Goal: Communication & Community: Answer question/provide support

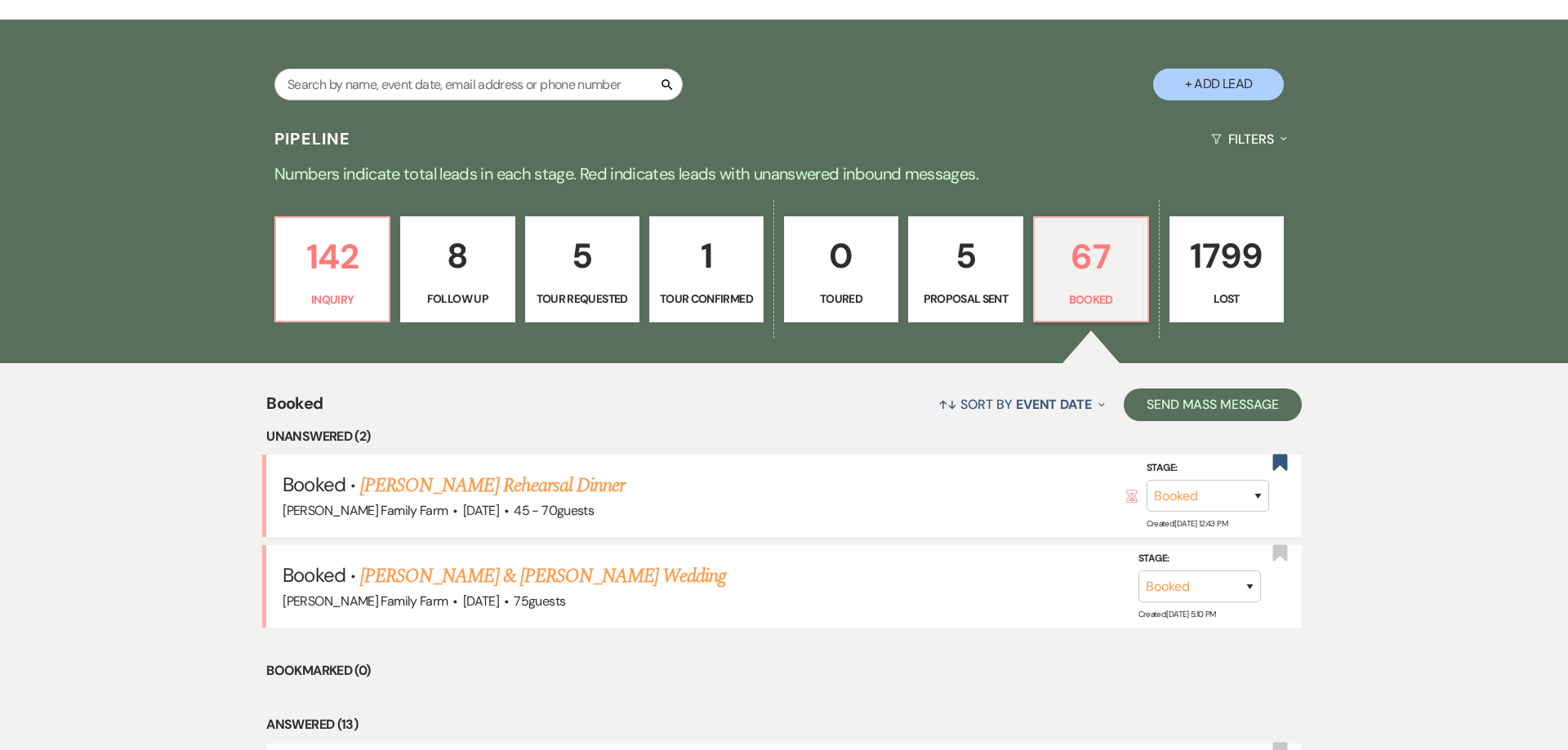
scroll to position [312, 0]
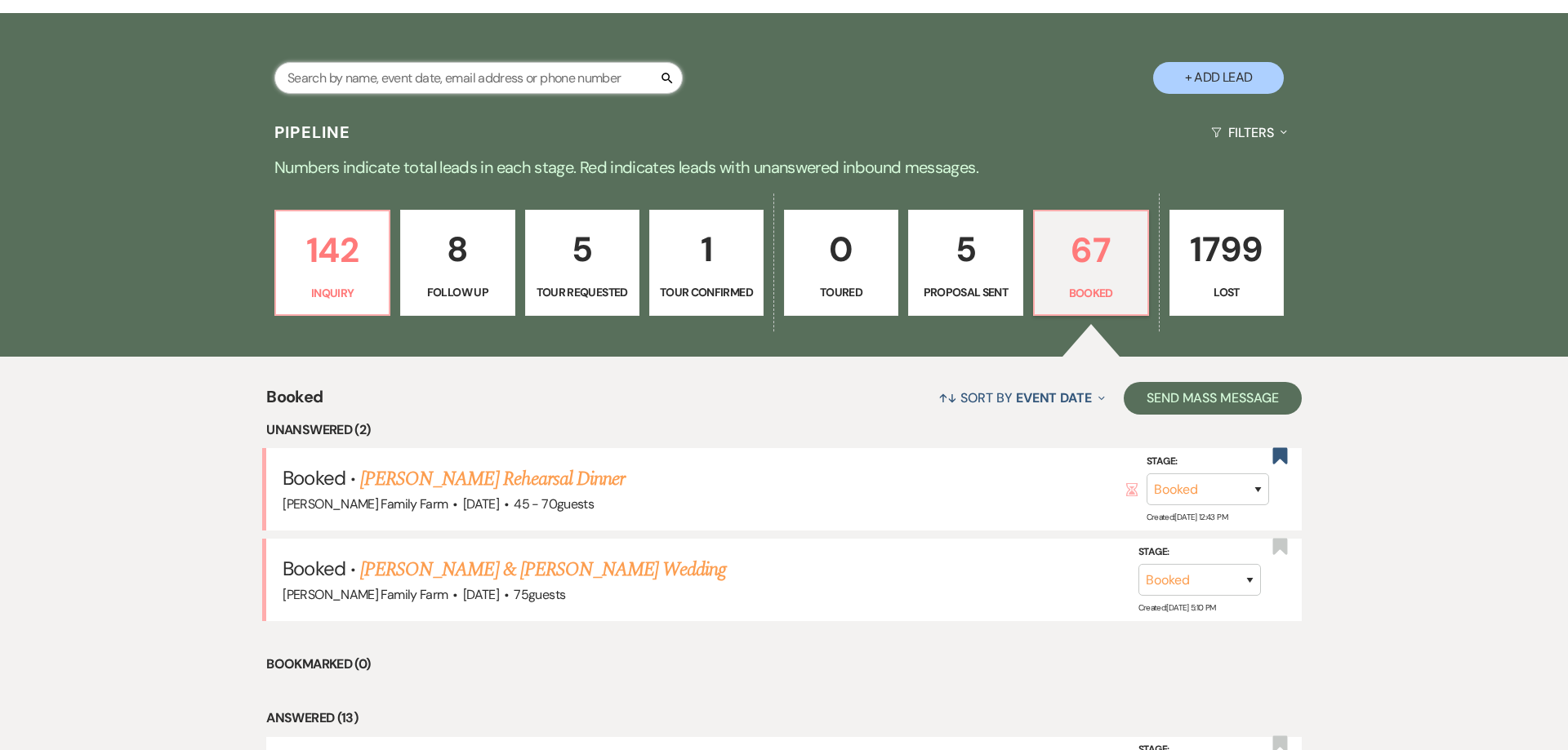
click at [481, 86] on input "text" at bounding box center [478, 78] width 409 height 32
click at [581, 284] on p "Tour Requested" at bounding box center [581, 292] width 93 height 18
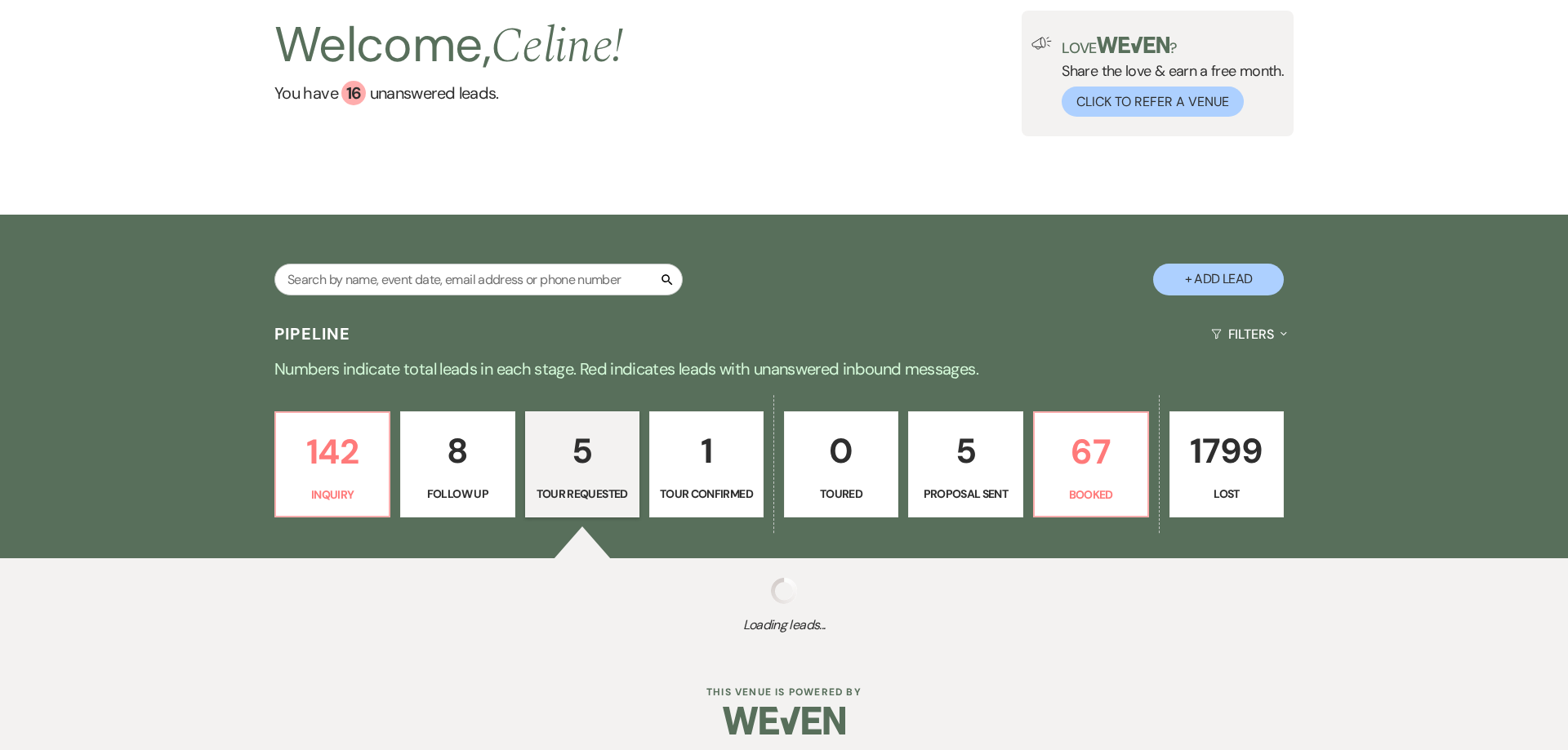
select select "2"
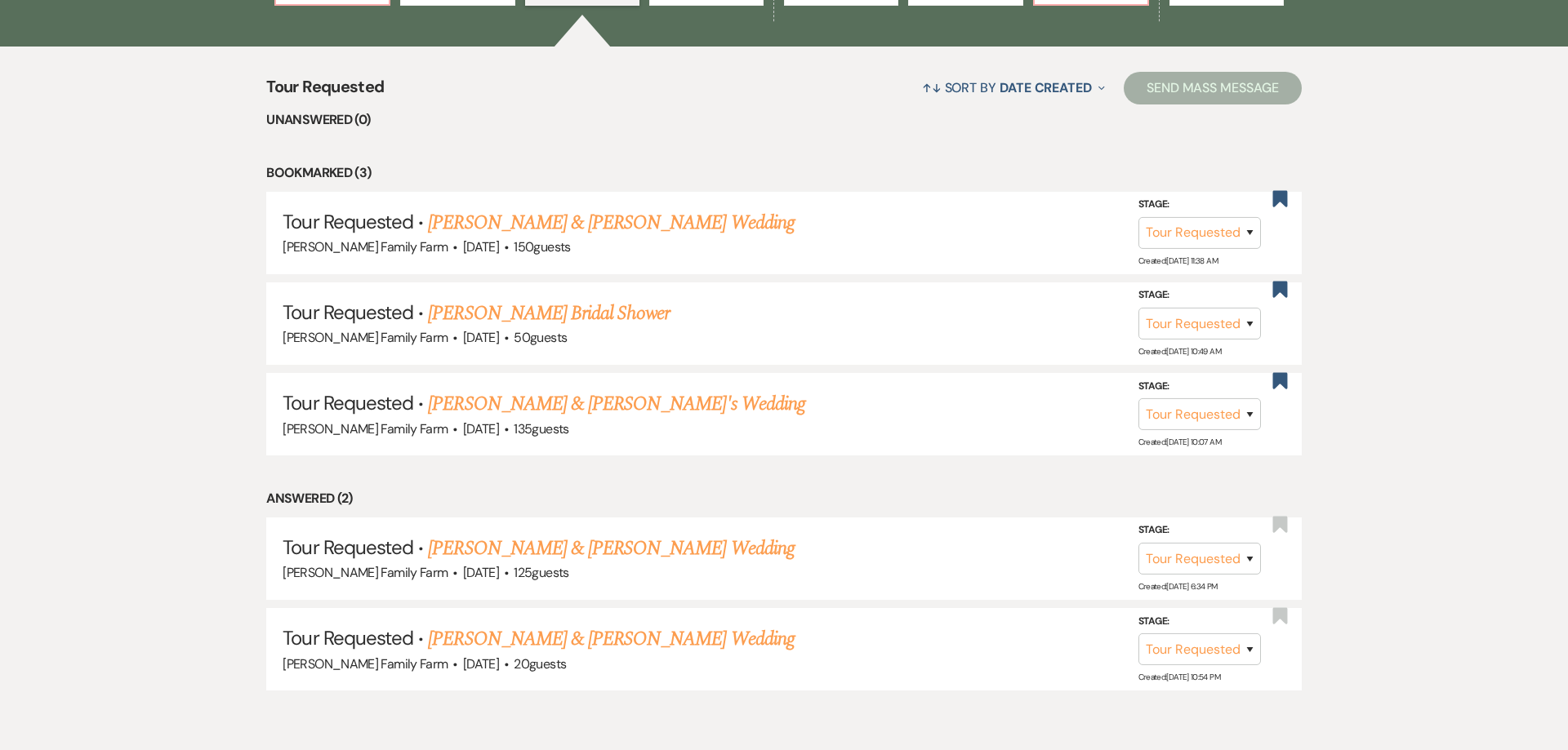
scroll to position [631, 0]
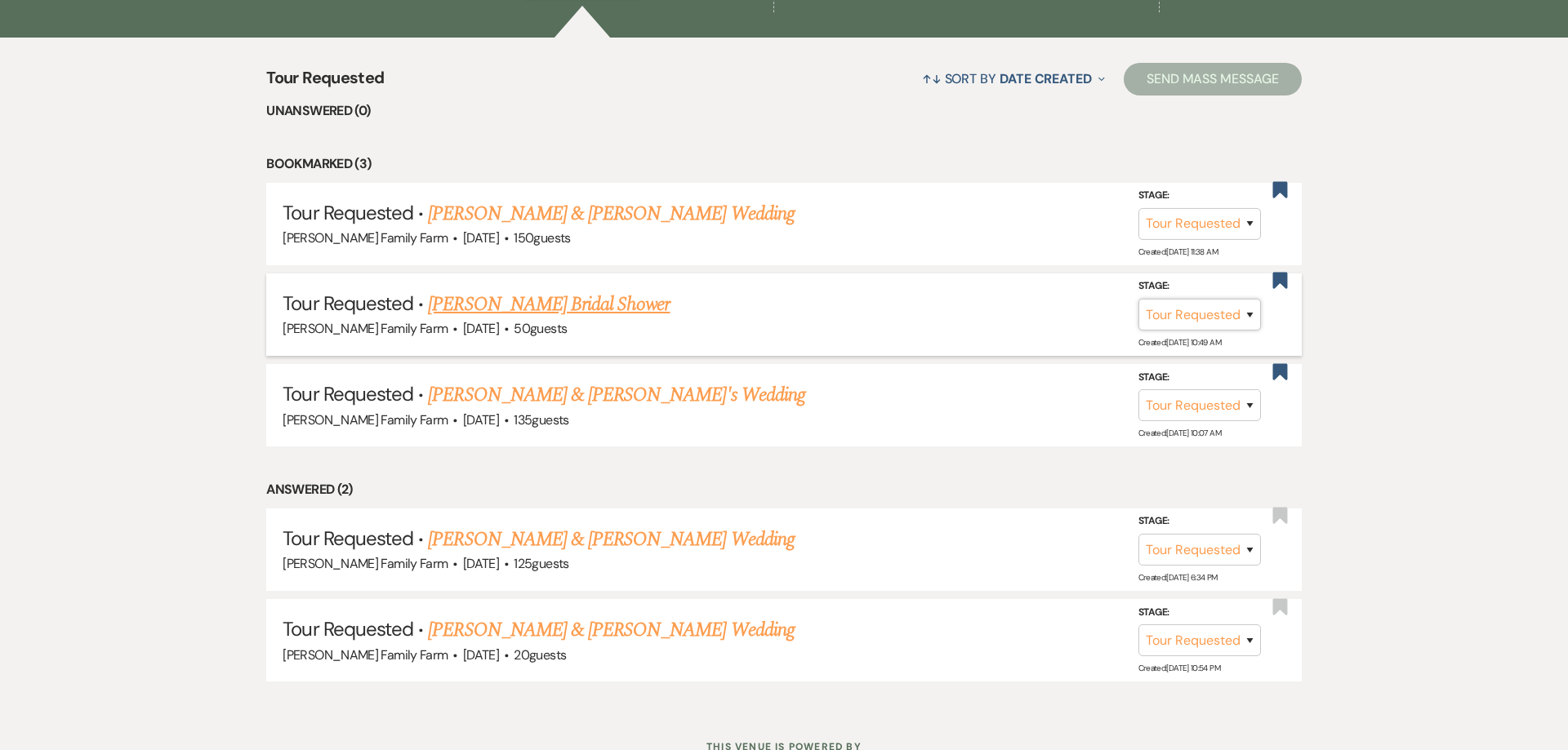
click at [1138, 299] on select "Inquiry Follow Up Tour Requested Tour Confirmed Toured Proposal Sent Booked Lost" at bounding box center [1200, 315] width 122 height 32
click option "Proposal Sent" at bounding box center [0, 0] width 0 height 0
click at [1056, 299] on select "Inquiry Follow Up Tour Requested Tour Confirmed Toured Proposal Sent Booked Lost" at bounding box center [1117, 315] width 122 height 32
select select "5"
click option "Toured" at bounding box center [0, 0] width 0 height 0
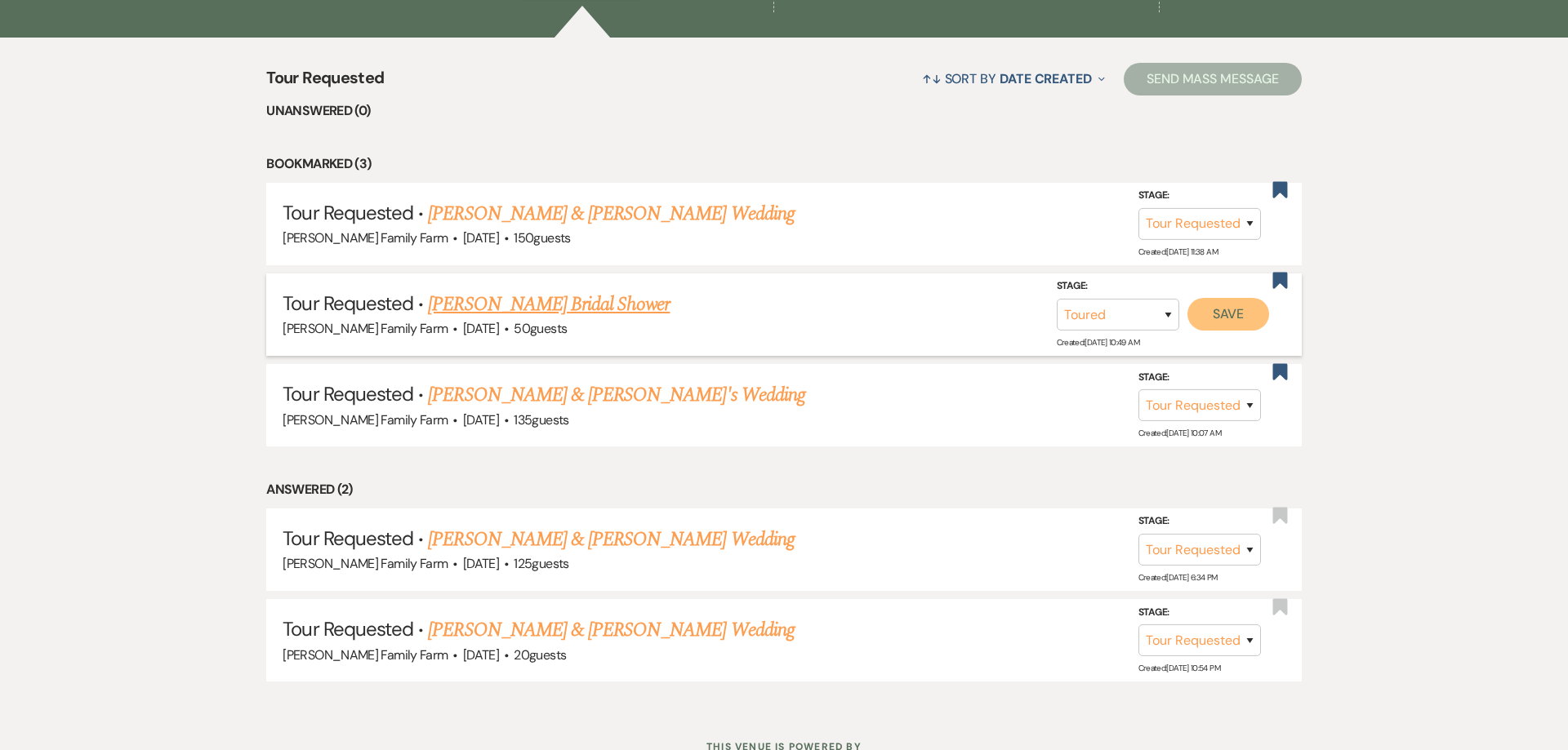
click at [1203, 329] on button "Save" at bounding box center [1227, 314] width 81 height 33
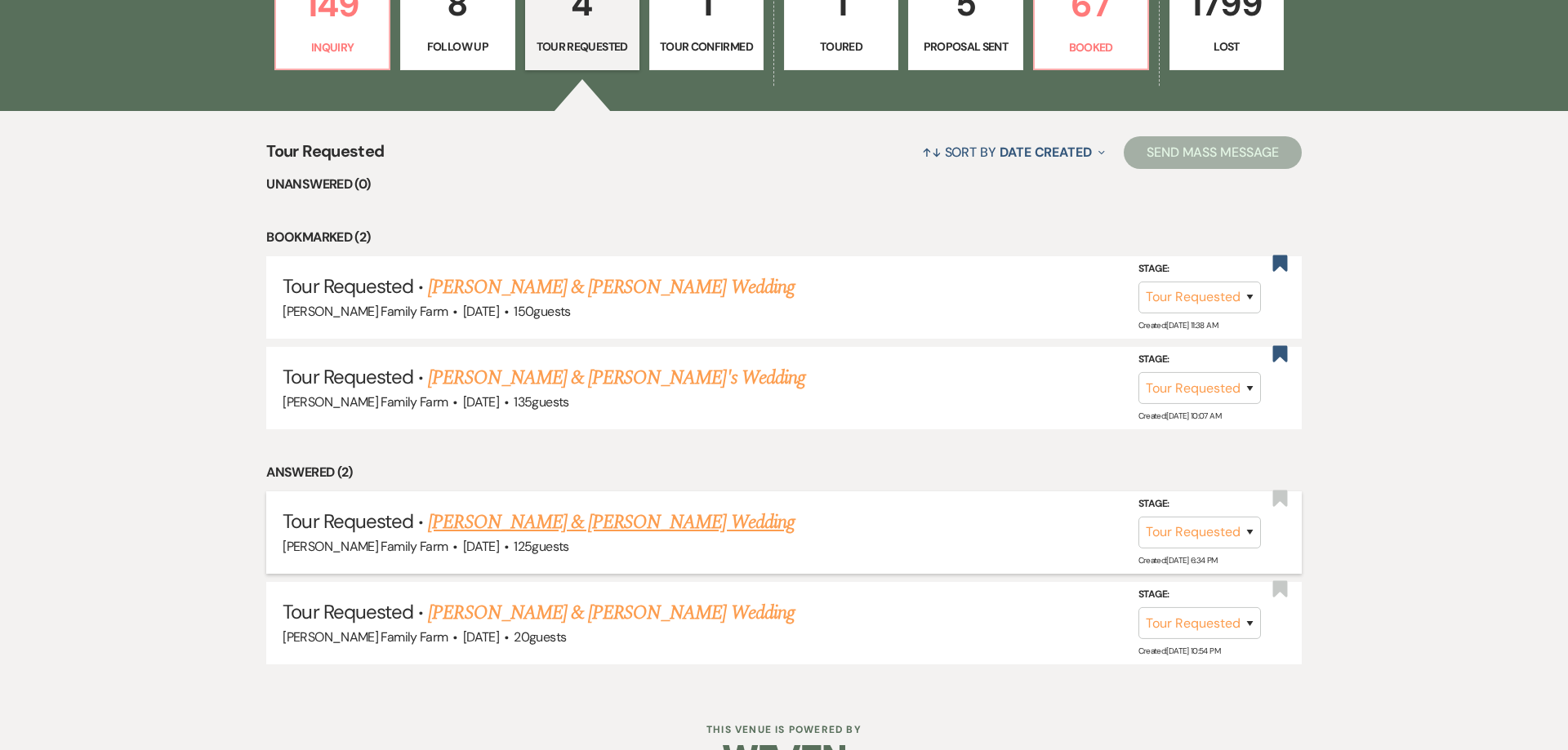
scroll to position [578, 0]
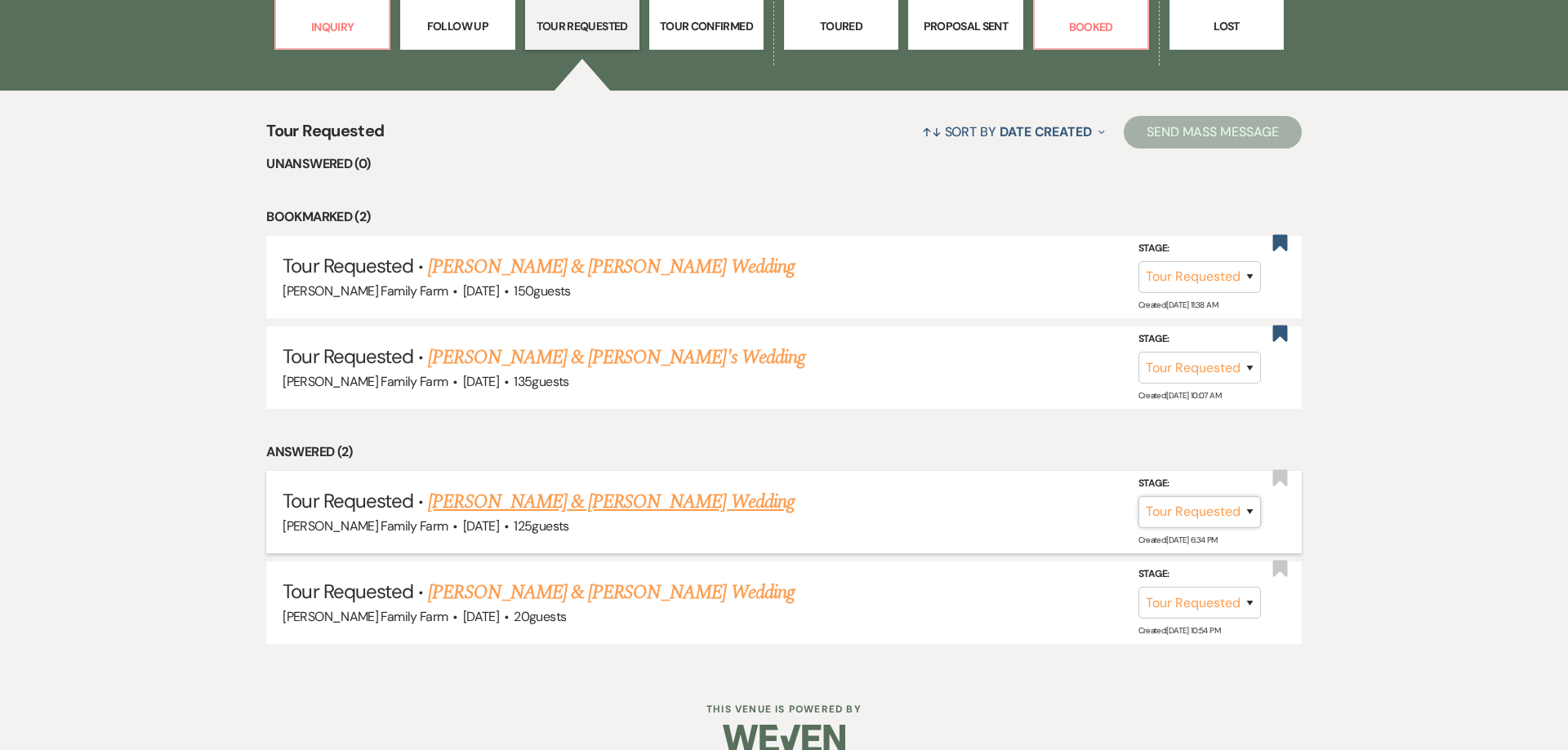
click at [1138, 497] on select "Inquiry Follow Up Tour Requested Tour Confirmed Toured Proposal Sent Booked Lost" at bounding box center [1200, 513] width 122 height 32
select select "5"
click option "Toured" at bounding box center [0, 0] width 0 height 0
click at [1224, 529] on button "Save" at bounding box center [1227, 512] width 81 height 33
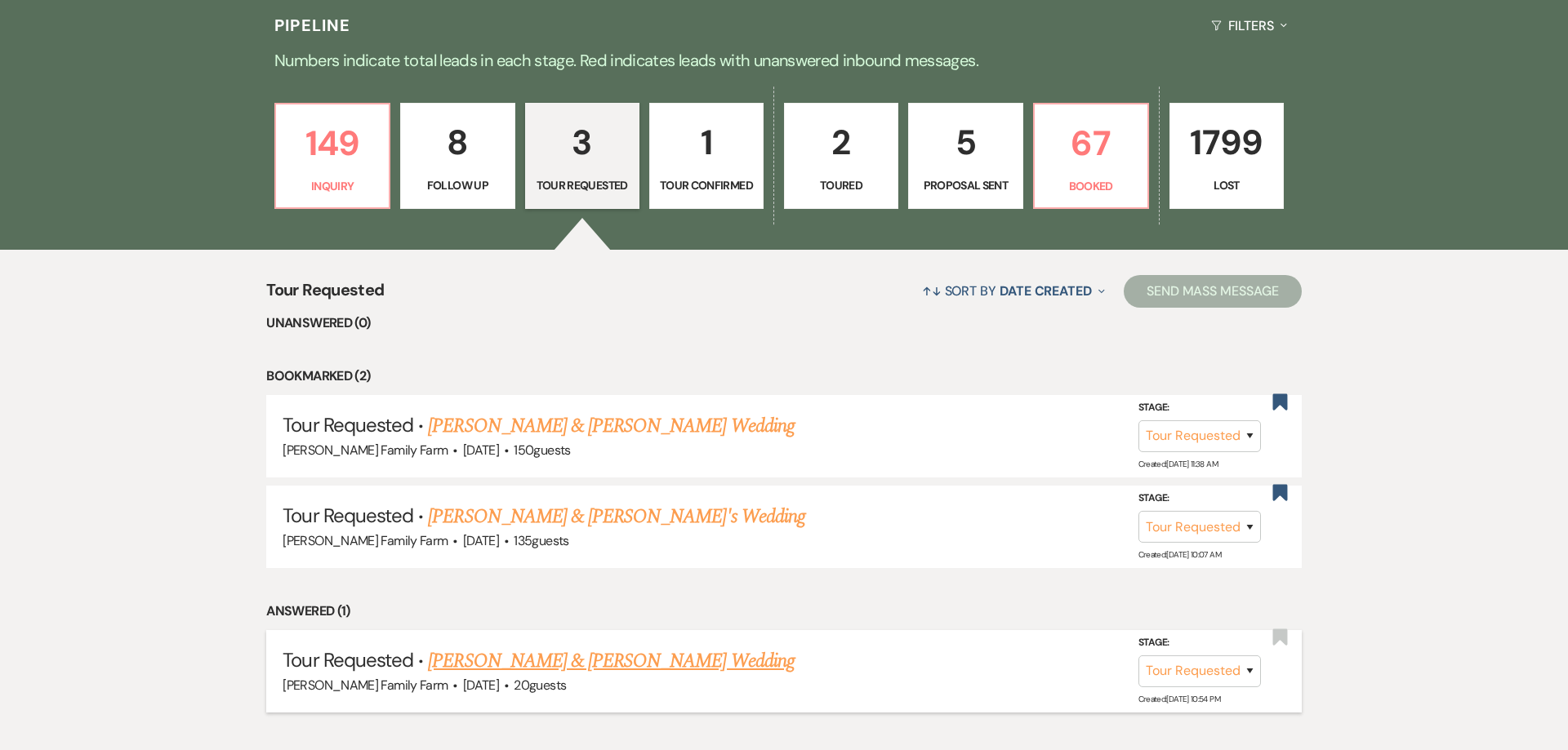
scroll to position [405, 0]
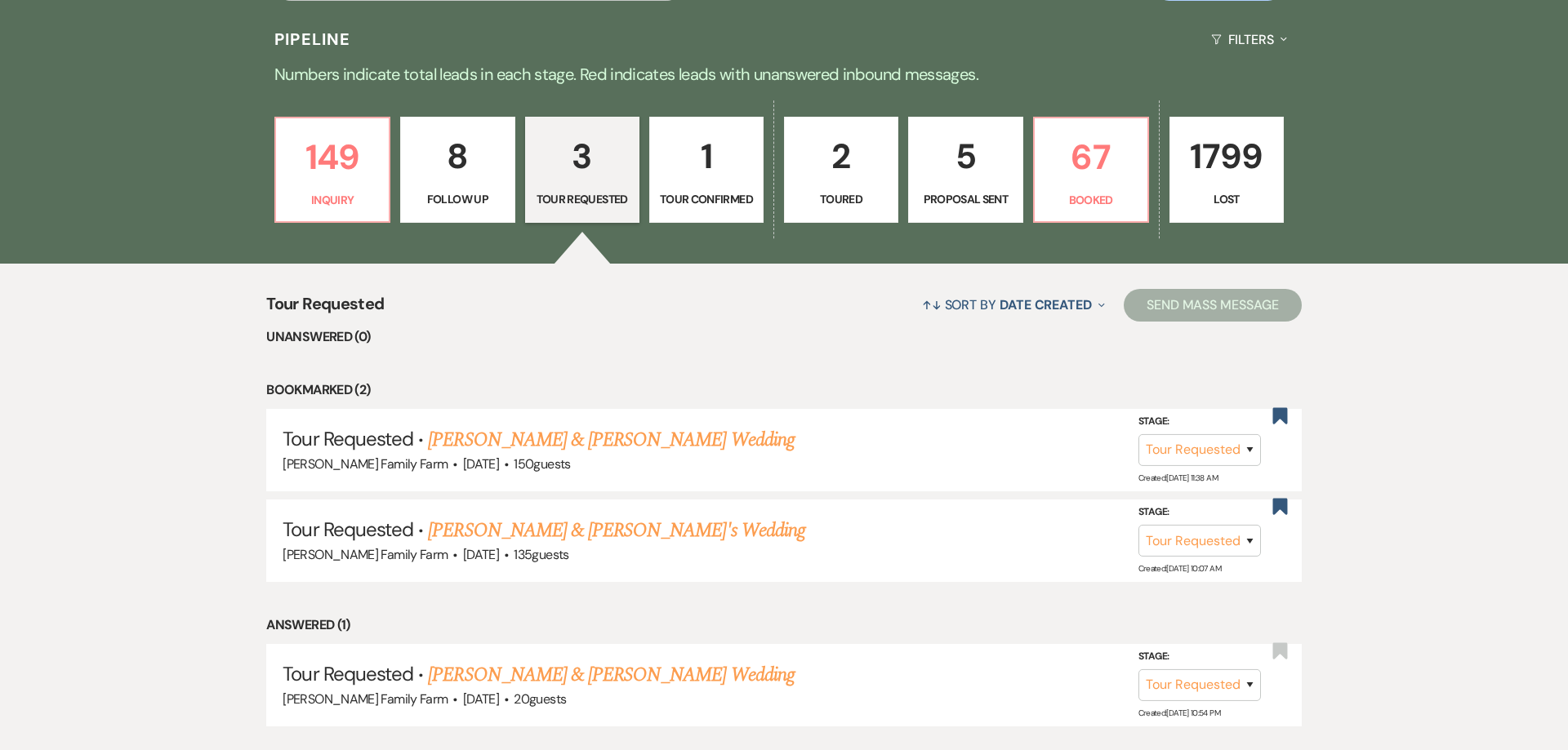
click at [708, 204] on p "Tour Confirmed" at bounding box center [706, 199] width 93 height 18
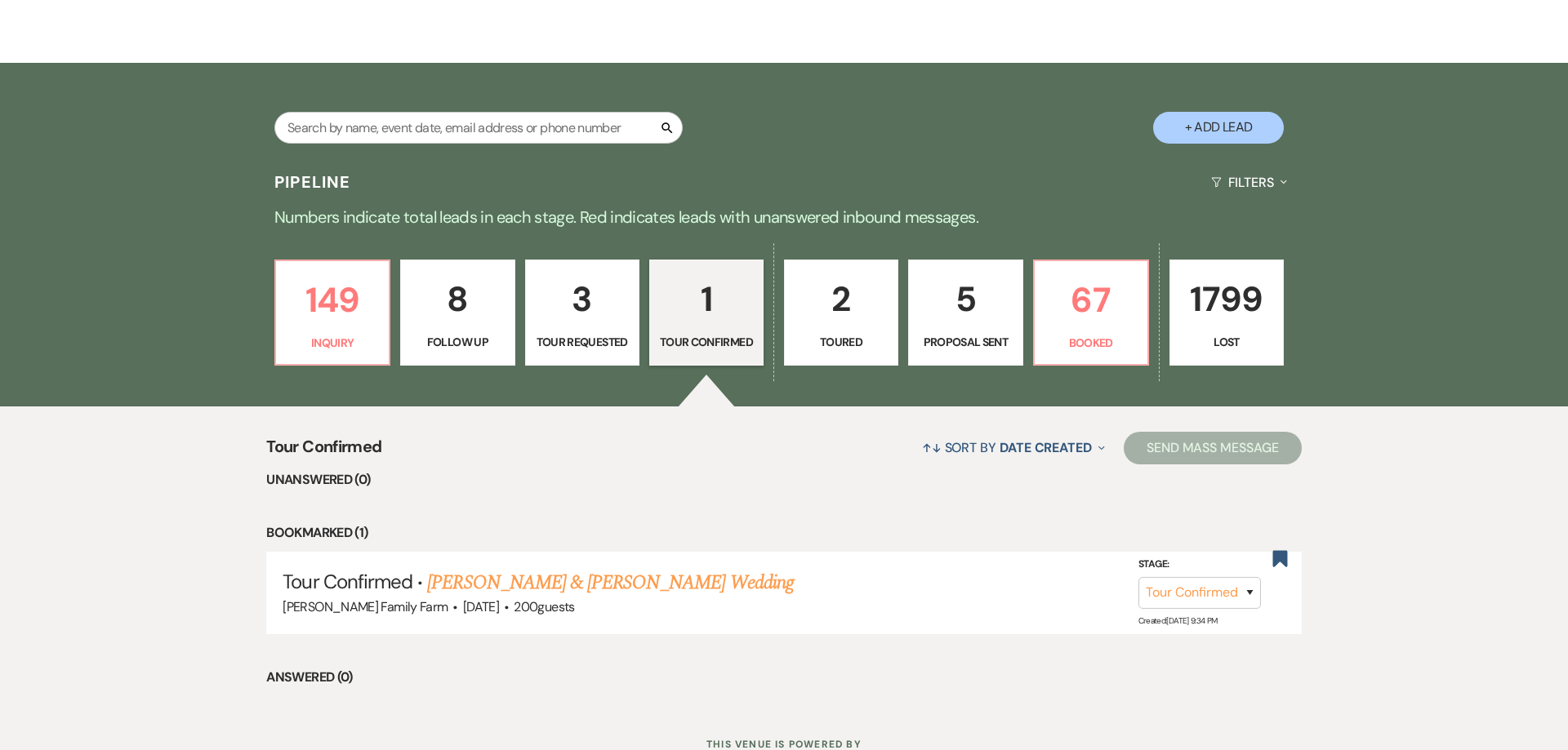
scroll to position [341, 0]
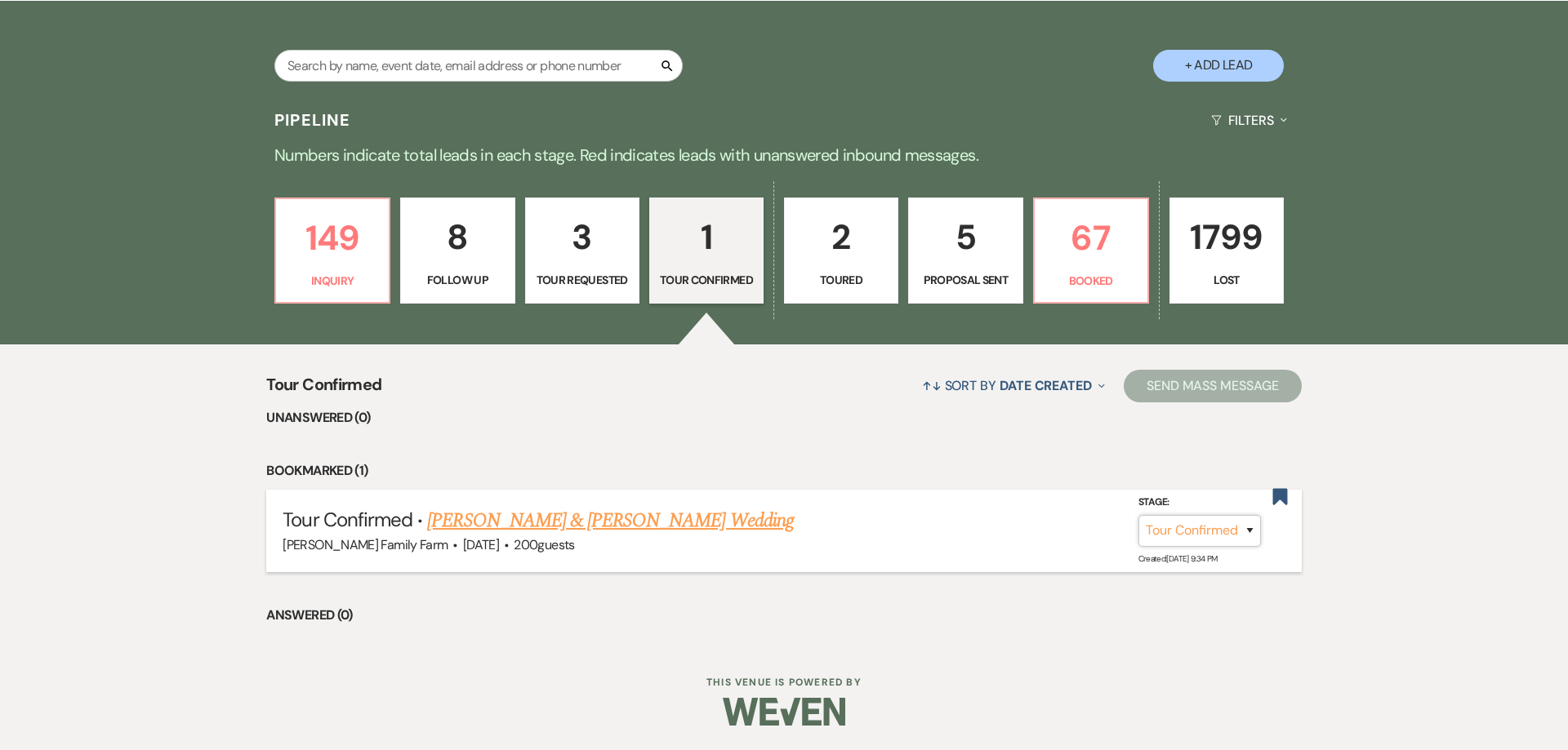
click at [1138, 515] on select "Inquiry Follow Up Tour Requested Tour Confirmed Toured Proposal Sent Booked Lost" at bounding box center [1200, 531] width 122 height 32
select select "5"
click option "Toured" at bounding box center [0, 0] width 0 height 0
click at [1210, 534] on button "Save" at bounding box center [1227, 530] width 81 height 33
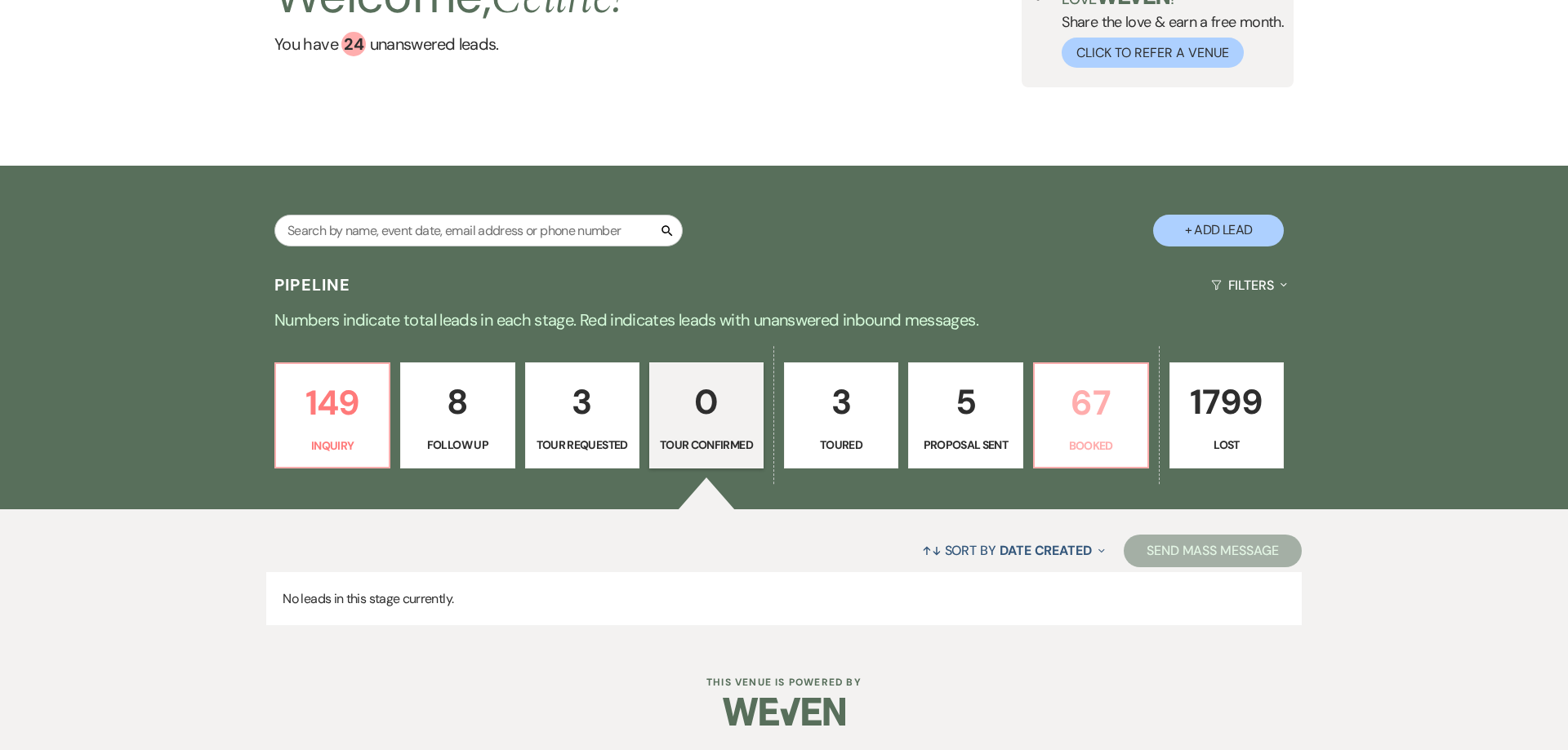
click at [1096, 414] on link "67 Booked" at bounding box center [1091, 415] width 116 height 107
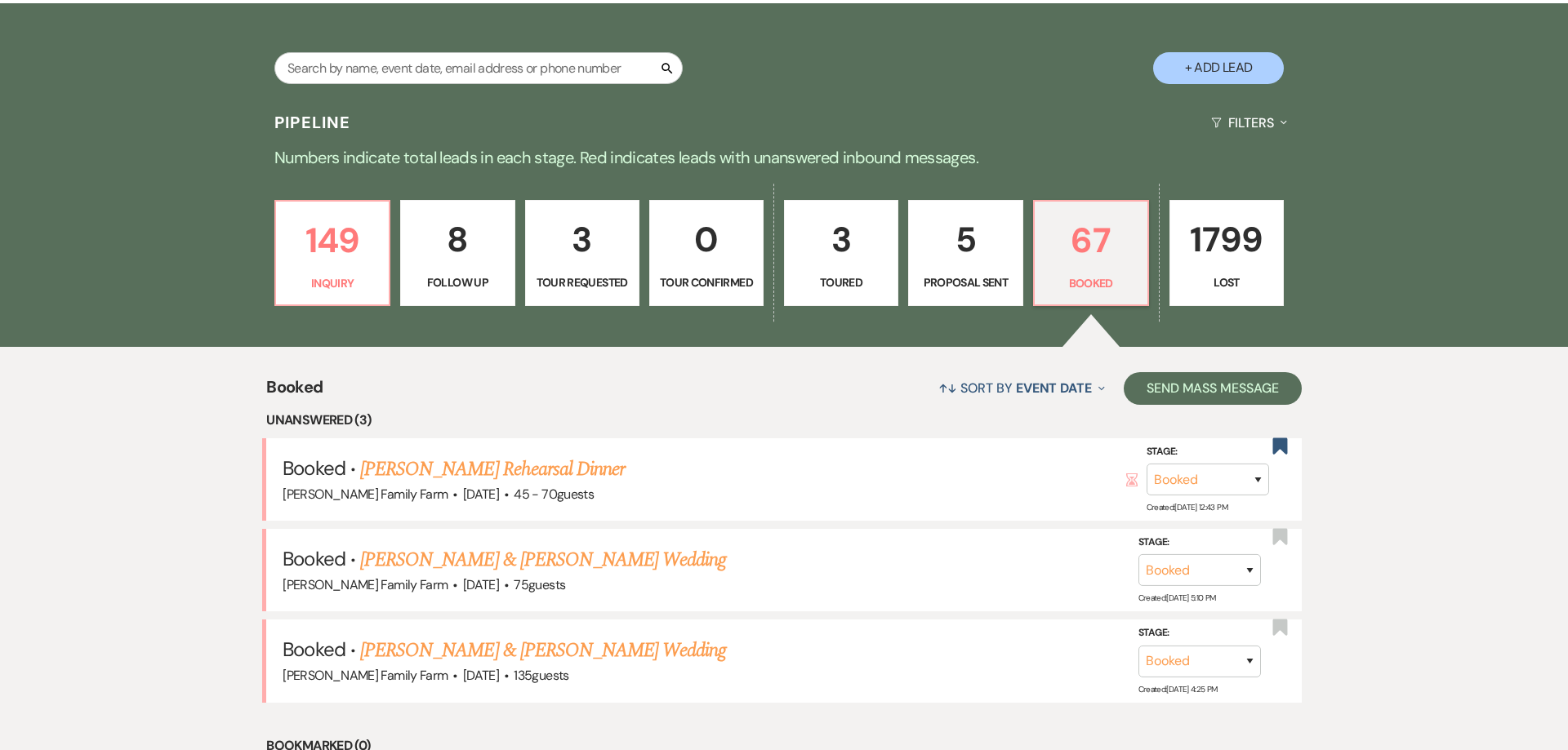
scroll to position [320, 0]
click at [356, 283] on p "Inquiry" at bounding box center [332, 284] width 93 height 18
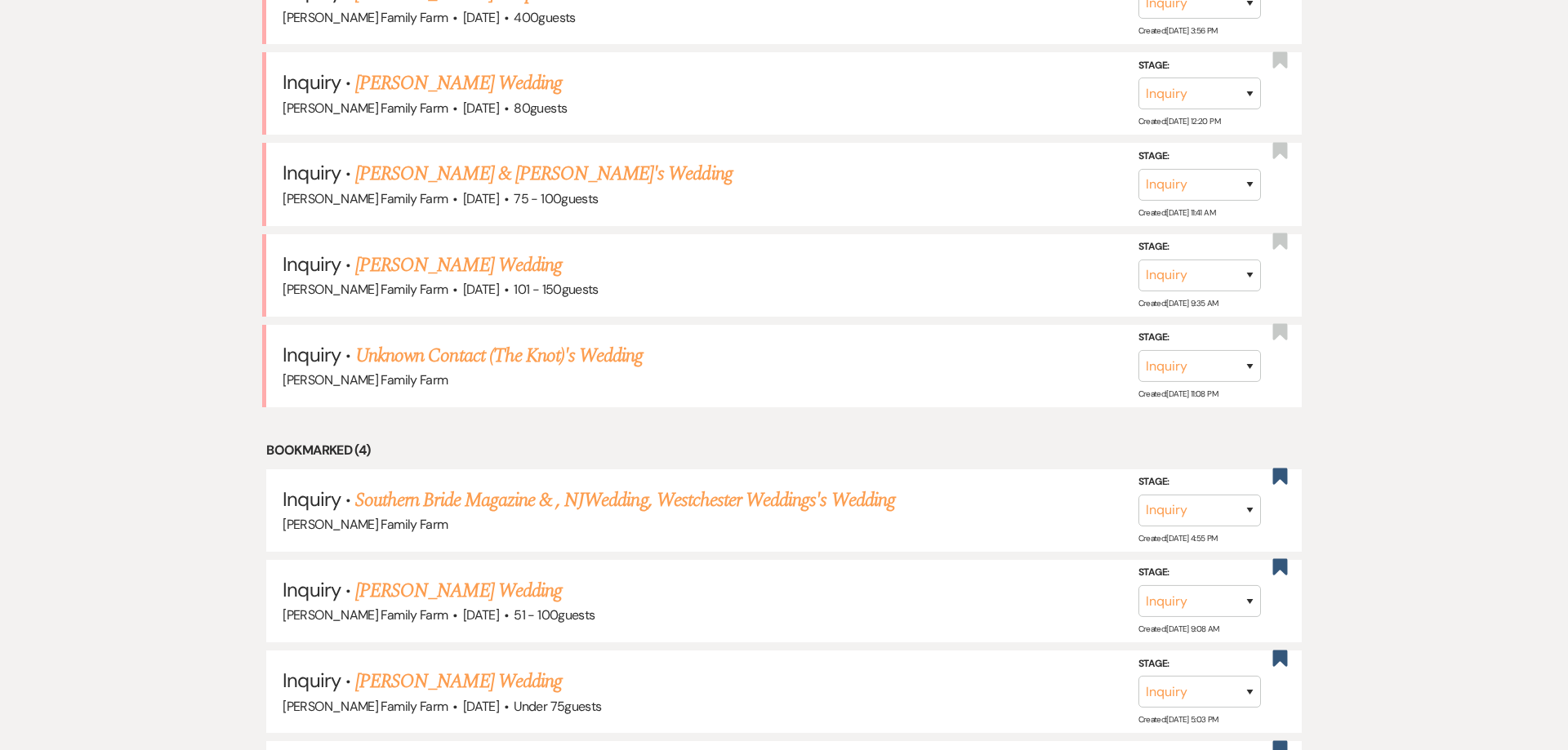
scroll to position [2258, 0]
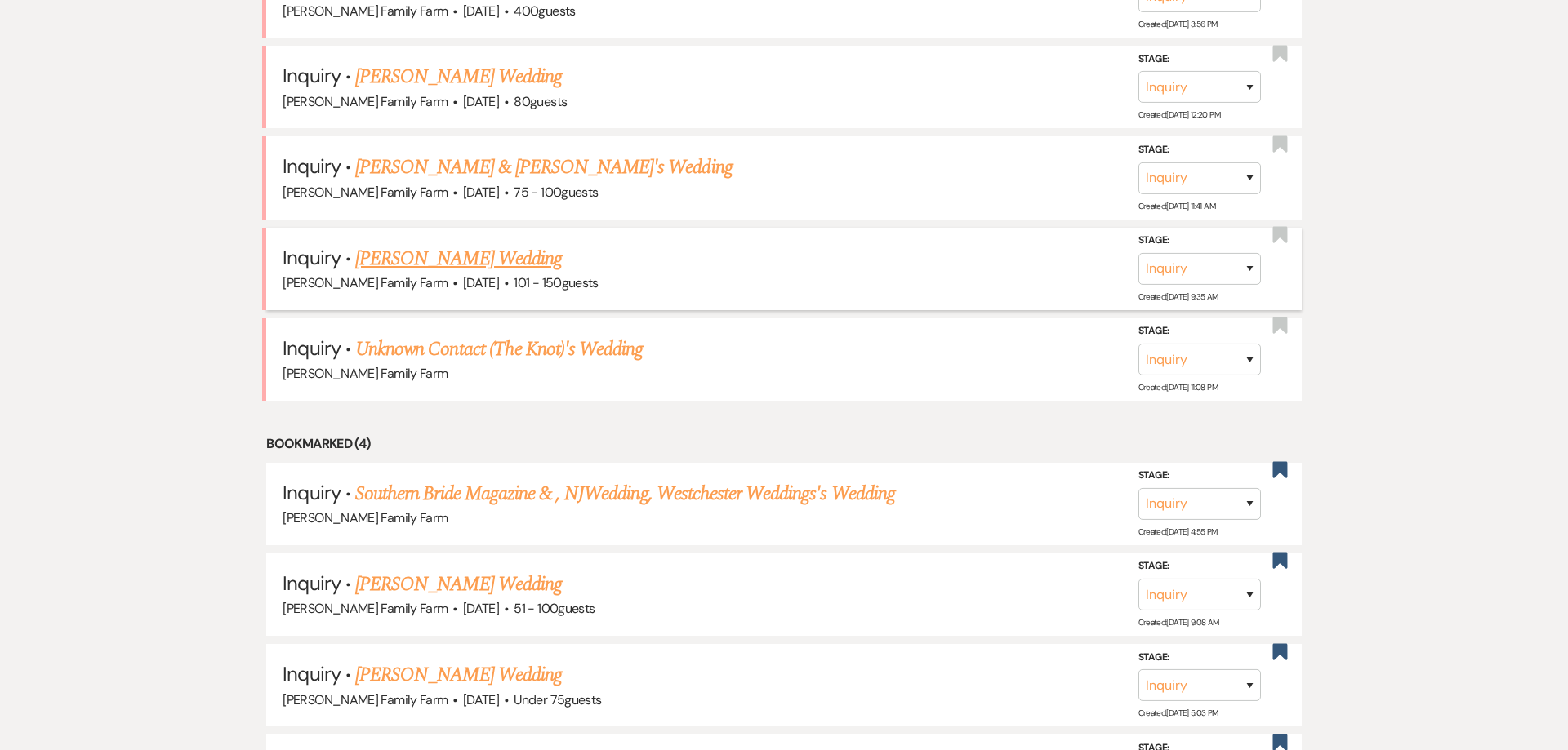
click at [518, 268] on link "Heidi Simpfenderfer's Wedding" at bounding box center [458, 258] width 206 height 29
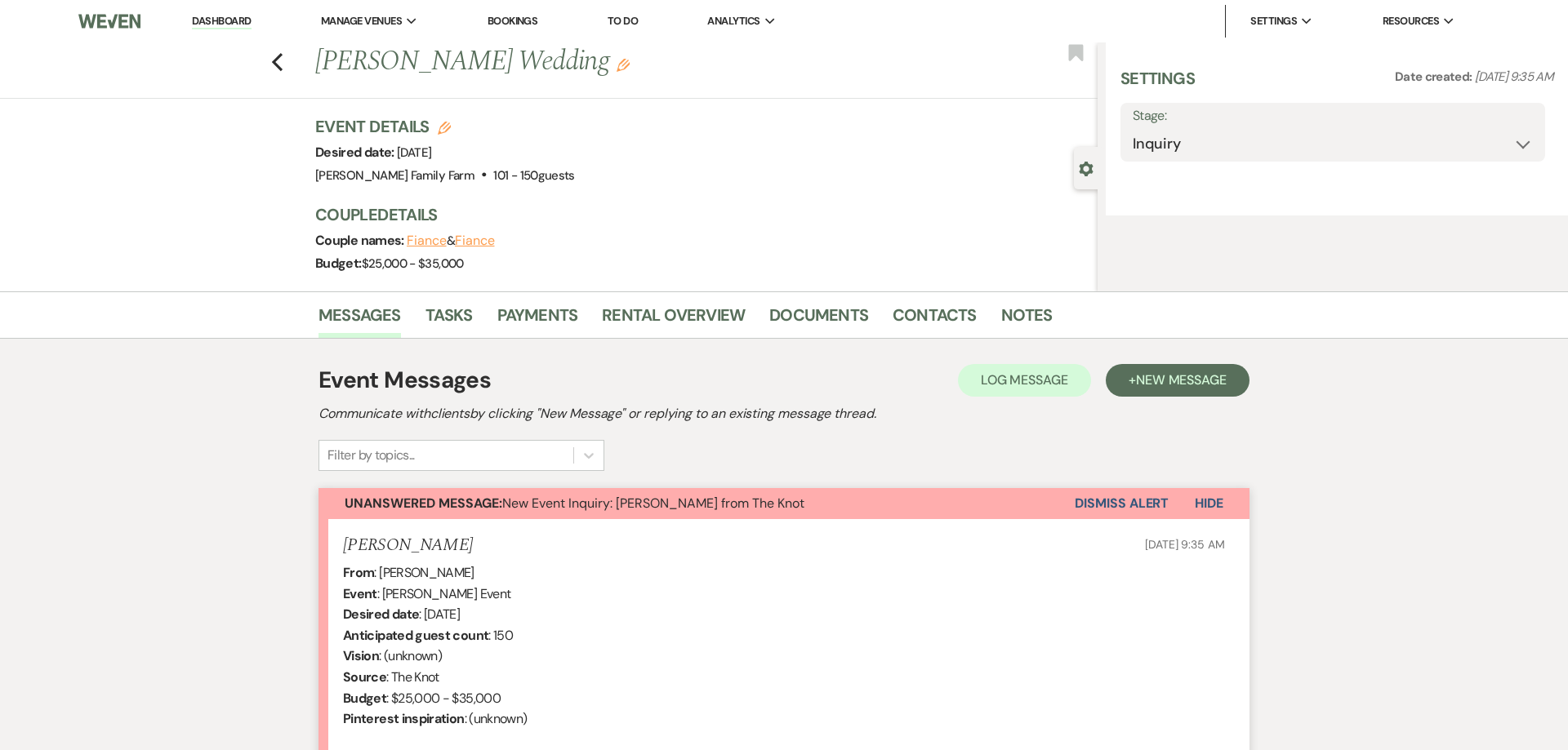
select select "2"
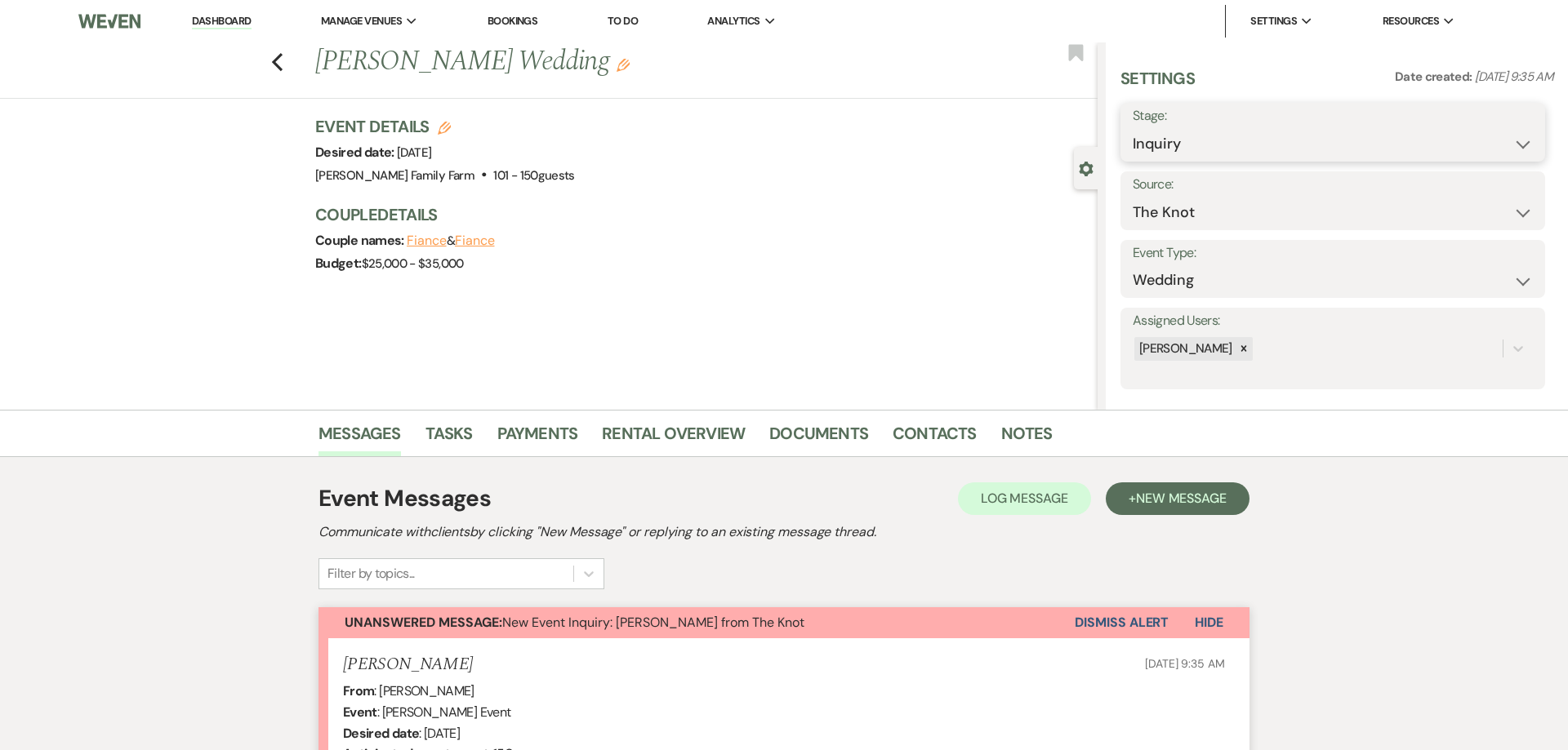
click at [1133, 128] on select "Inquiry Follow Up Tour Requested Tour Confirmed Toured Proposal Sent Booked Lost" at bounding box center [1332, 144] width 400 height 32
select select "8"
click option "Lost" at bounding box center [0, 0] width 0 height 0
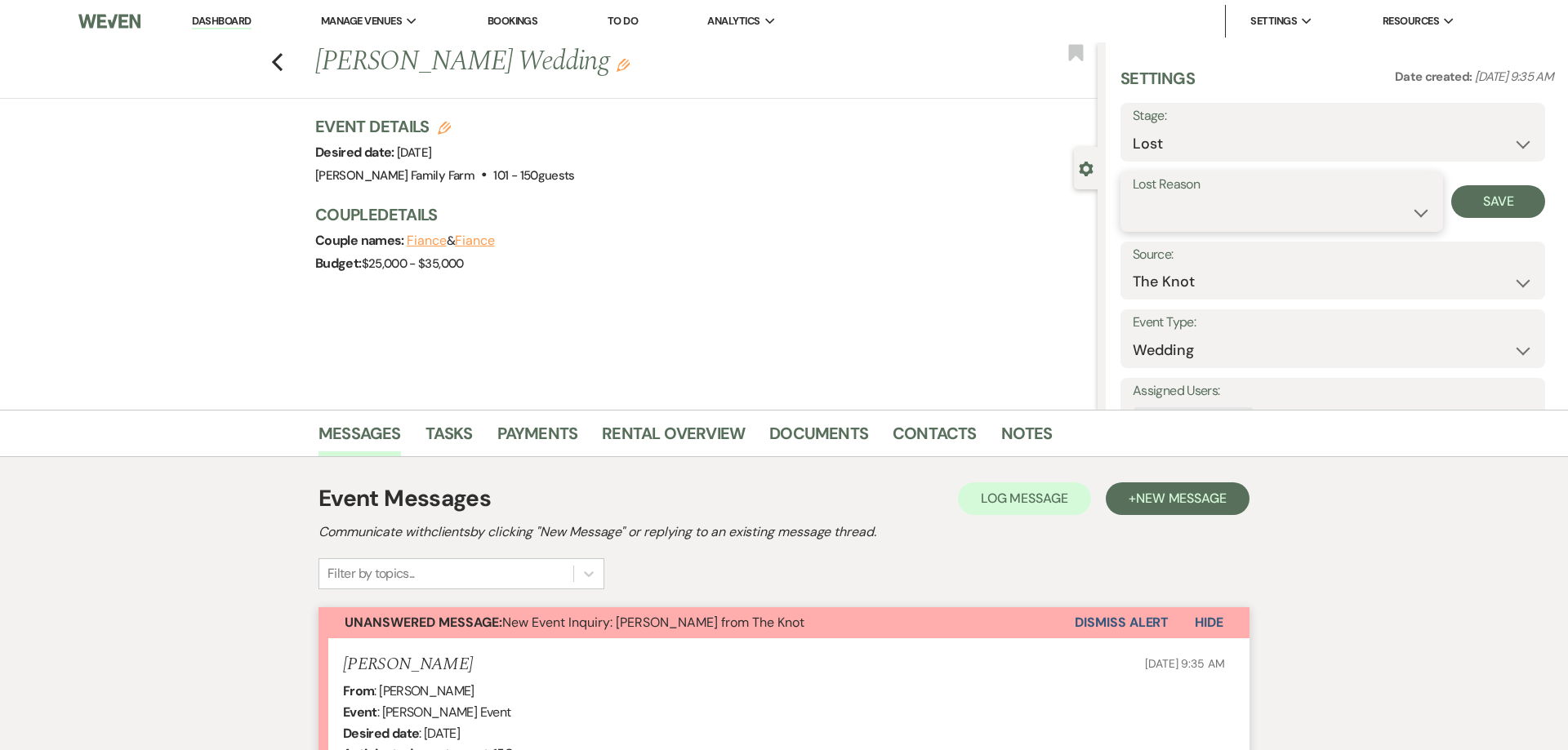
click at [1133, 197] on select "Booked Elsewhere Budget Date Unavailable No Response Not a Good Match Capacity …" at bounding box center [1281, 213] width 298 height 32
select select "4"
click option "Duplicate (hidden)" at bounding box center [0, 0] width 0 height 0
click at [1501, 205] on button "Save" at bounding box center [1498, 201] width 94 height 33
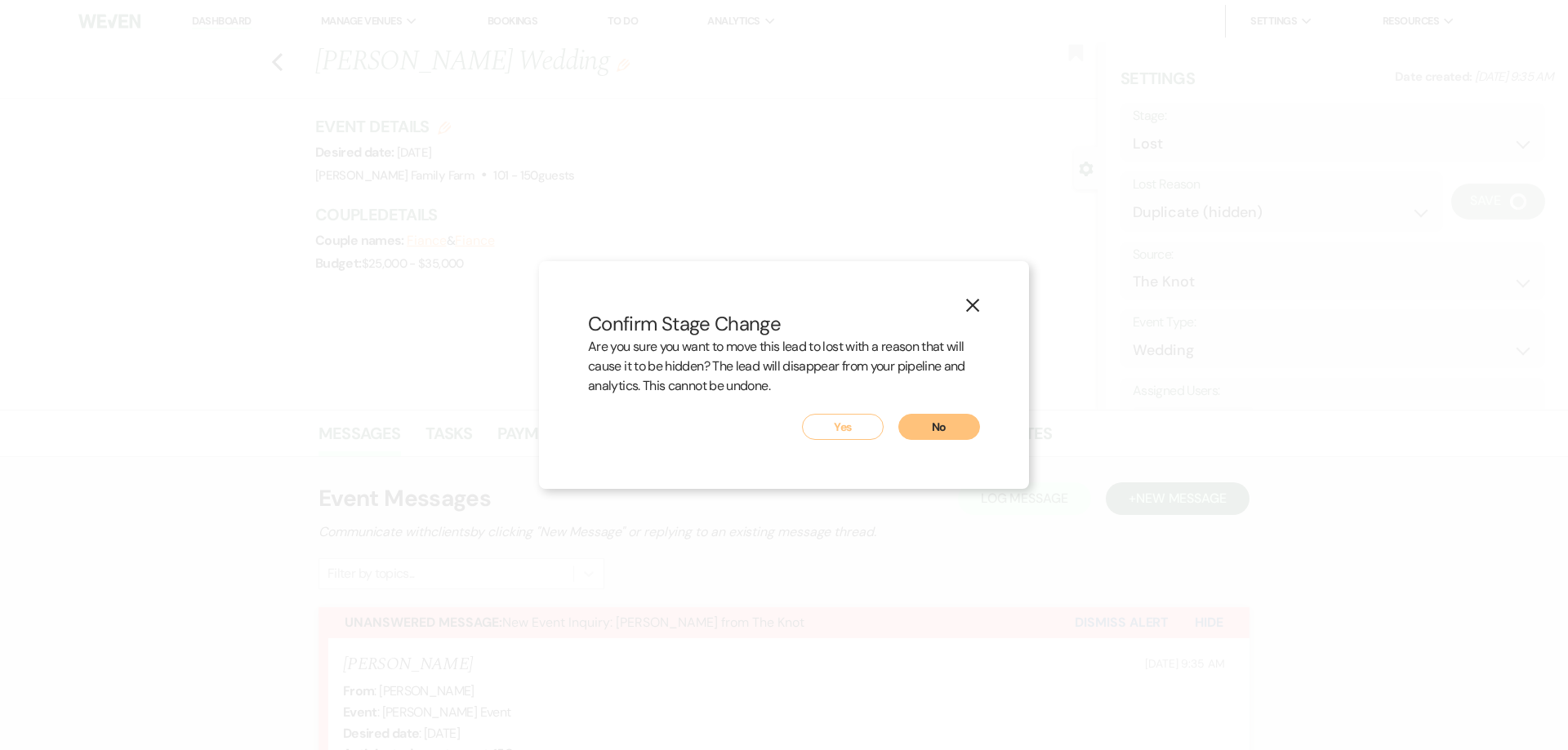
click at [845, 425] on button "Yes" at bounding box center [842, 426] width 81 height 26
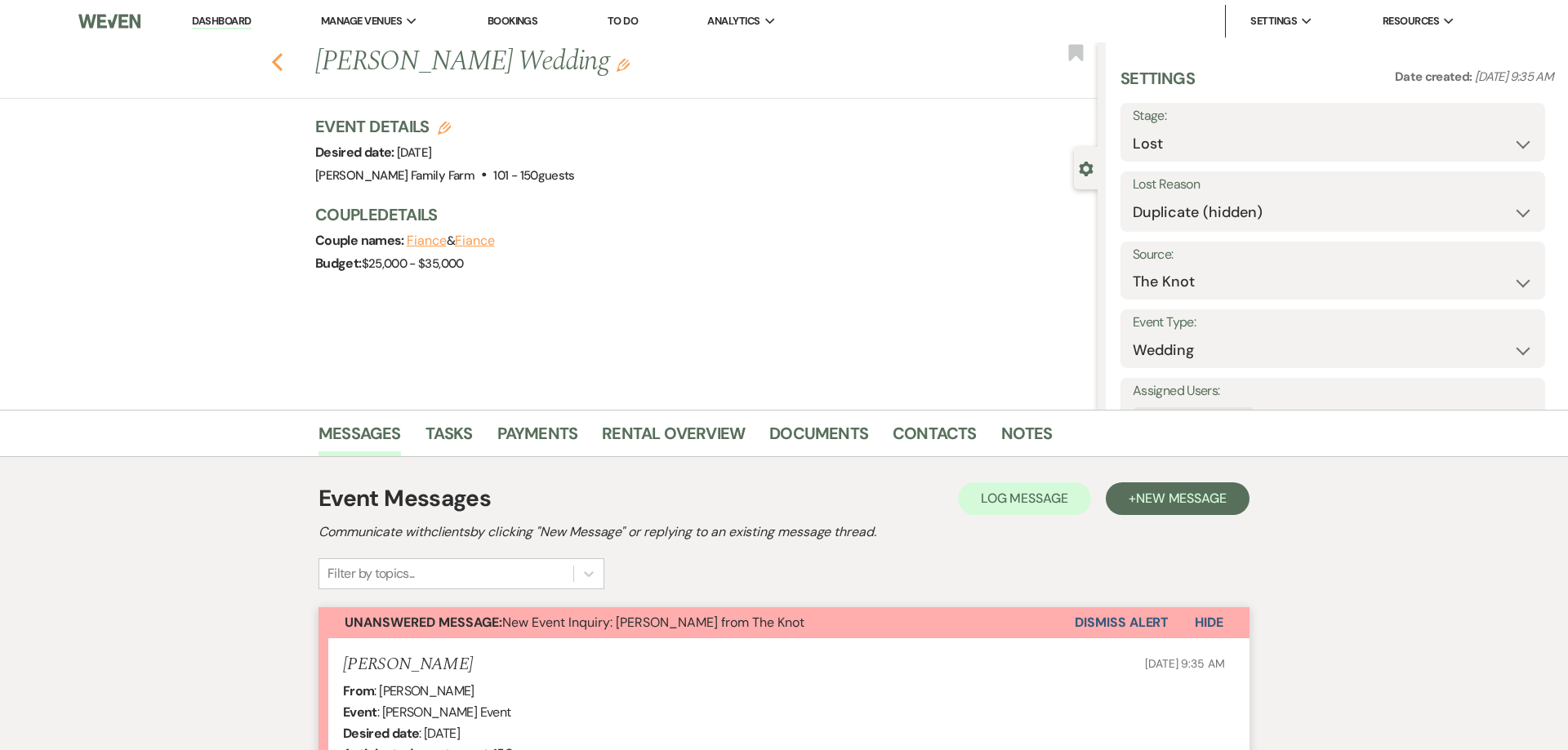
click at [279, 59] on use "button" at bounding box center [277, 61] width 11 height 18
select select "8"
select select "4"
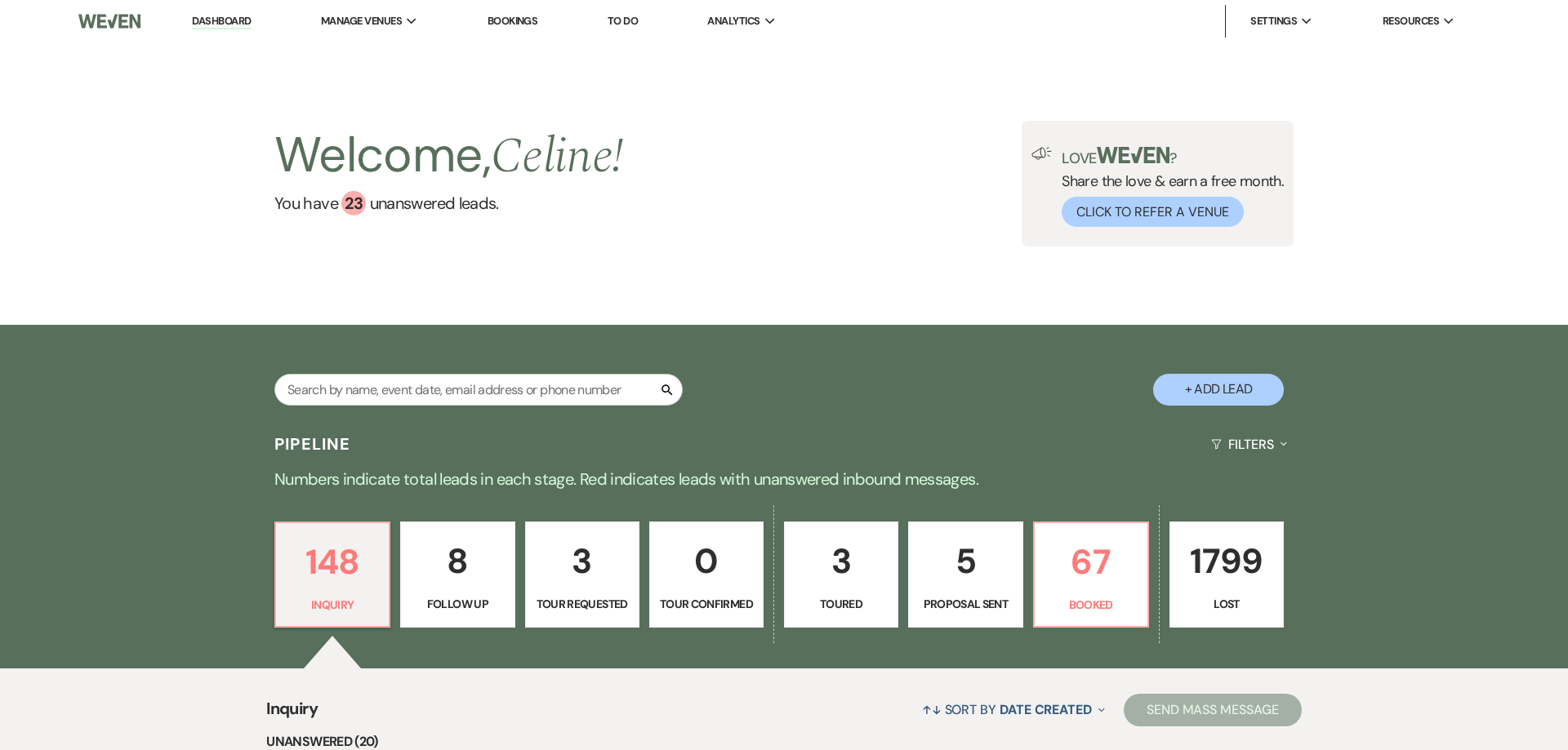
scroll to position [208, 0]
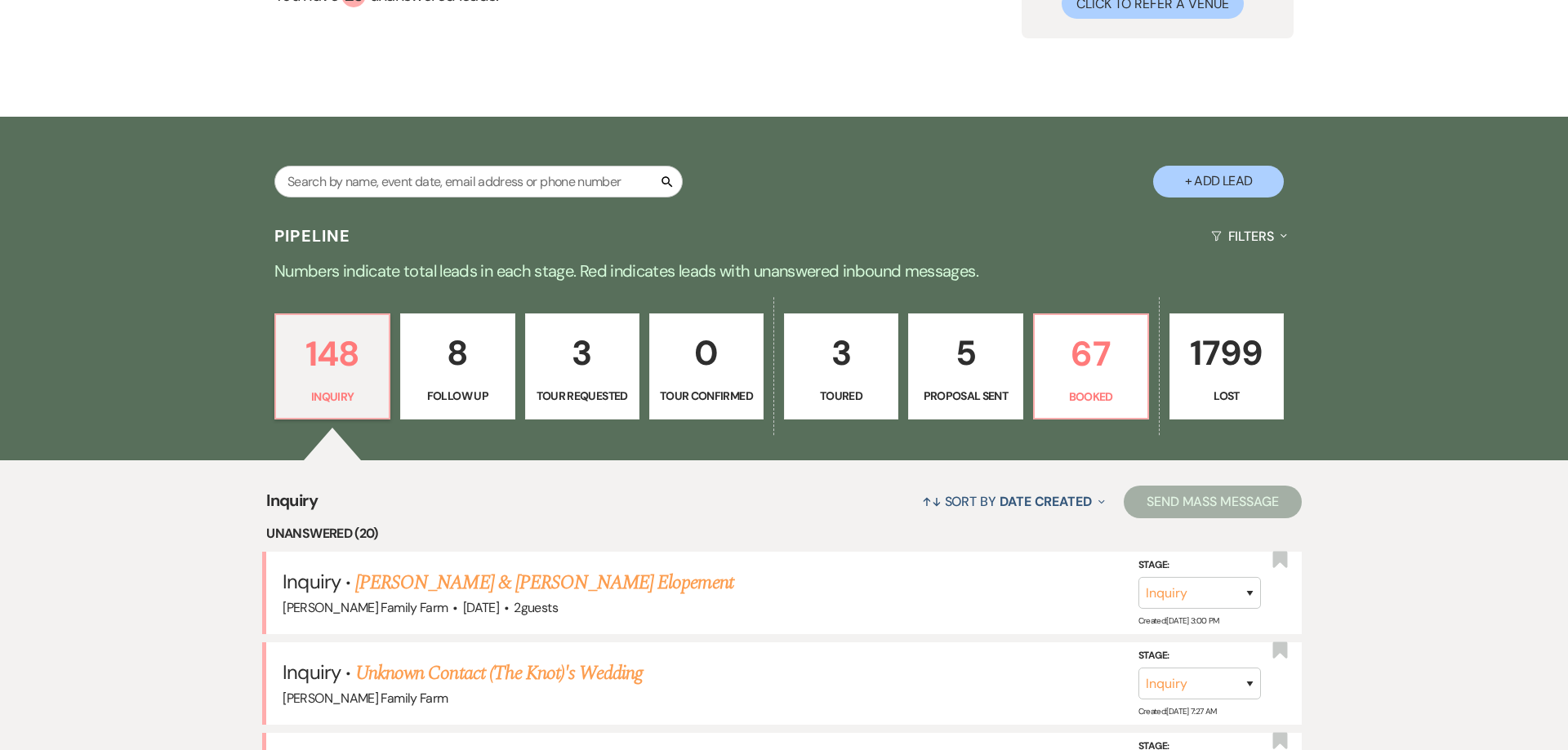
click at [837, 398] on p "Toured" at bounding box center [841, 395] width 93 height 18
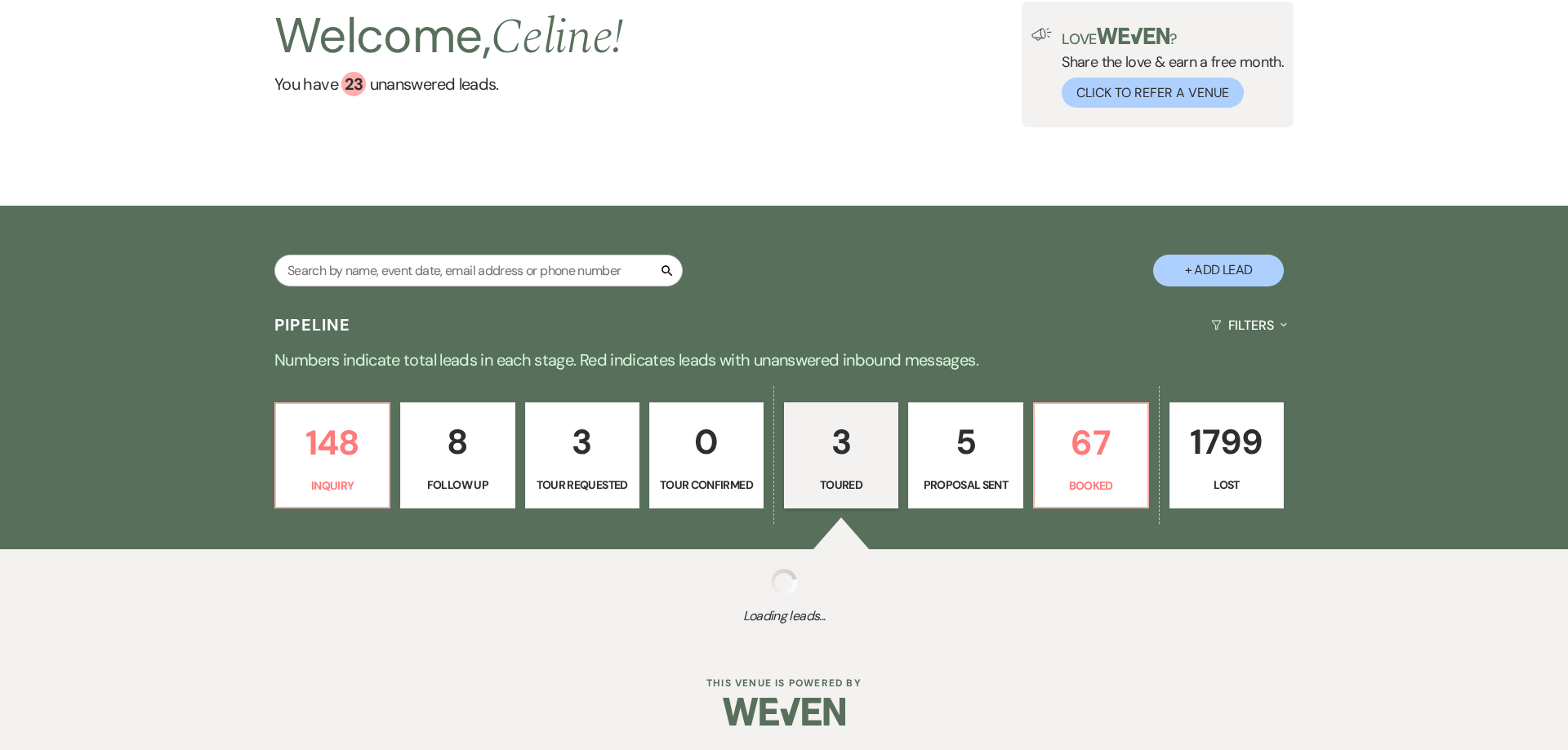
select select "5"
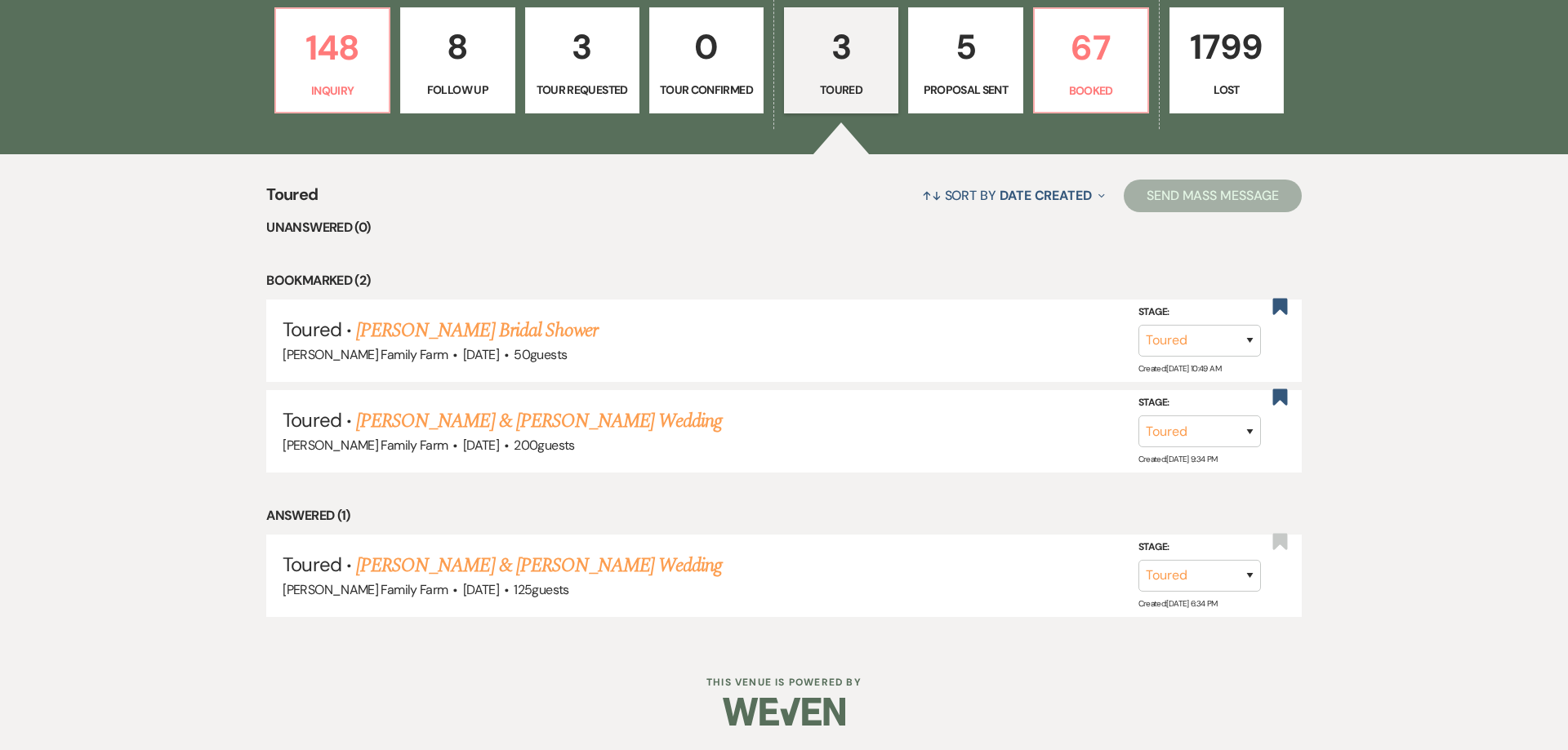
scroll to position [530, 0]
click at [513, 336] on link "[PERSON_NAME] Bridal Shower" at bounding box center [477, 331] width 242 height 29
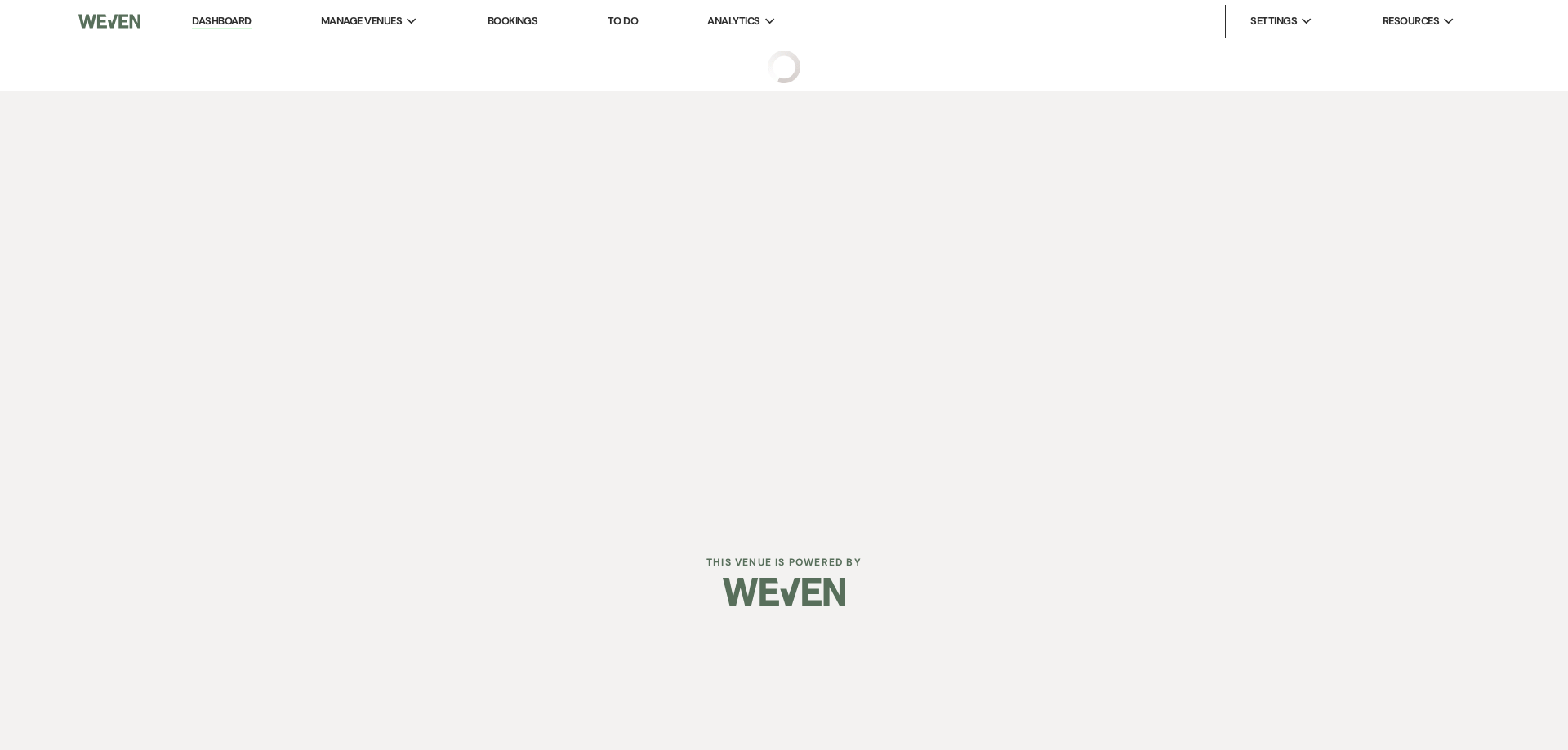
select select "5"
select select "12"
select select "5"
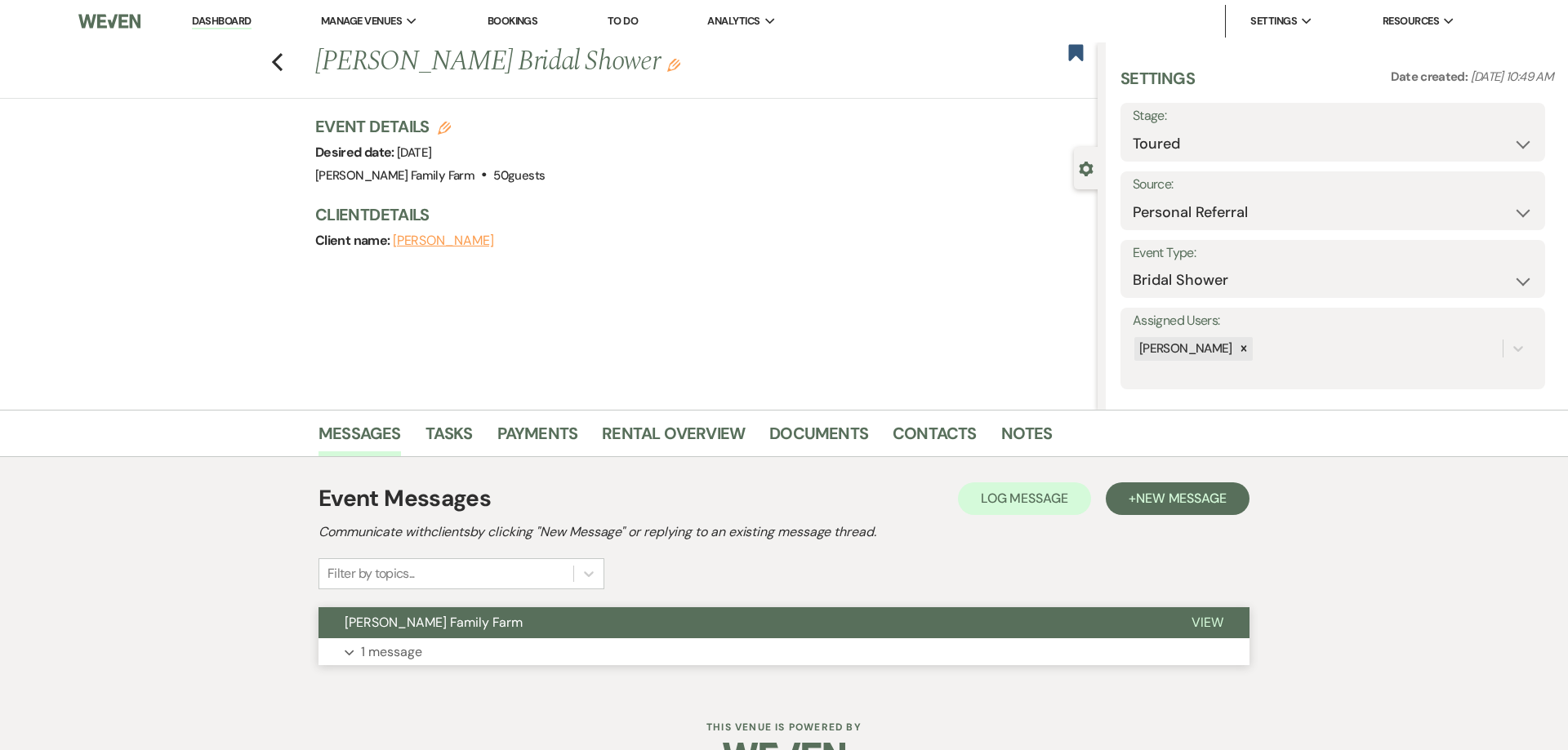
click at [399, 655] on p "1 message" at bounding box center [391, 652] width 61 height 21
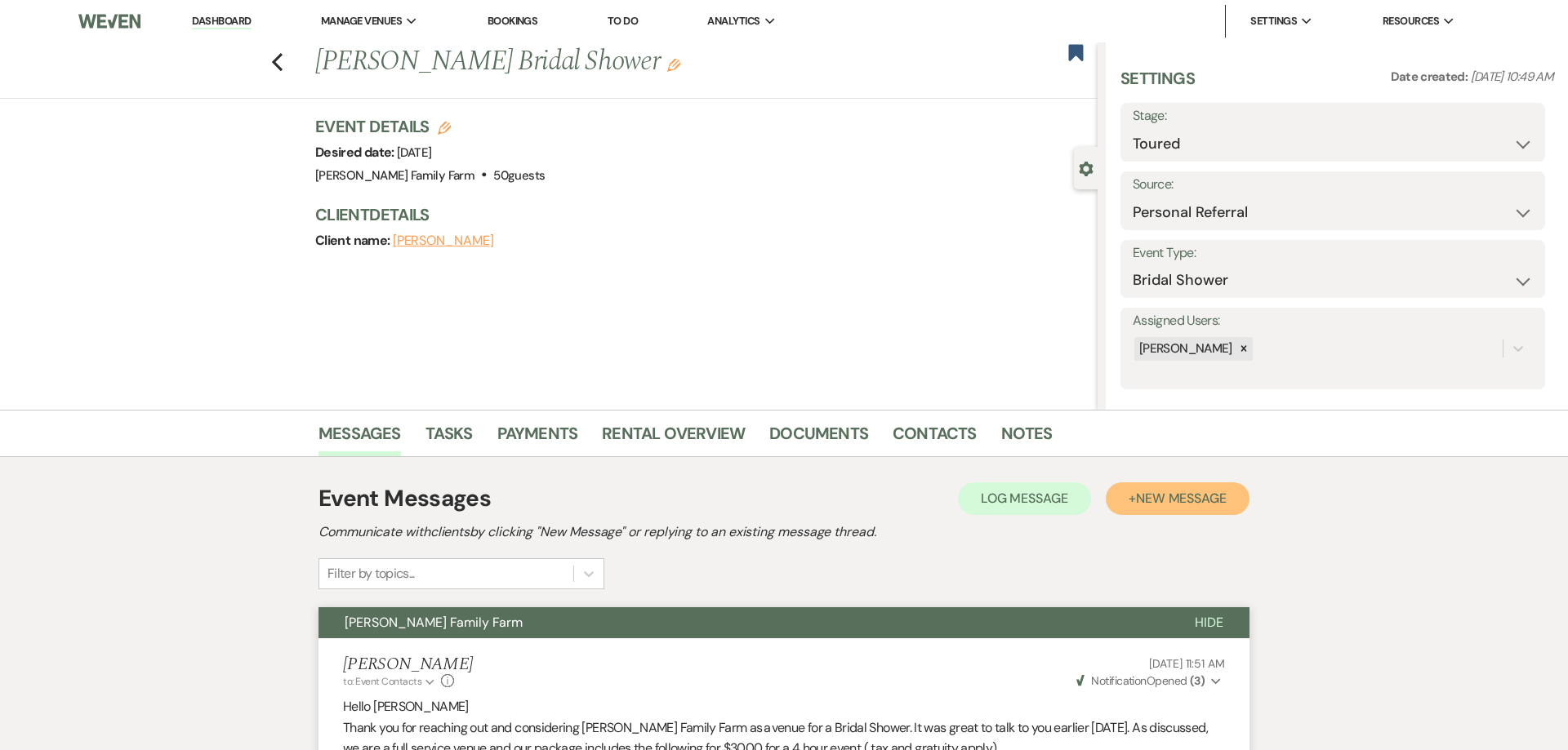
click at [1187, 500] on span "New Message" at bounding box center [1181, 498] width 91 height 17
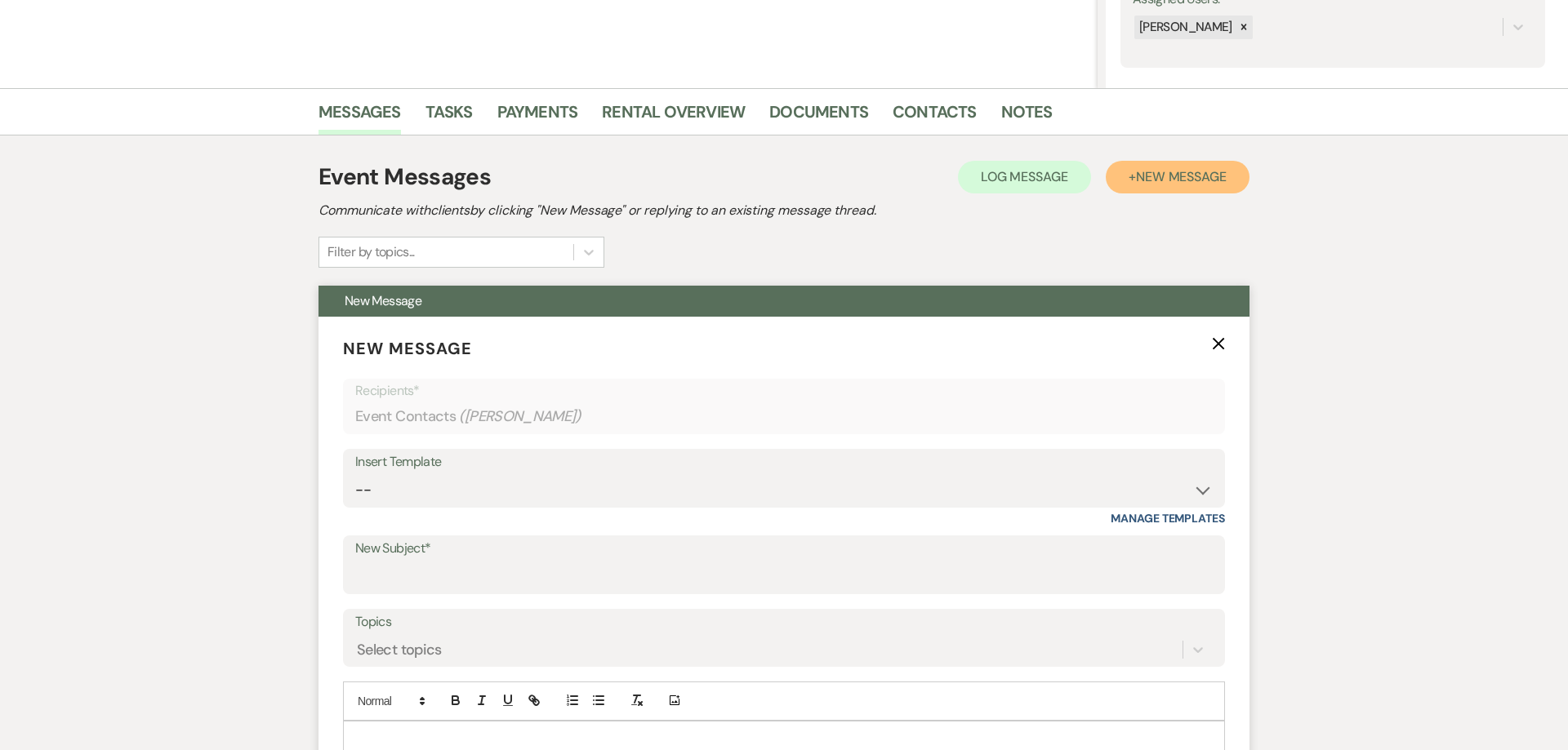
scroll to position [396, 0]
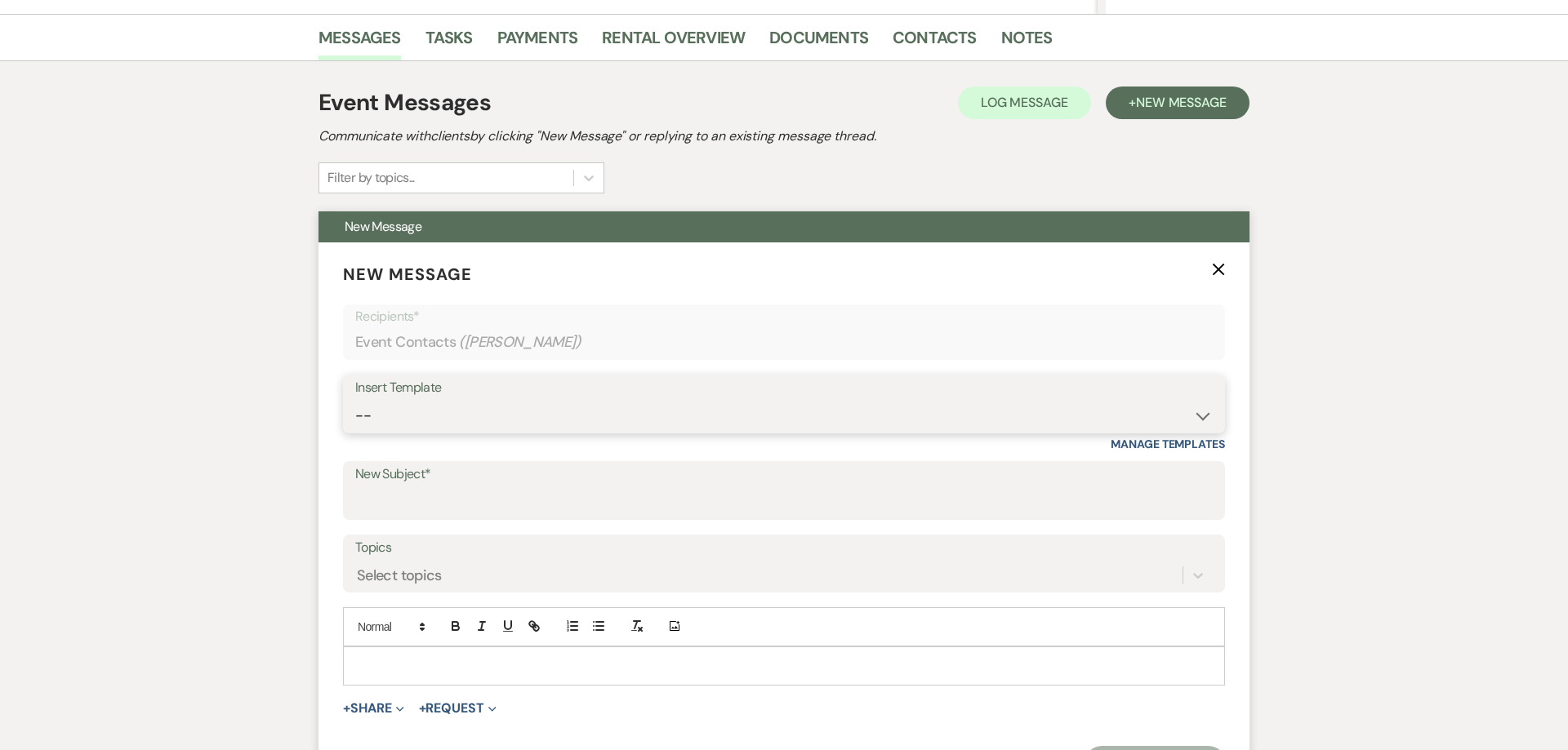
click at [355, 400] on select "-- Follow Up 1a. Non wedding request for info (Barn) 8. Proposal email Follow u…" at bounding box center [784, 416] width 857 height 32
select select "352"
click option "Banquet Event order email (non wedding)" at bounding box center [0, 0] width 0 height 0
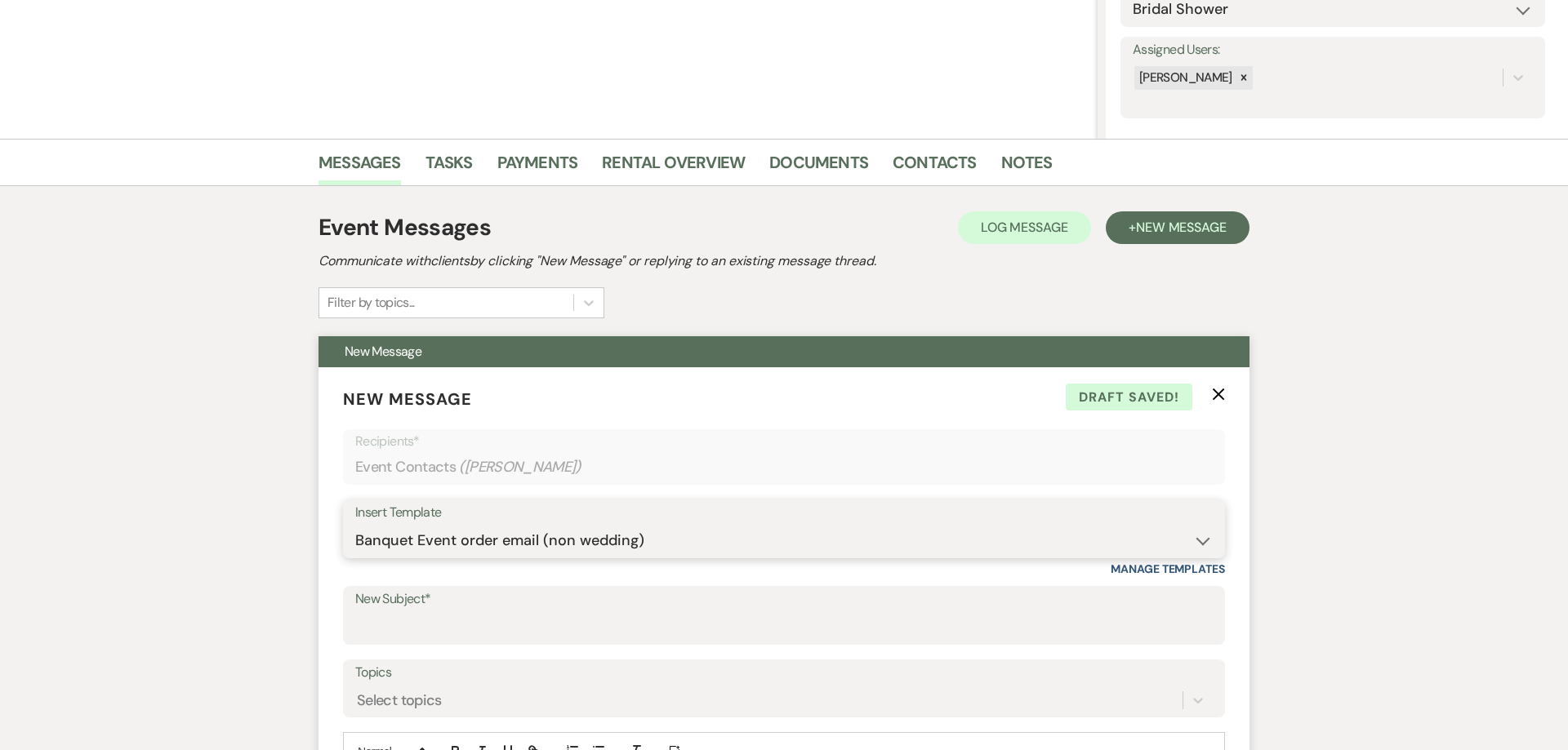
scroll to position [0, 0]
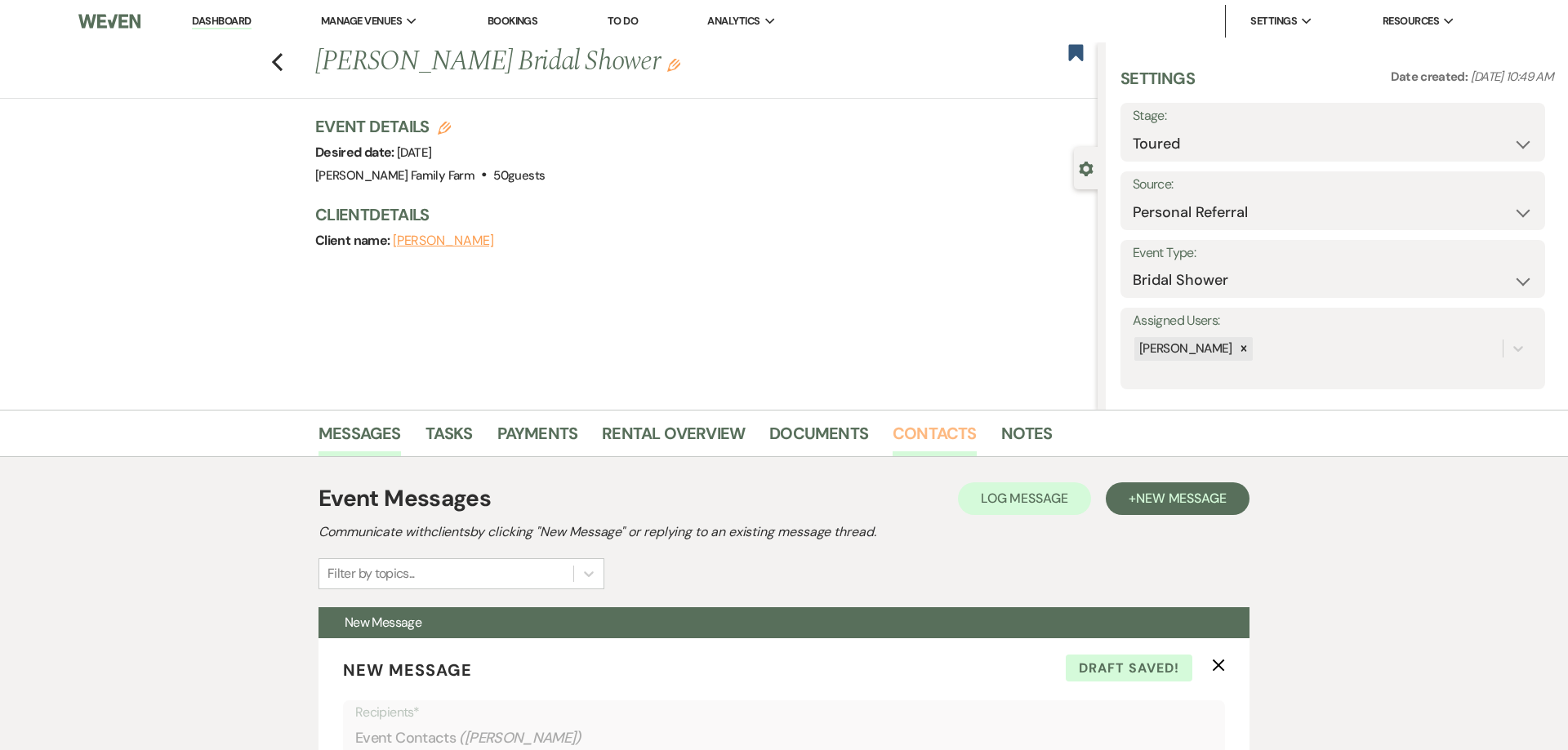
click at [918, 435] on link "Contacts" at bounding box center [935, 438] width 84 height 36
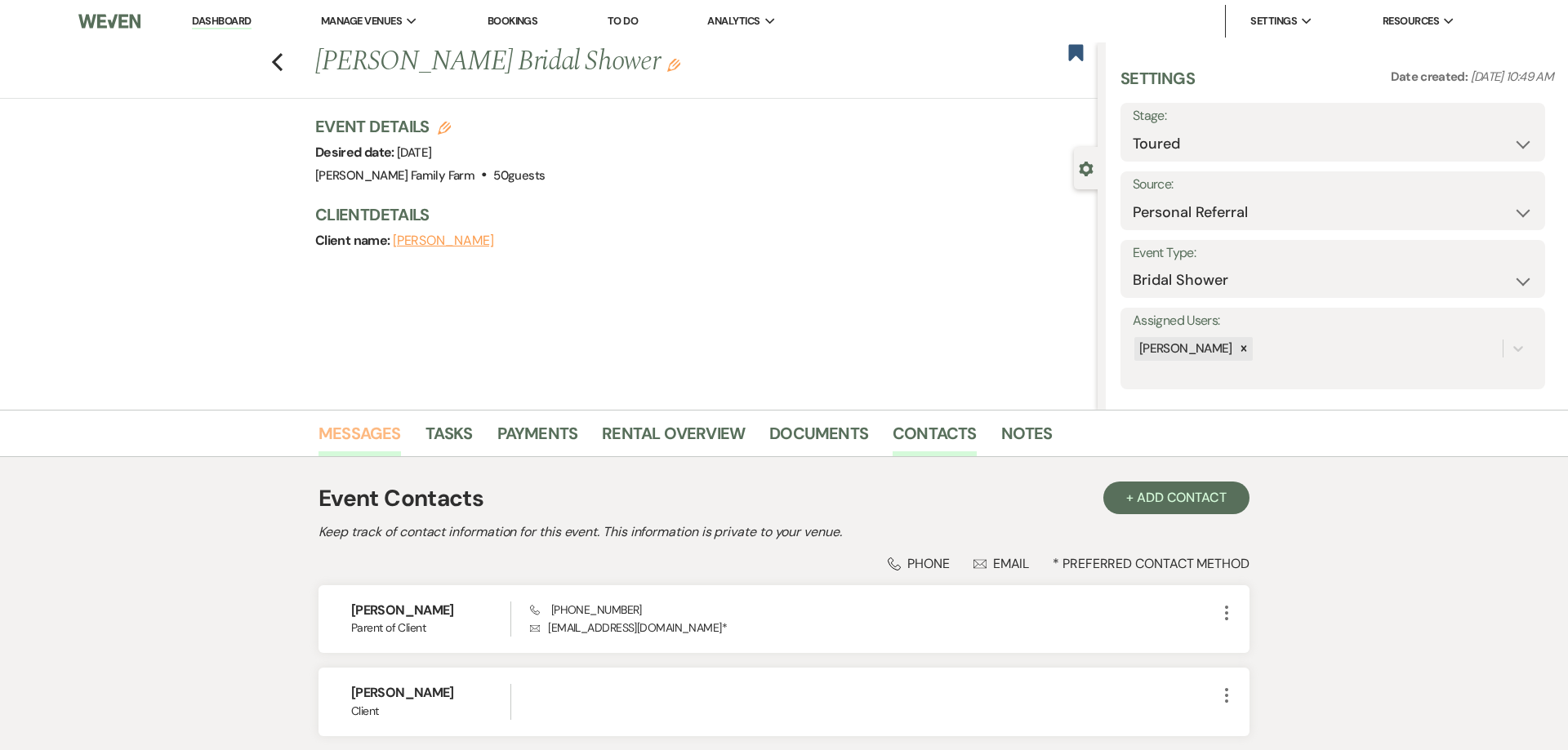
click at [362, 429] on link "Messages" at bounding box center [360, 438] width 82 height 36
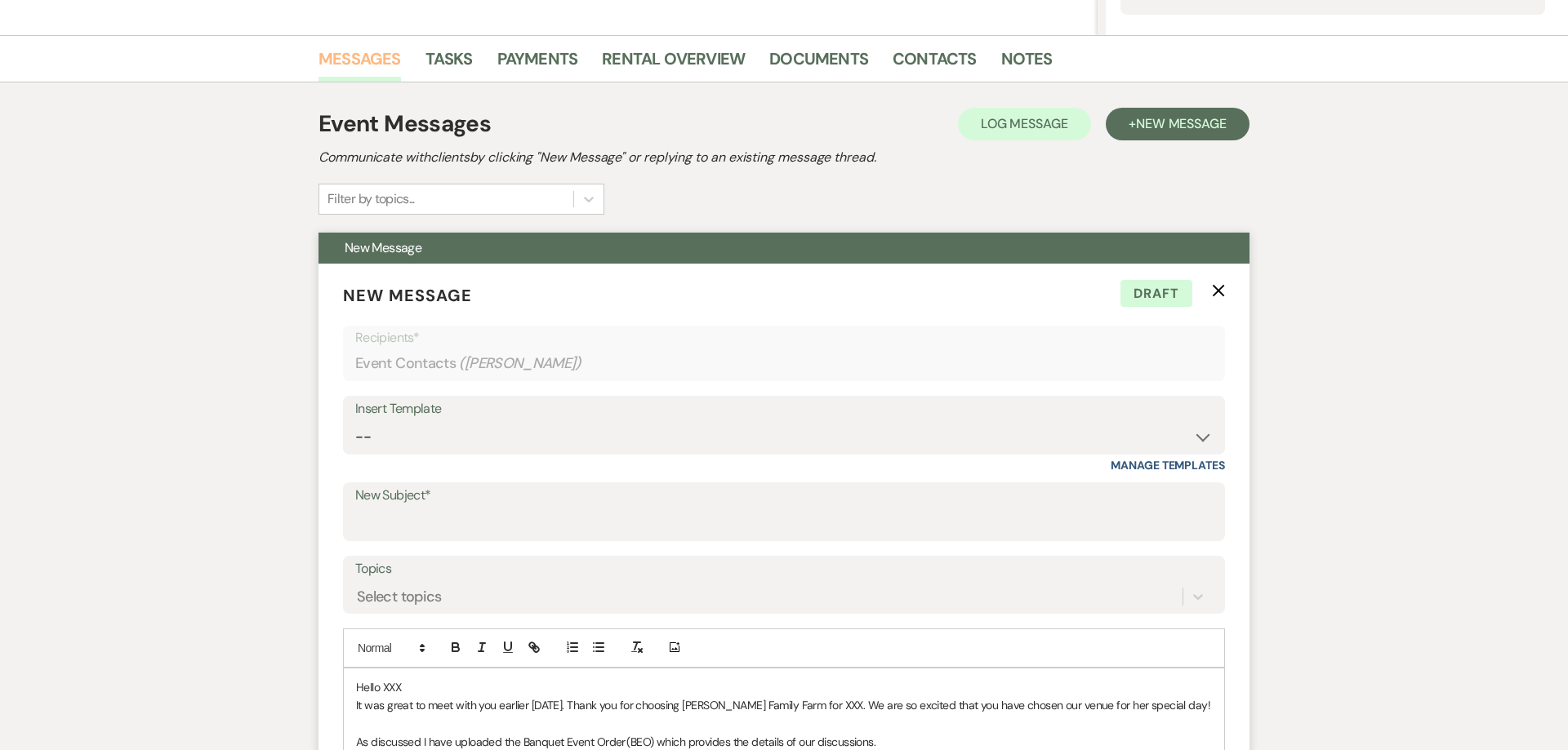
scroll to position [666, 0]
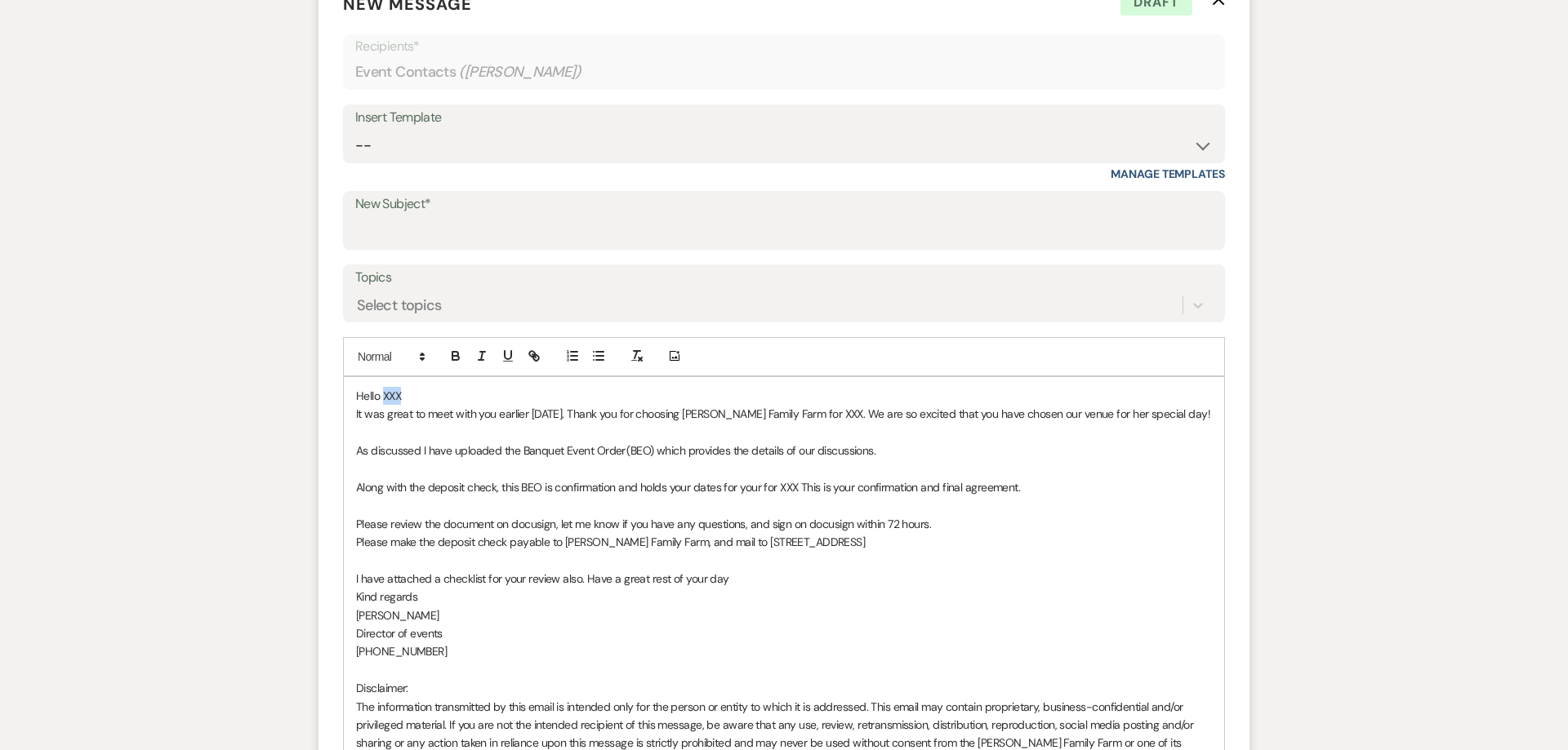
drag, startPoint x: 409, startPoint y: 395, endPoint x: 385, endPoint y: 398, distance: 24.2
click at [385, 398] on p "Hello XXX" at bounding box center [784, 395] width 856 height 18
click at [430, 236] on input "New Subject*" at bounding box center [784, 232] width 857 height 32
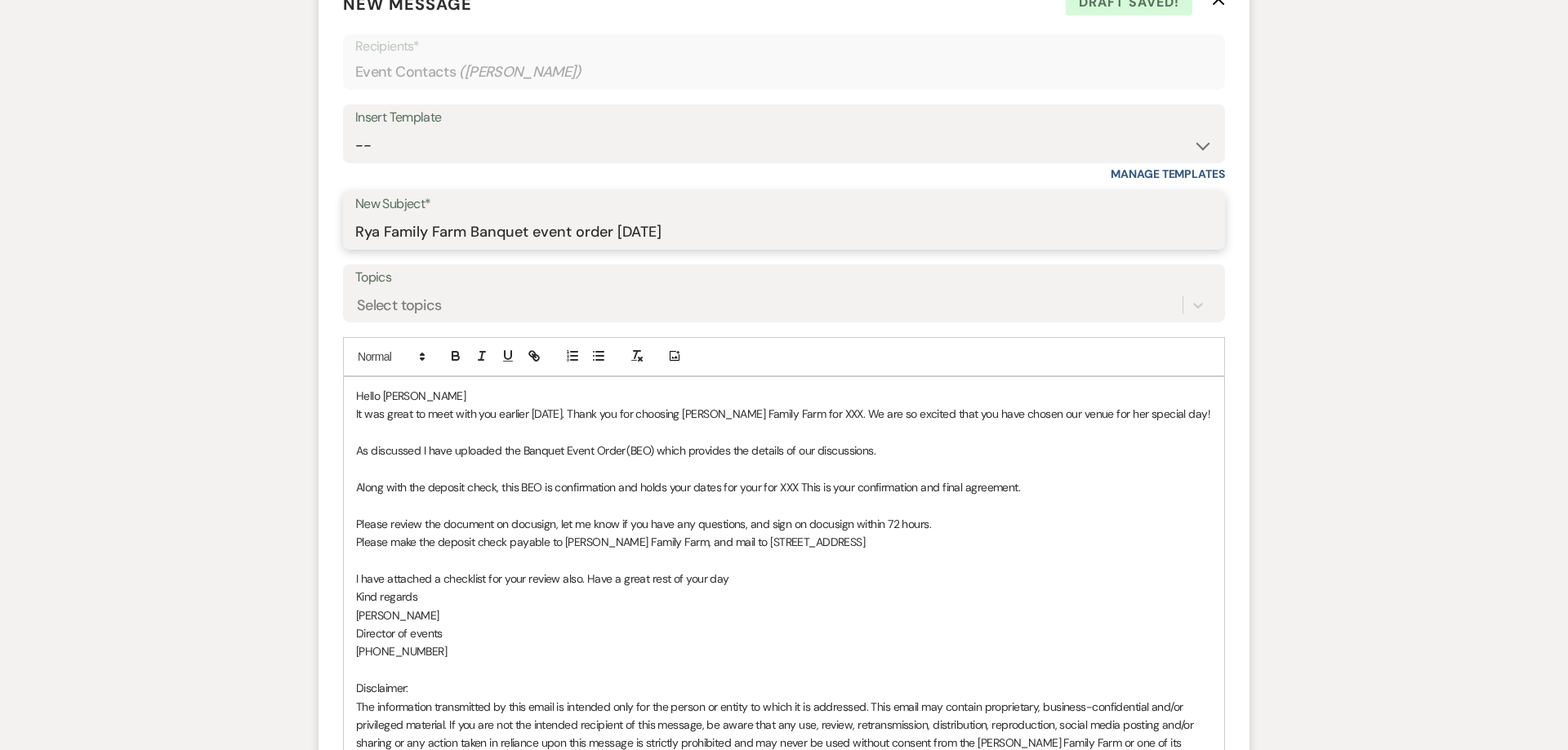
type input "Rya Family Farm Banquet event order [DATE]"
drag, startPoint x: 500, startPoint y: 417, endPoint x: 559, endPoint y: 417, distance: 59.0
click at [559, 417] on p "It was great to meet with you earlier today. Thank you for choosing Ryan Family…" at bounding box center [784, 414] width 856 height 18
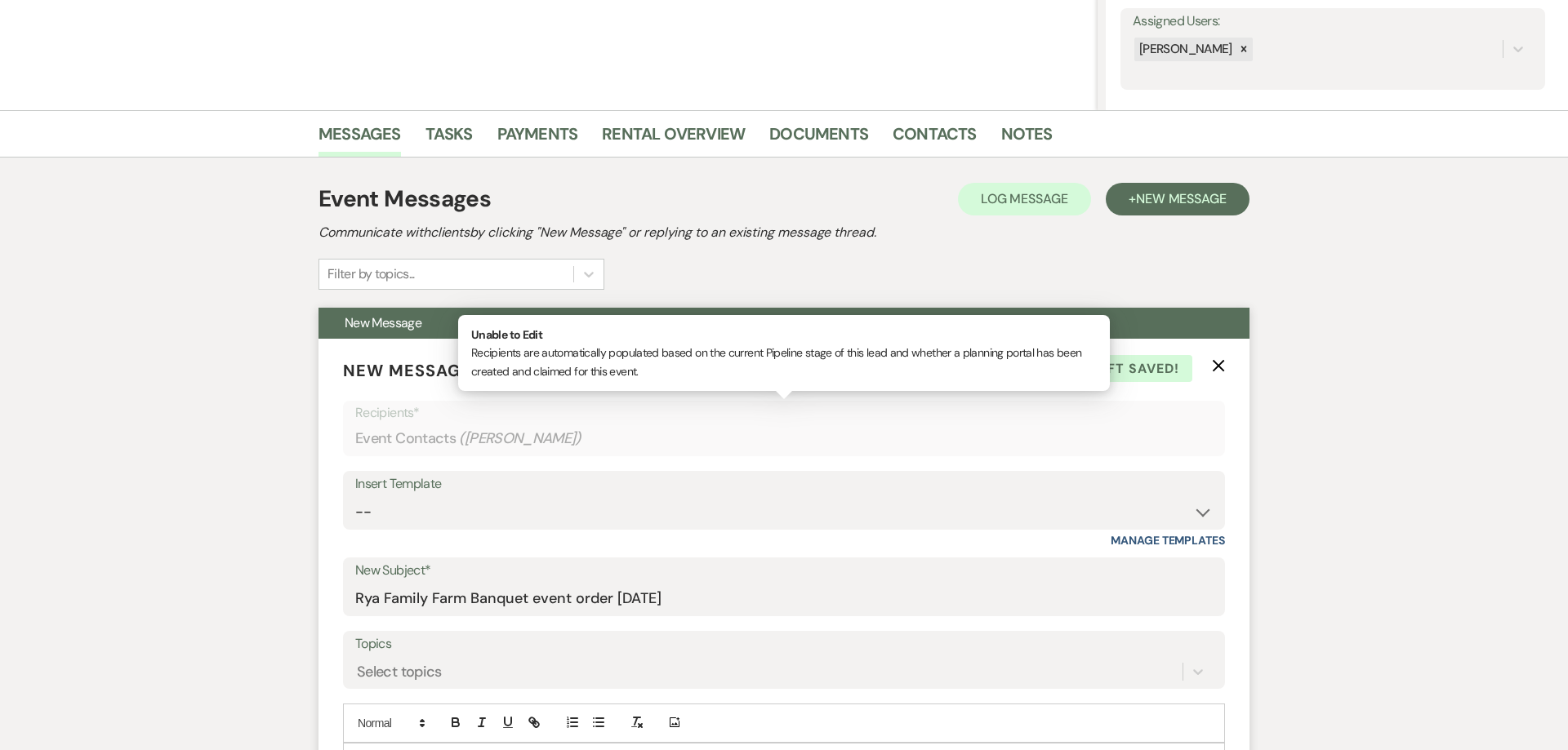
scroll to position [625, 0]
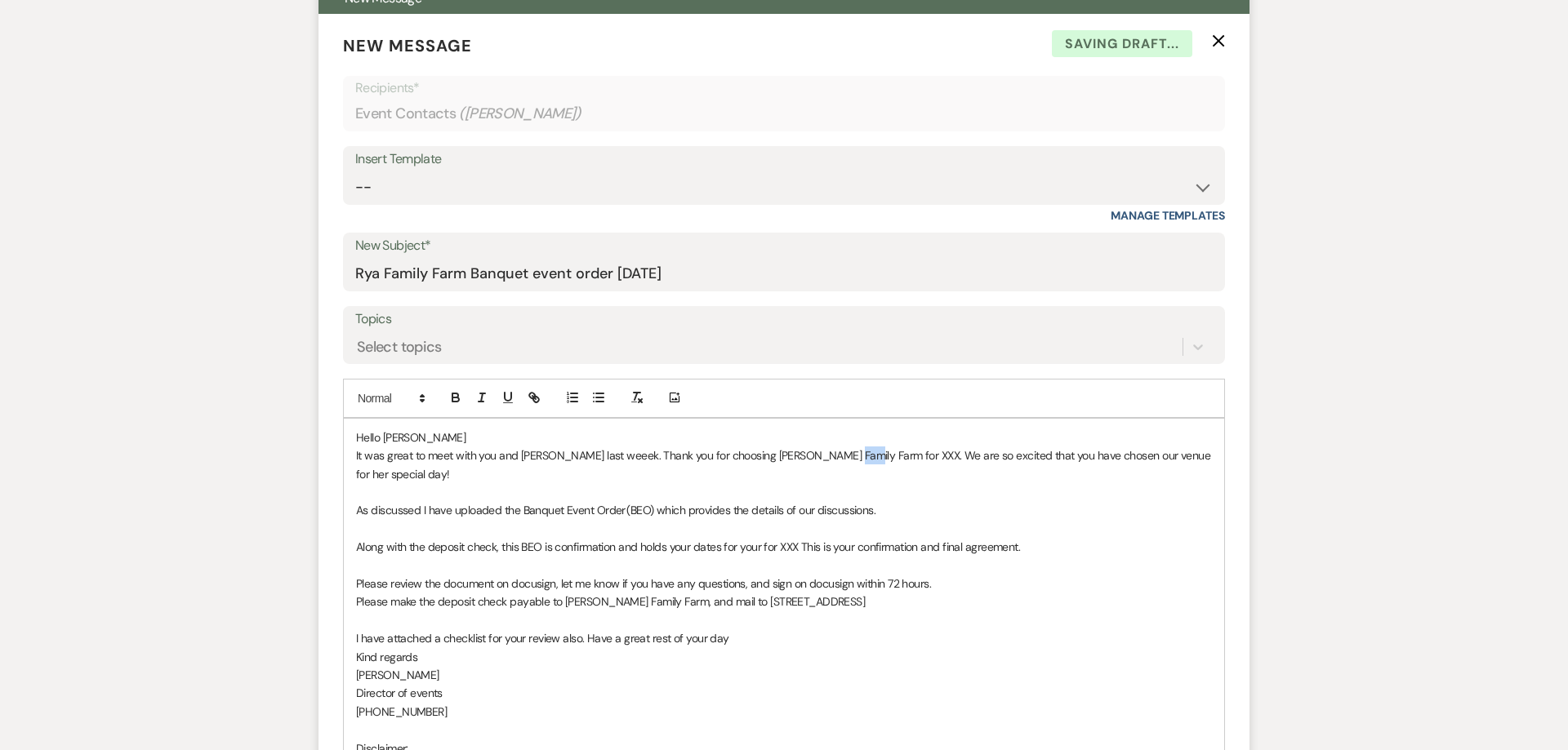
drag, startPoint x: 847, startPoint y: 462, endPoint x: 830, endPoint y: 458, distance: 17.5
click at [830, 458] on p "It was great to meet with you and Alanna last weeek. Thank you for choosing Rya…" at bounding box center [784, 465] width 856 height 37
click at [431, 474] on p "It was great to meet with you and Alanna last weeek. Thank you for choosing Rya…" at bounding box center [784, 465] width 856 height 37
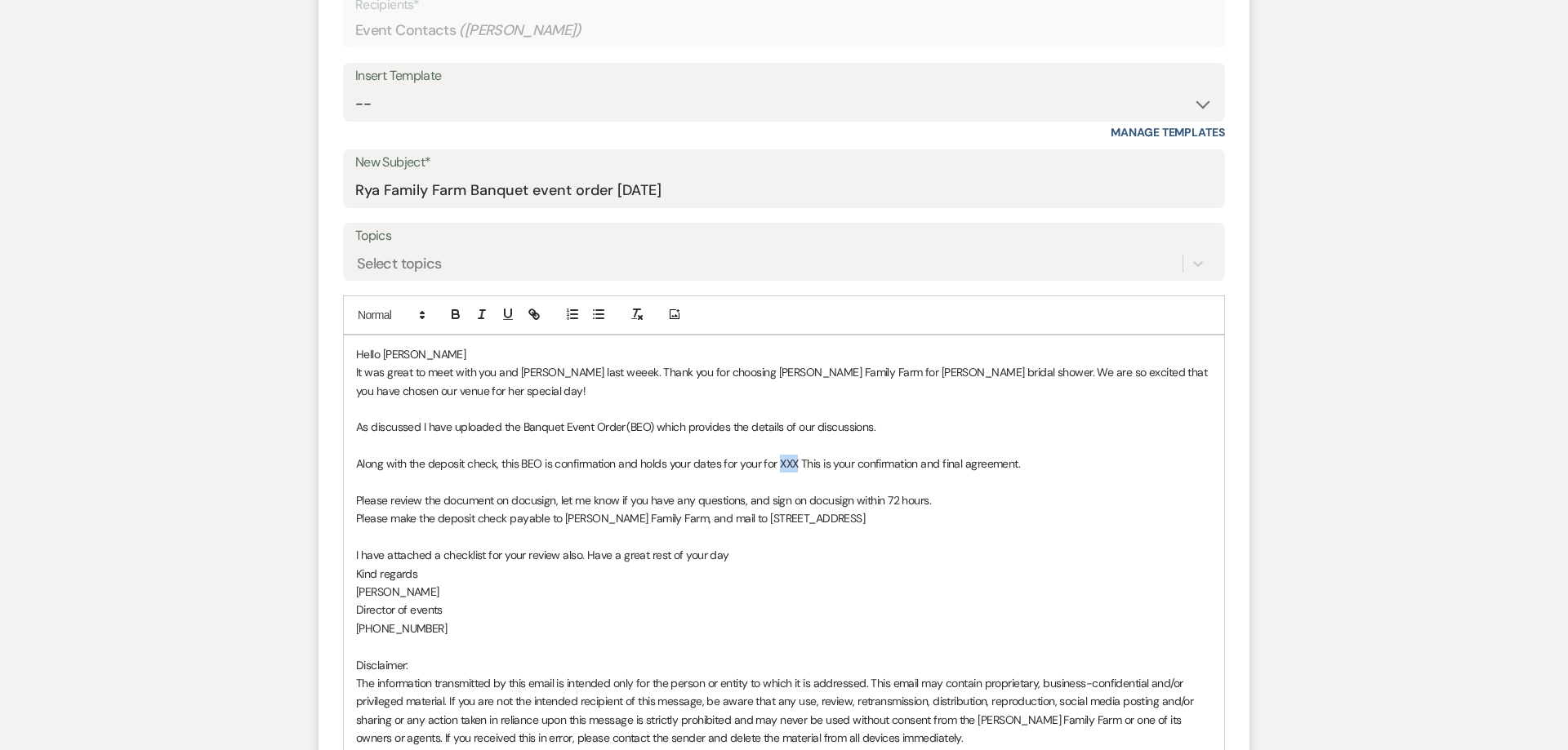
drag, startPoint x: 781, startPoint y: 466, endPoint x: 800, endPoint y: 466, distance: 19.0
click at [800, 466] on p "Along with the deposit check, this BEO is confirmation and holds your dates for…" at bounding box center [784, 463] width 856 height 18
drag, startPoint x: 497, startPoint y: 503, endPoint x: 951, endPoint y: 501, distance: 454.0
click at [951, 501] on p "Please review the document on docusign, let me know if you have any questions, …" at bounding box center [784, 500] width 856 height 18
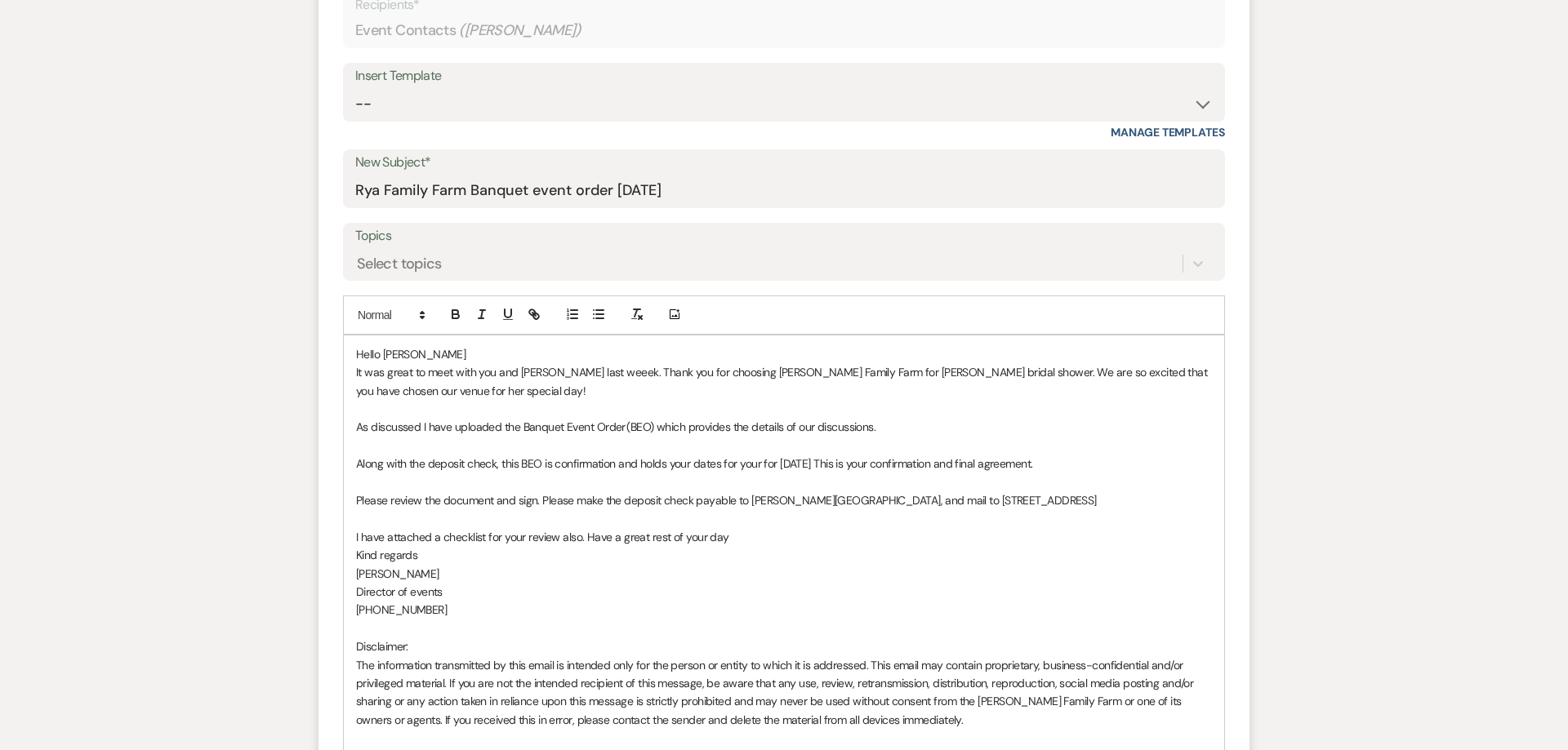
drag, startPoint x: 858, startPoint y: 504, endPoint x: 1097, endPoint y: 502, distance: 239.0
click at [1097, 502] on p "Please review the document and sign. Please make the deposit check payable to R…" at bounding box center [784, 500] width 856 height 18
click at [878, 503] on p "Please review the document and sign. Please make the deposit check payable to R…" at bounding box center [784, 500] width 856 height 18
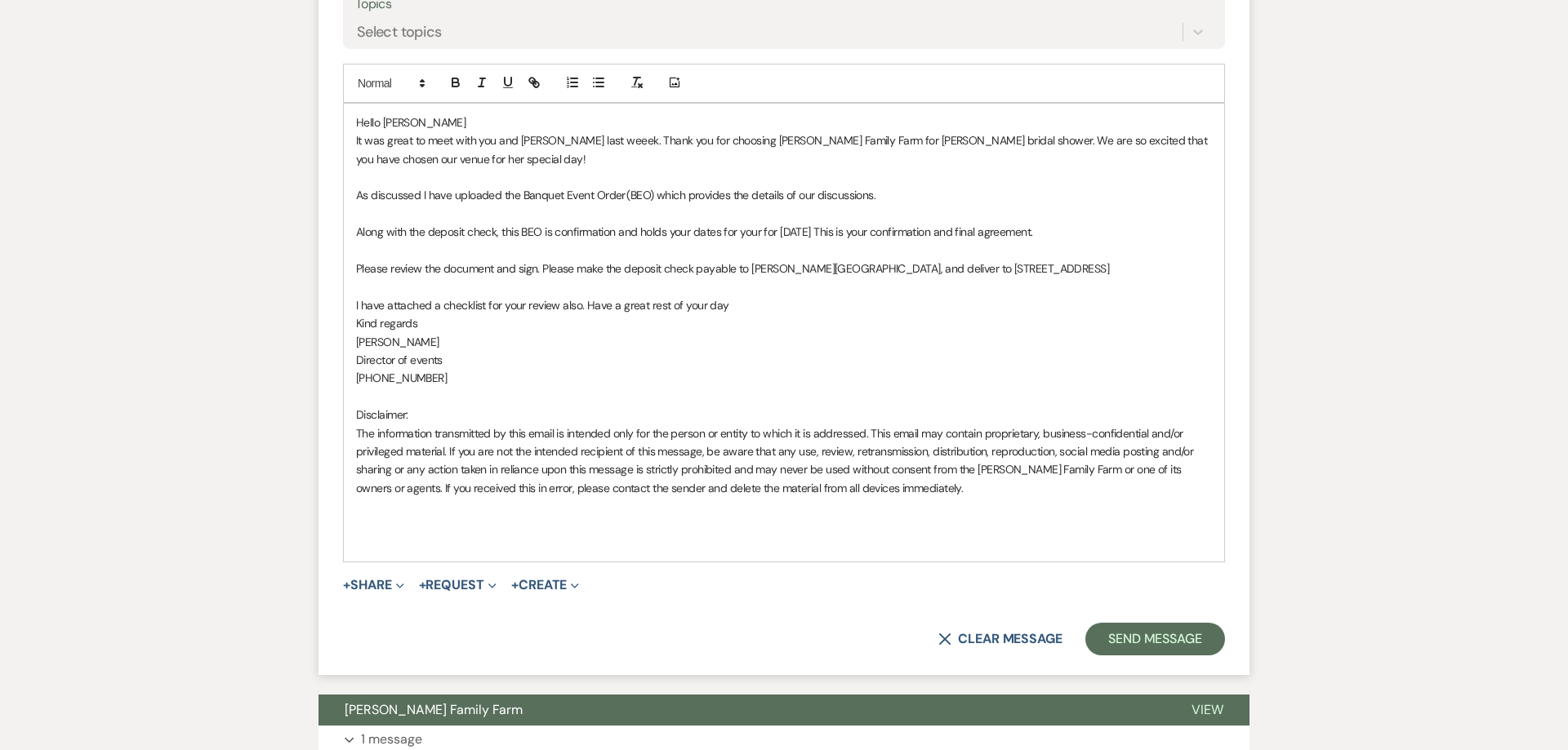
scroll to position [958, 0]
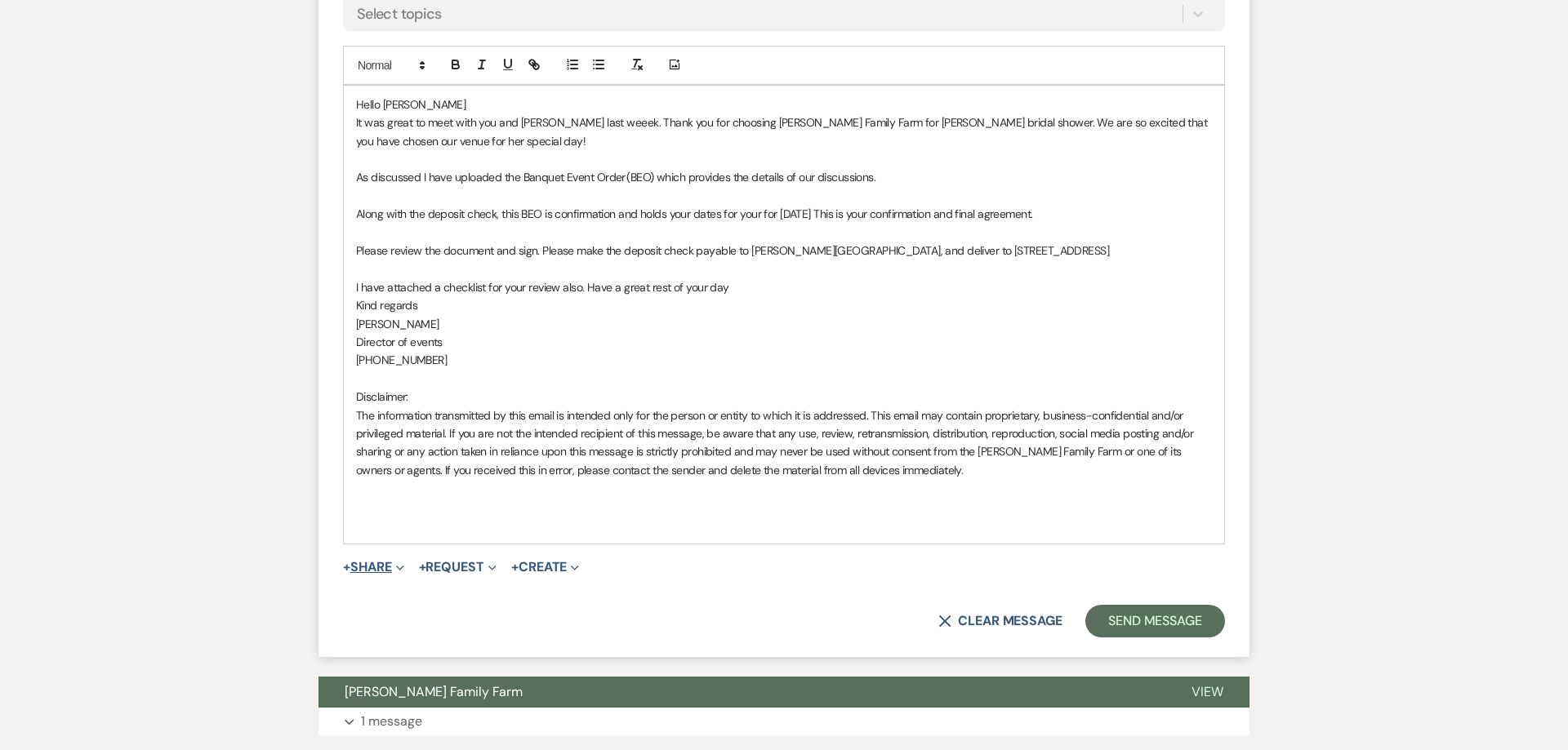
click at [367, 566] on button "+ Share Expand" at bounding box center [373, 568] width 61 height 13
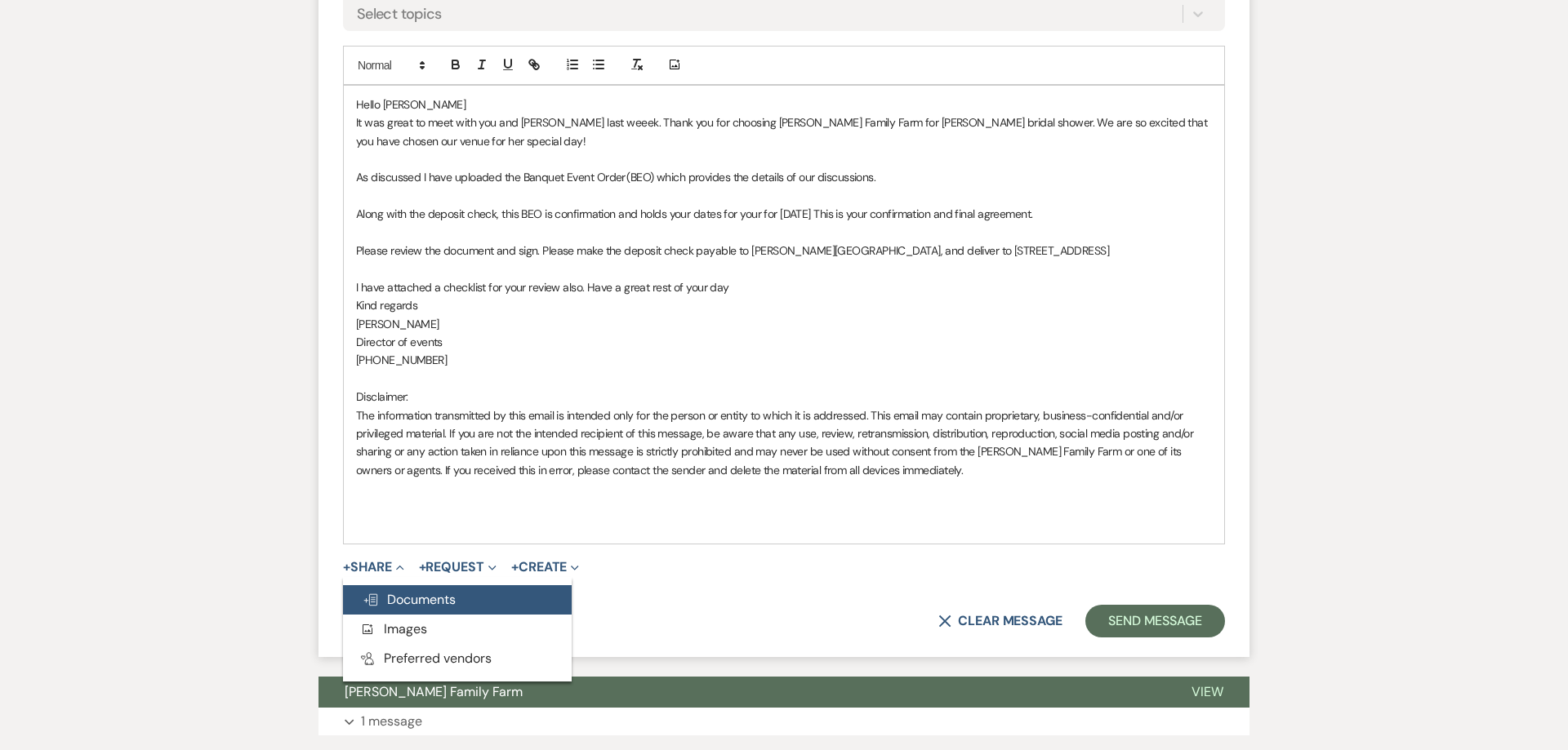
click at [428, 597] on span "Doc Upload Documents" at bounding box center [409, 600] width 93 height 17
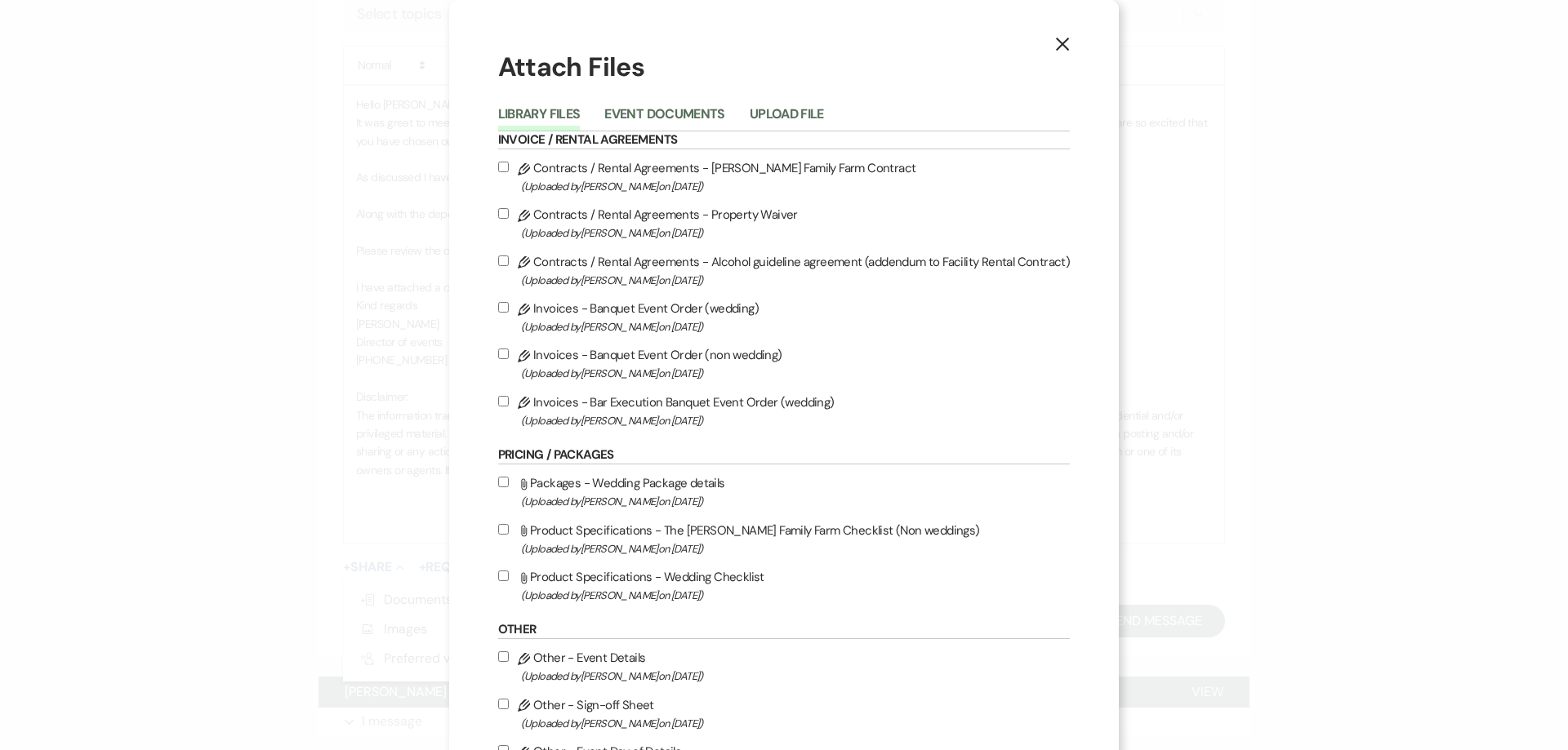
click at [508, 359] on input "Pencil Invoices - Banquet Event Order (non wedding) (Uploaded by Celine Martin …" at bounding box center [503, 354] width 11 height 11
checkbox input "true"
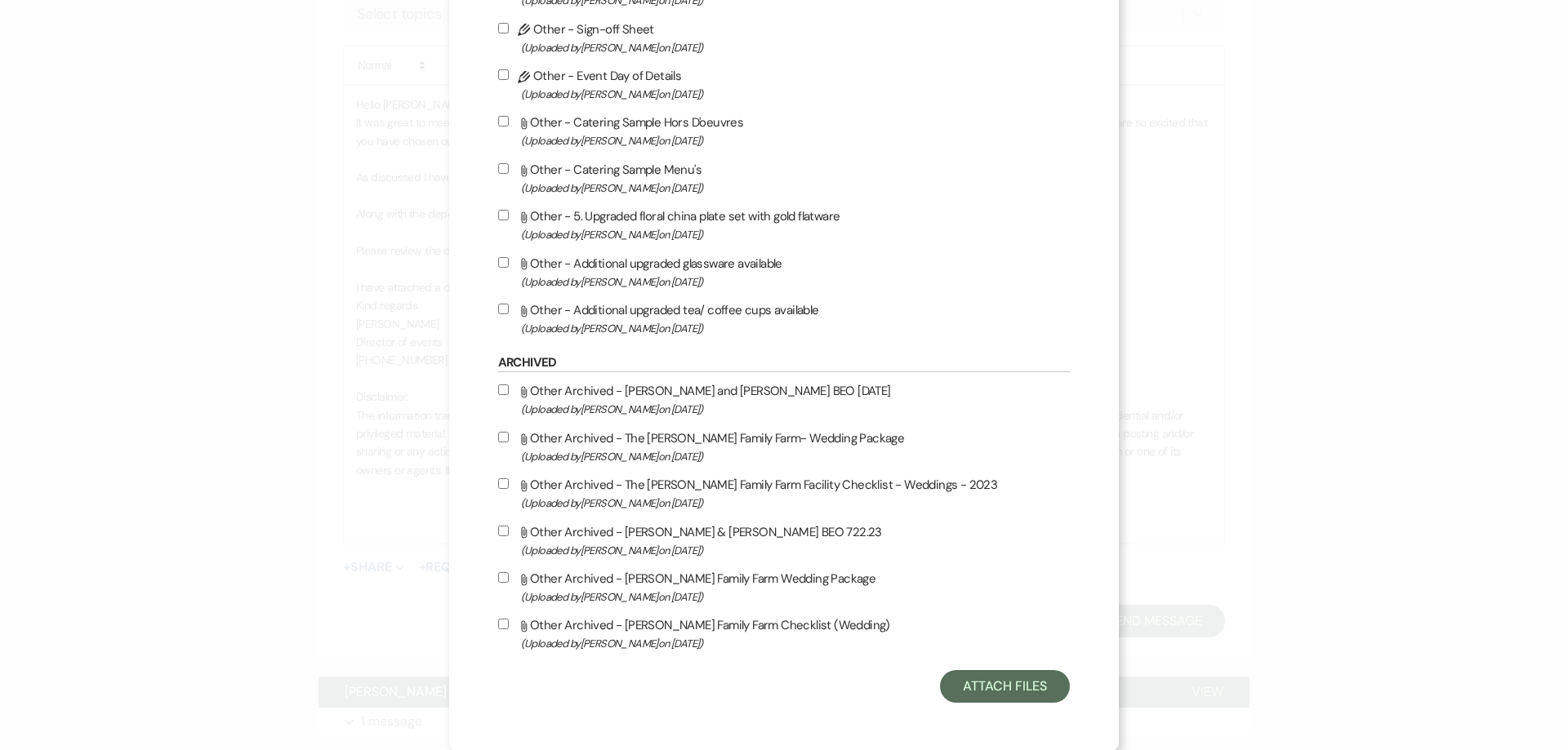
scroll to position [706, 0]
click at [982, 687] on button "Attach Files" at bounding box center [1004, 685] width 130 height 33
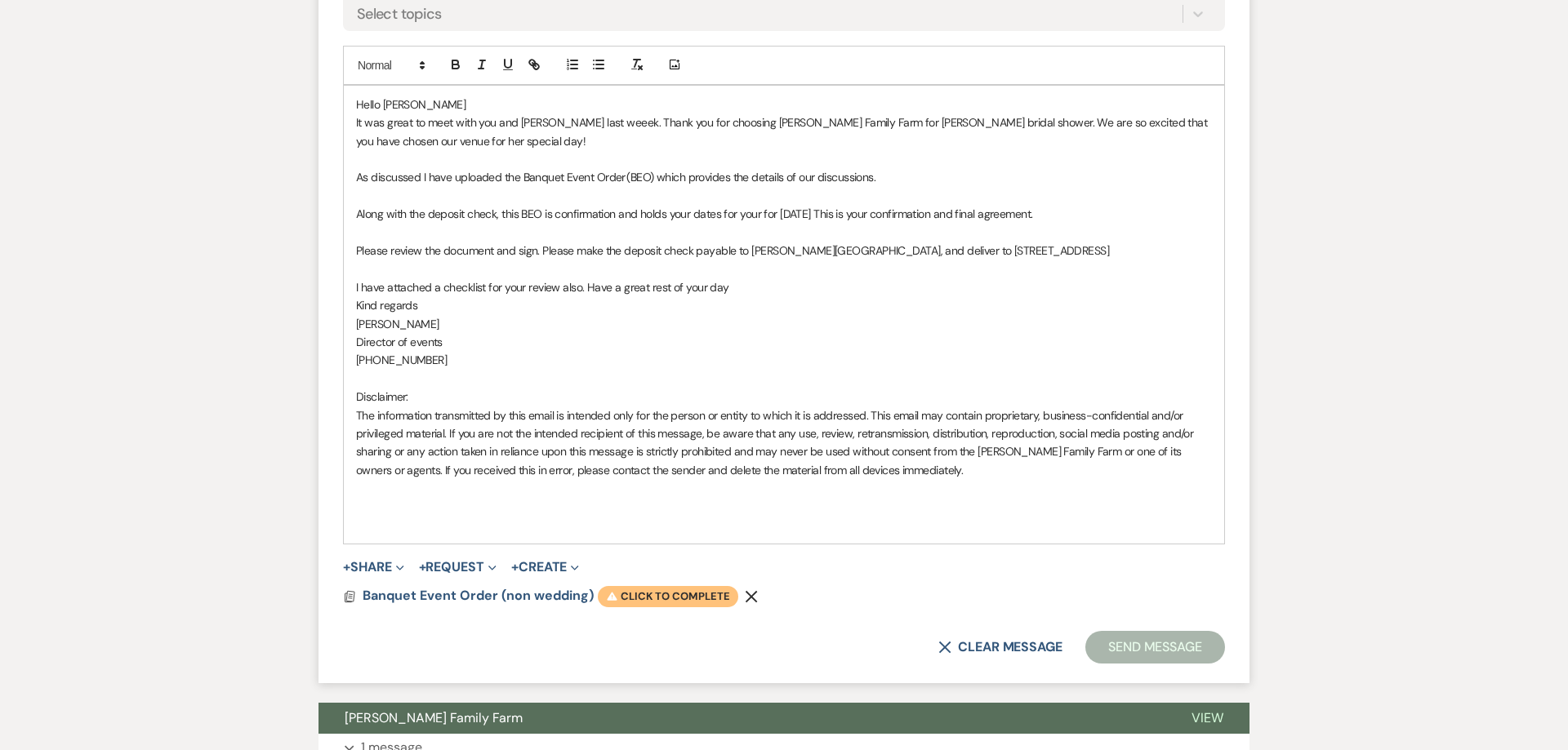
click at [701, 591] on span "Warning Click to complete" at bounding box center [667, 596] width 140 height 21
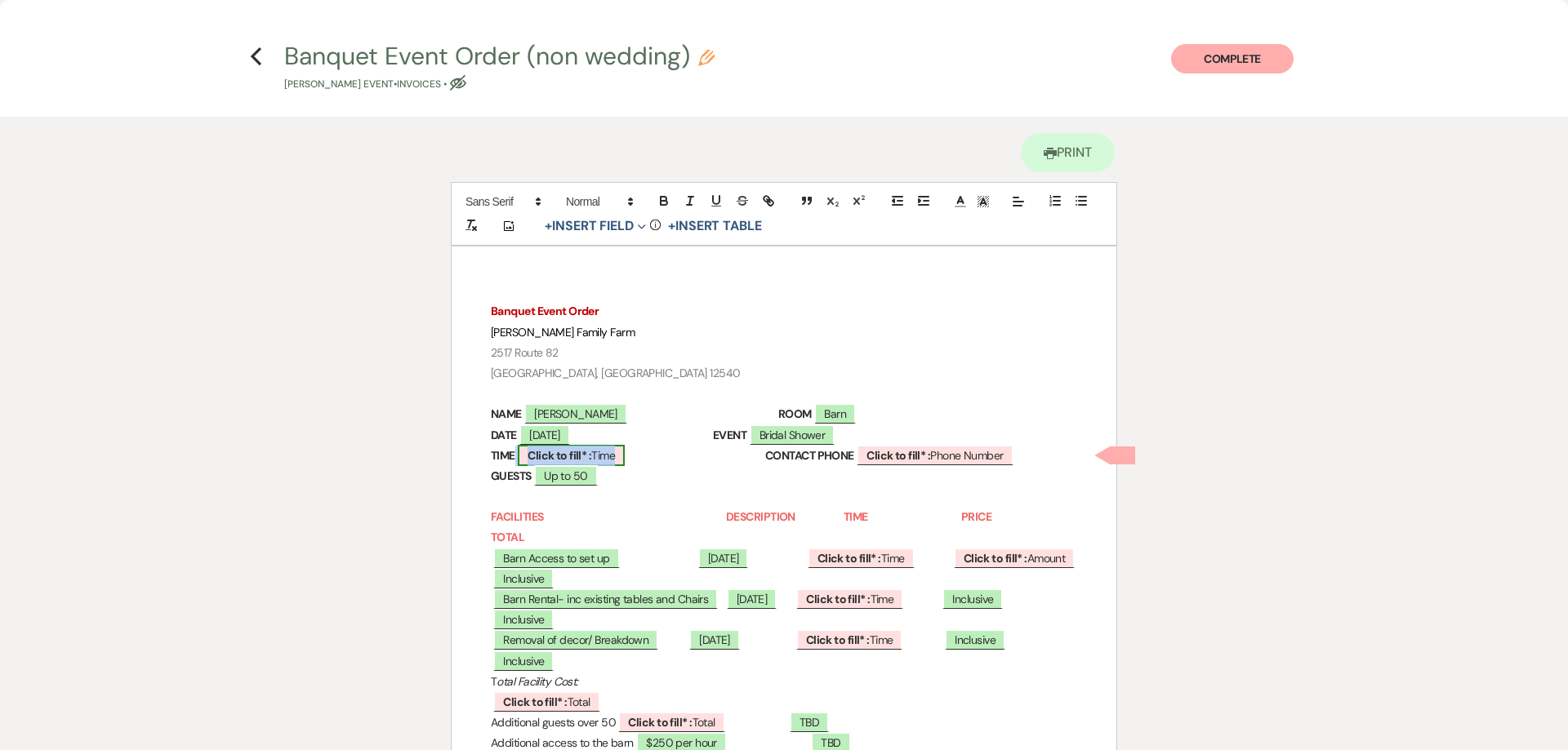
click at [560, 456] on b "Click to fill* :" at bounding box center [560, 456] width 64 height 15
select select "owner"
select select "Time"
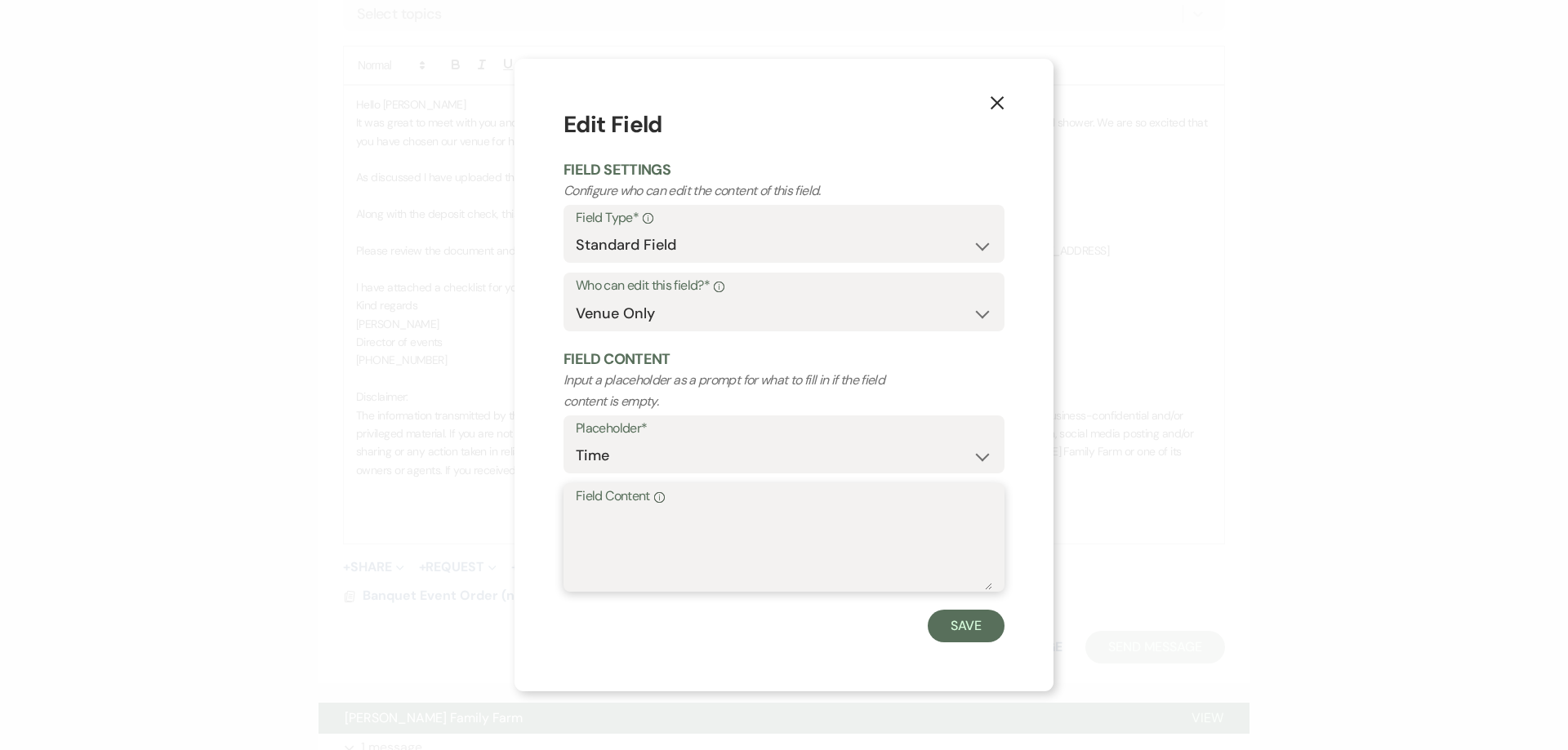
click at [626, 570] on textarea "Field Content Info" at bounding box center [784, 549] width 416 height 81
type textarea "12pm - 4pm"
click at [959, 622] on button "Save" at bounding box center [966, 626] width 76 height 33
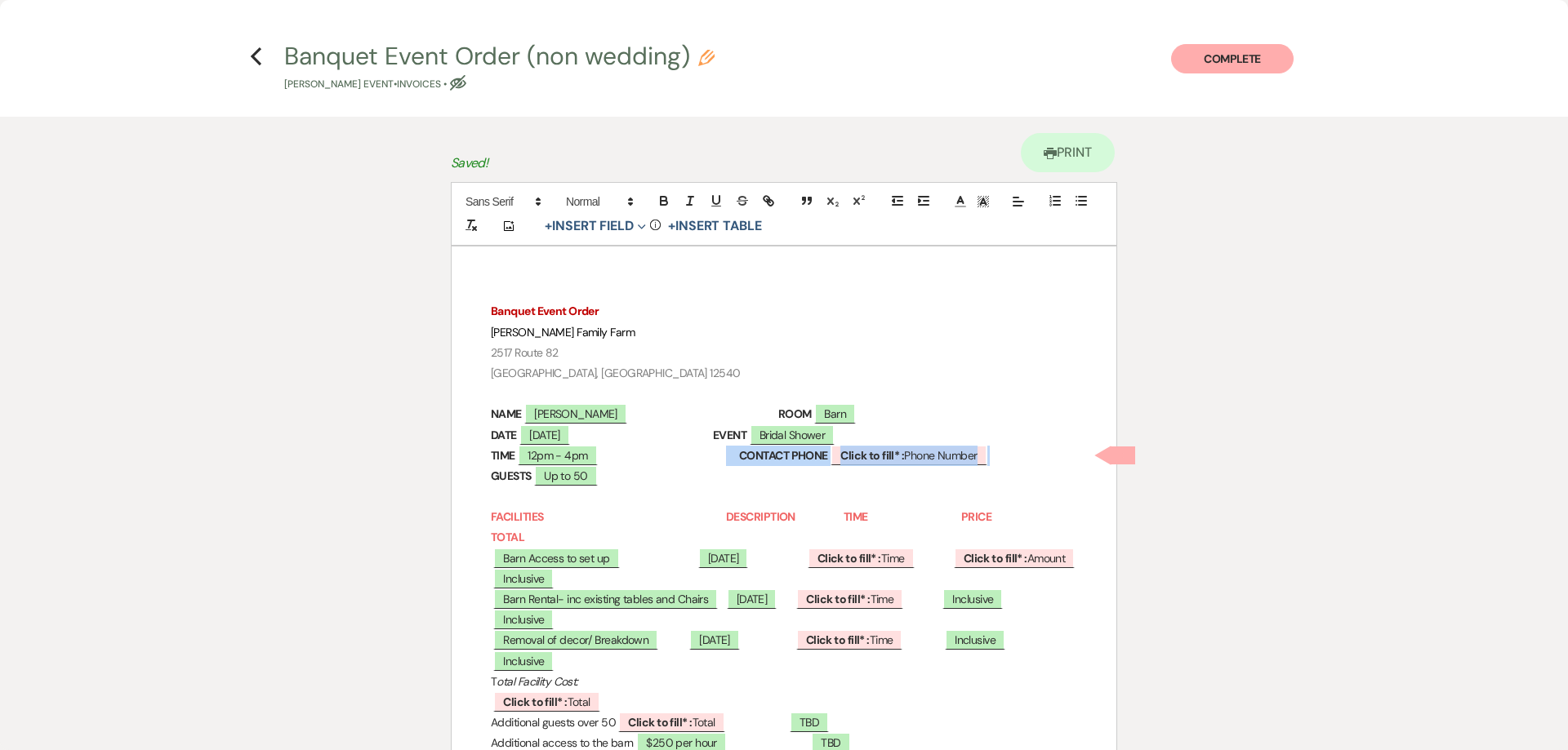
drag, startPoint x: 1016, startPoint y: 456, endPoint x: 736, endPoint y: 461, distance: 280.0
click at [736, 461] on p "TIME 12pm - 4pm CONTACT PHONE ﻿ Click to fill* : Phone Number ﻿" at bounding box center [784, 456] width 586 height 20
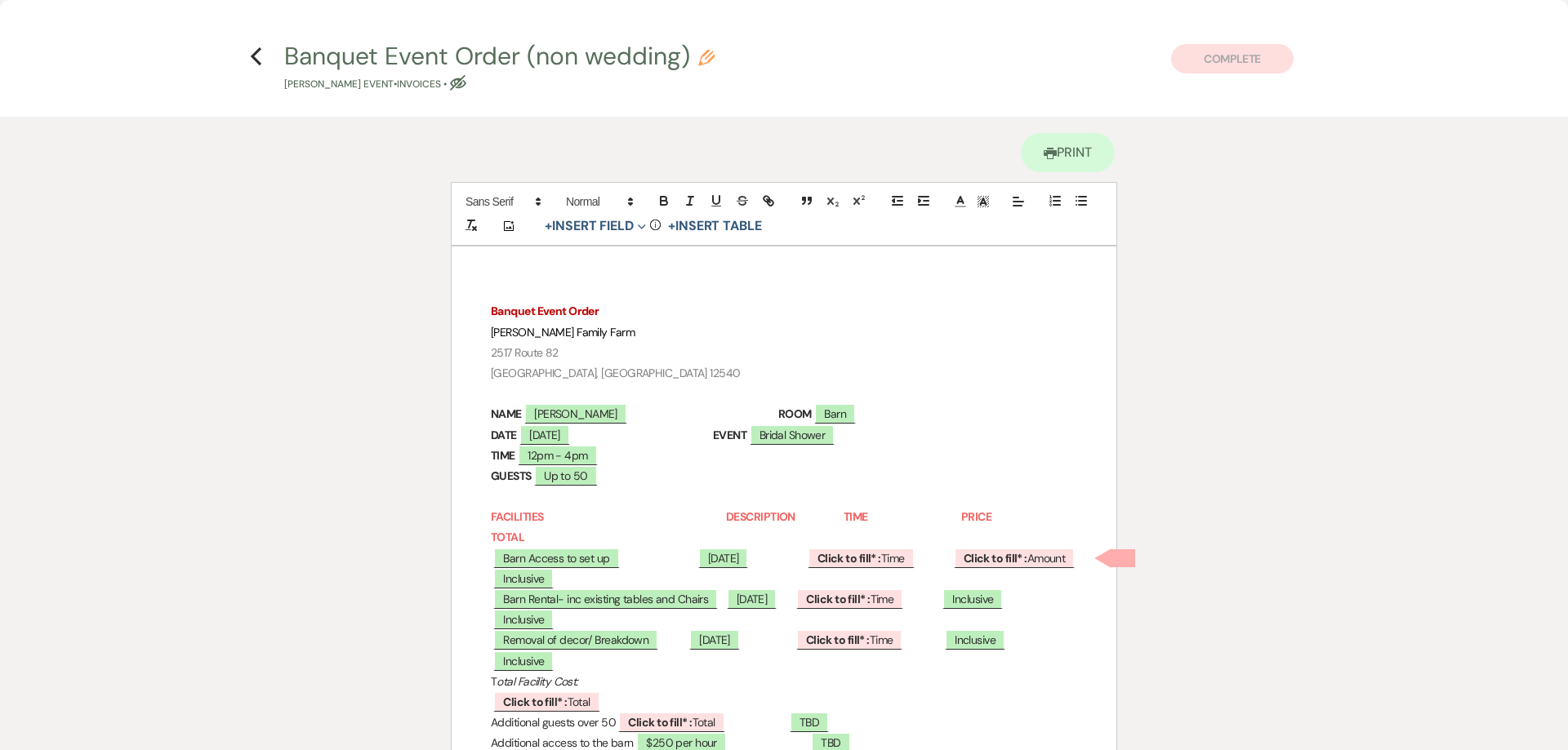
click at [746, 436] on p "DATE ﻿ 04/18/2026 ﻿ EVENT ﻿ Bridal Shower ﻿" at bounding box center [784, 435] width 586 height 20
click at [873, 560] on b "Click to fill* :" at bounding box center [849, 559] width 64 height 15
select select "owner"
select select "Time"
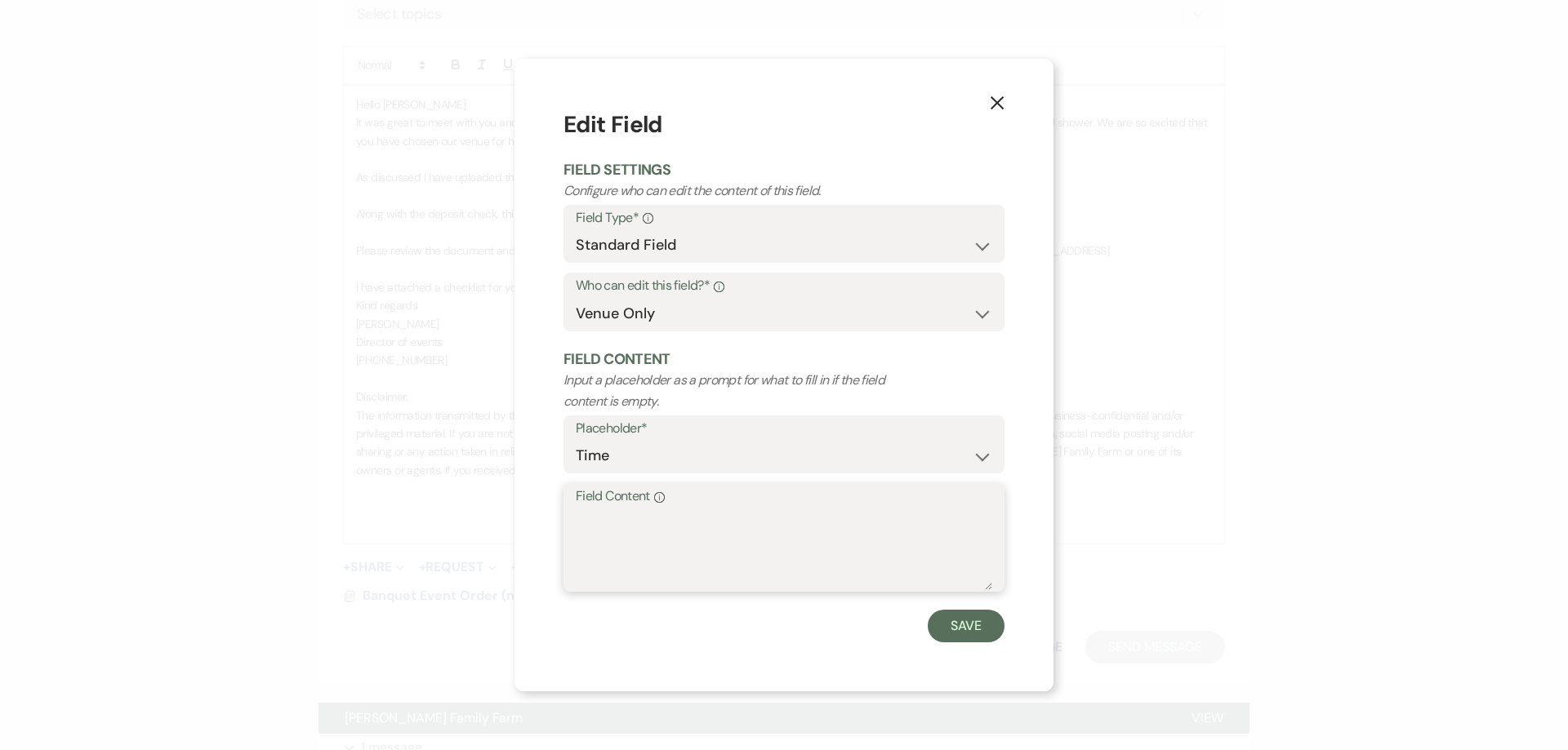
click at [627, 535] on textarea "Field Content Info" at bounding box center [784, 549] width 416 height 81
type textarea "11am"
click at [972, 633] on button "Save" at bounding box center [966, 626] width 76 height 33
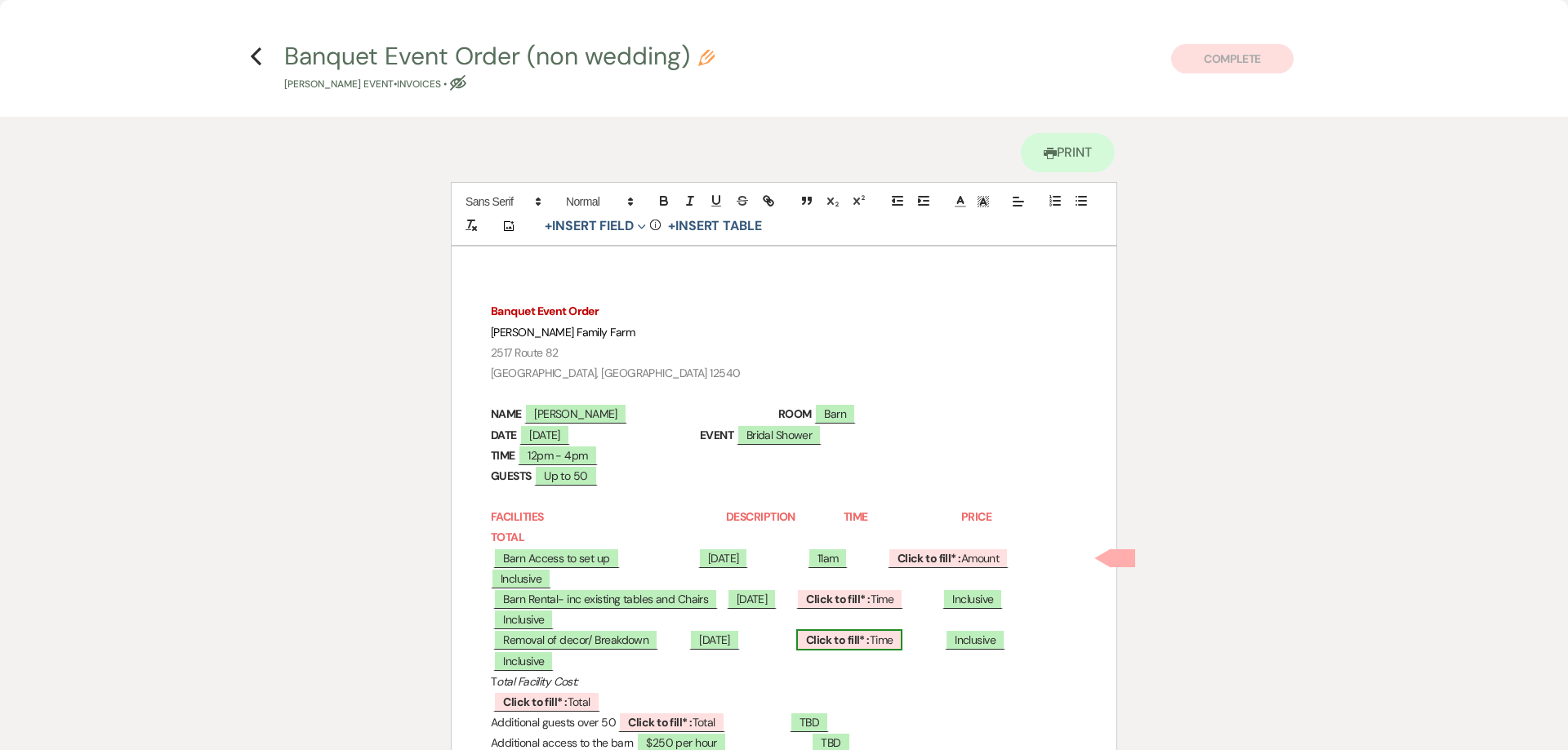
scroll to position [206, 0]
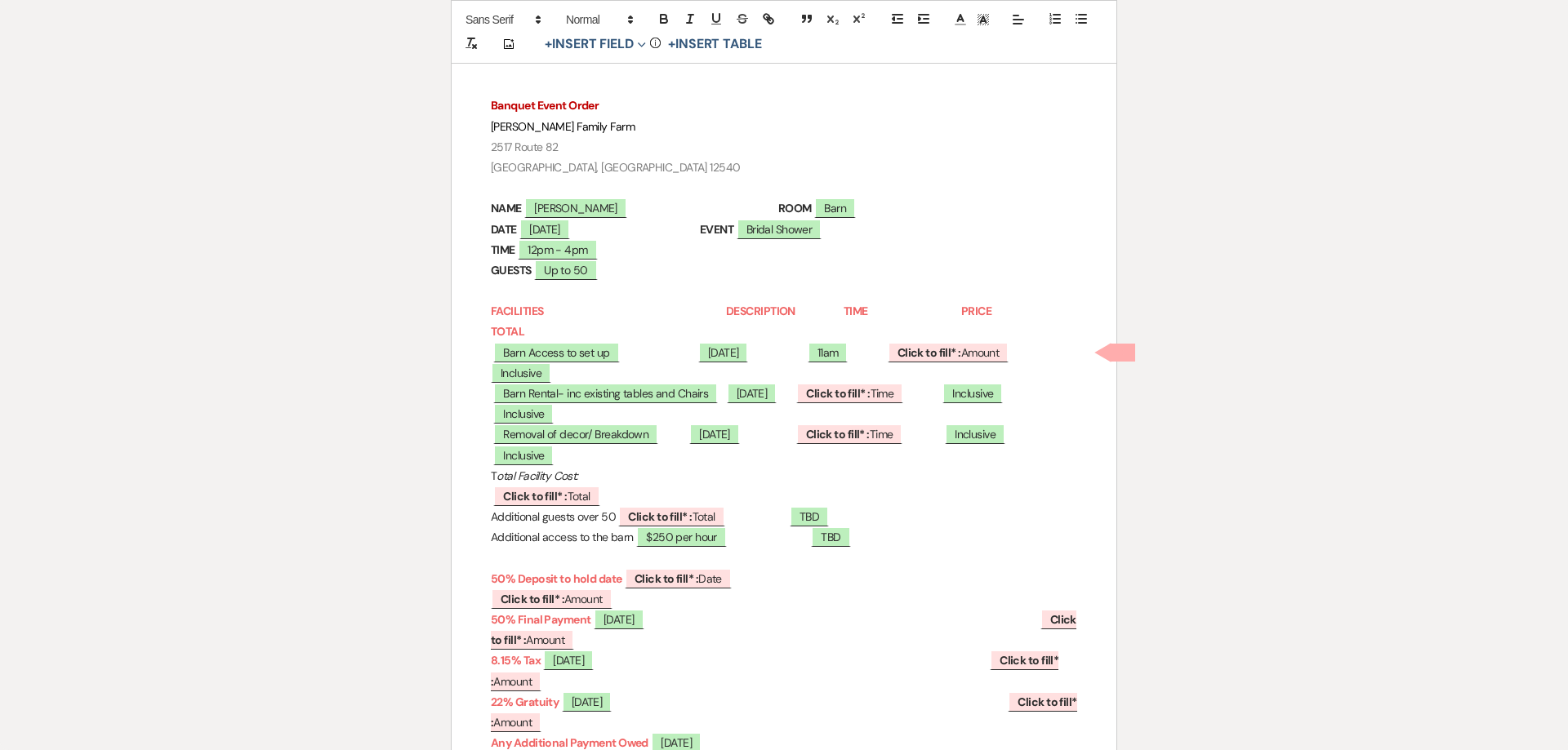
click at [726, 310] on strong "DESCRIPTION" at bounding box center [760, 311] width 70 height 15
click at [805, 310] on span at bounding box center [779, 311] width 48 height 15
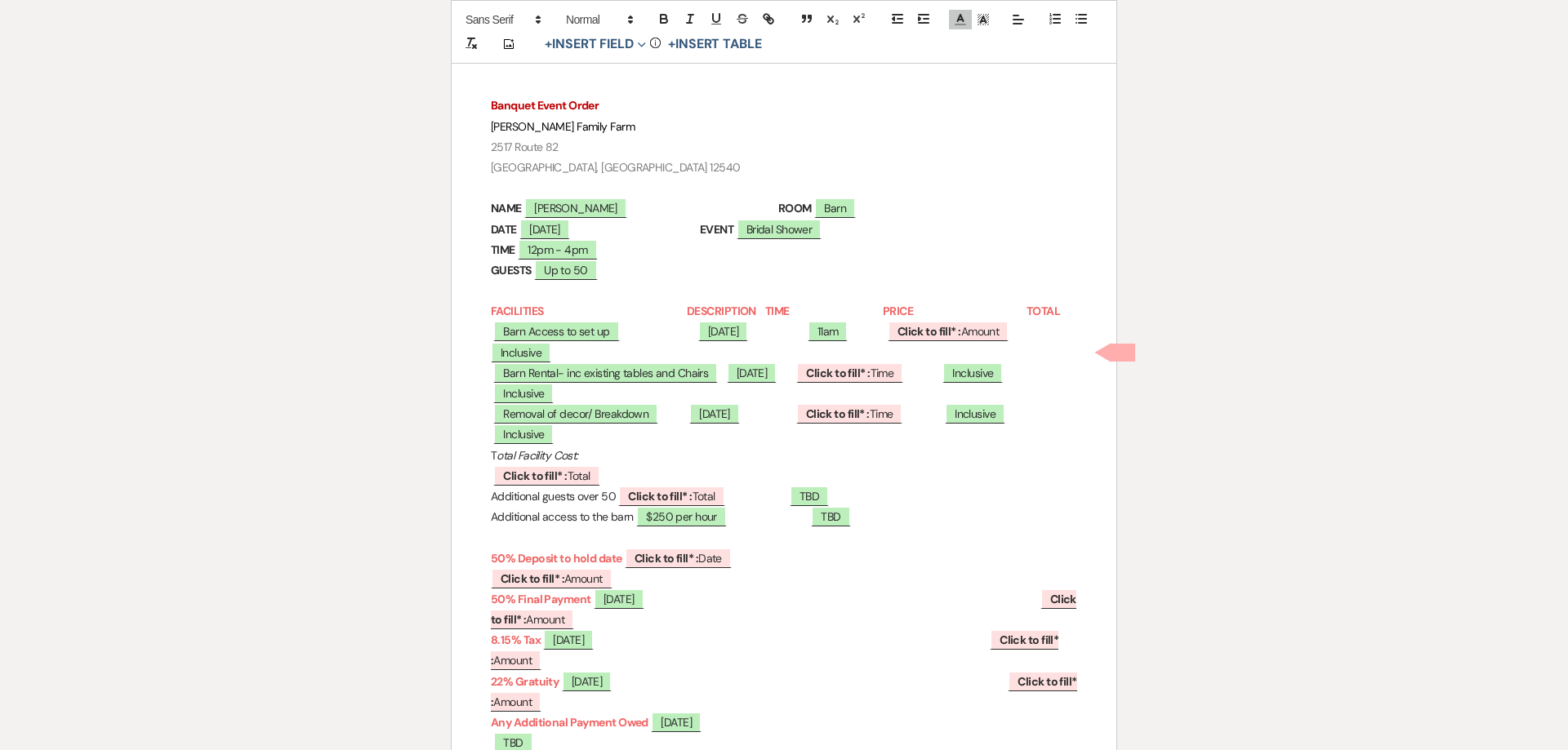
drag, startPoint x: 875, startPoint y: 312, endPoint x: 931, endPoint y: 305, distance: 56.4
click at [931, 305] on p "FACILITIES DESCRIPTION TIME PRICE TOTAL" at bounding box center [784, 311] width 586 height 20
drag, startPoint x: 966, startPoint y: 314, endPoint x: 1018, endPoint y: 316, distance: 52.0
click at [1018, 316] on p "FACILITIES DESCRIPTION TIME PRICE TOTAL" at bounding box center [784, 311] width 586 height 20
drag, startPoint x: 897, startPoint y: 312, endPoint x: 933, endPoint y: 307, distance: 36.3
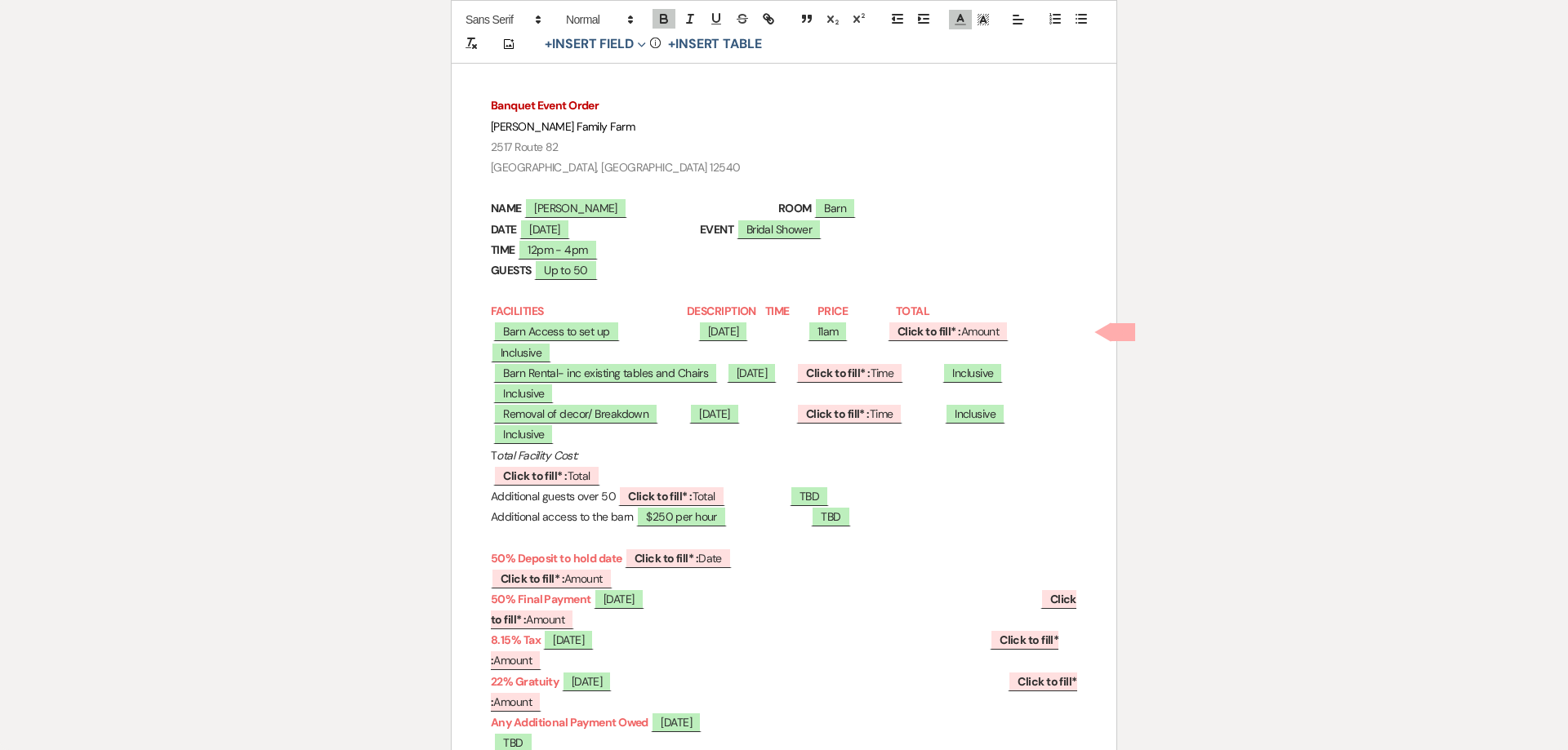
click at [933, 307] on p "FACILITIES DESCRIPTION TIME PRICE TOTAL" at bounding box center [784, 311] width 586 height 20
drag, startPoint x: 1037, startPoint y: 332, endPoint x: 895, endPoint y: 331, distance: 142.0
click at [895, 331] on p "﻿ Barn Access to set up ﻿ ﻿ 04/18/2026 ﻿ 11am ﻿ Click to fill* : Amount ﻿ ﻿ Inc…" at bounding box center [784, 341] width 586 height 41
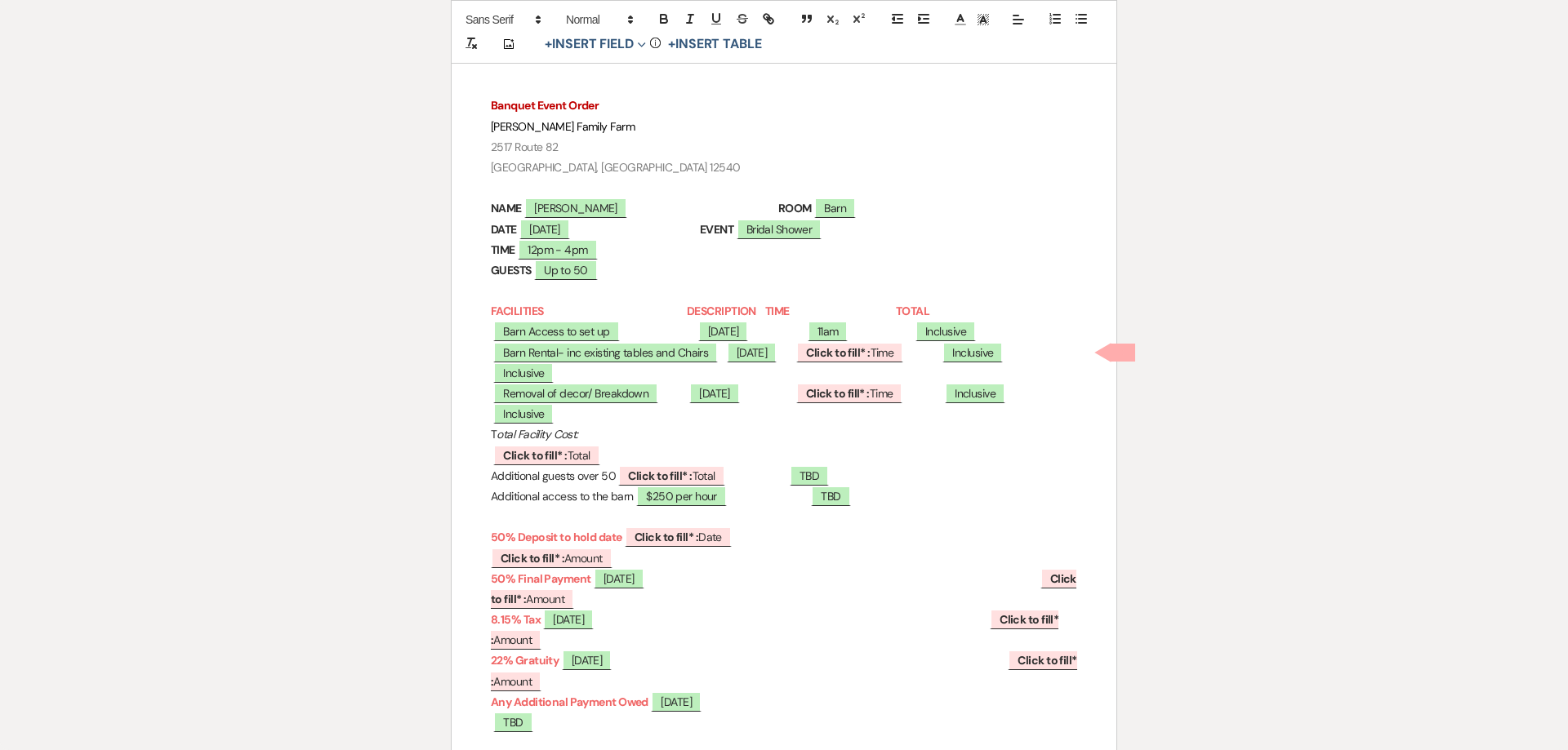
click at [896, 306] on span at bounding box center [869, 311] width 52 height 15
click at [845, 334] on span "11am" at bounding box center [828, 331] width 41 height 21
select select "owner"
select select "Time"
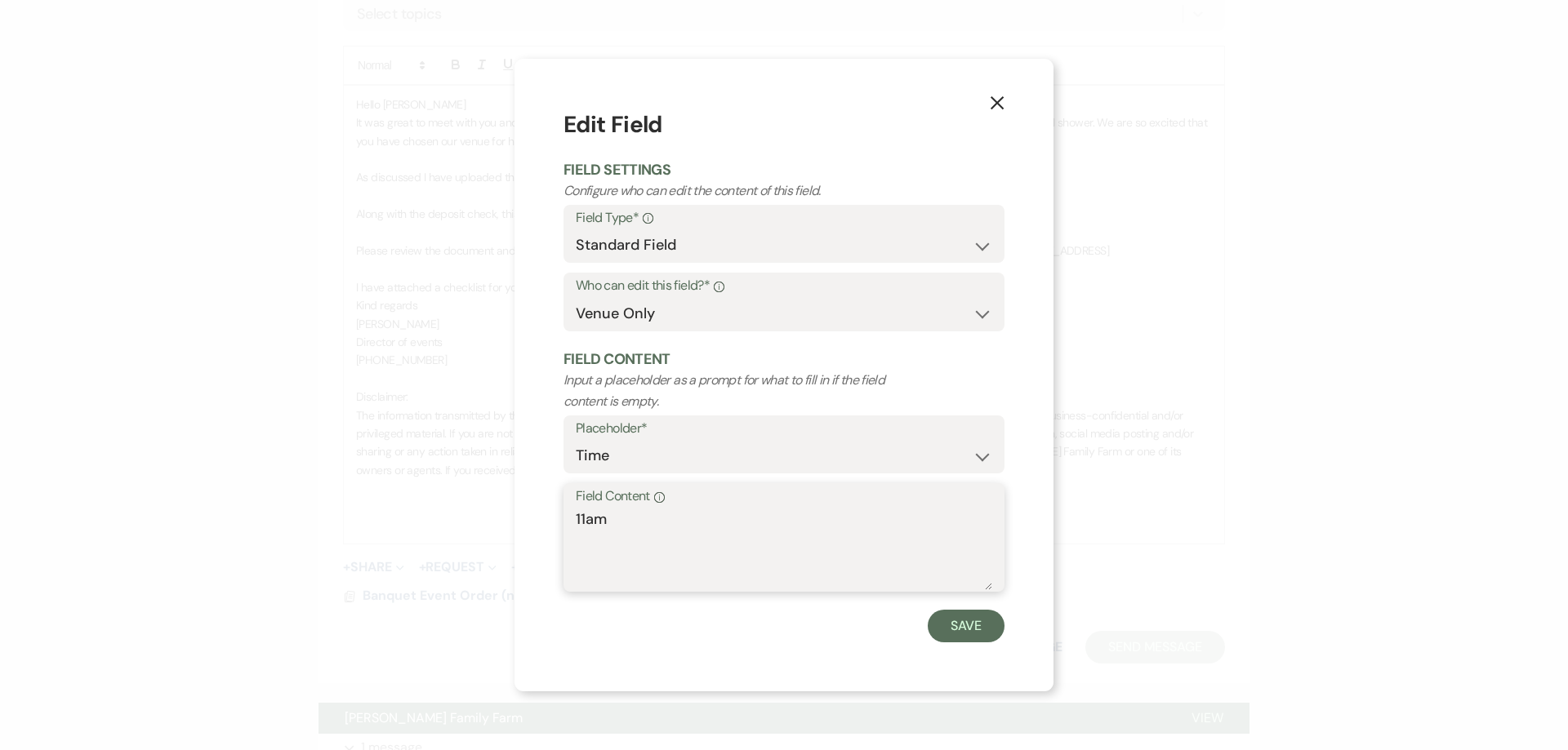
click at [639, 519] on textarea "11am" at bounding box center [784, 549] width 416 height 81
type textarea "11am - 12pm"
click at [972, 629] on button "Save" at bounding box center [966, 626] width 76 height 33
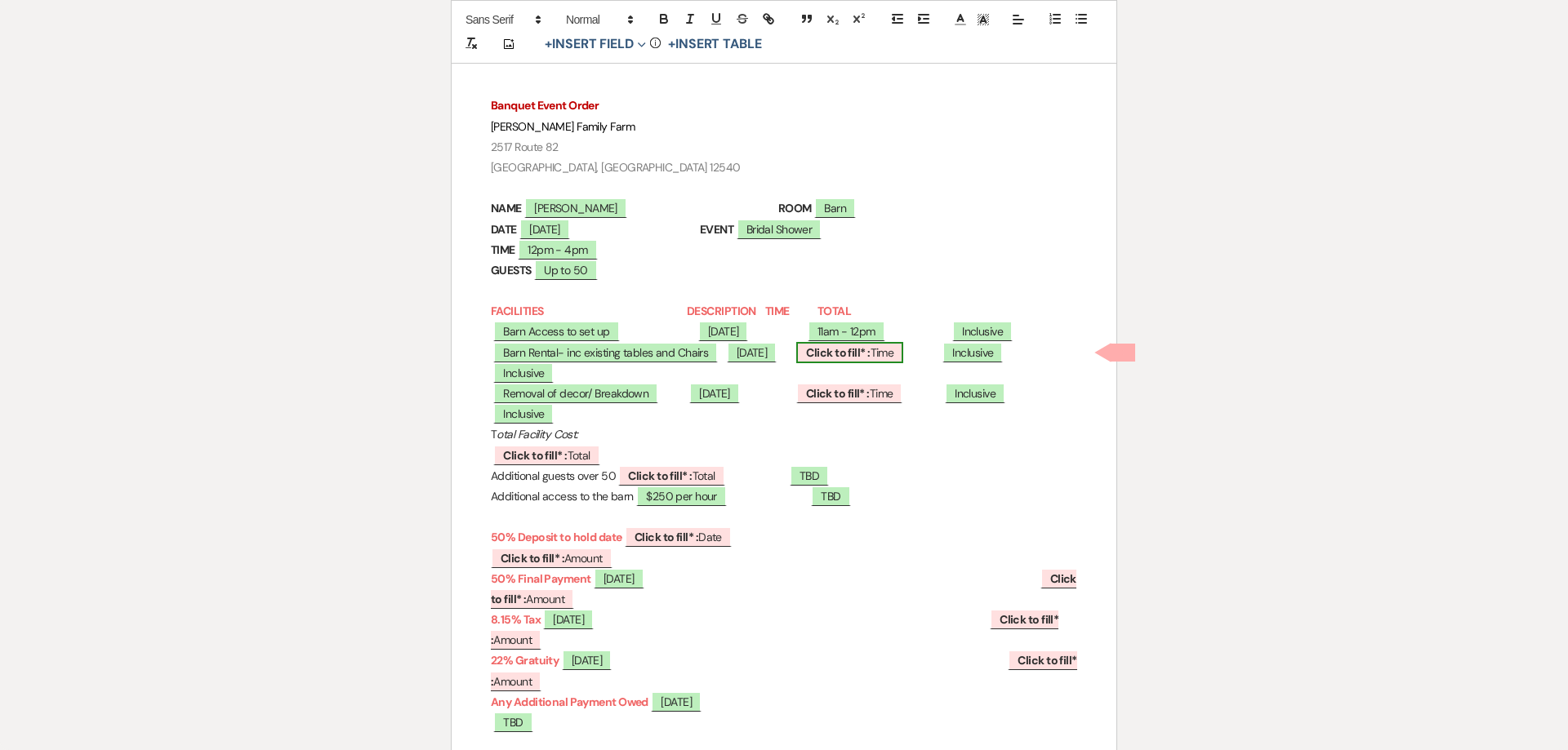
drag, startPoint x: 580, startPoint y: 577, endPoint x: 906, endPoint y: 559, distance: 326.5
drag, startPoint x: 946, startPoint y: 565, endPoint x: 826, endPoint y: 560, distance: 120.1
click at [826, 383] on p "﻿ Barn Rental- inc existing tables and Chairs ﻿ ﻿ 04/18/2026 ﻿ ﻿ Click to fill*…" at bounding box center [784, 363] width 586 height 41
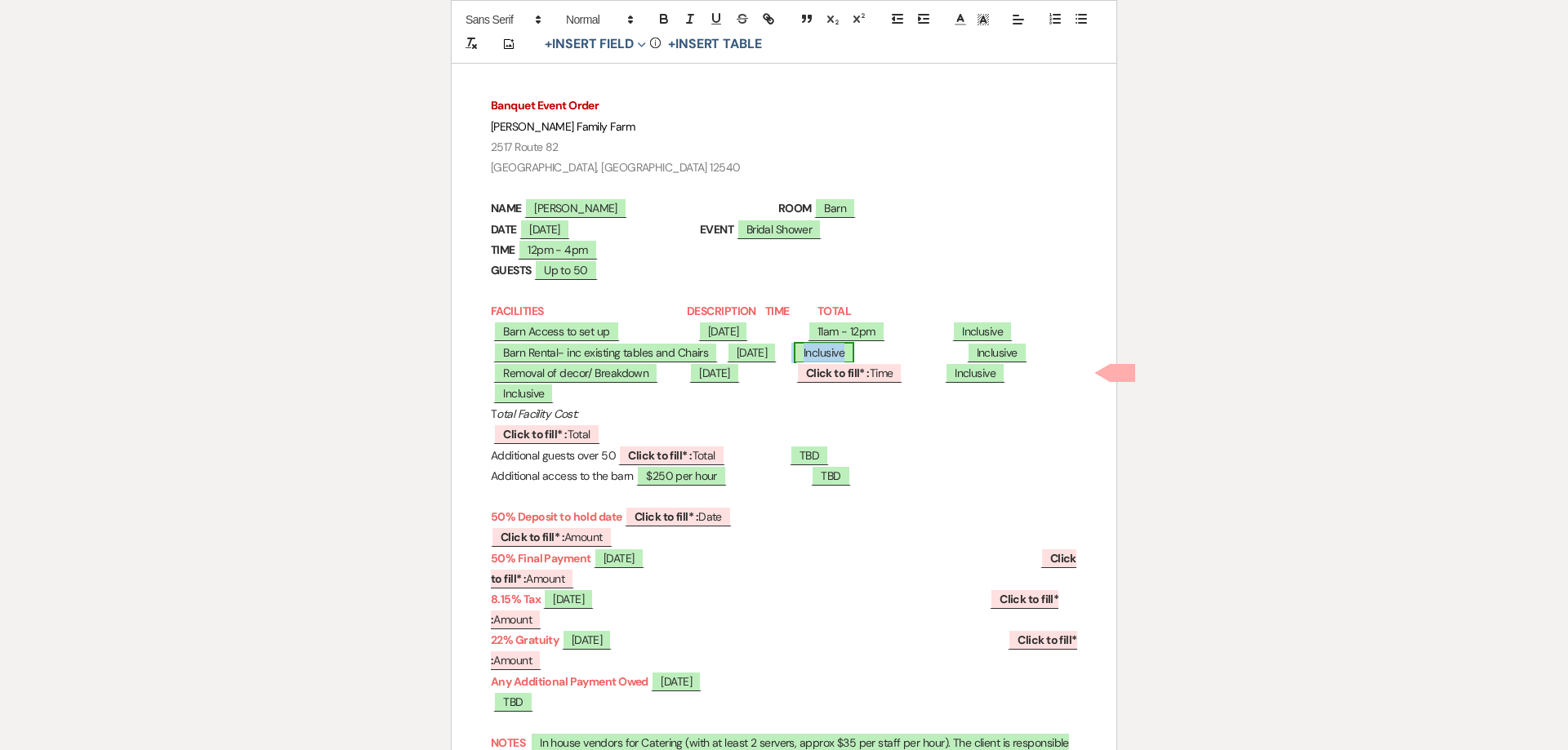
click at [842, 363] on span "Inclusive" at bounding box center [824, 352] width 60 height 21
select select "owner"
select select "Total"
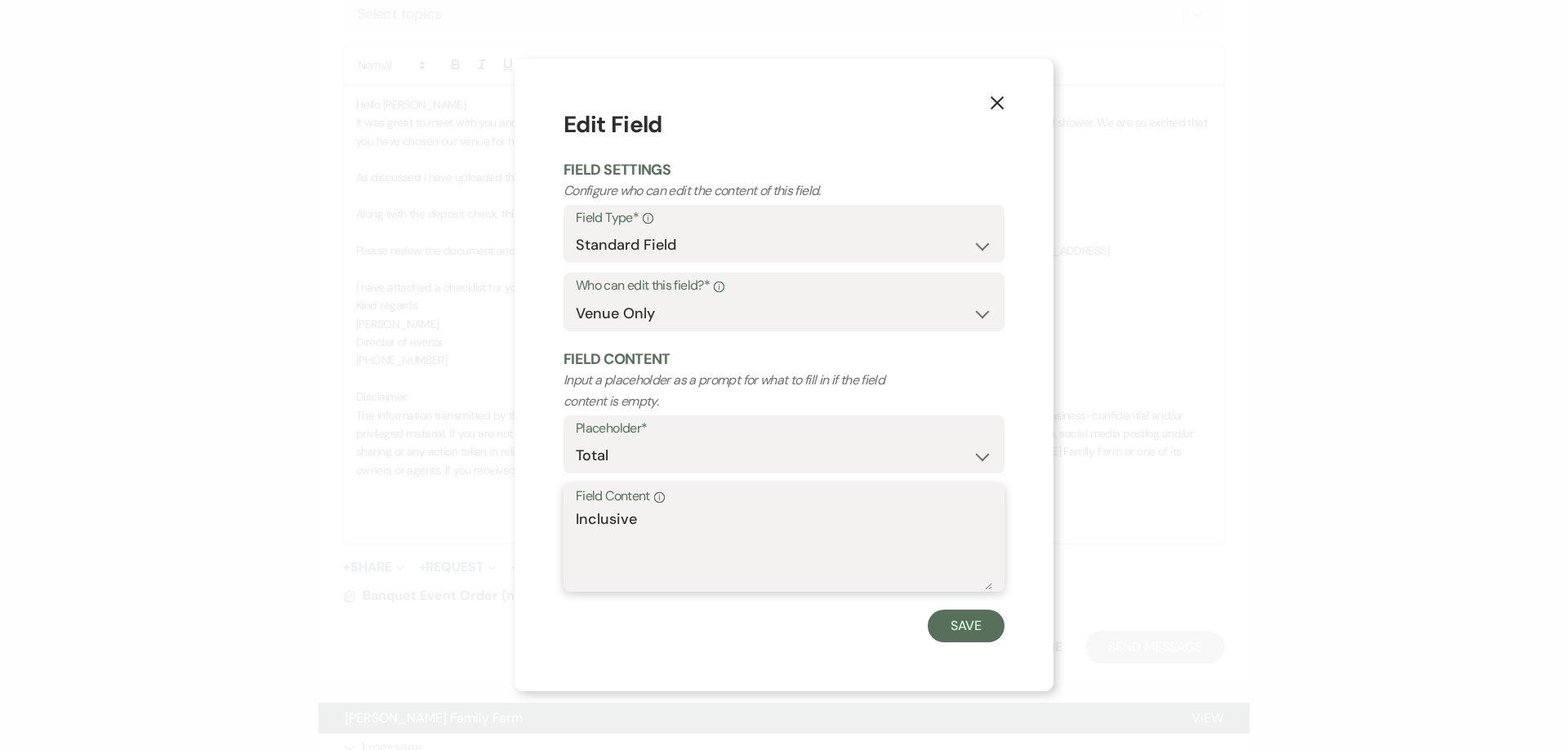
click at [666, 543] on textarea "Inclusive" at bounding box center [784, 549] width 416 height 81
click at [982, 631] on button "Save" at bounding box center [966, 626] width 76 height 33
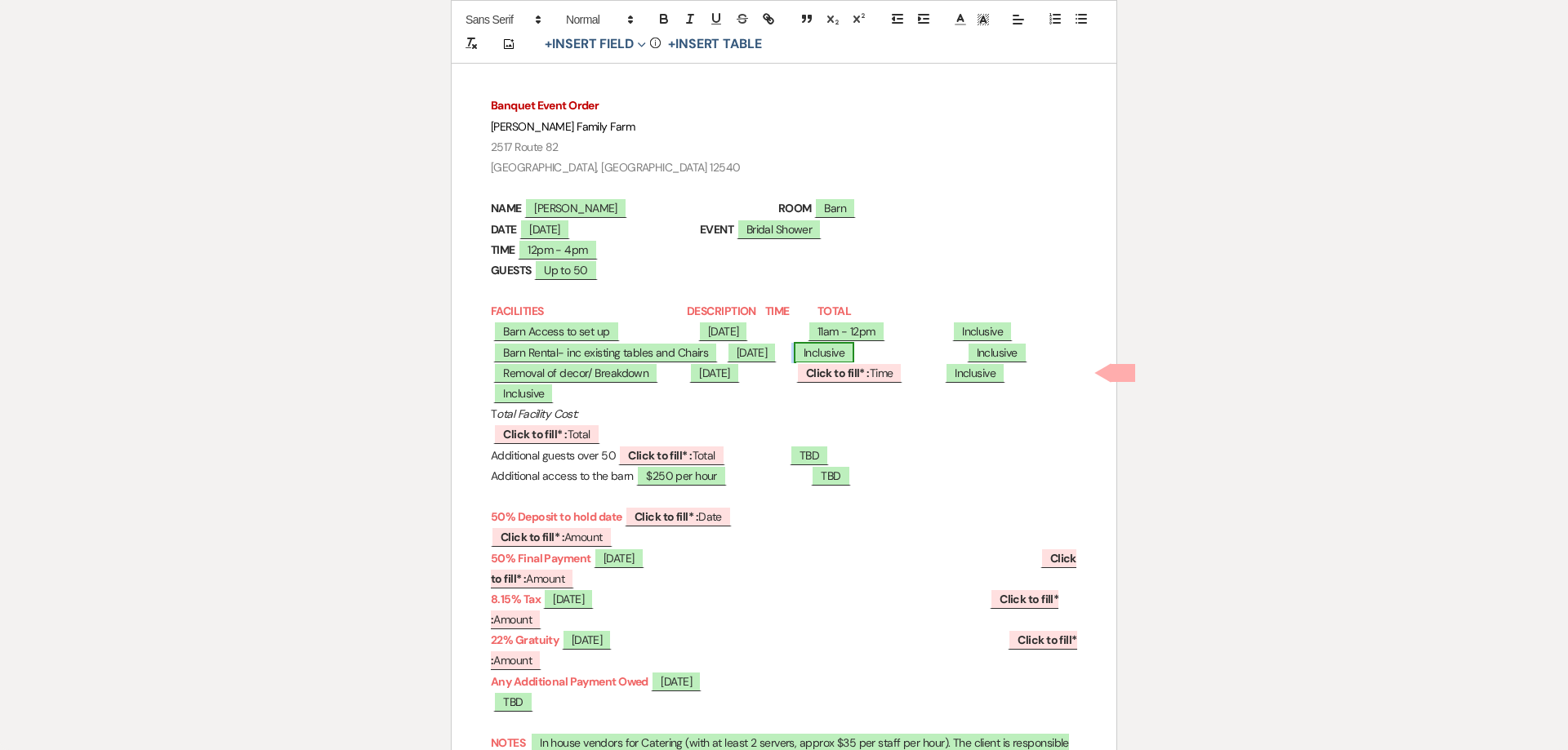
click at [854, 363] on span "Inclusive" at bounding box center [824, 352] width 60 height 21
select select "owner"
select select "Total"
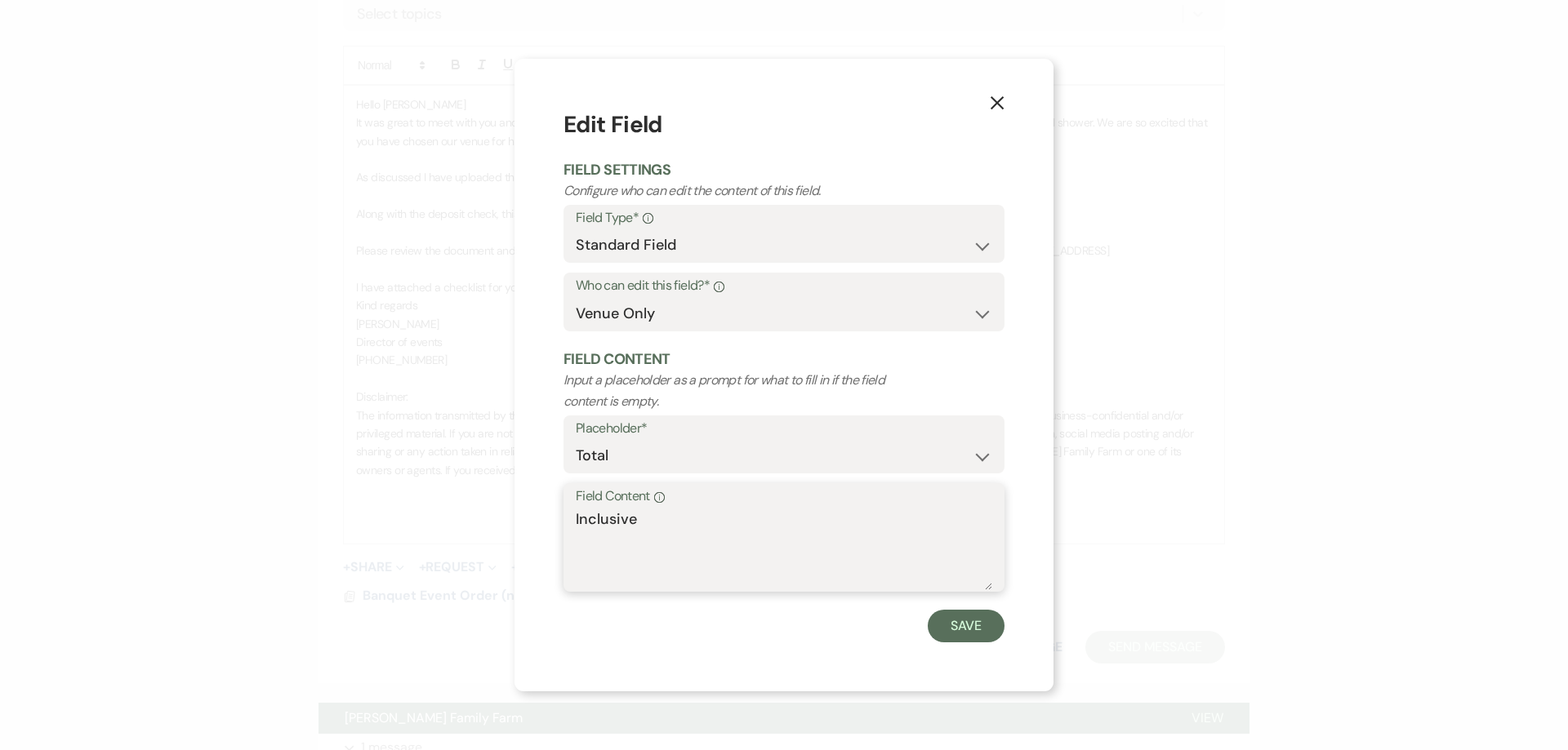
drag, startPoint x: 669, startPoint y: 524, endPoint x: 557, endPoint y: 510, distance: 112.9
click at [576, 510] on textarea "Inclusive" at bounding box center [784, 549] width 416 height 81
type textarea "12pm- 4pm"
click at [970, 621] on button "Save" at bounding box center [966, 626] width 76 height 33
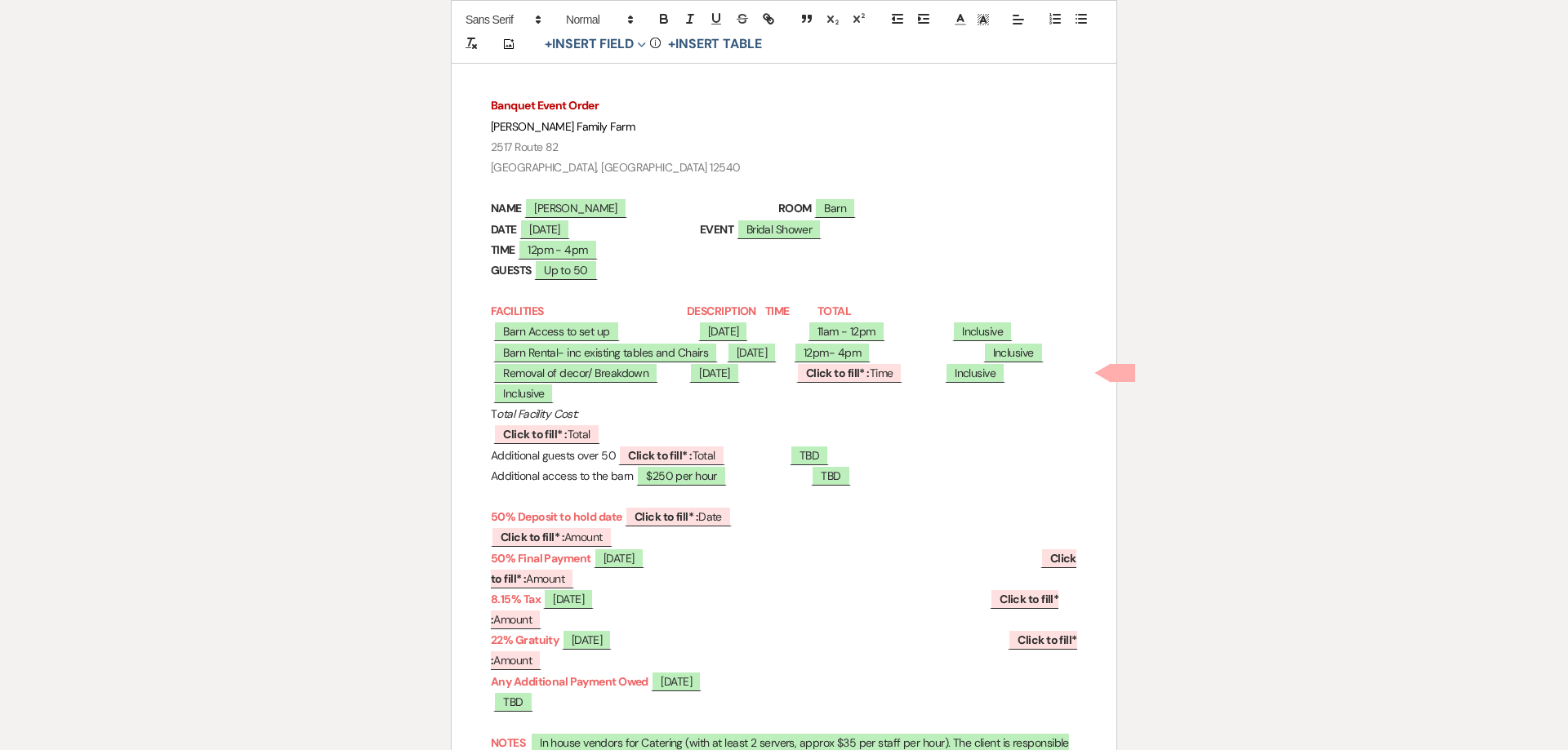
click at [943, 363] on p "﻿ Barn Rental- inc existing tables and Chairs ﻿ ﻿ 04/18/2026 ﻿ 12pm- 4pm ﻿ Incl…" at bounding box center [784, 353] width 586 height 20
drag, startPoint x: 936, startPoint y: 512, endPoint x: 978, endPoint y: 513, distance: 42.0
click at [978, 321] on p "FACILITIES DESCRIPTION TIME TOTAL" at bounding box center [784, 311] width 586 height 20
click at [952, 363] on p "﻿ Barn Rental- inc existing tables and Chairs ﻿ ﻿ 04/18/2026 ﻿ 12pm- 4pm ﻿ Incl…" at bounding box center [784, 353] width 586 height 20
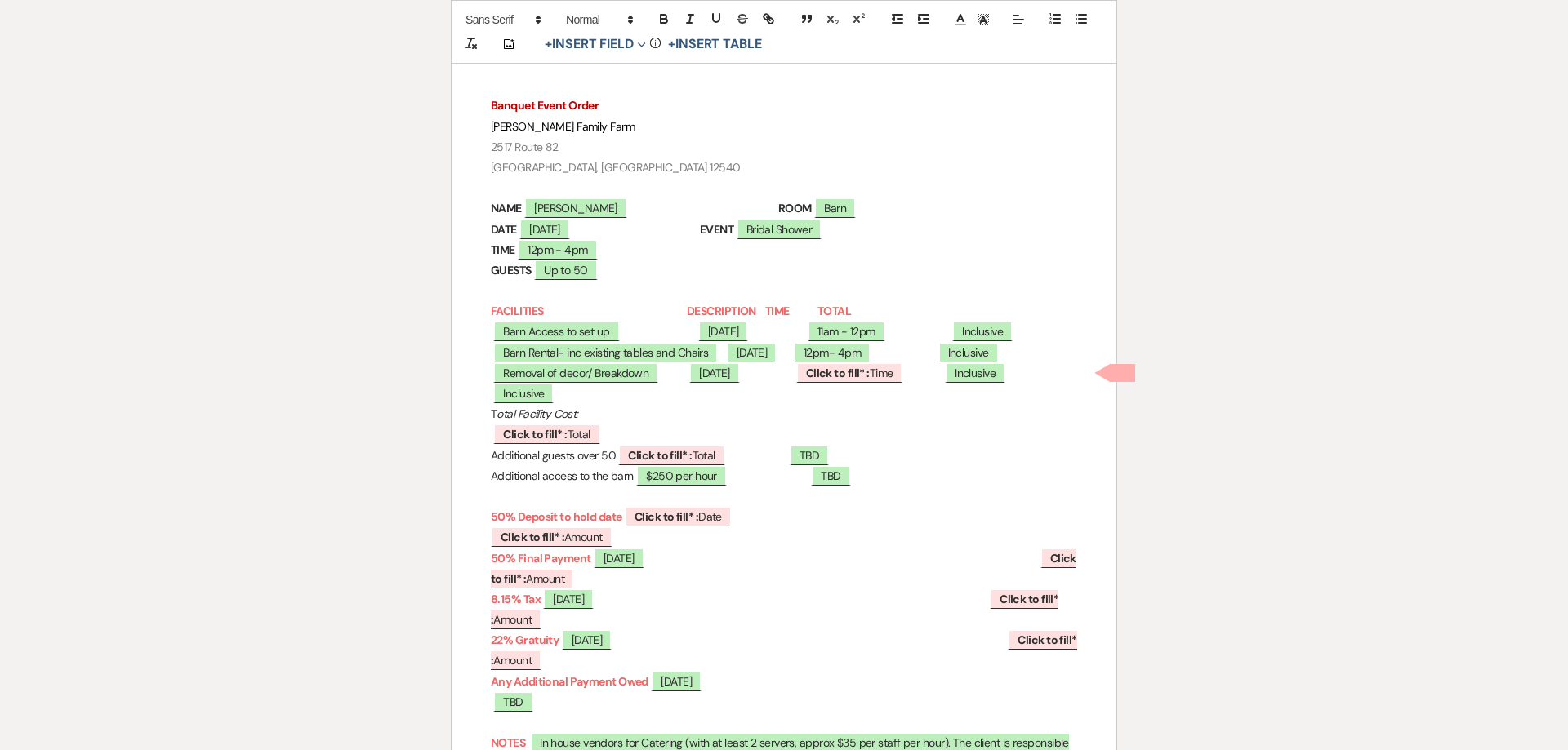
click at [950, 404] on p "﻿ Removal of decor/ Breakdown ﻿ ﻿ 04/18/2026 ﻿ ﻿ Click to fill* : Time ﻿ ﻿ Incl…" at bounding box center [784, 383] width 586 height 41
click at [870, 381] on b "Click to fill* :" at bounding box center [838, 373] width 64 height 15
select select "owner"
select select "Time"
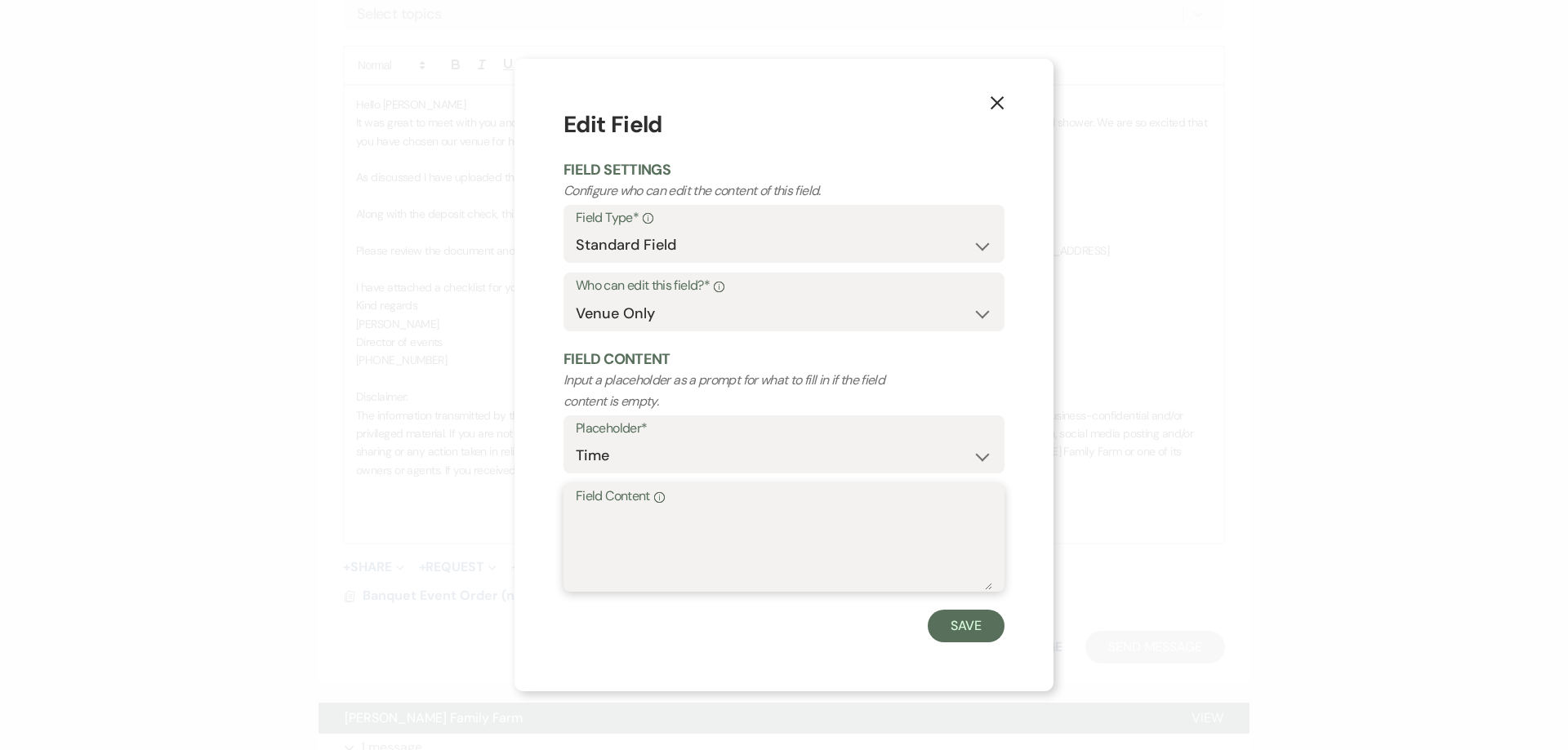
click at [656, 531] on textarea "Field Content Info" at bounding box center [784, 549] width 416 height 81
type textarea "4pm - 5pm"
click at [973, 636] on button "Save" at bounding box center [966, 626] width 76 height 33
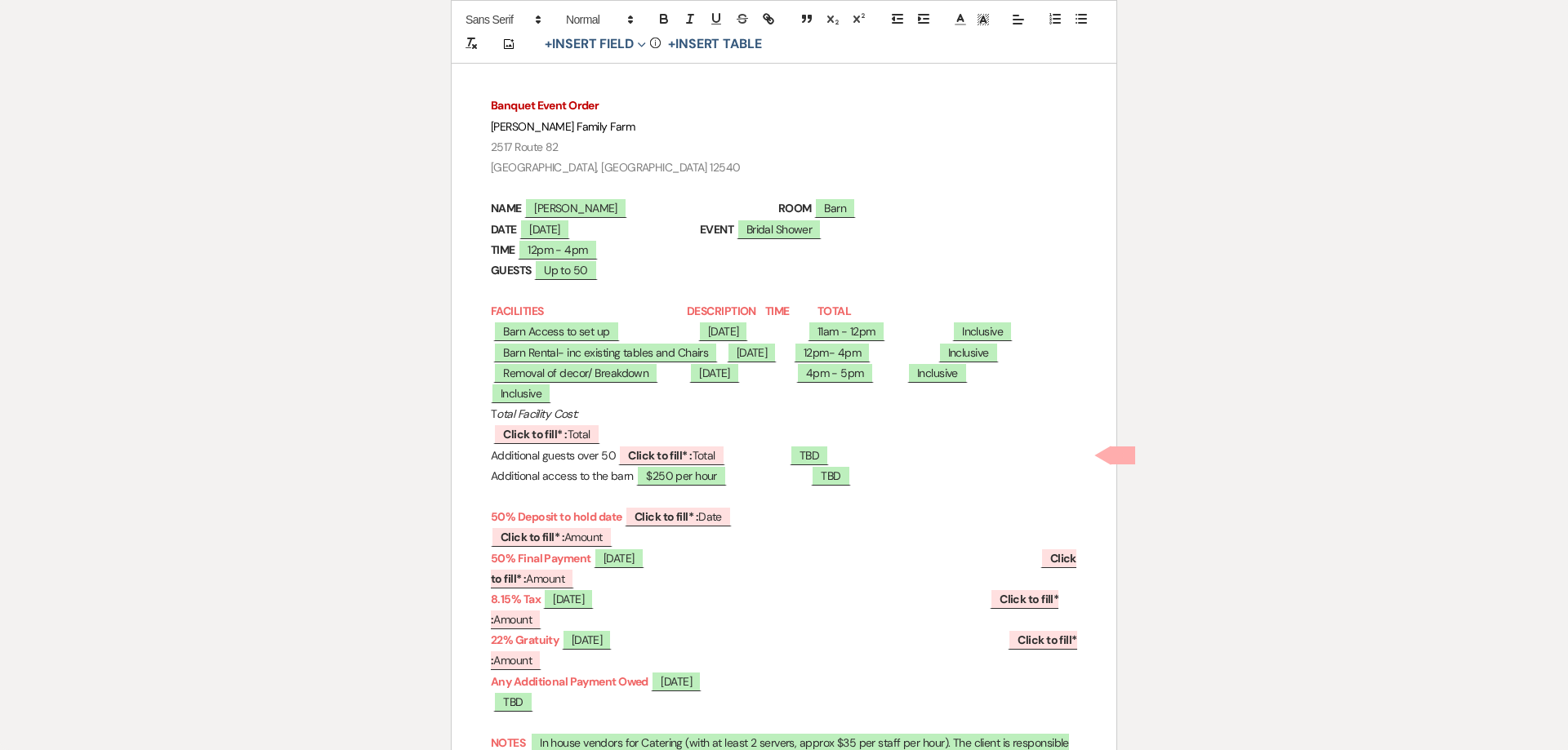
click at [810, 404] on p "﻿ Removal of decor/ Breakdown ﻿ ﻿ 04/18/2026 ﻿ 4pm - 5pm ﻿ Inclusive ﻿ ﻿ Inclus…" at bounding box center [784, 383] width 586 height 41
click at [807, 342] on p "﻿ Barn Access to set up ﻿ ﻿ 04/18/2026 ﻿ 11am - 12pm ﻿ Inclusive ﻿" at bounding box center [784, 331] width 586 height 20
click at [804, 404] on p "﻿ Removal of decor/ Breakdown ﻿ ﻿ 04/18/2026 ﻿ 4pm - 5pm ﻿ Inclusive ﻿ ﻿ Inclus…" at bounding box center [784, 383] width 586 height 41
click at [916, 404] on p "﻿ Removal of decor/ Breakdown ﻿ ﻿ 04/18/2026 ﻿ 4pm - 5pm ﻿ Inclusive ﻿ ﻿ Inclus…" at bounding box center [784, 383] width 586 height 41
drag, startPoint x: 547, startPoint y: 603, endPoint x: 490, endPoint y: 600, distance: 57.1
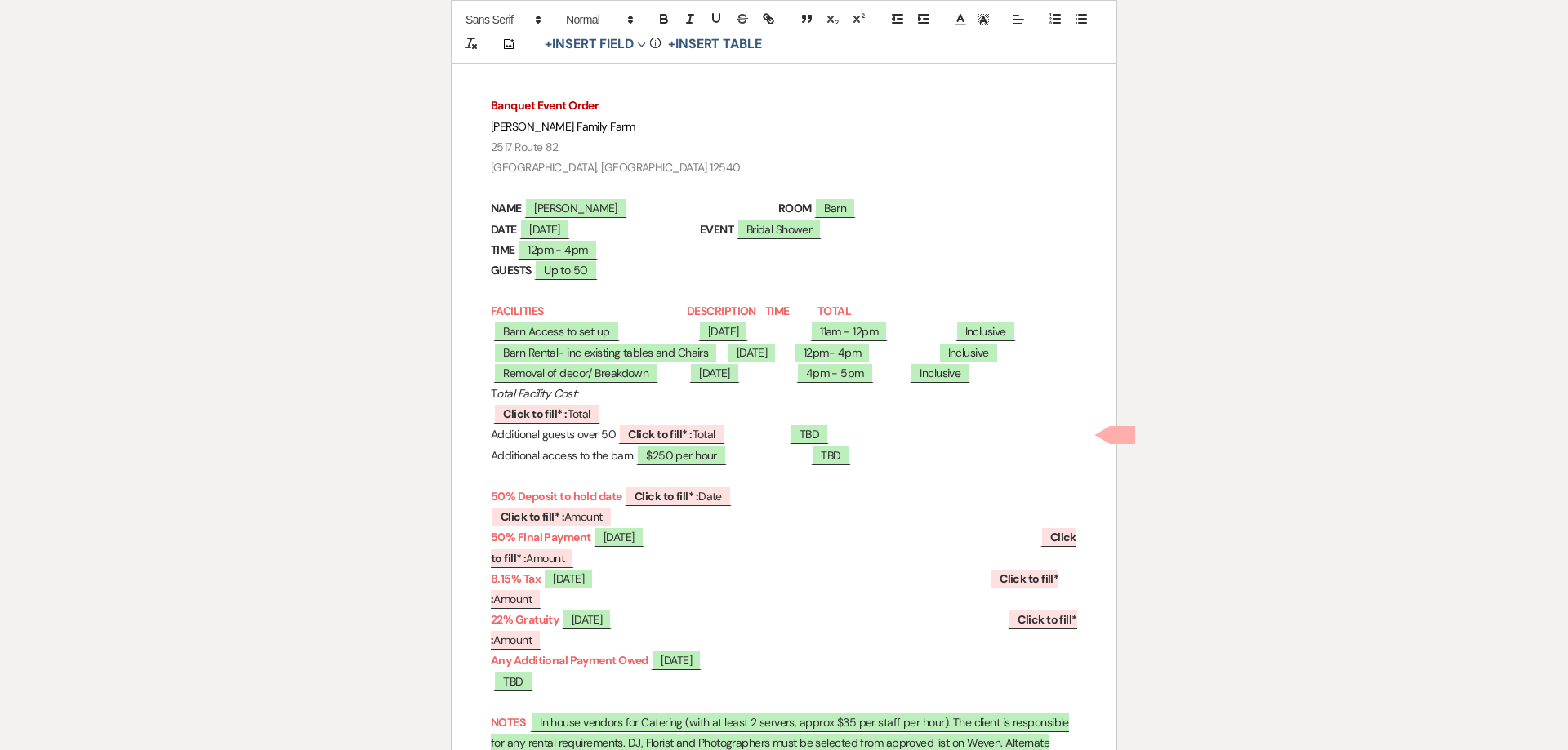
click at [920, 383] on p "﻿ Removal of decor/ Breakdown ﻿ ﻿ 04/18/2026 ﻿ 4pm - 5pm ﻿ Inclusive ﻿" at bounding box center [784, 373] width 586 height 20
click at [923, 342] on p "﻿ Barn Access to set up ﻿ ﻿ 04/18/2026 ﻿ 11am - 12pm ﻿ Inclusive ﻿" at bounding box center [784, 331] width 586 height 20
click at [918, 363] on p "﻿ Barn Rental- inc existing tables and Chairs ﻿ ﻿ 04/18/2026 ﻿ 12pm- 4pm ﻿ Incl…" at bounding box center [784, 353] width 586 height 20
click at [912, 342] on p "﻿ Barn Access to set up ﻿ ﻿ 04/18/2026 ﻿ 11am - 12pm ﻿ Inclusive ﻿" at bounding box center [784, 331] width 586 height 20
click at [917, 383] on p "﻿ Removal of decor/ Breakdown ﻿ ﻿ 04/18/2026 ﻿ 4pm - 5pm ﻿ Inclusive ﻿" at bounding box center [784, 373] width 586 height 20
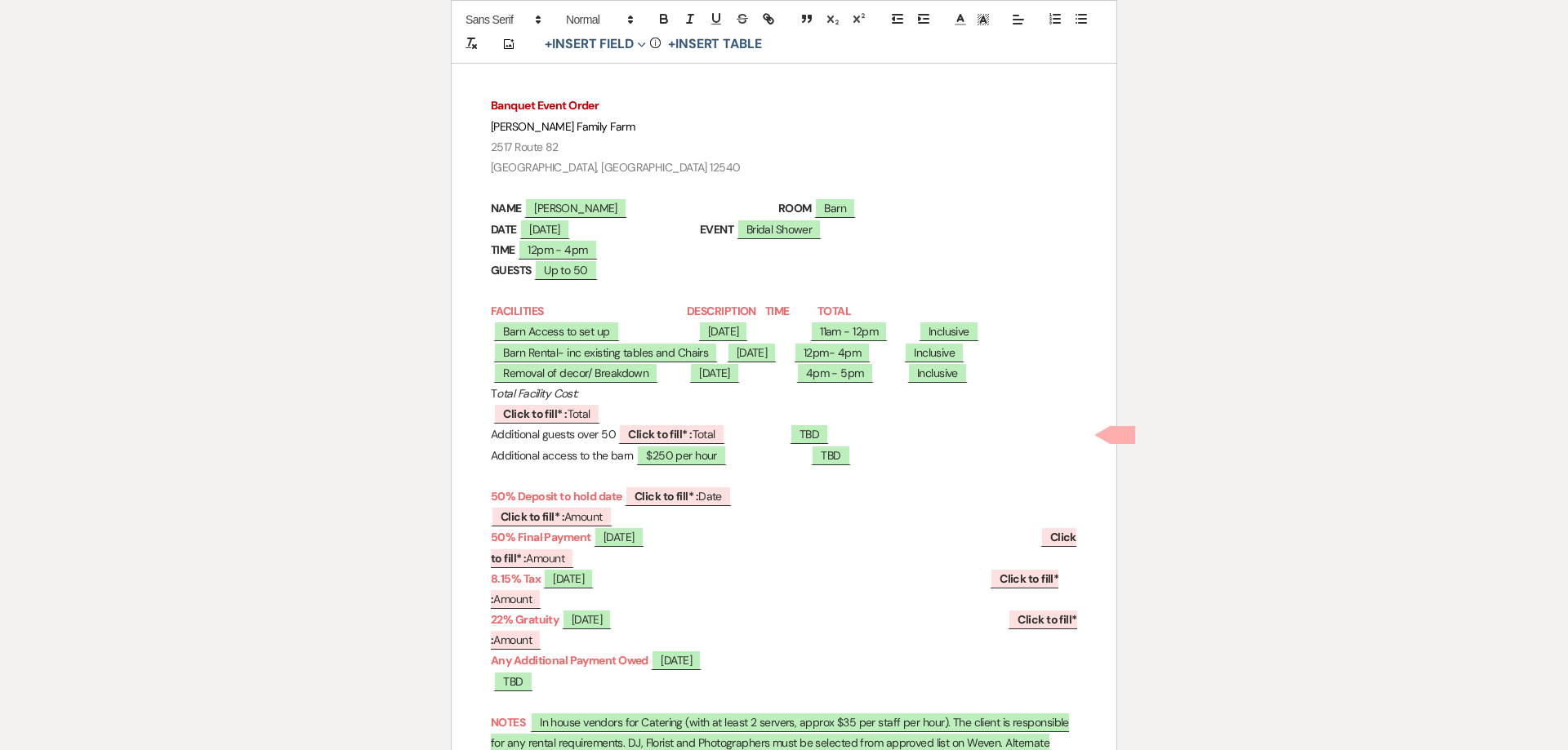
scroll to position [103, 0]
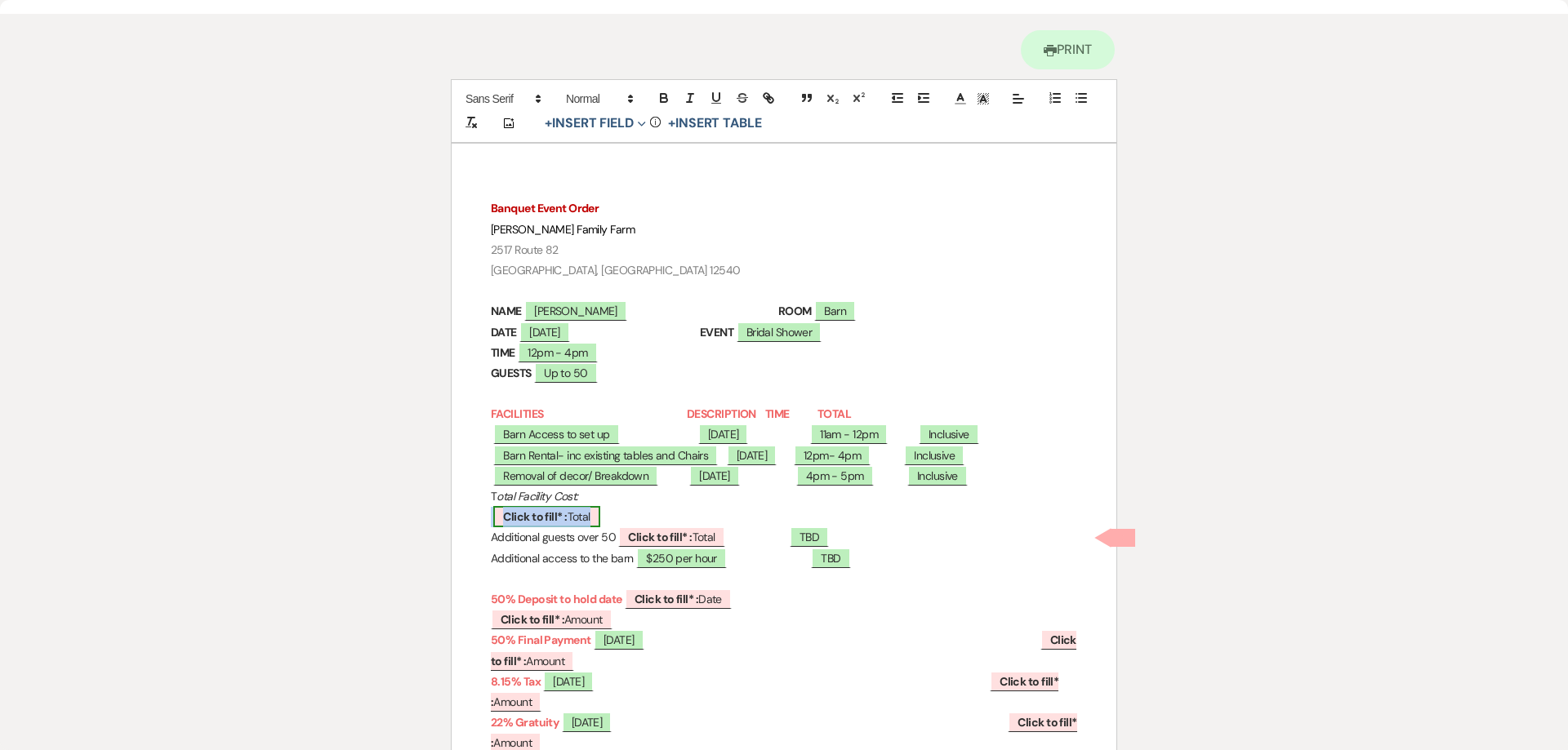
click at [566, 524] on b "Click to fill* :" at bounding box center [535, 517] width 64 height 15
select select "owner"
select select "Total"
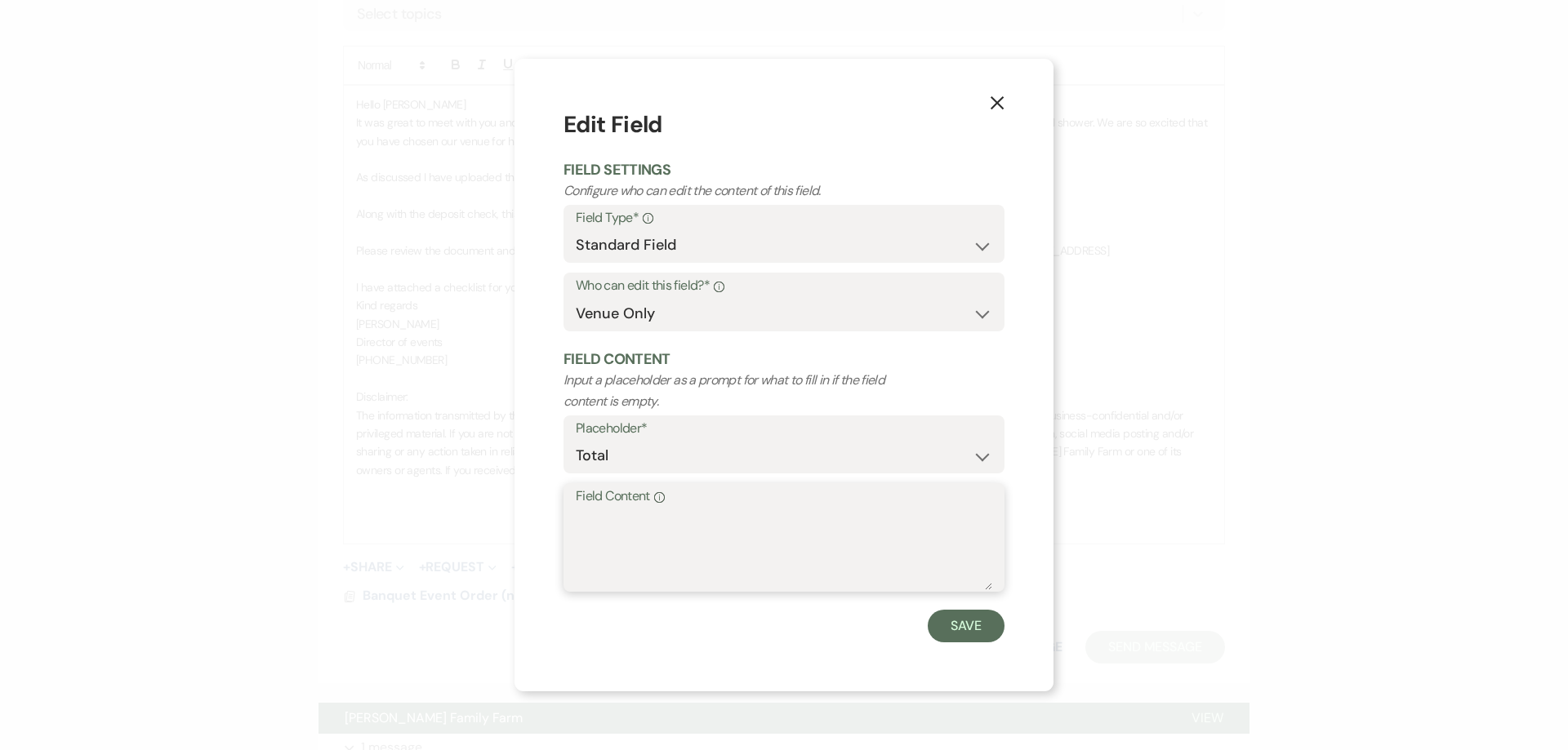
click at [627, 528] on textarea "Field Content Info" at bounding box center [784, 549] width 416 height 81
type textarea "$3000"
click at [982, 633] on button "Save" at bounding box center [966, 626] width 76 height 33
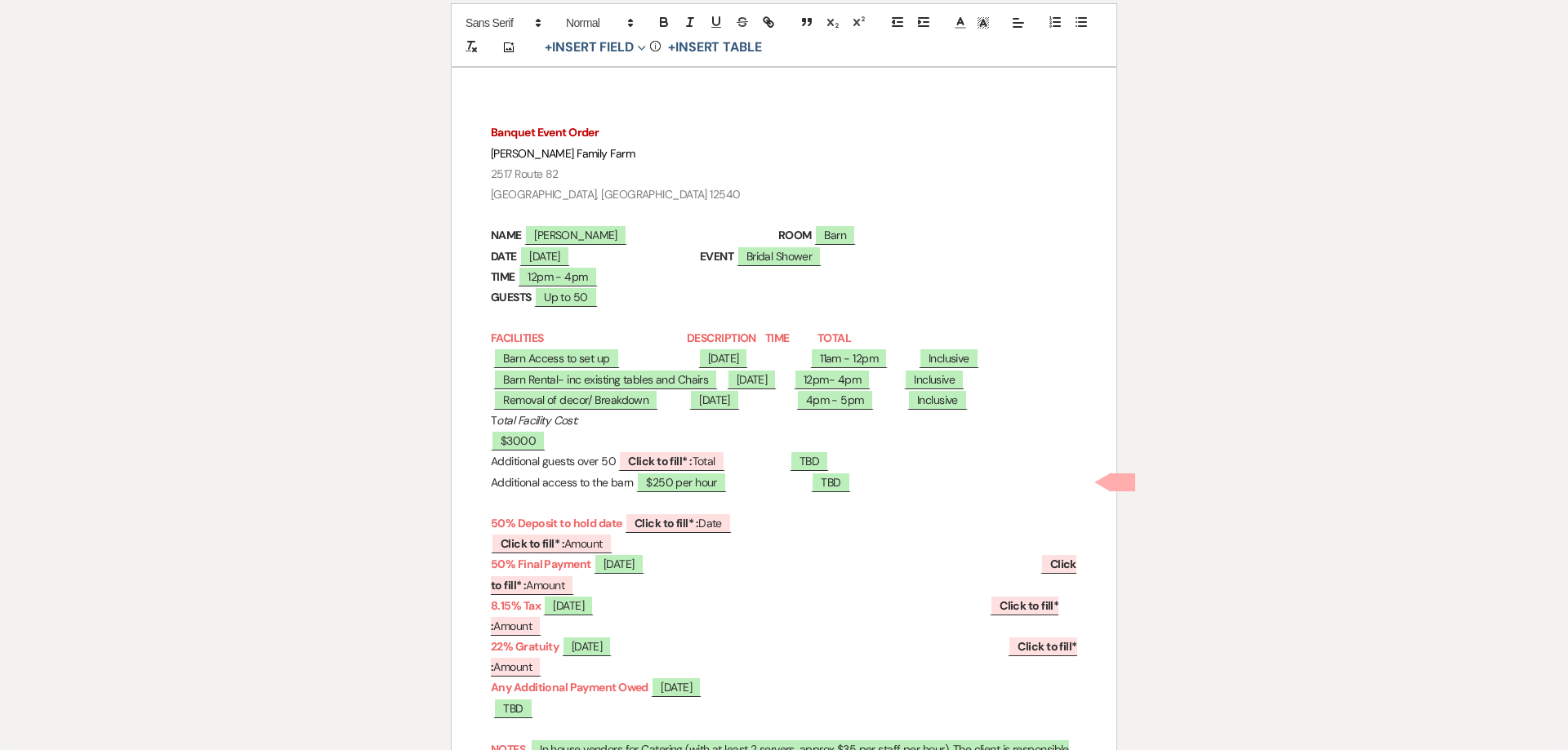
scroll to position [180, 0]
click at [618, 471] on span "Click to fill* : Total" at bounding box center [671, 459] width 107 height 21
select select "owner"
select select "Total"
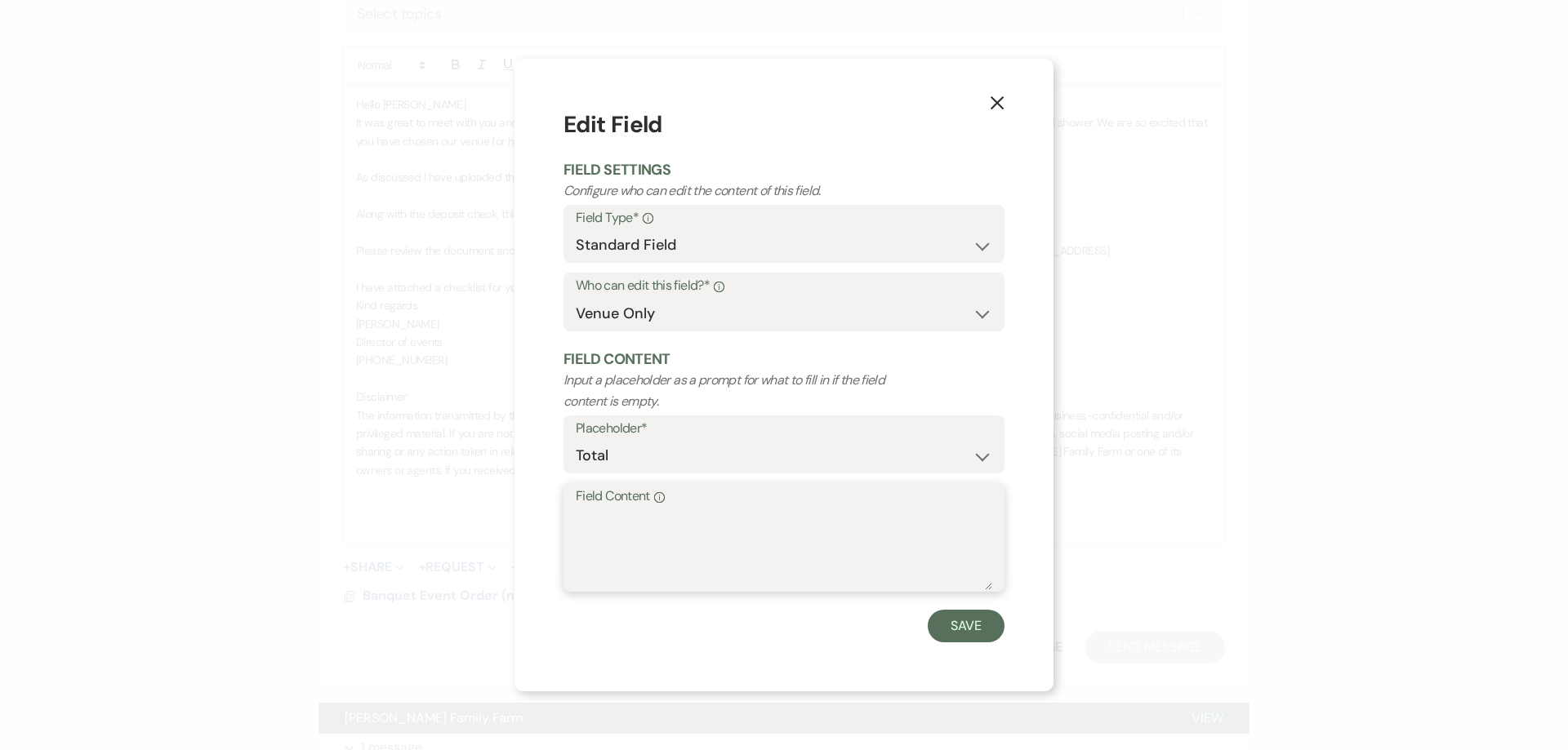
click at [612, 529] on textarea "Field Content Info" at bounding box center [784, 549] width 416 height 81
type textarea "$60"
click at [965, 619] on button "Save" at bounding box center [966, 626] width 76 height 33
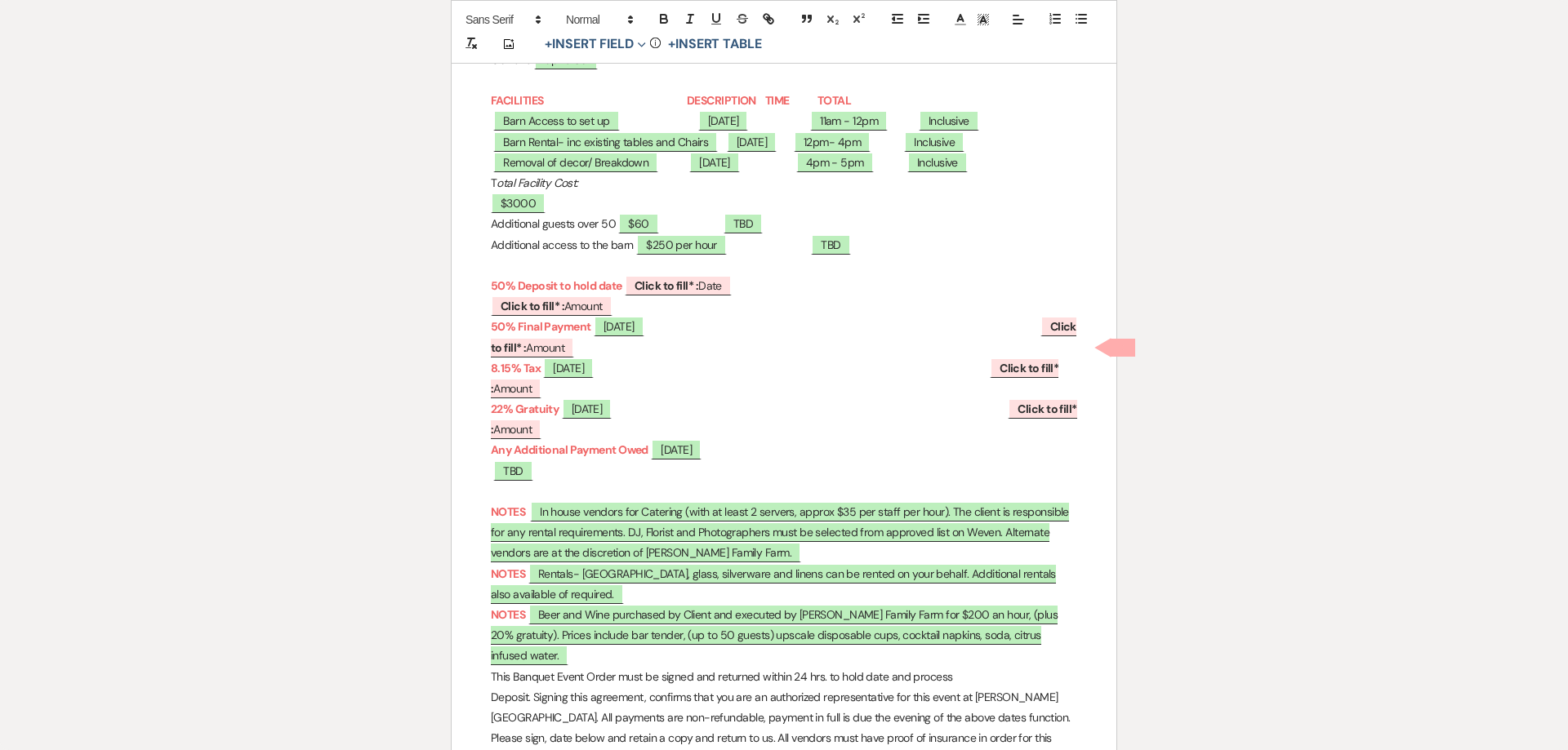
scroll to position [412, 0]
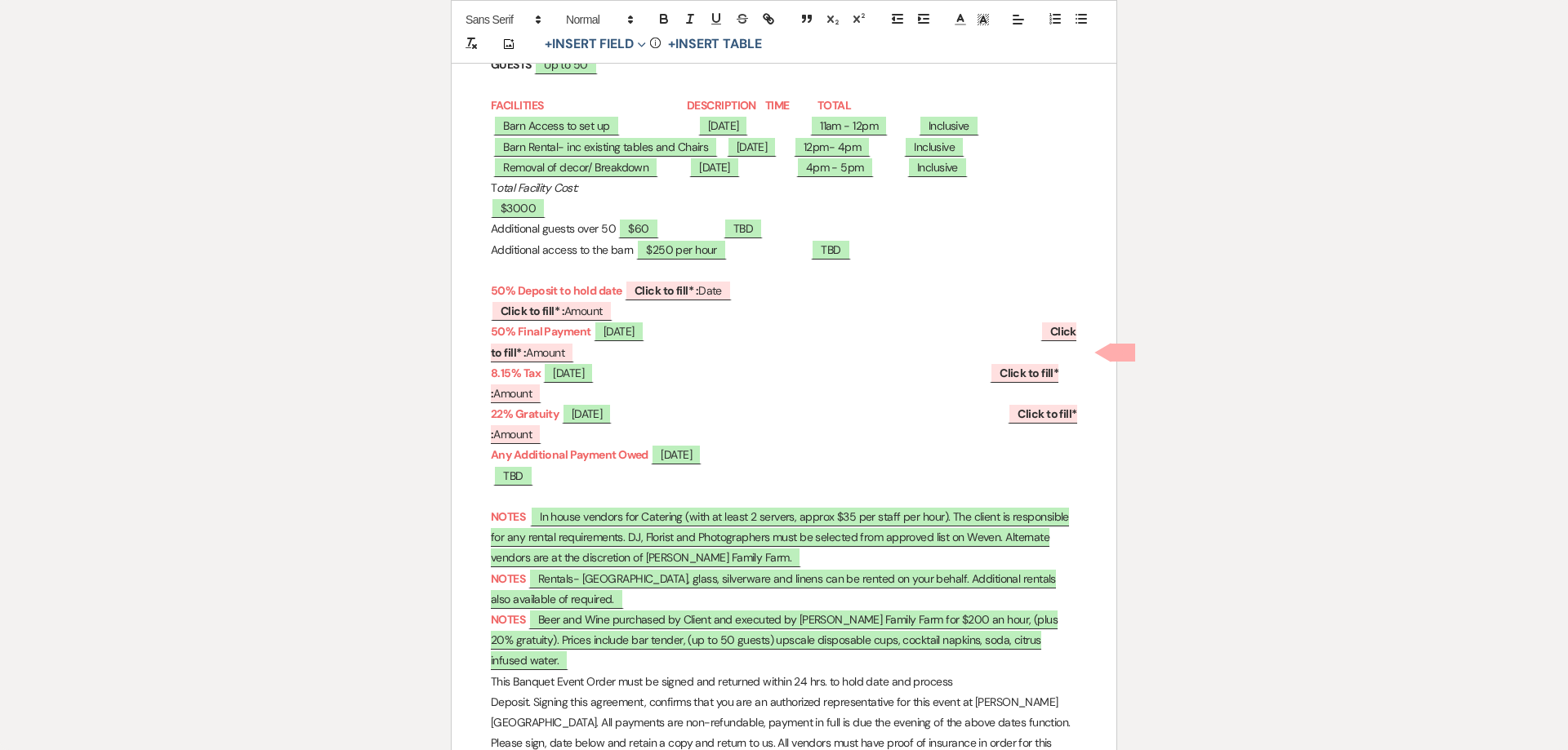
drag, startPoint x: 652, startPoint y: 244, endPoint x: 785, endPoint y: 259, distance: 133.8
click at [785, 239] on p "Additional guests over 50 $60 ﻿ TBD ﻿" at bounding box center [784, 229] width 586 height 20
click at [698, 206] on p "T otal Facility Cost: $3000" at bounding box center [784, 198] width 586 height 41
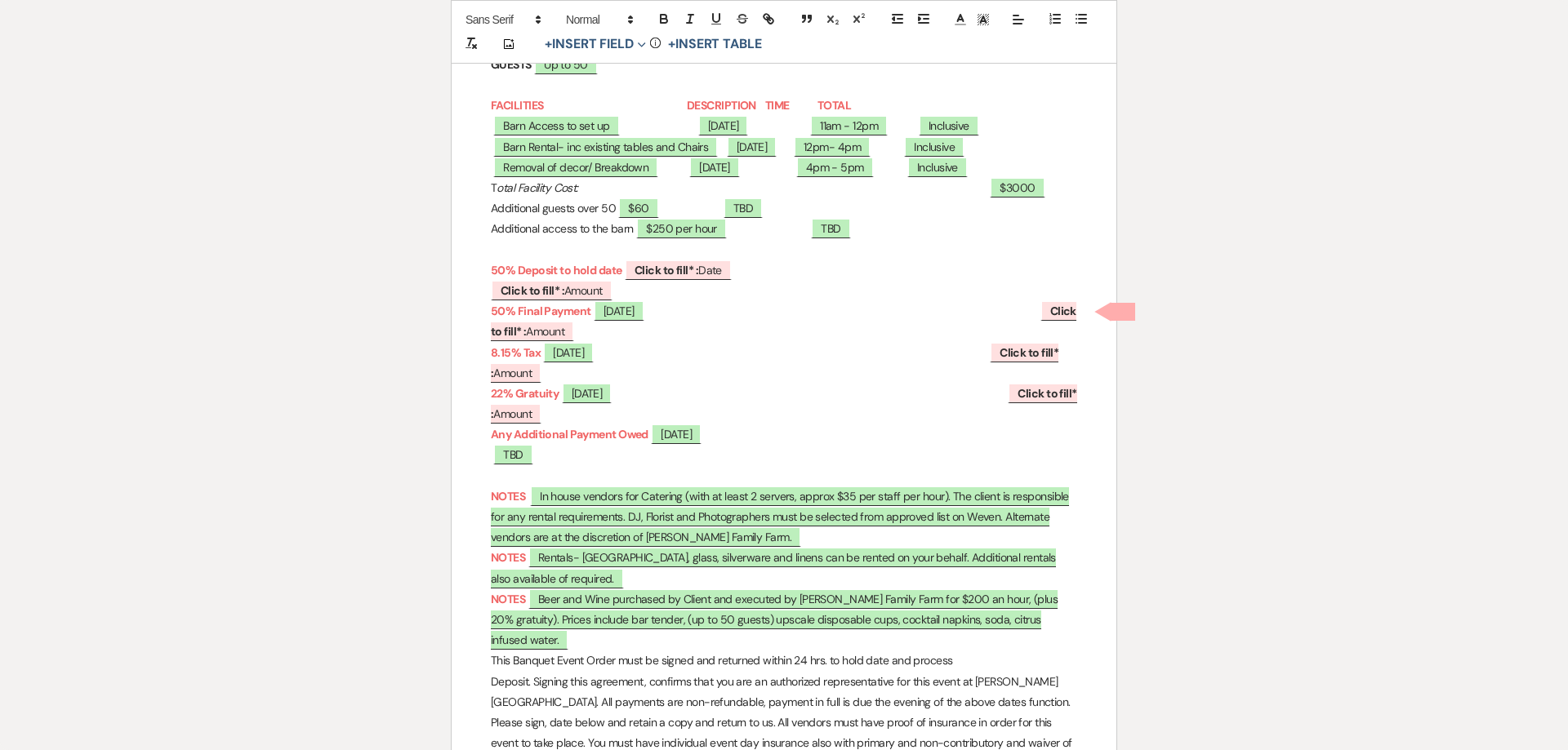
click at [696, 214] on p "Additional guests over 50 $60 ﻿ TBD ﻿" at bounding box center [784, 209] width 586 height 20
drag, startPoint x: 1001, startPoint y: 202, endPoint x: 1081, endPoint y: 211, distance: 80.5
click at [1081, 211] on div "Banquet Event Order Ryan Family Farm 2517 Route 82 LaGrangeville, NY 12540 NAME…" at bounding box center [784, 575] width 664 height 1481
click at [888, 187] on p "T otal Facility Cost: $3000" at bounding box center [784, 188] width 586 height 20
click at [904, 210] on p "Additional guests over 50 $60" at bounding box center [784, 209] width 586 height 20
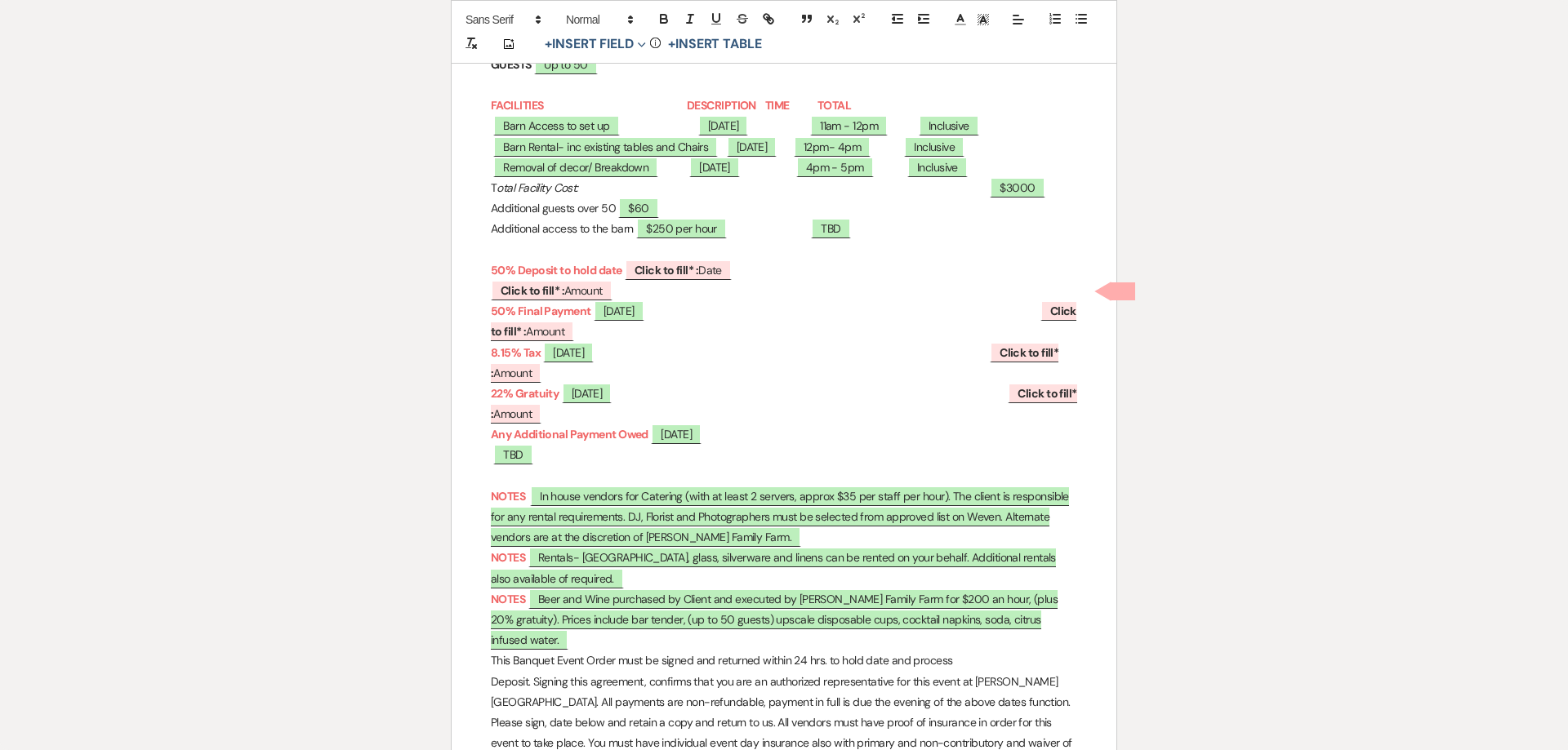
click at [919, 190] on p "T otal Facility Cost: $3000" at bounding box center [784, 188] width 586 height 20
click at [917, 146] on p "﻿ Barn Rental- inc existing tables and Chairs ﻿ ﻿ 04/18/2026 ﻿ 12pm- 4pm ﻿ Incl…" at bounding box center [784, 148] width 586 height 20
click at [658, 206] on span "$60" at bounding box center [638, 208] width 40 height 21
select select "owner"
select select "Total"
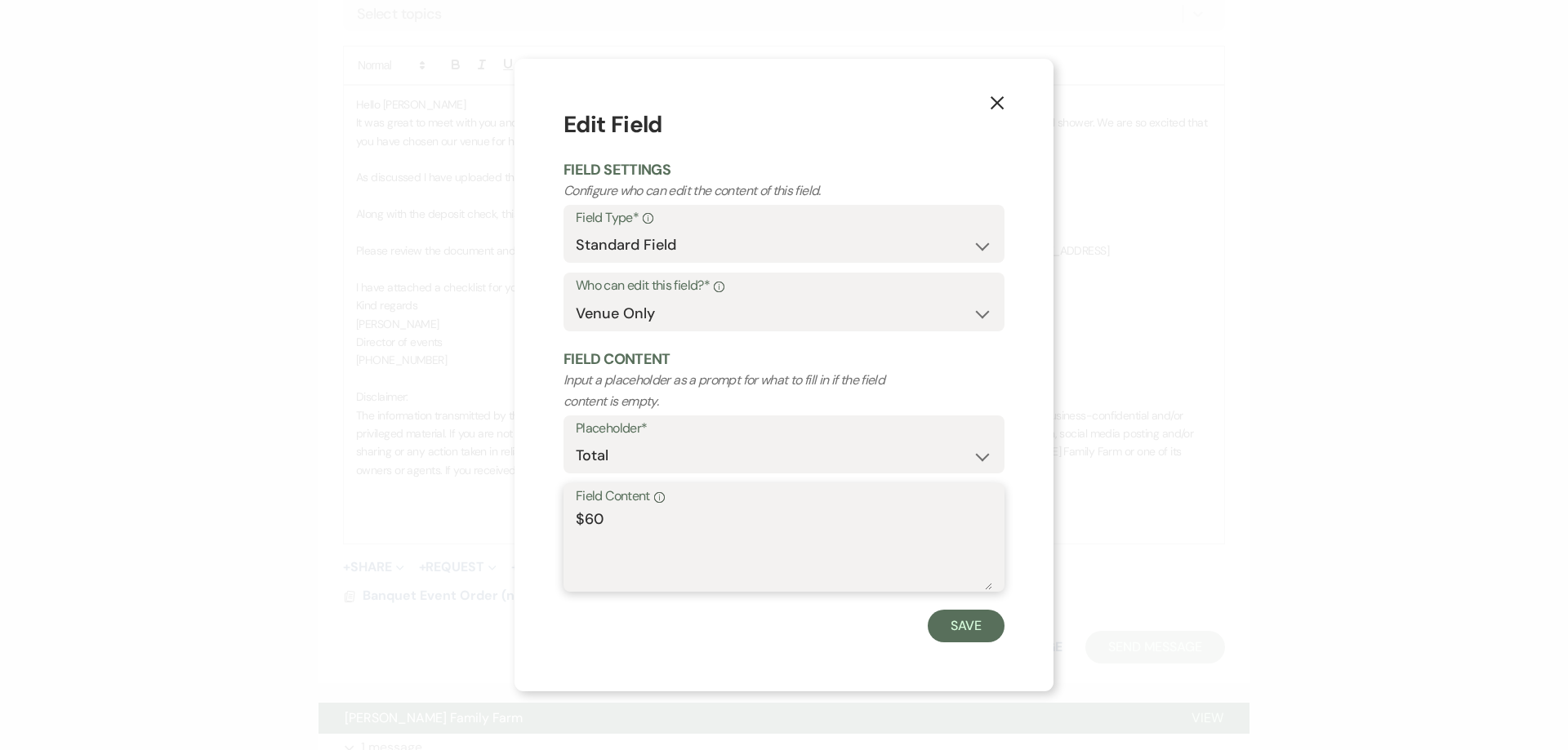
click at [638, 519] on textarea "$60" at bounding box center [784, 549] width 416 height 81
click at [602, 527] on textarea "$60per guest" at bounding box center [784, 549] width 416 height 81
type textarea "$60 per guest"
click at [940, 628] on button "Save" at bounding box center [966, 626] width 76 height 33
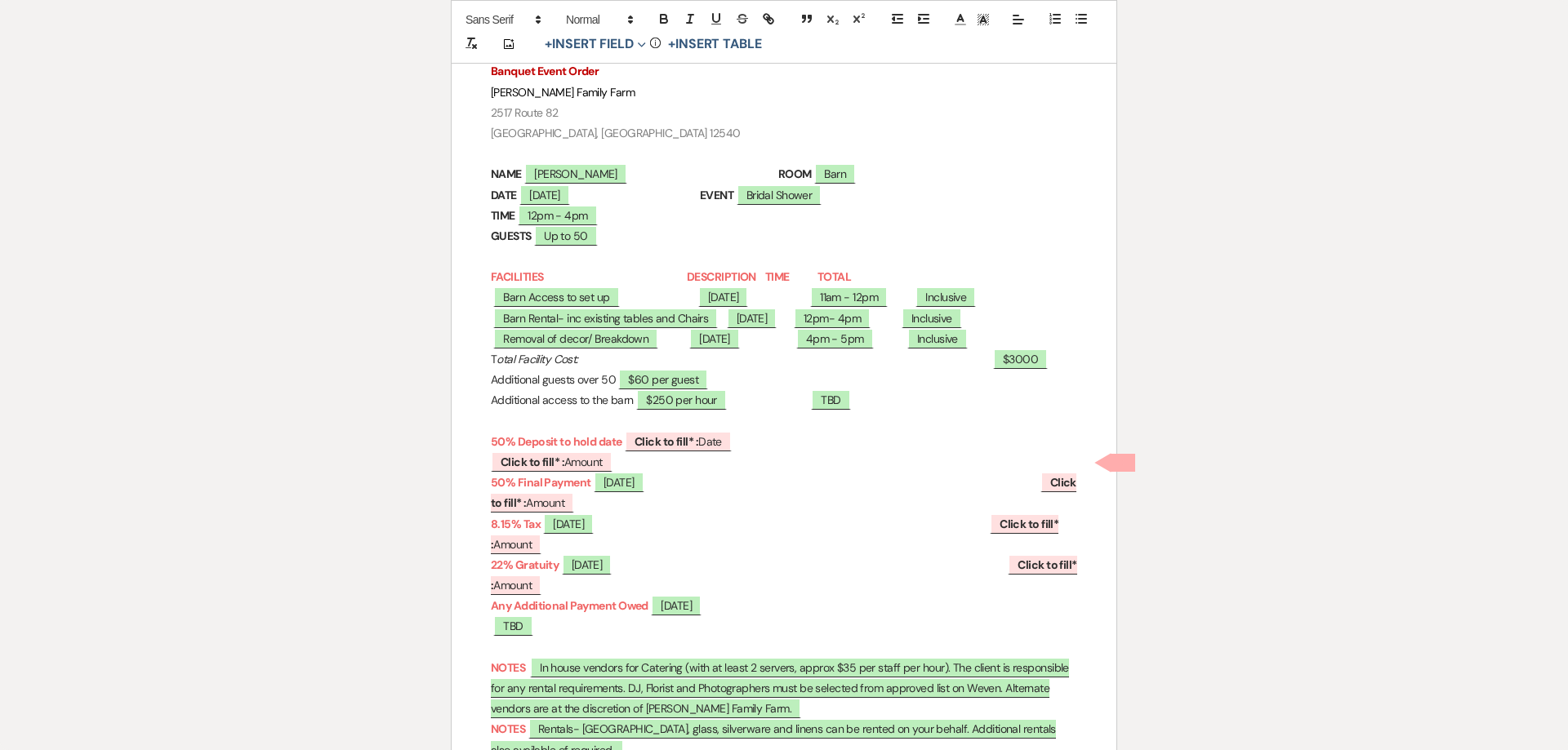
scroll to position [231, 0]
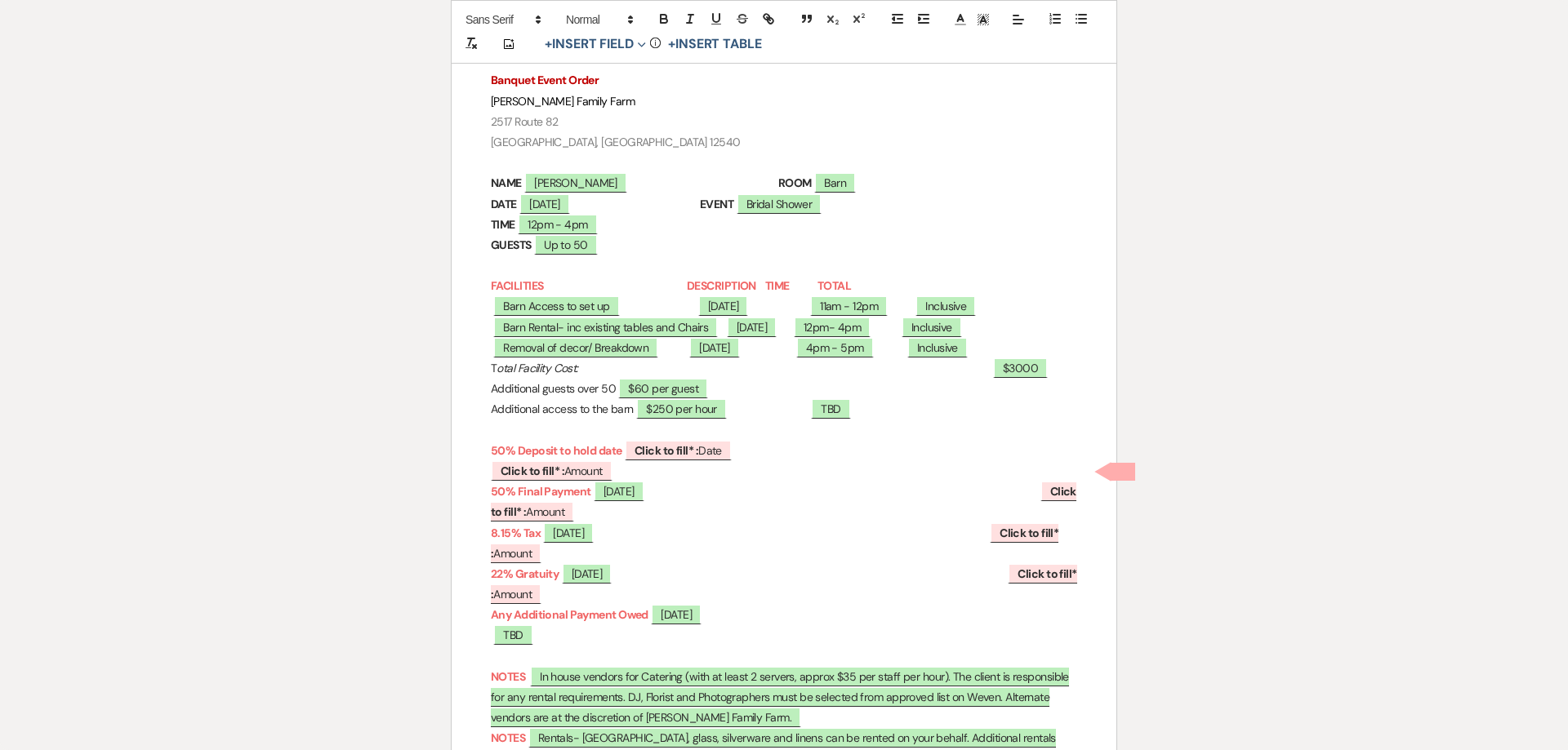
click at [908, 392] on p "Additional guests over 50 $60 per guest" at bounding box center [784, 389] width 586 height 20
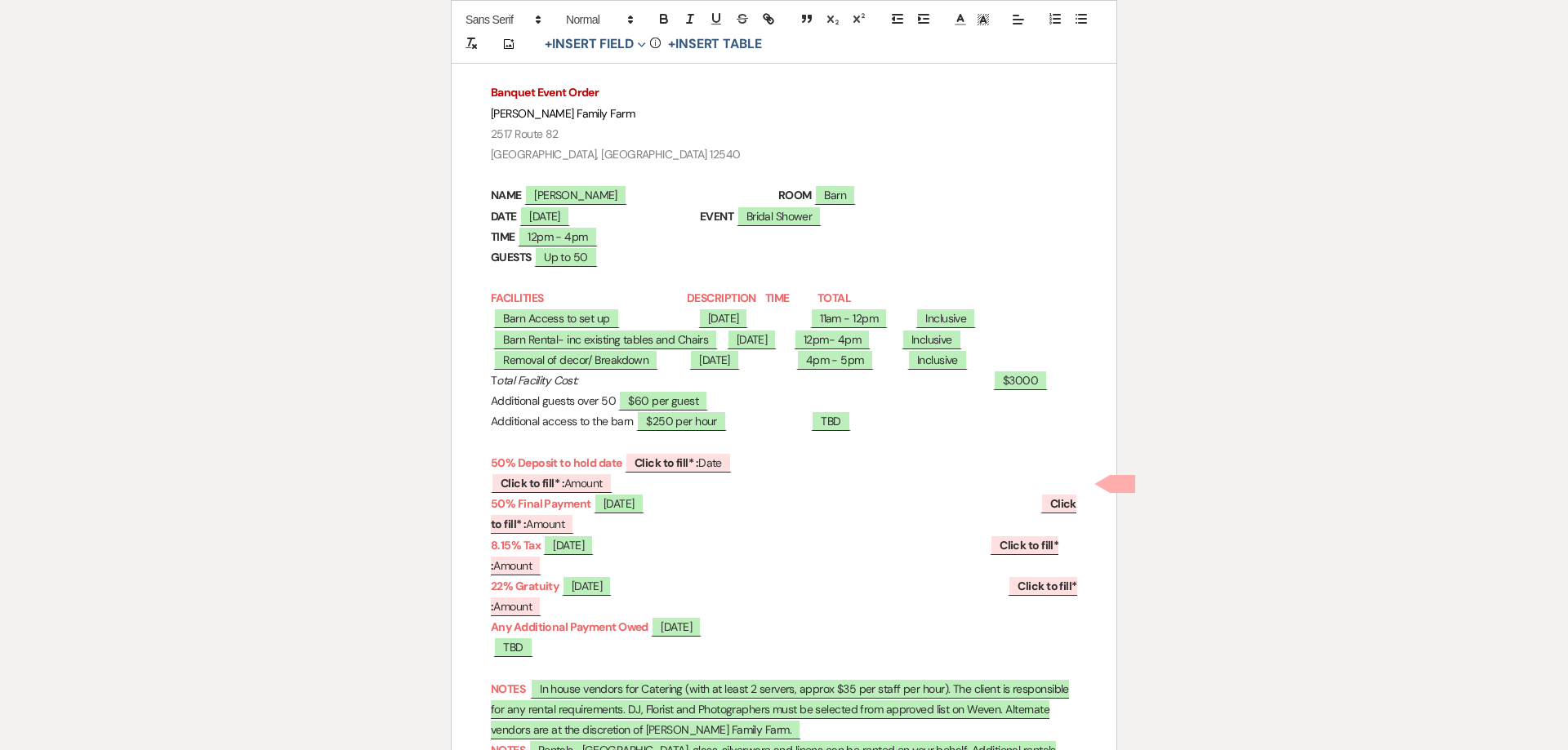
scroll to position [206, 0]
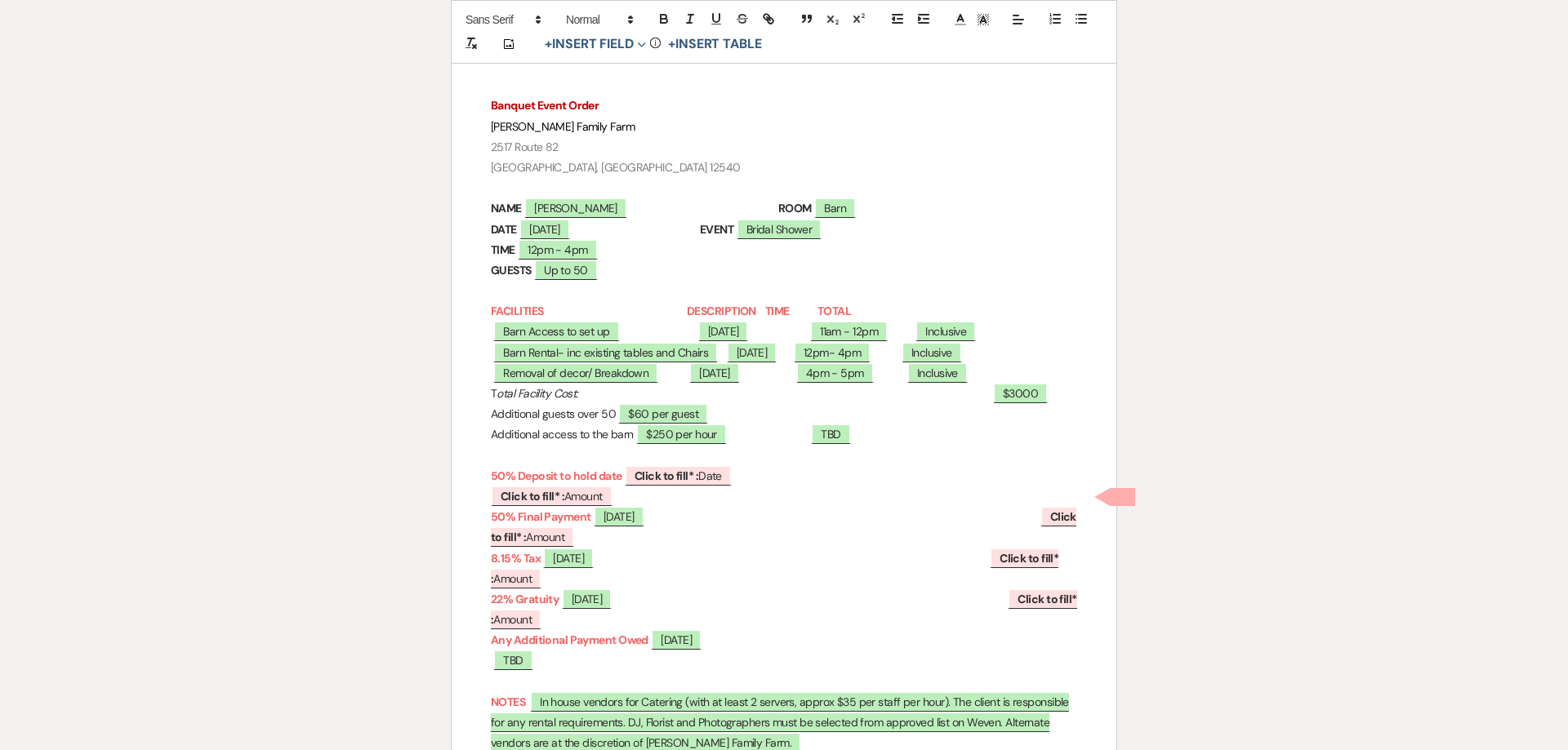
click at [821, 436] on p "Additional access to the barn ﻿ $250 per hour ﻿ ﻿ TBD ﻿" at bounding box center [784, 435] width 586 height 20
drag, startPoint x: 565, startPoint y: 459, endPoint x: 455, endPoint y: 456, distance: 110.0
drag, startPoint x: 1023, startPoint y: 415, endPoint x: 504, endPoint y: 417, distance: 519.0
click at [504, 417] on p "Additional guests over 50 $60 per guest" at bounding box center [784, 414] width 586 height 20
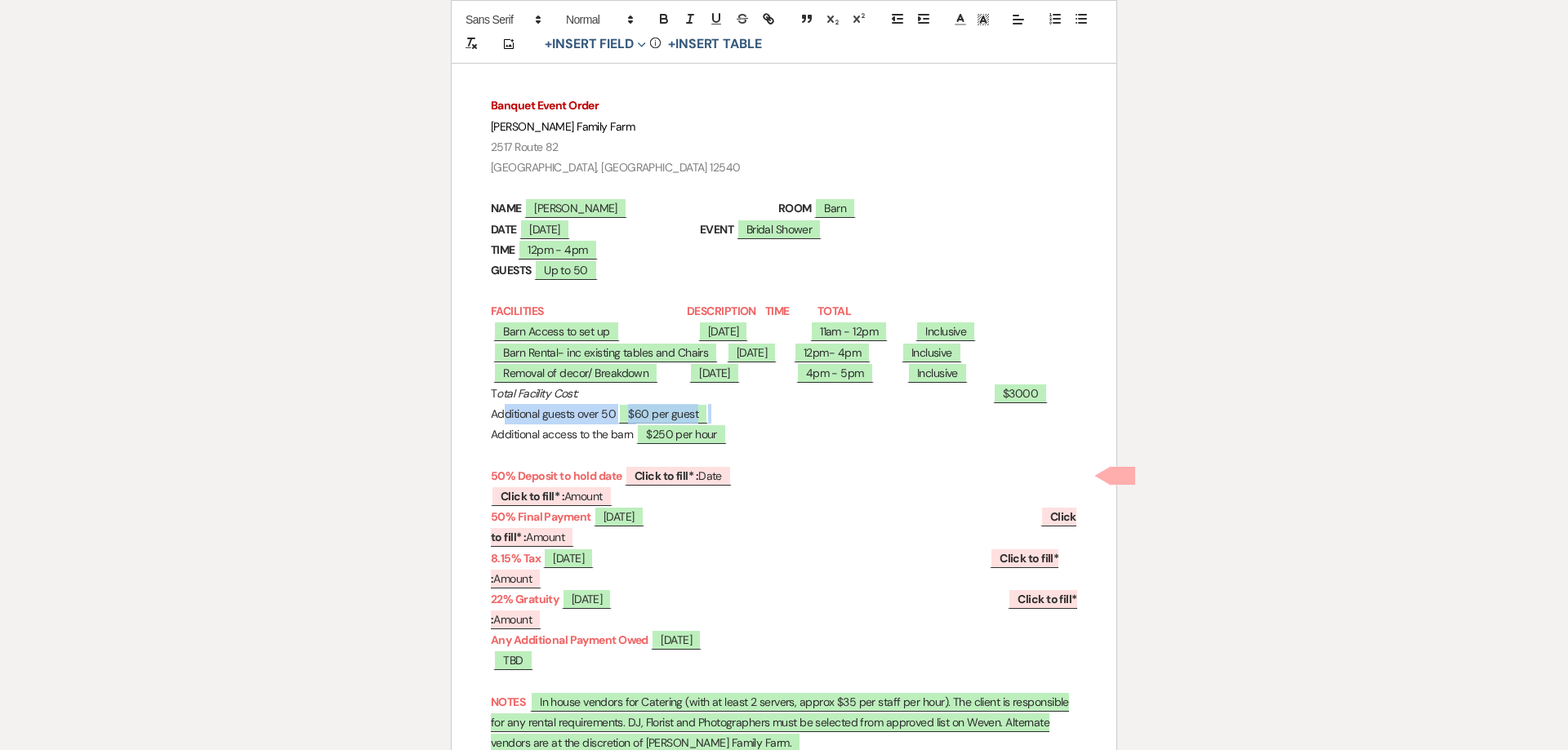
click at [671, 430] on p "Additional access to the barn ﻿ $250 per hour ﻿" at bounding box center [784, 435] width 586 height 20
click at [732, 477] on span "Click to fill* : Date" at bounding box center [678, 476] width 107 height 21
select select "owner"
select select "Date"
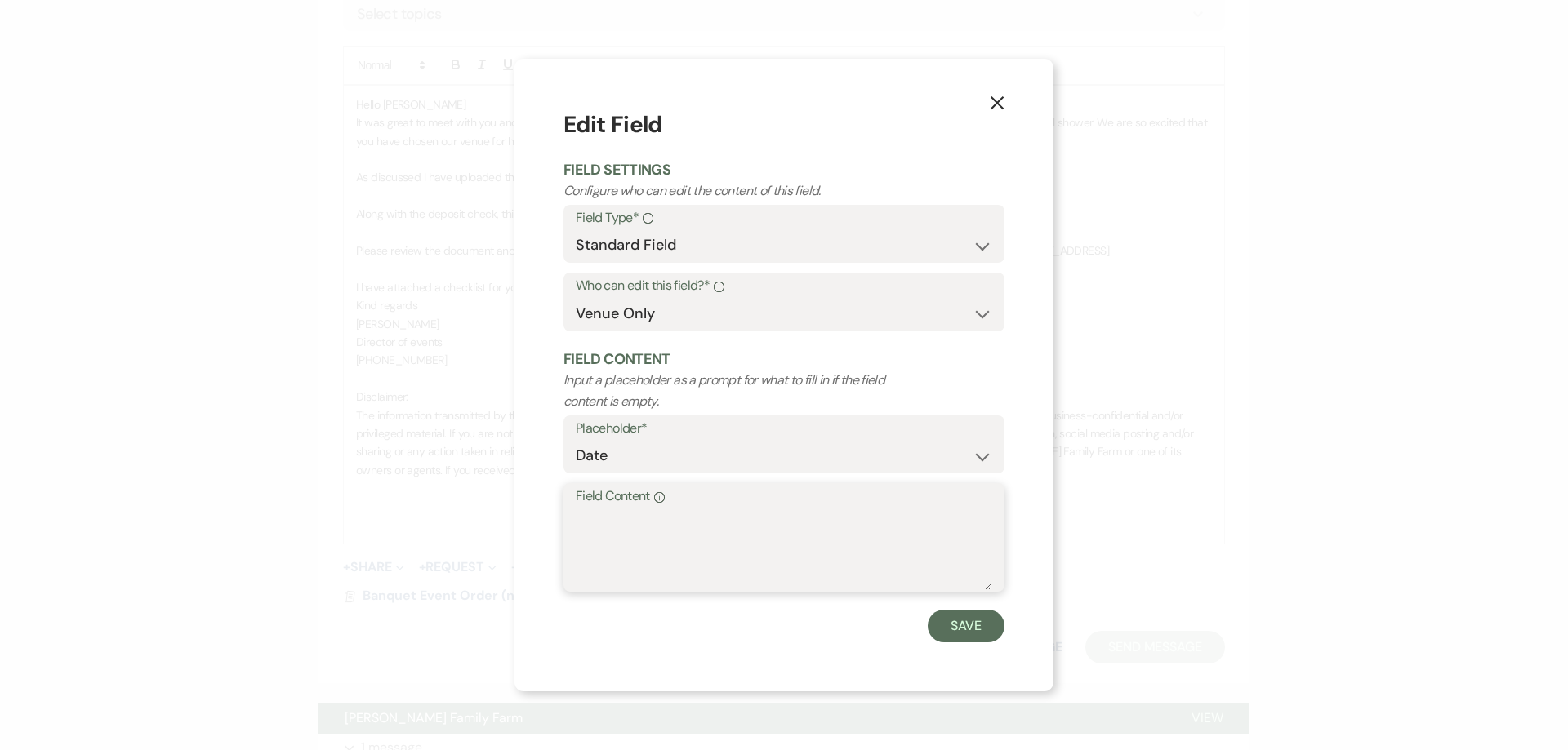
click at [613, 528] on textarea "Field Content Info" at bounding box center [784, 549] width 416 height 81
drag, startPoint x: 643, startPoint y: 518, endPoint x: 591, endPoint y: 523, distance: 52.2
click at [591, 523] on textarea "$1500" at bounding box center [784, 549] width 416 height 81
type textarea "$1000"
click at [971, 628] on button "Save" at bounding box center [966, 626] width 76 height 33
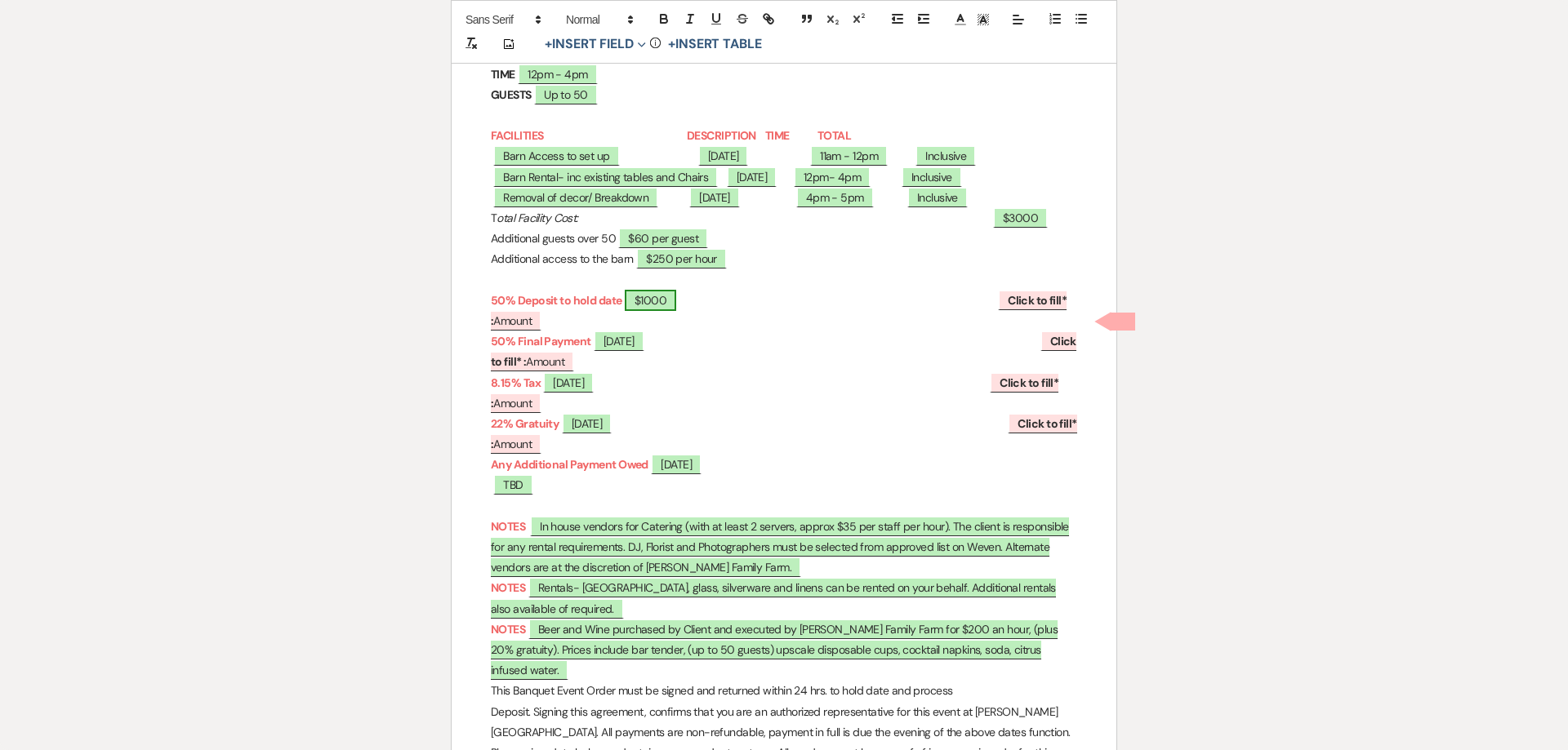
scroll to position [283, 0]
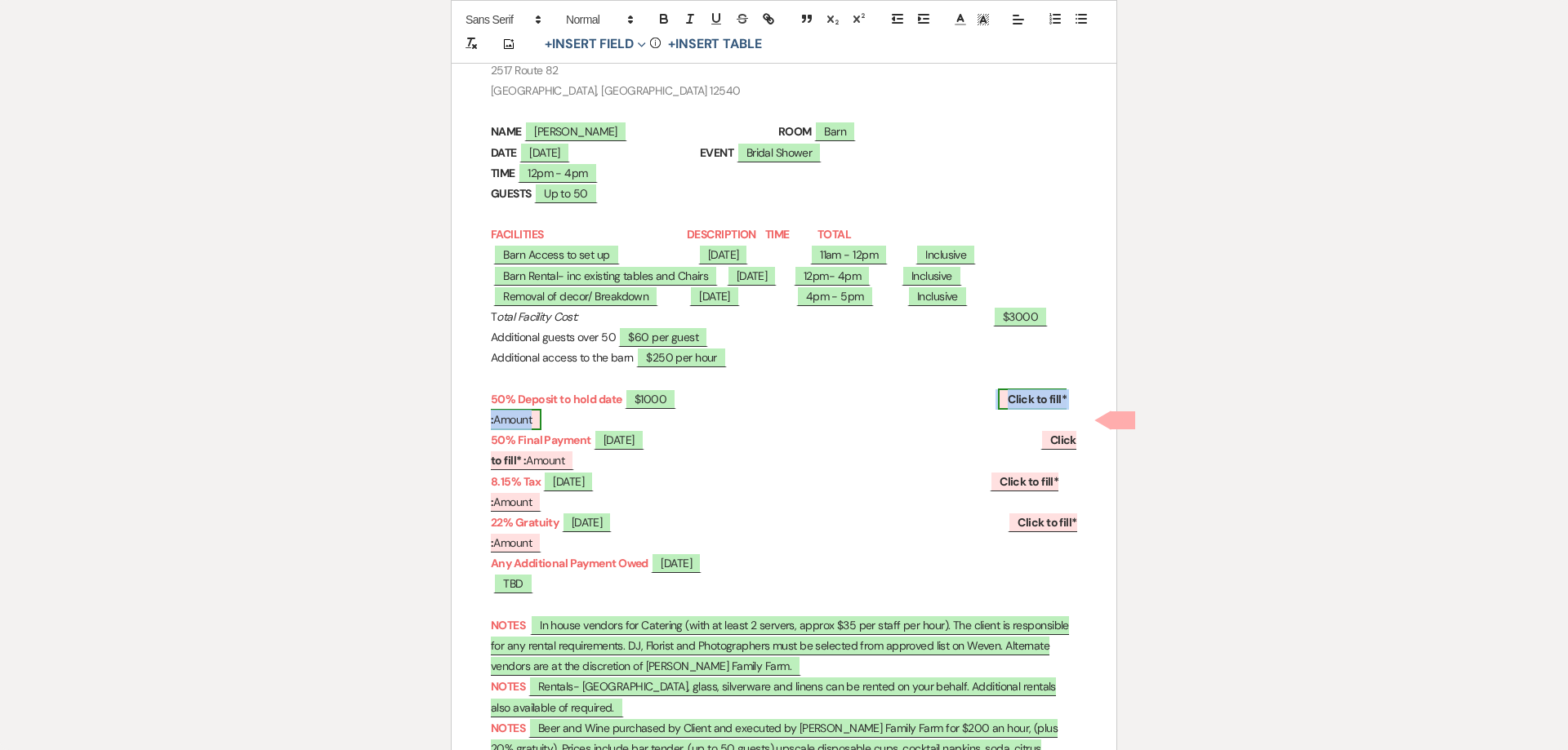
click at [588, 418] on span "Click to fill* : Amount" at bounding box center [779, 409] width 576 height 42
select select "owner"
select select "Amount"
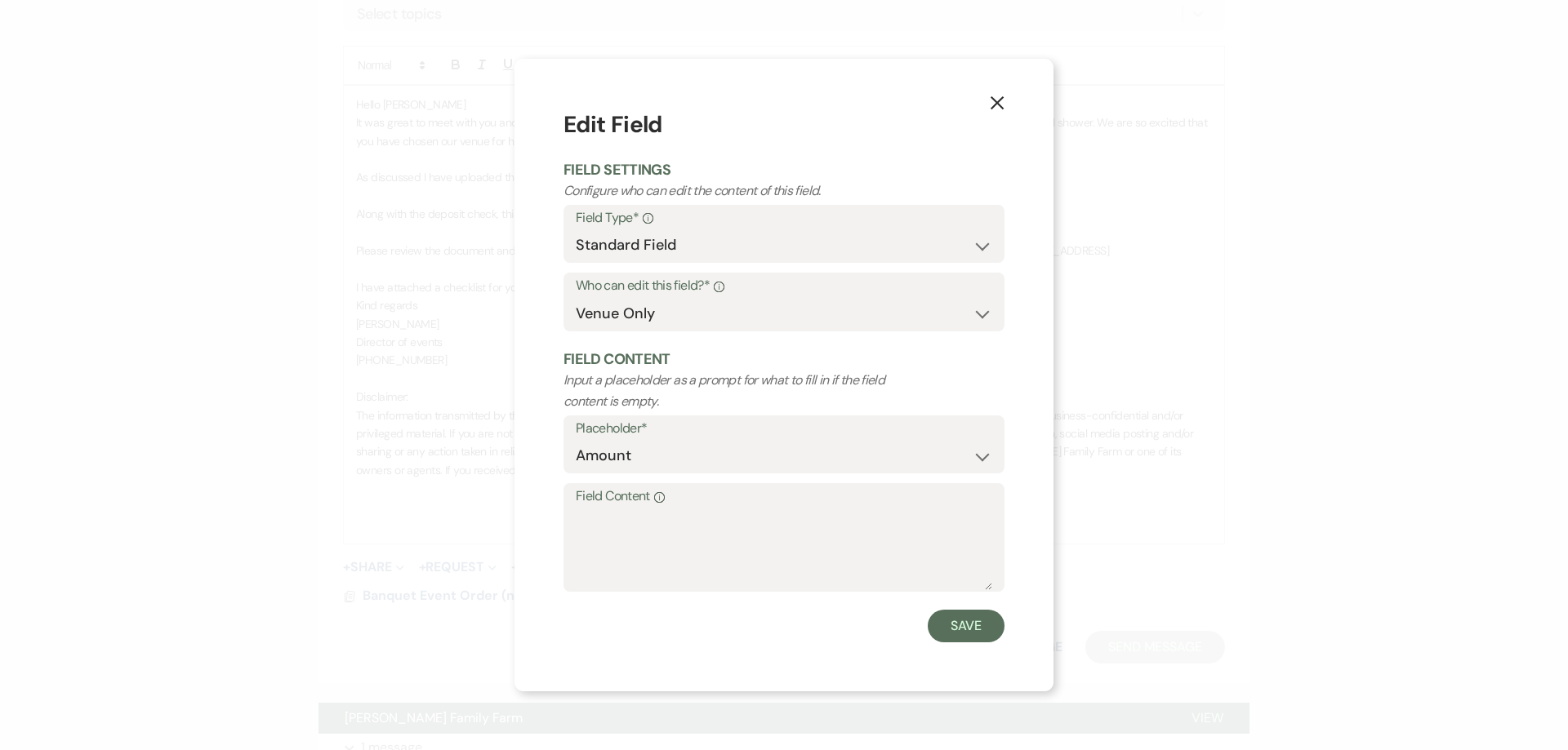
select select "5"
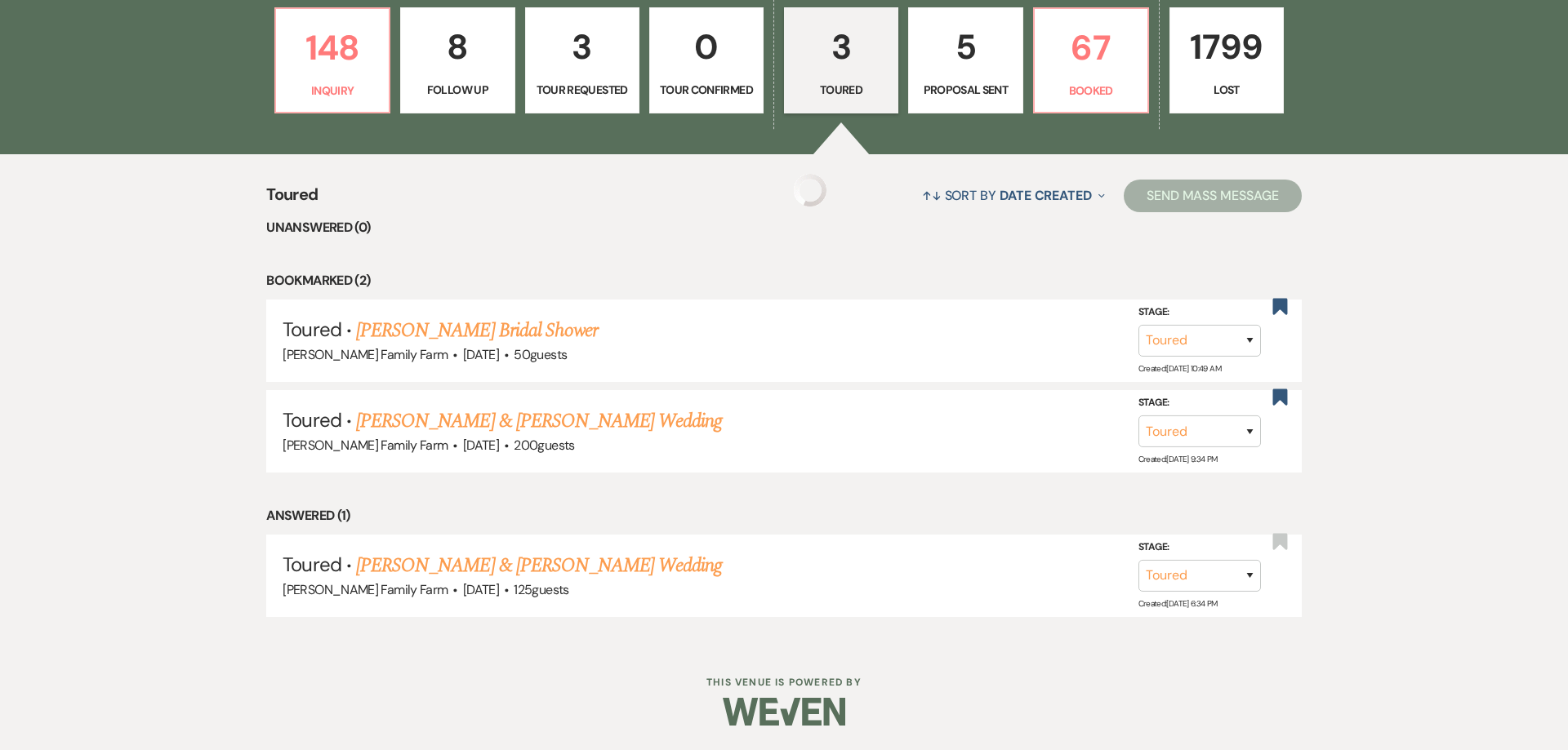
scroll to position [530, 0]
click at [517, 324] on link "[PERSON_NAME] Bridal Shower" at bounding box center [477, 331] width 242 height 29
select select "5"
select select "12"
select select "5"
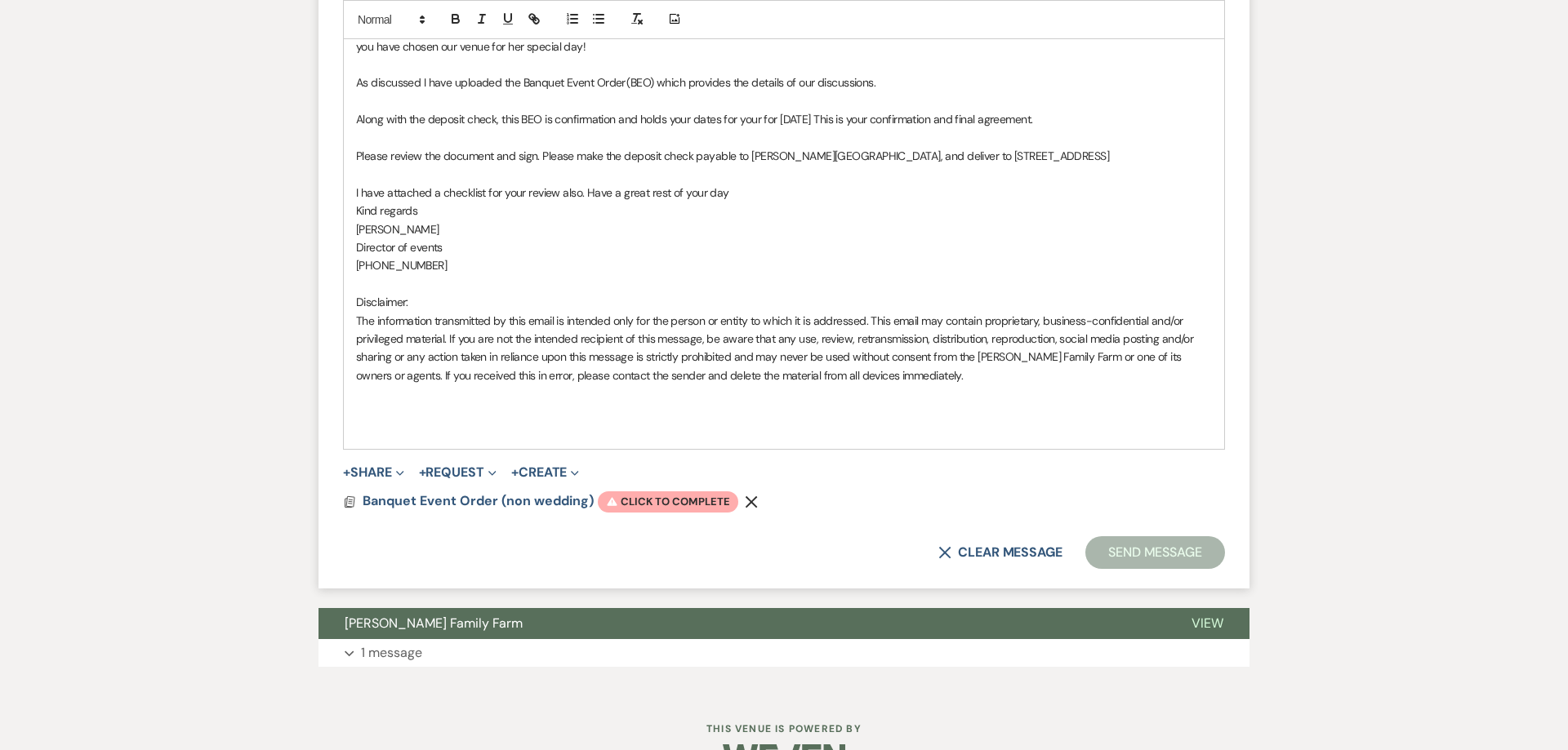
scroll to position [1099, 0]
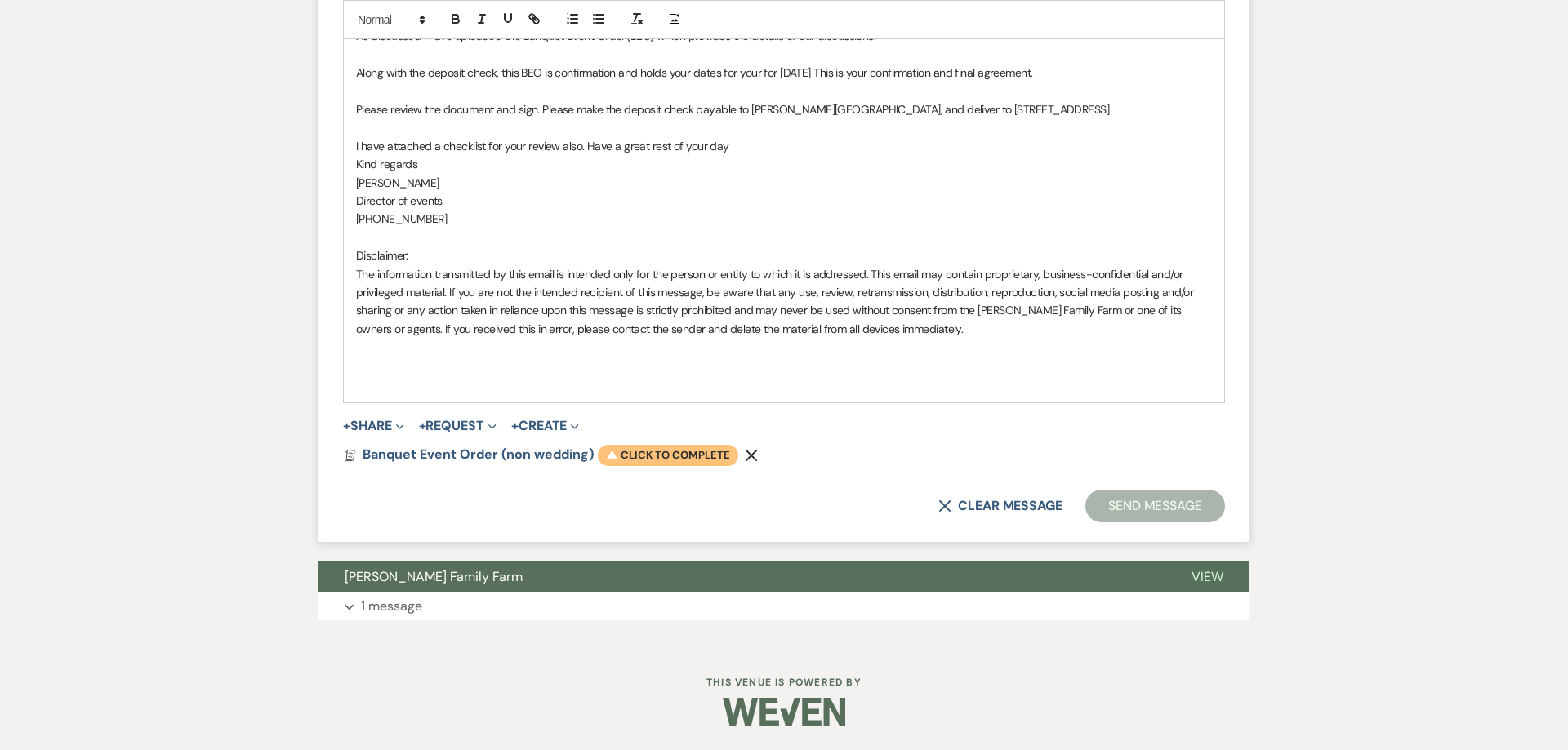
click at [647, 454] on span "Warning Click to complete" at bounding box center [667, 455] width 140 height 21
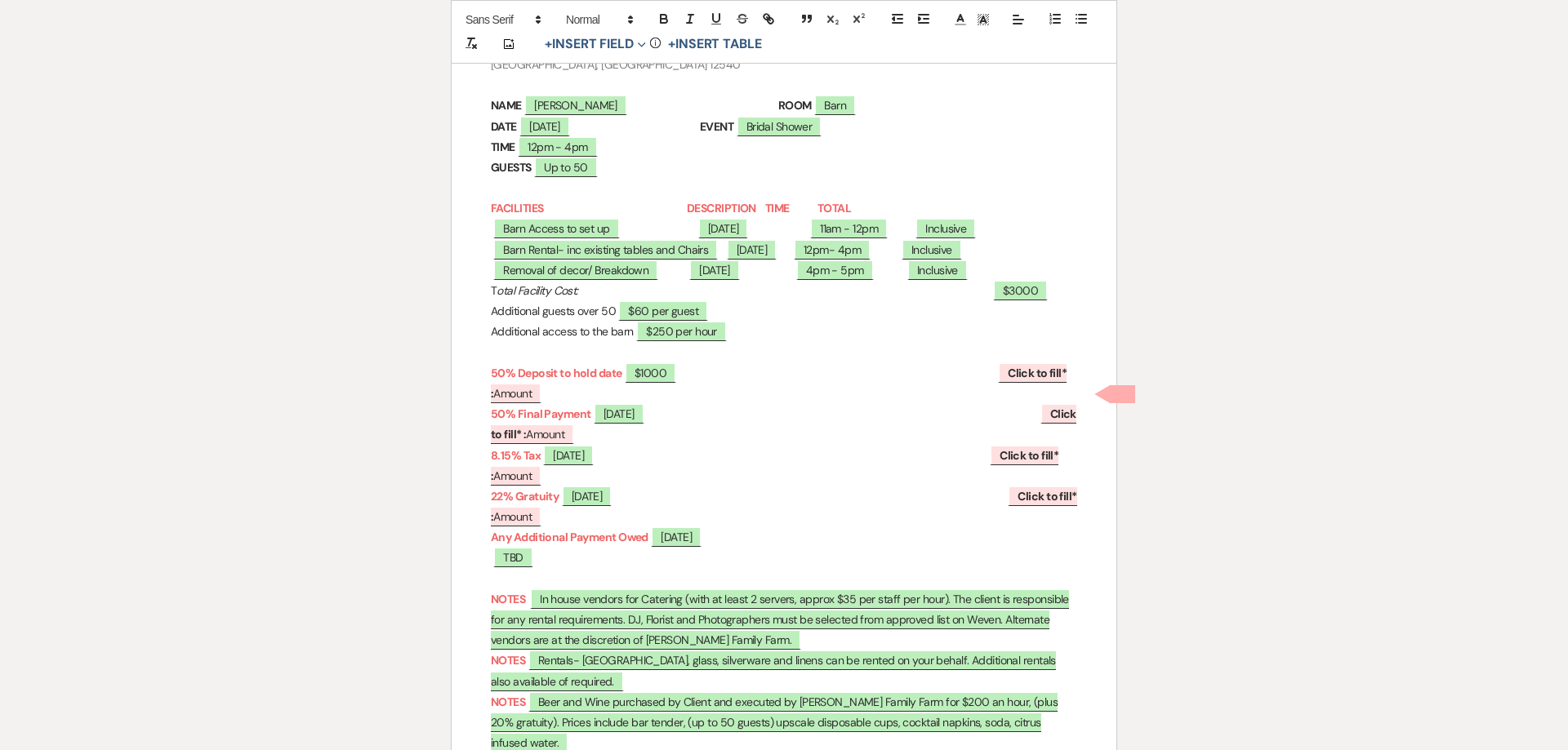
scroll to position [283, 0]
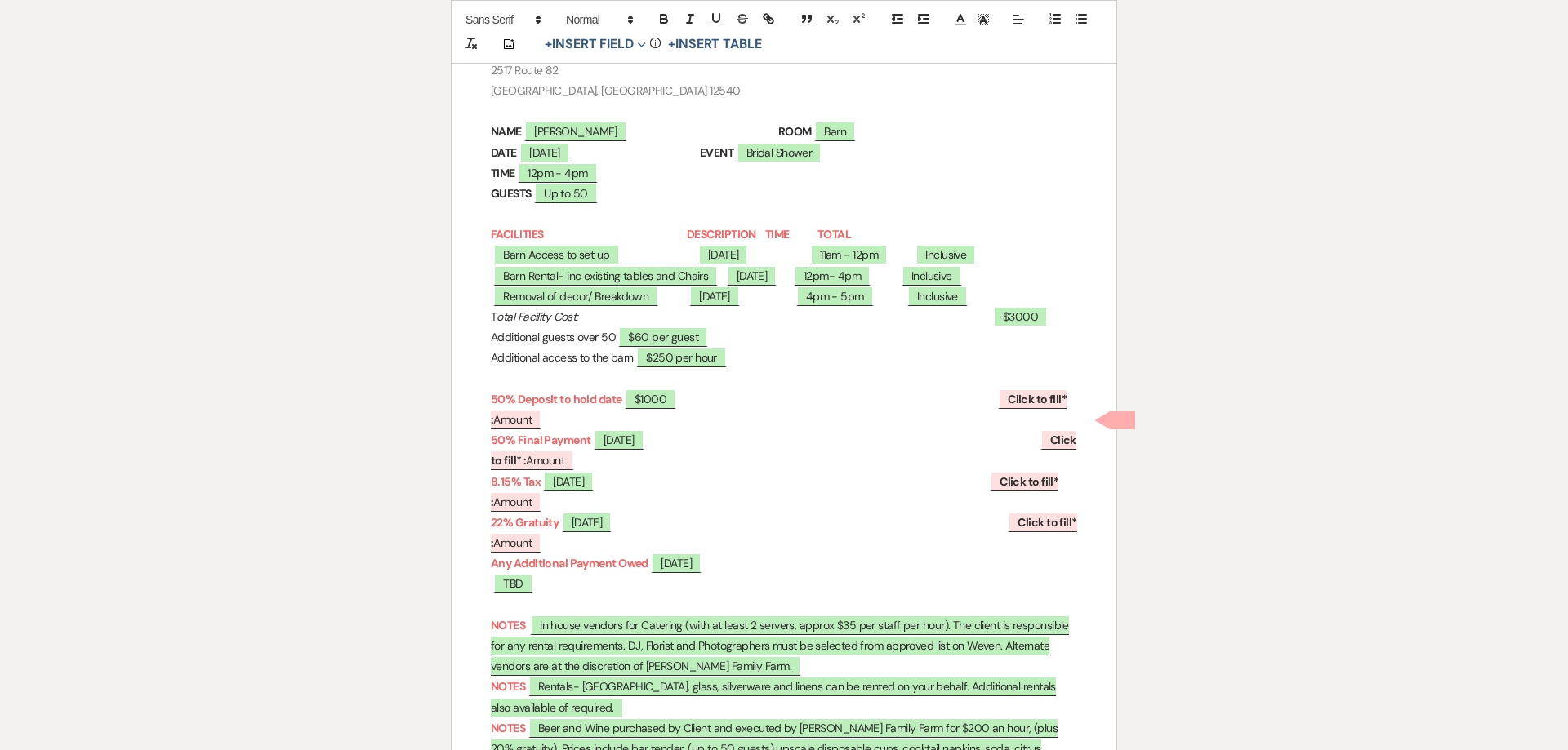
click at [706, 411] on p "50% Deposit to hold date ﻿ $1000 ﻿ ﻿ Click to fill* : Amount ﻿" at bounding box center [784, 409] width 586 height 41
click at [676, 398] on span "$1000" at bounding box center [650, 398] width 51 height 21
select select "owner"
select select "Date"
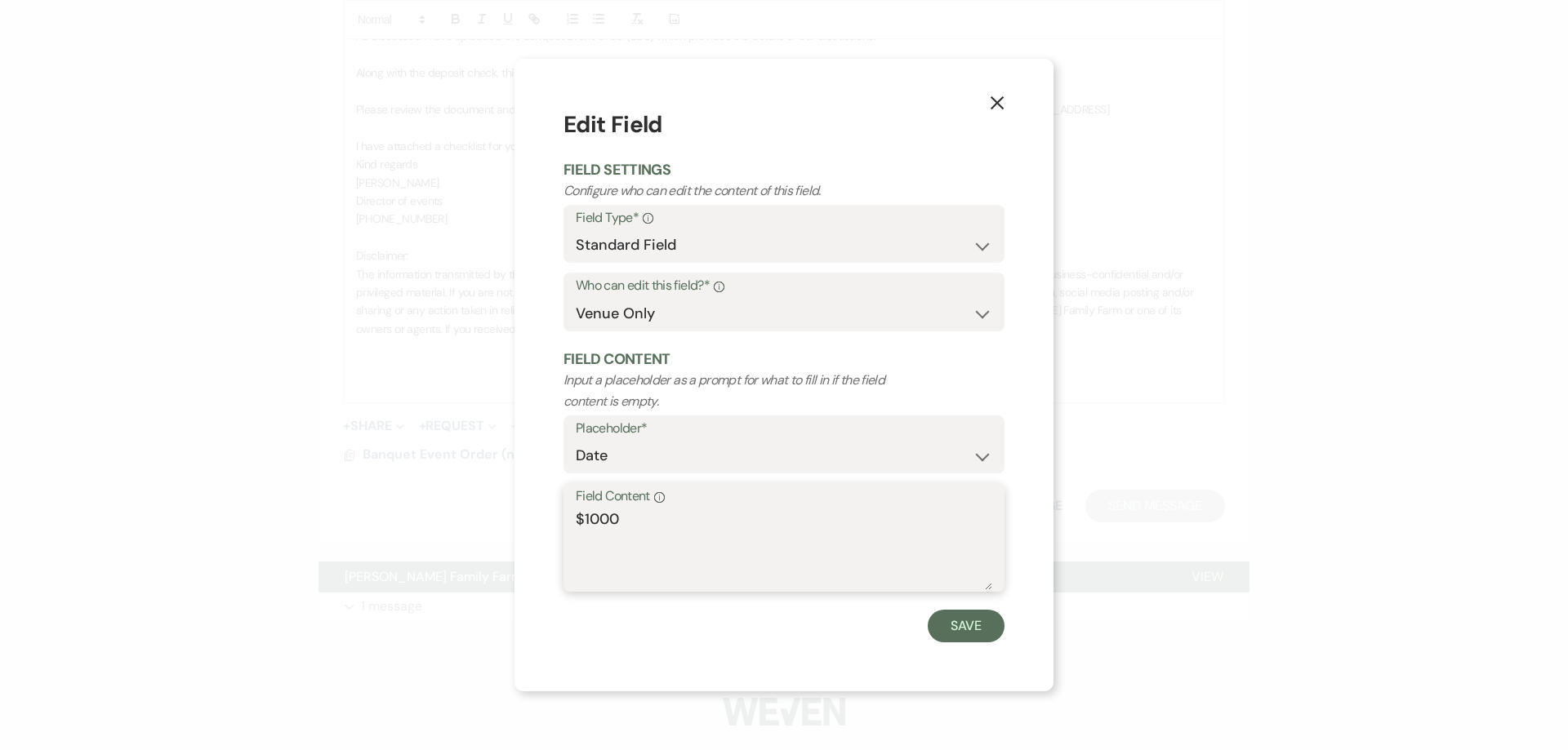
drag, startPoint x: 641, startPoint y: 525, endPoint x: 698, endPoint y: 515, distance: 57.9
click at [576, 514] on textarea "$1000" at bounding box center [784, 549] width 416 height 81
type textarea "8/19/2025"
click at [972, 628] on button "Save" at bounding box center [966, 626] width 76 height 33
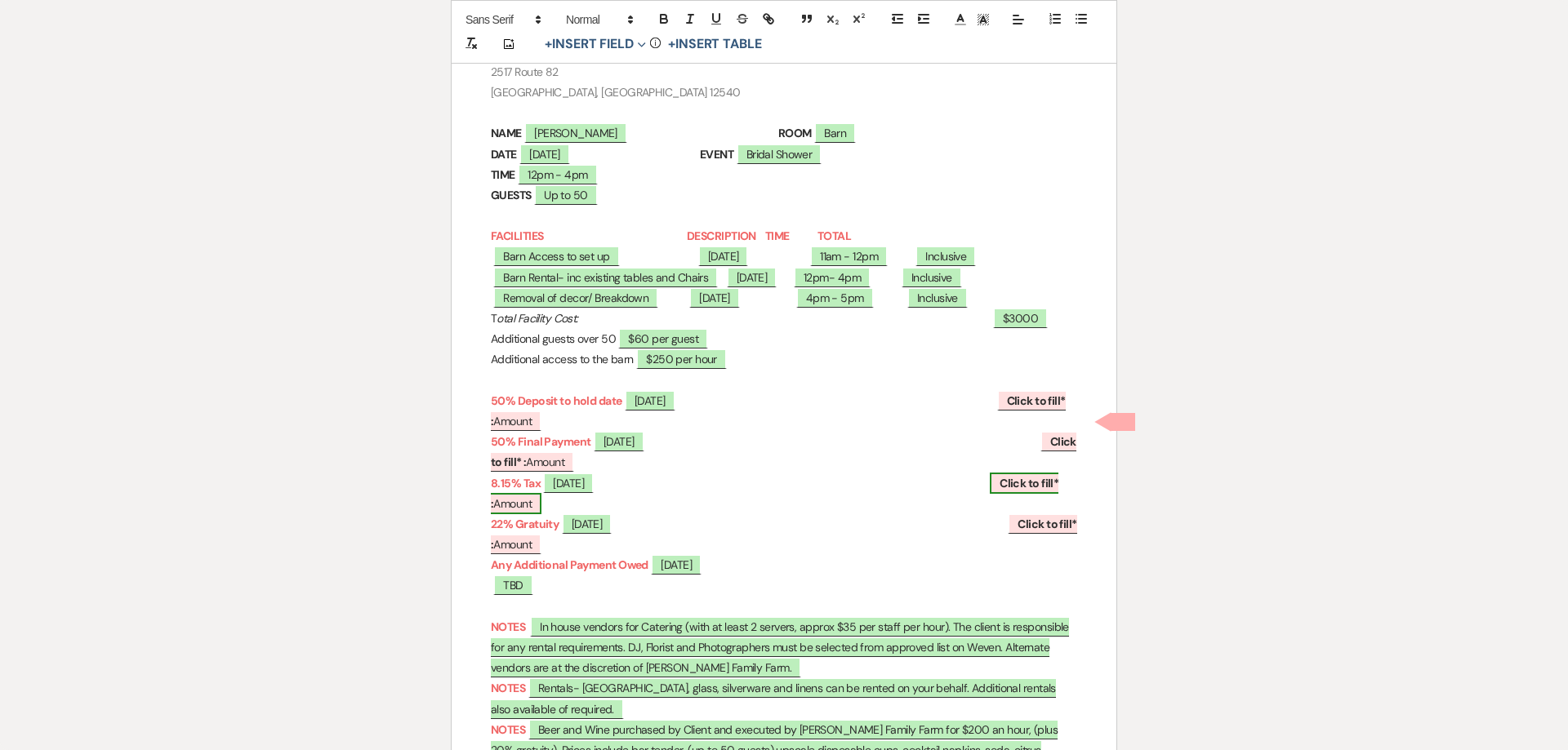
scroll to position [284, 0]
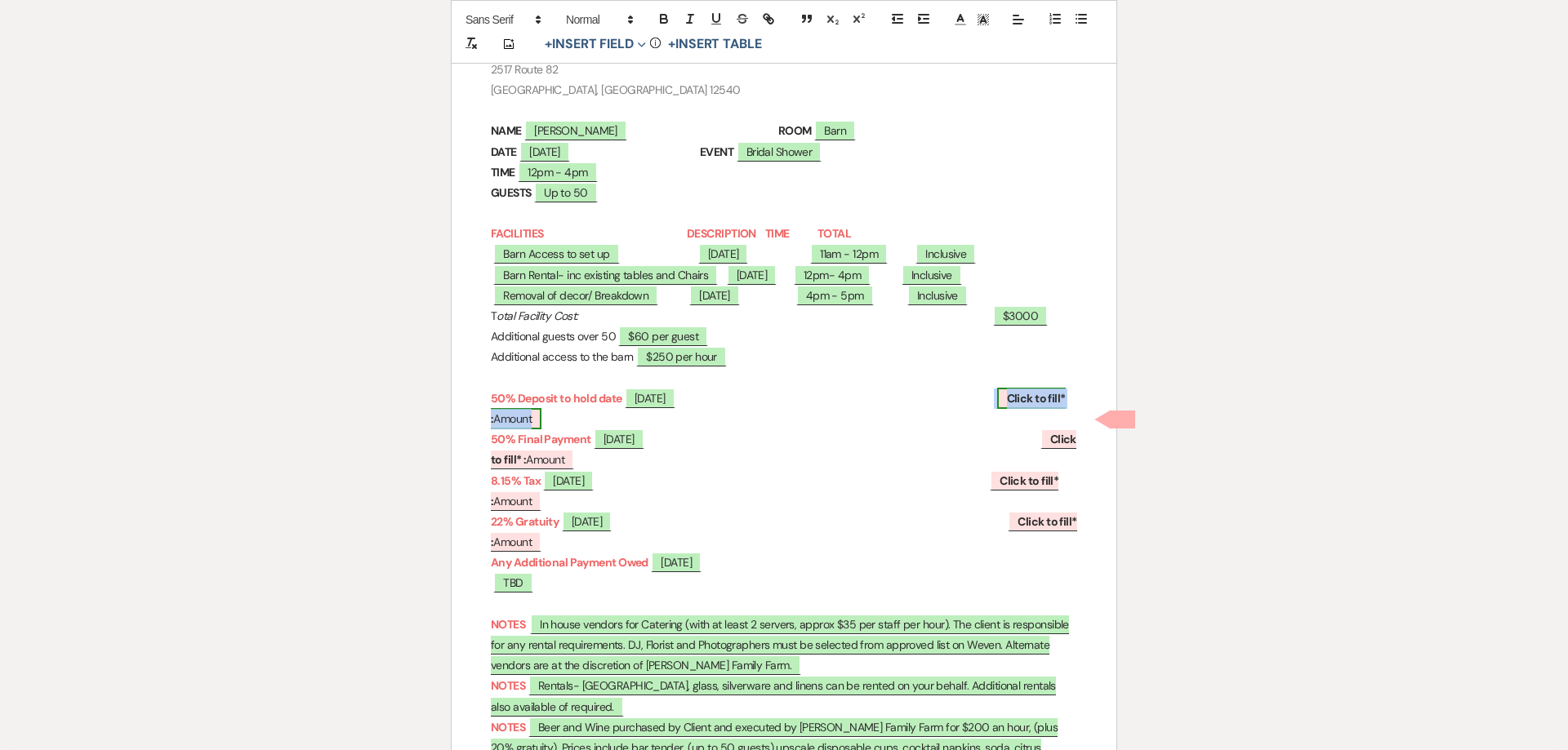
click at [573, 418] on span "Click to fill* : Amount" at bounding box center [778, 409] width 575 height 42
select select "owner"
select select "Amount"
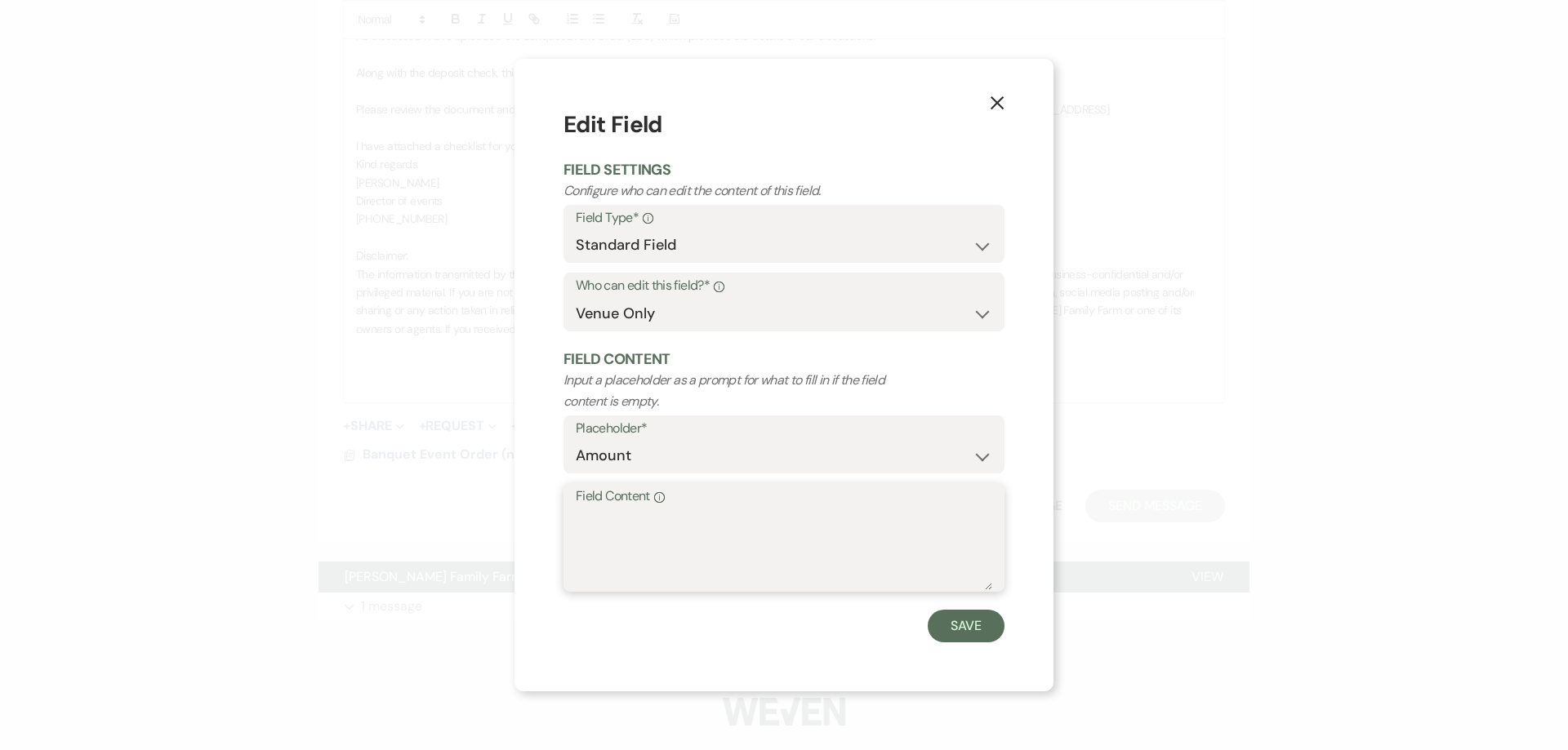
click at [615, 544] on textarea "Field Content Info" at bounding box center [784, 549] width 416 height 81
type textarea "$1000"
click at [953, 633] on button "Save" at bounding box center [966, 626] width 76 height 33
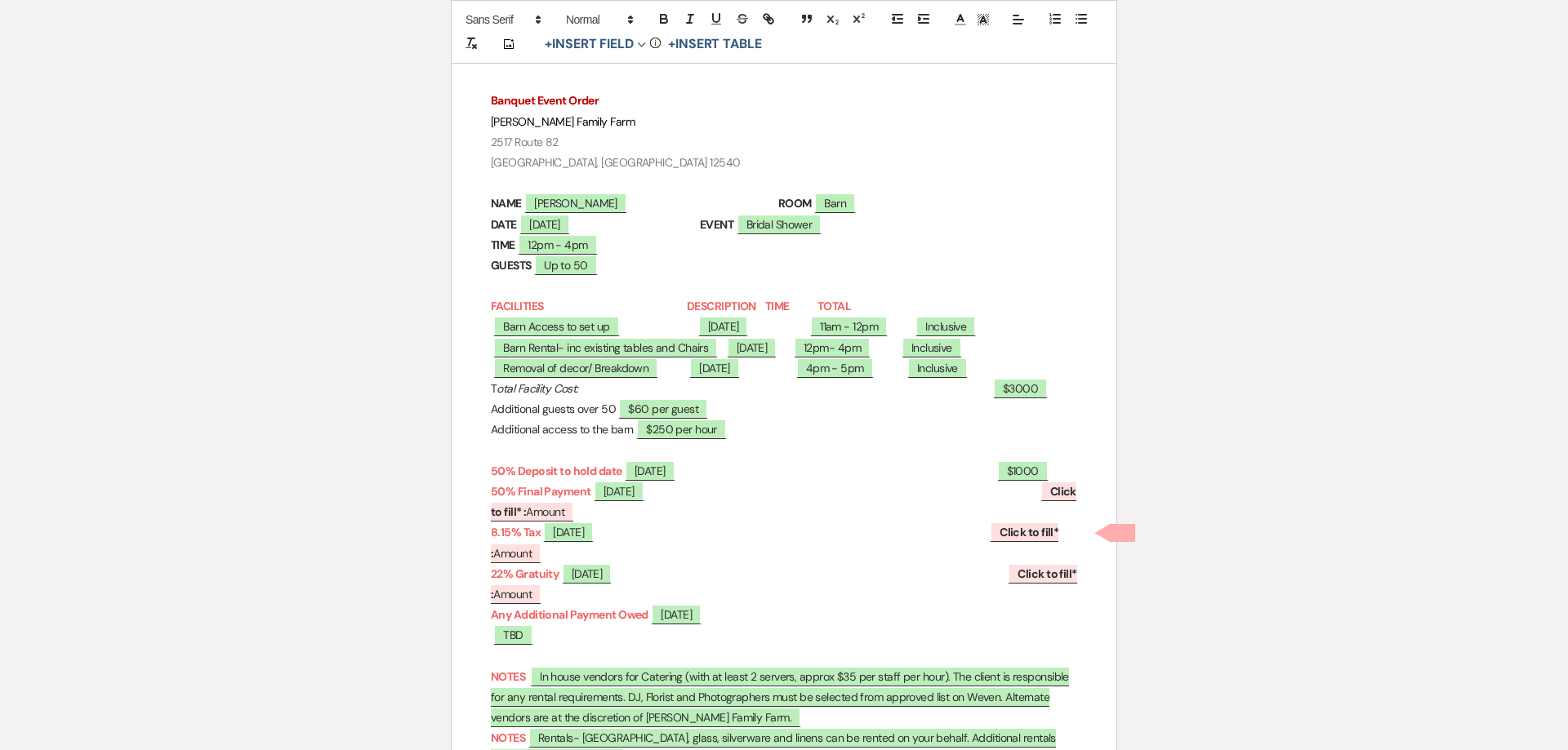
scroll to position [412, 0]
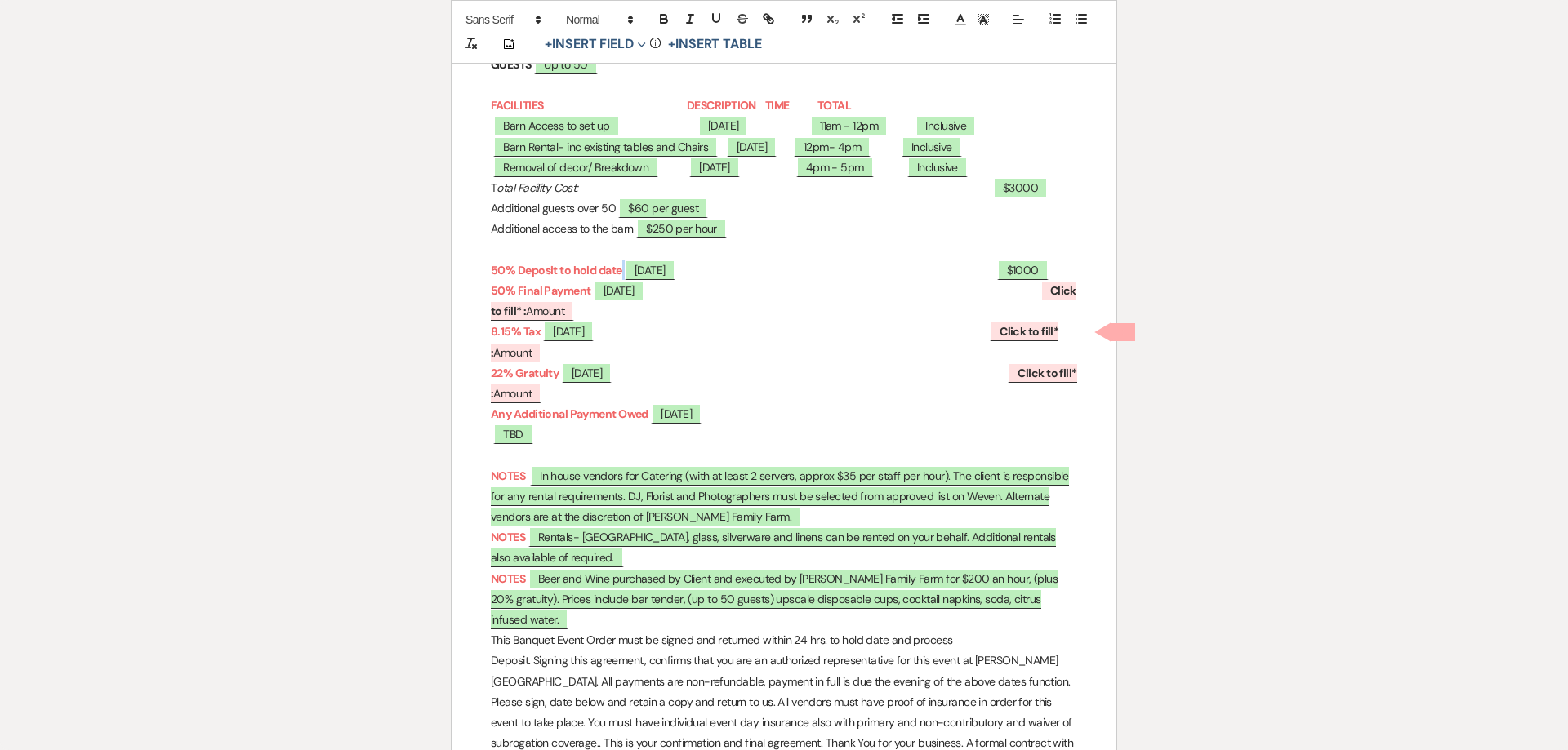
click at [761, 272] on p "50% Deposit to hold date 8/19/2025 $1000" at bounding box center [784, 270] width 586 height 20
click at [757, 260] on p "50% Deposit to hold date 8/19/2025 $1000" at bounding box center [784, 270] width 586 height 20
drag, startPoint x: 745, startPoint y: 273, endPoint x: 840, endPoint y: 288, distance: 96.2
click at [840, 281] on p "50% Deposit to hold date 8/19/2025 $1000" at bounding box center [784, 270] width 586 height 20
drag, startPoint x: 879, startPoint y: 292, endPoint x: 763, endPoint y: 284, distance: 116.3
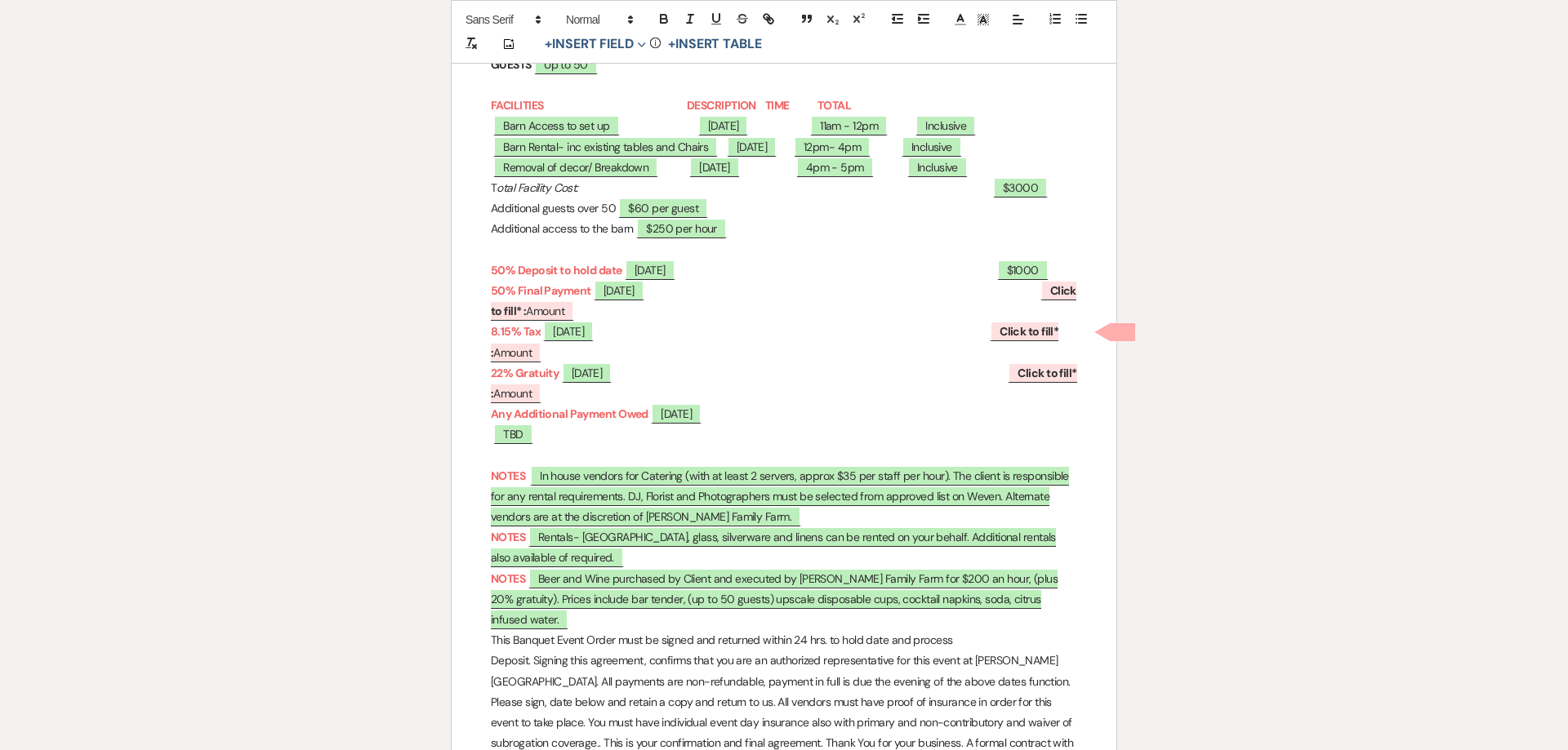
click at [878, 278] on strong at bounding box center [835, 270] width 319 height 15
click at [675, 278] on strong at bounding box center [835, 270] width 319 height 15
click at [623, 268] on strong "50% Deposit to hold date" at bounding box center [556, 270] width 132 height 15
drag, startPoint x: 857, startPoint y: 266, endPoint x: 980, endPoint y: 265, distance: 123.0
click at [980, 265] on p "50% Deposit to hold date 8/19/2025 $1000" at bounding box center [784, 270] width 586 height 20
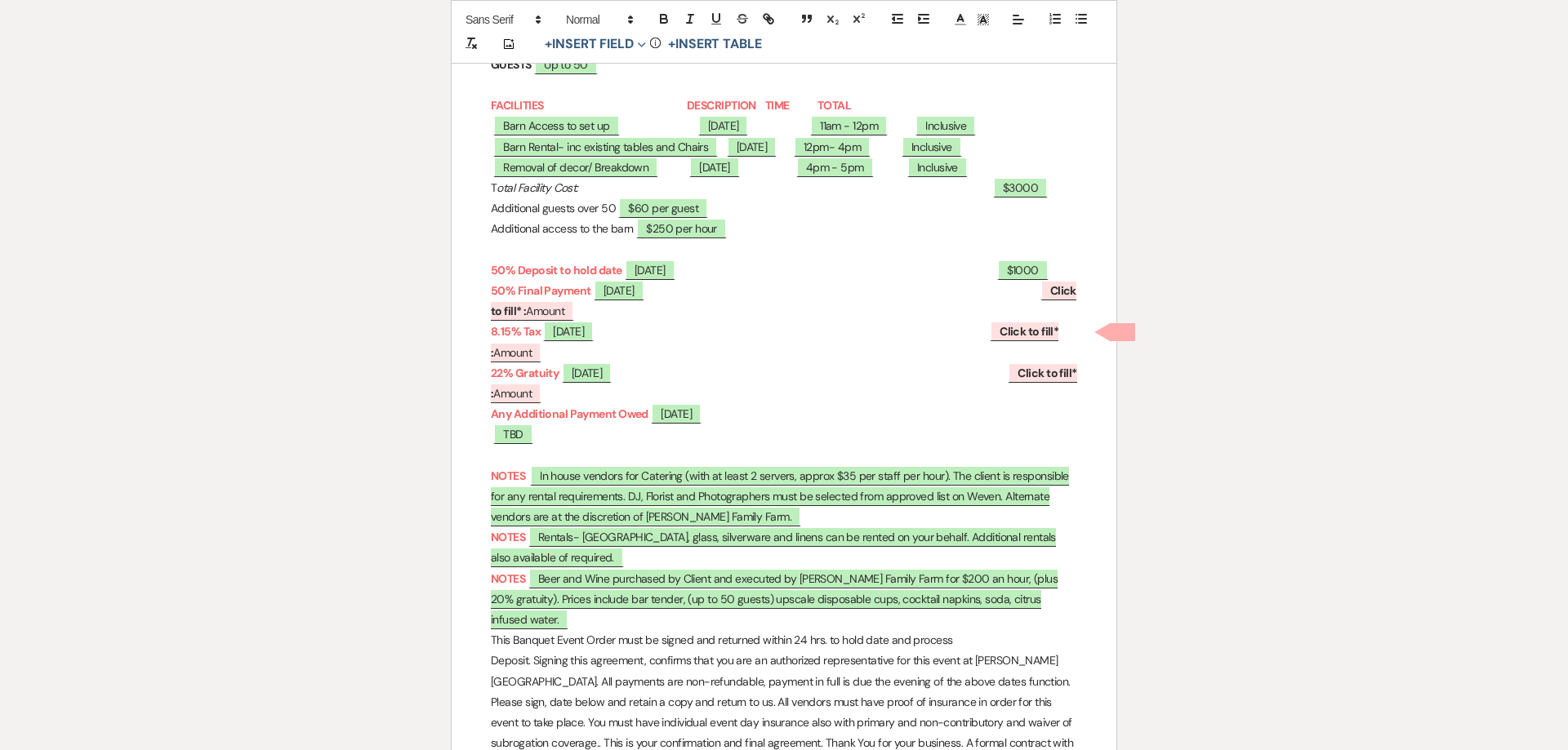
click at [810, 278] on strong at bounding box center [835, 270] width 319 height 15
drag, startPoint x: 808, startPoint y: 284, endPoint x: 663, endPoint y: 288, distance: 145.1
click at [675, 278] on strong at bounding box center [835, 270] width 319 height 15
drag, startPoint x: 809, startPoint y: 289, endPoint x: 872, endPoint y: 294, distance: 63.2
click at [872, 294] on p "50% Final Payment ﻿ 04/18/2026 ﻿ ﻿ Click to fill* : Amount ﻿" at bounding box center [784, 301] width 586 height 41
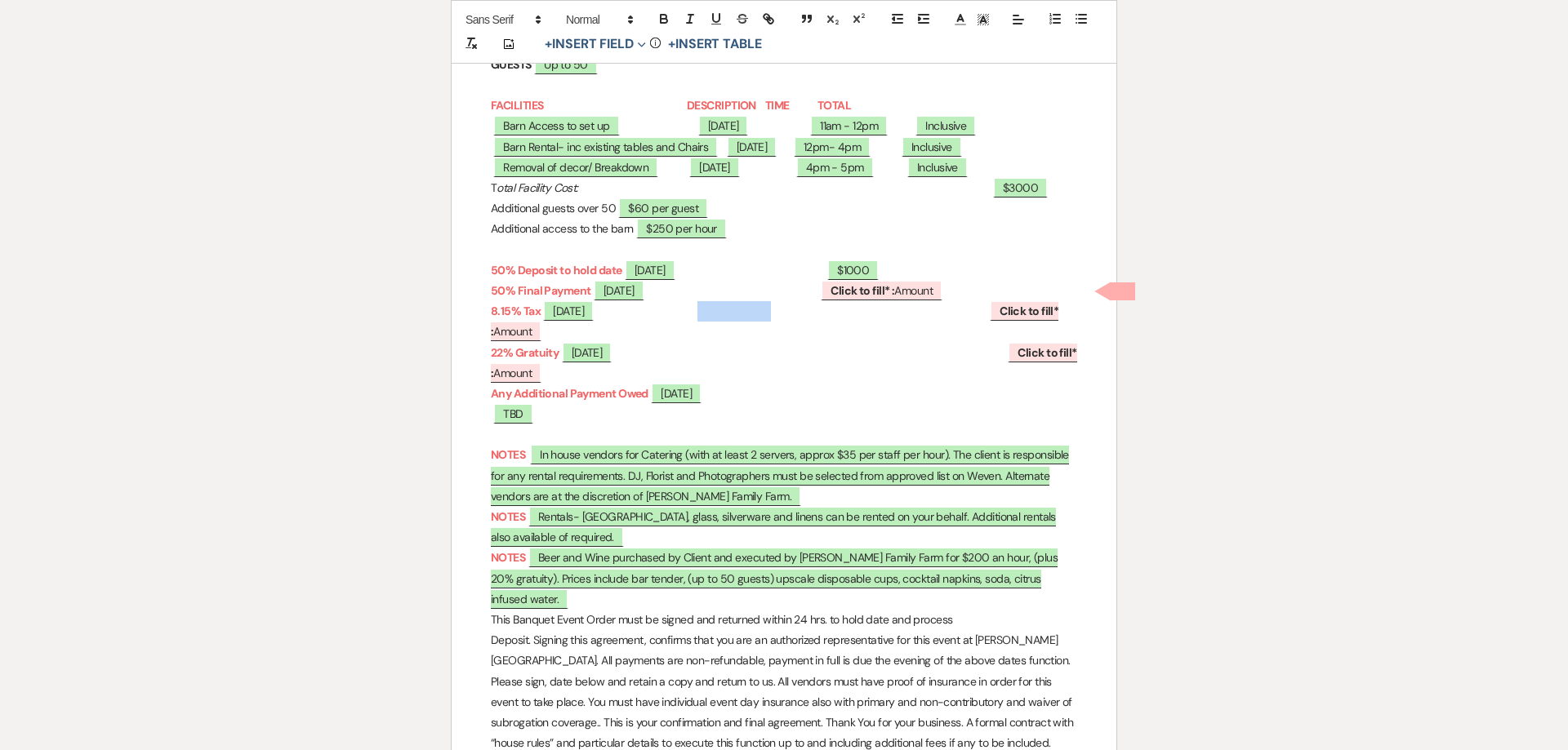
drag, startPoint x: 855, startPoint y: 320, endPoint x: 921, endPoint y: 320, distance: 66.0
click at [921, 320] on p "8.15% Tax ﻿ 04/18/2026 ﻿ ﻿ Click to fill* : Amount ﻿" at bounding box center [784, 321] width 586 height 41
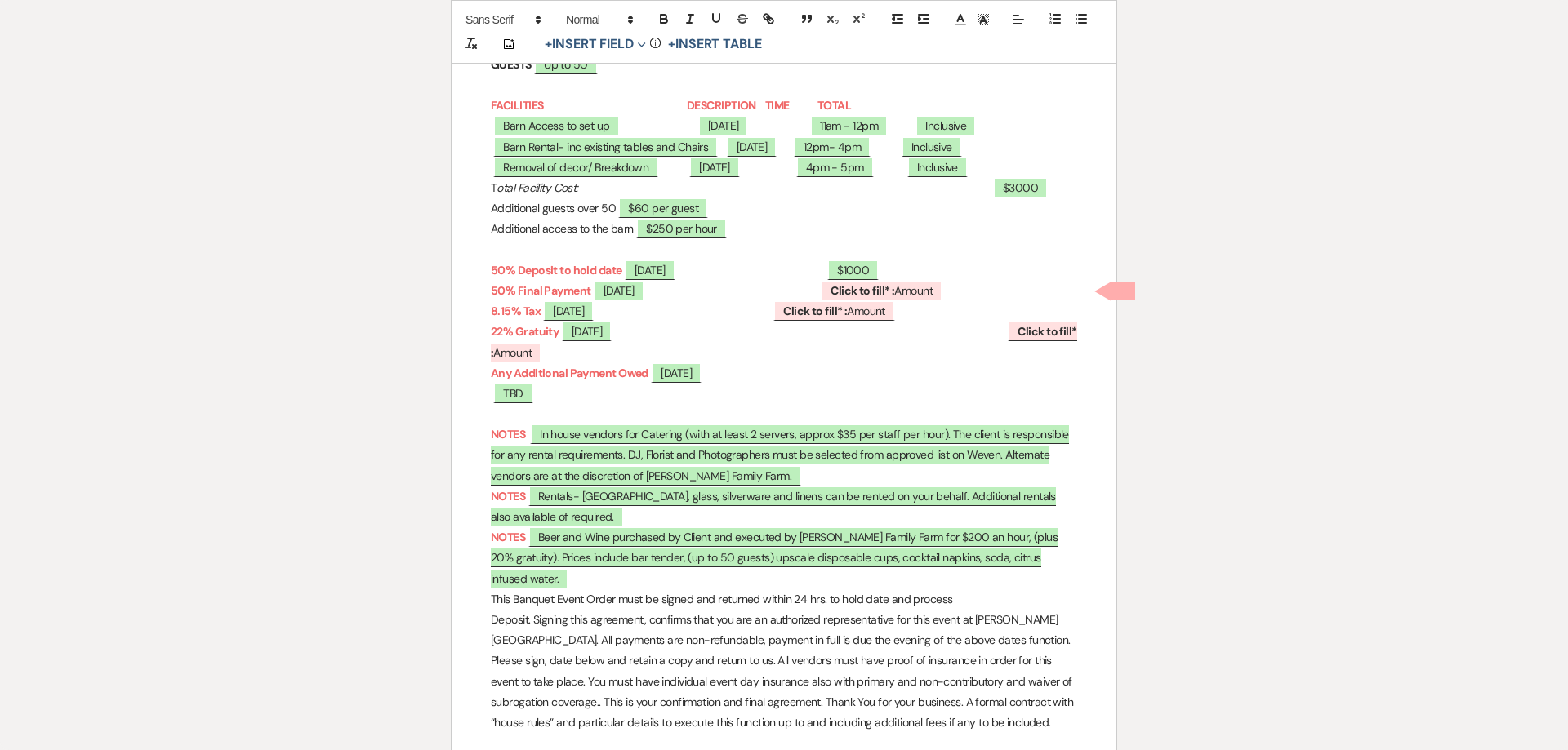
scroll to position [438, 0]
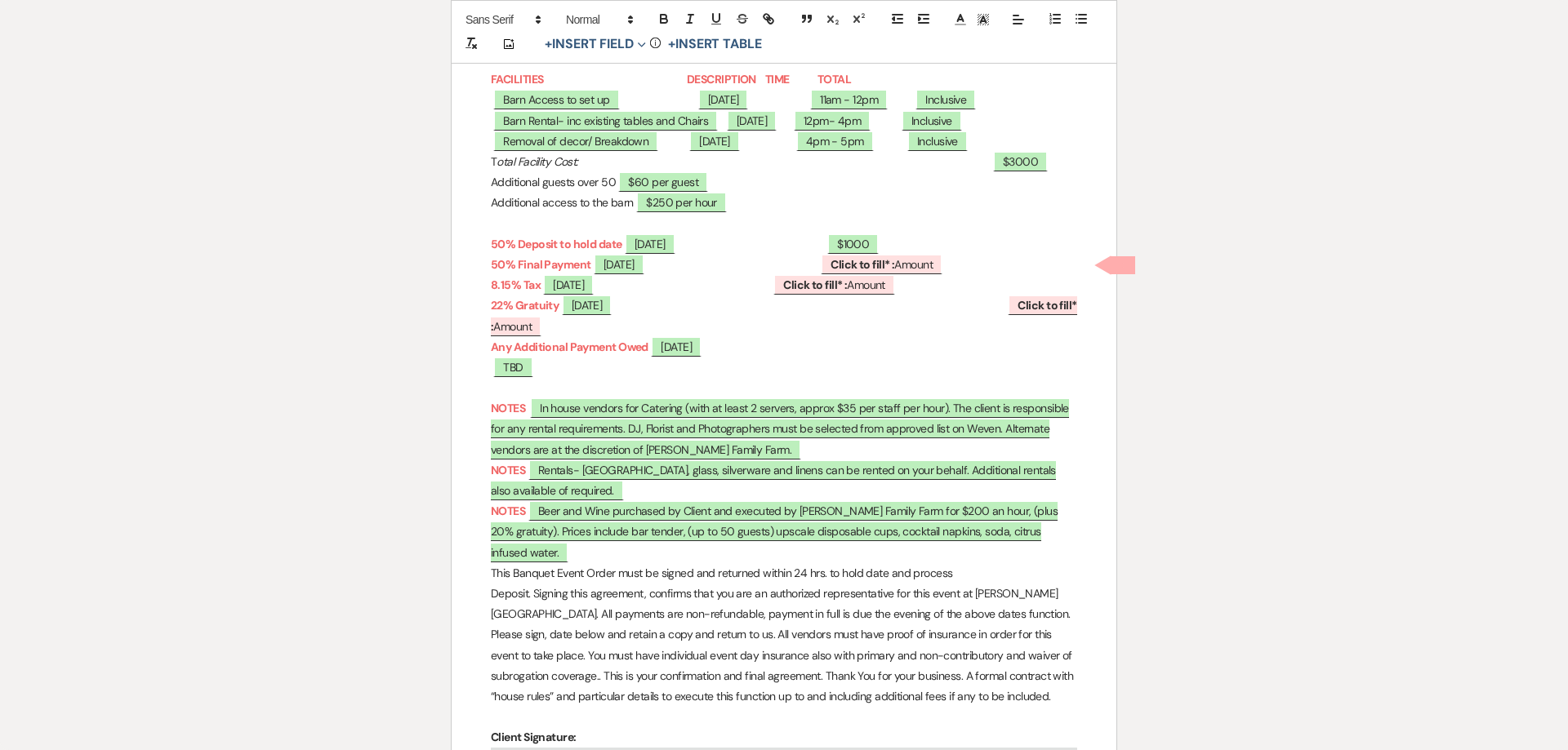
drag, startPoint x: 797, startPoint y: 335, endPoint x: 876, endPoint y: 321, distance: 80.2
click at [876, 321] on p "22% Gratuity ﻿ 04/18/2026 ﻿ ﻿ Click to fill* : Amount ﻿" at bounding box center [784, 315] width 586 height 41
drag, startPoint x: 900, startPoint y: 309, endPoint x: 810, endPoint y: 307, distance: 90.0
click at [810, 307] on p "22% Gratuity ﻿ 04/18/2026 ﻿ ﻿ Click to fill* : Amount ﻿" at bounding box center [784, 315] width 586 height 41
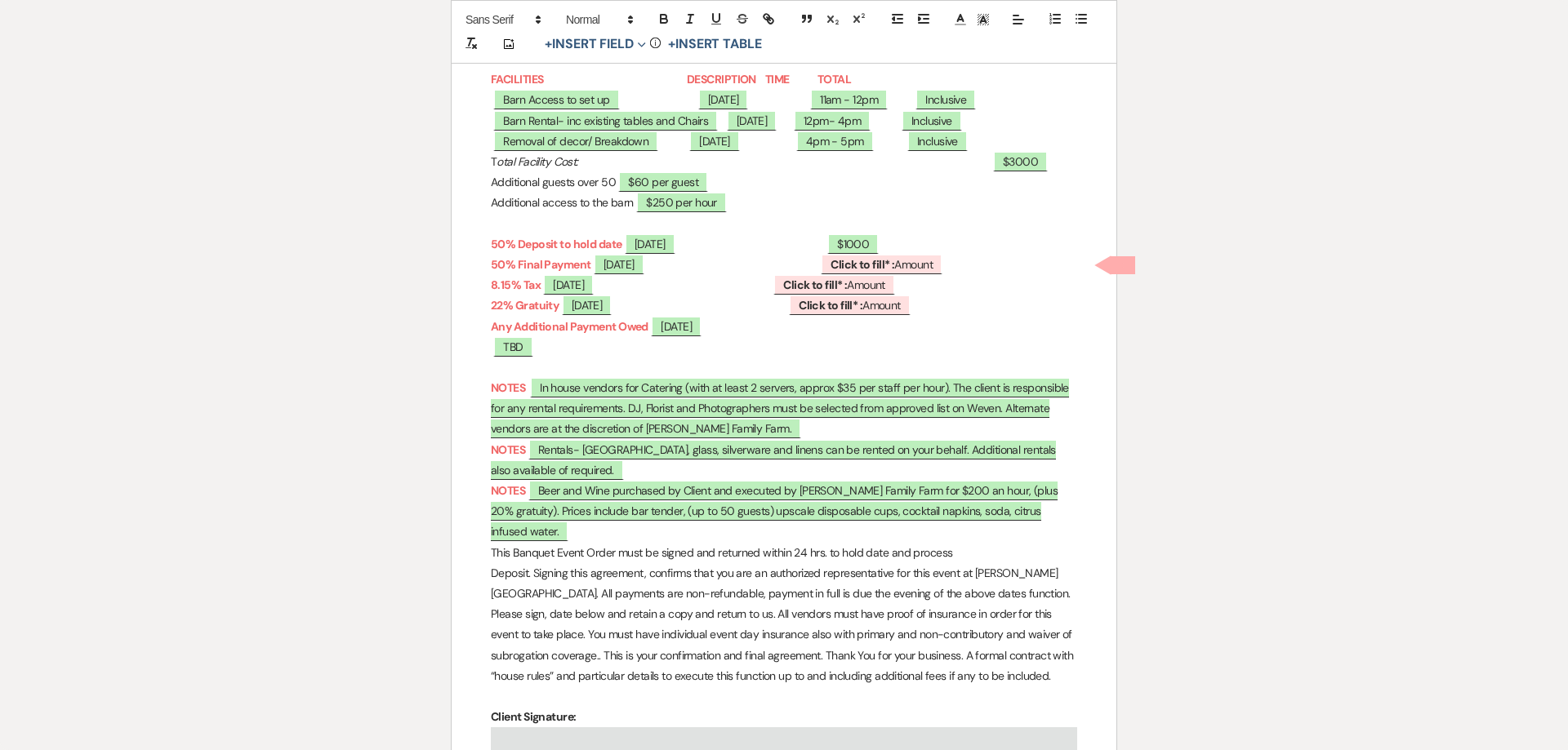
scroll to position [437, 0]
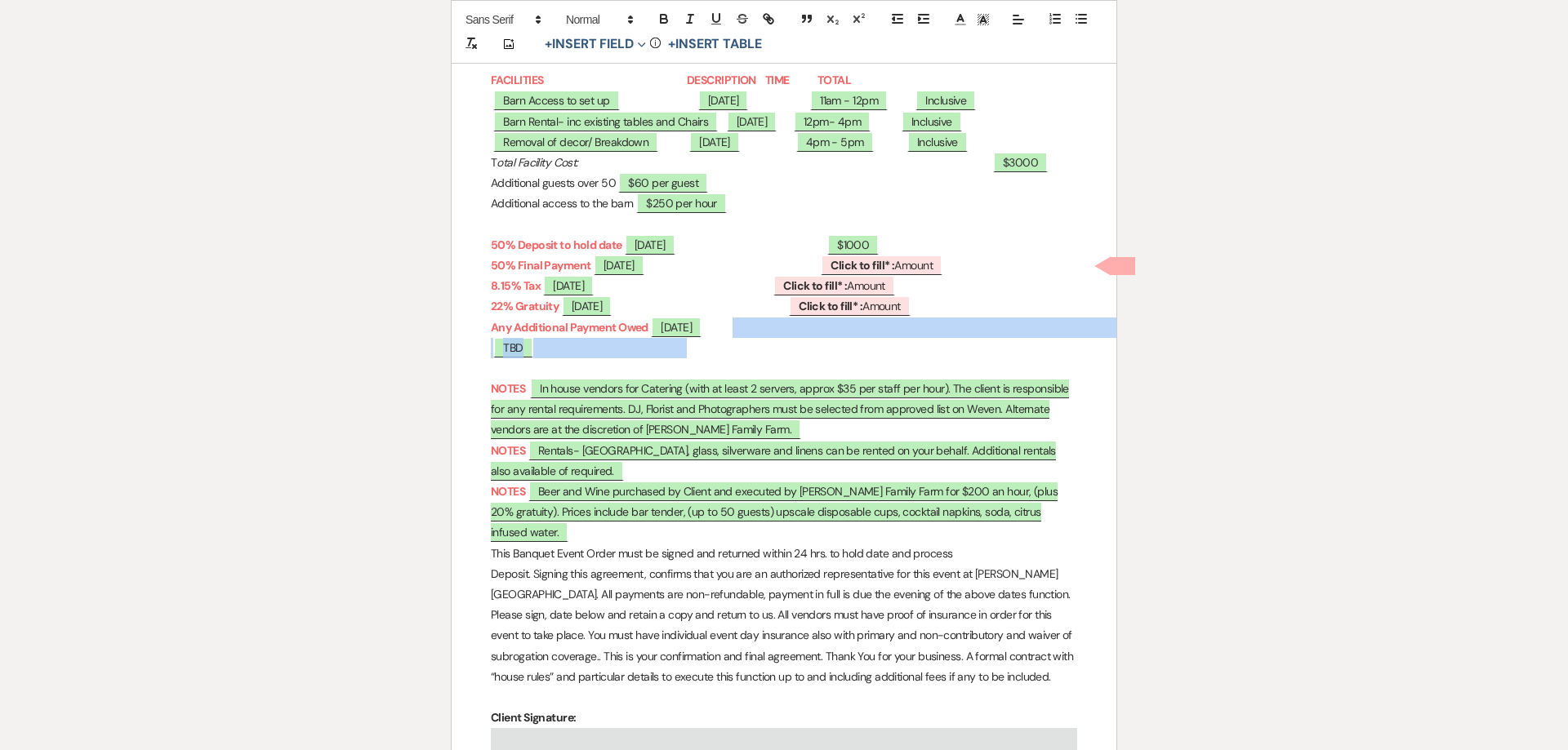
drag, startPoint x: 789, startPoint y: 329, endPoint x: 892, endPoint y: 338, distance: 103.4
click at [892, 339] on p "Any Additional Payment Owed ﻿ 04/18/2026 ﻿ ﻿ TBD ﻿" at bounding box center [784, 338] width 586 height 41
drag, startPoint x: 892, startPoint y: 338, endPoint x: 904, endPoint y: 345, distance: 13.9
click at [893, 344] on p "Any Additional Payment Owed ﻿ 04/18/2026 ﻿ ﻿ TBD ﻿" at bounding box center [784, 338] width 586 height 41
drag, startPoint x: 911, startPoint y: 326, endPoint x: 799, endPoint y: 325, distance: 112.0
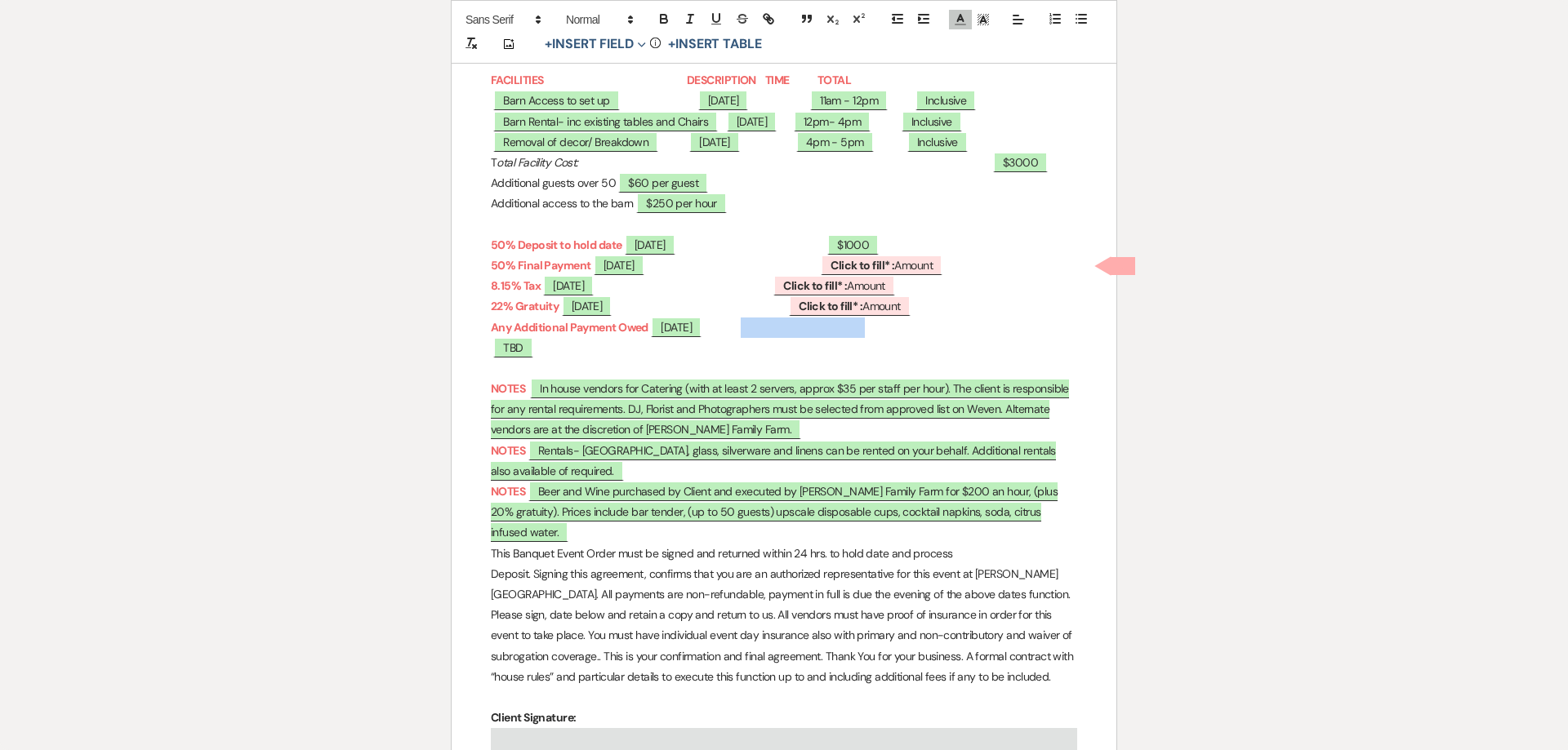
click at [799, 326] on p "Any Additional Payment Owed ﻿ 04/18/2026 ﻿ ﻿ TBD ﻿" at bounding box center [784, 338] width 586 height 41
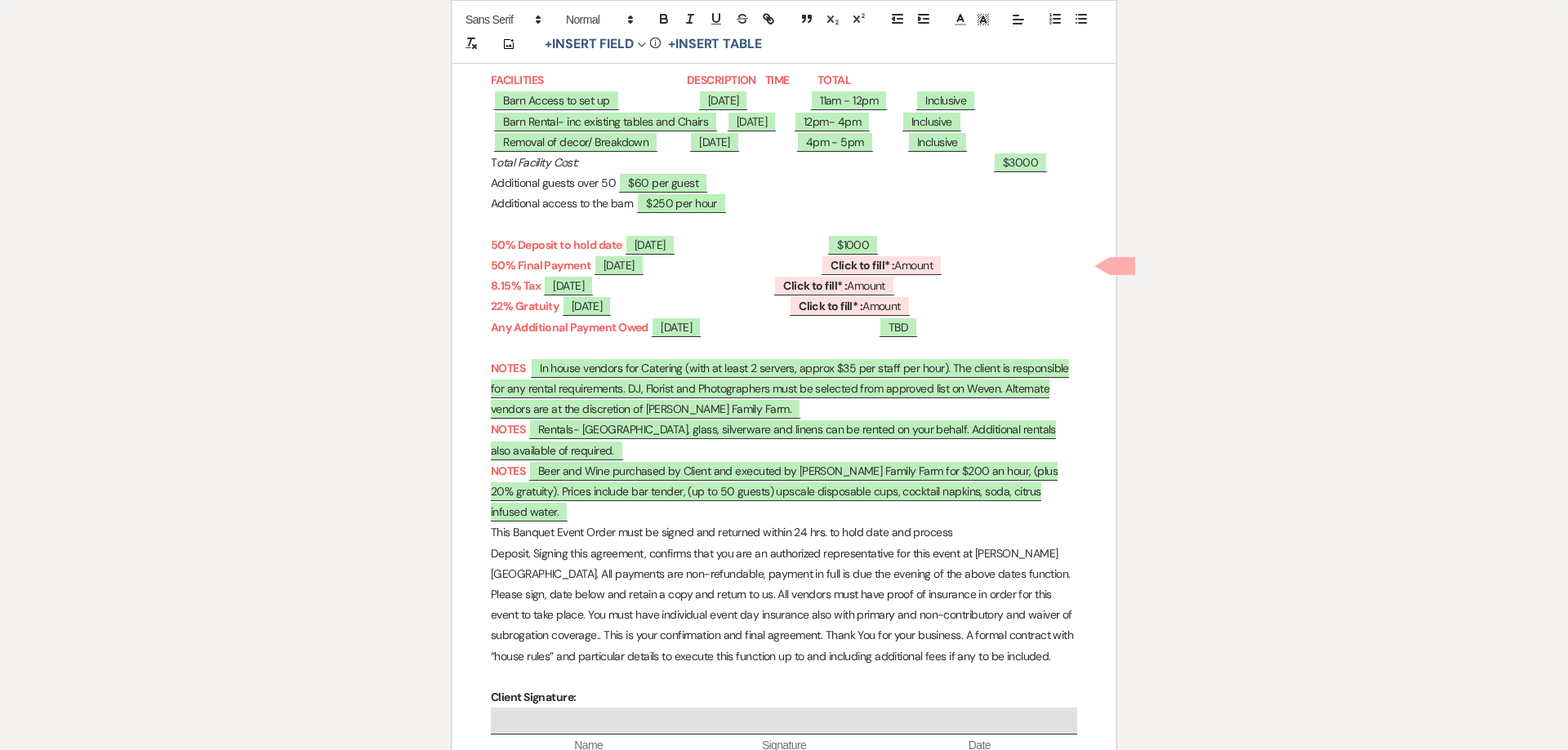
click at [921, 335] on span at bounding box center [1000, 328] width 159 height 15
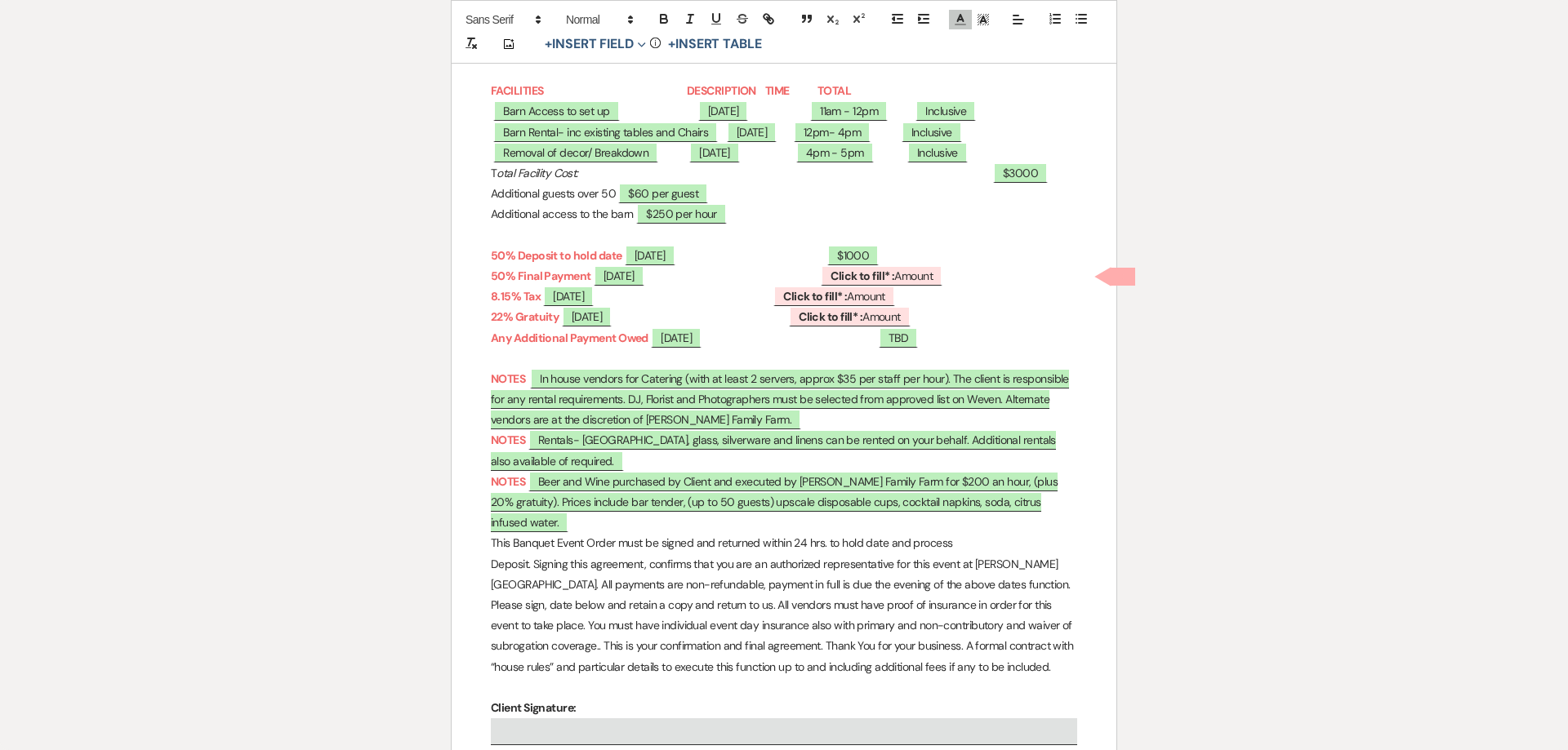
scroll to position [412, 0]
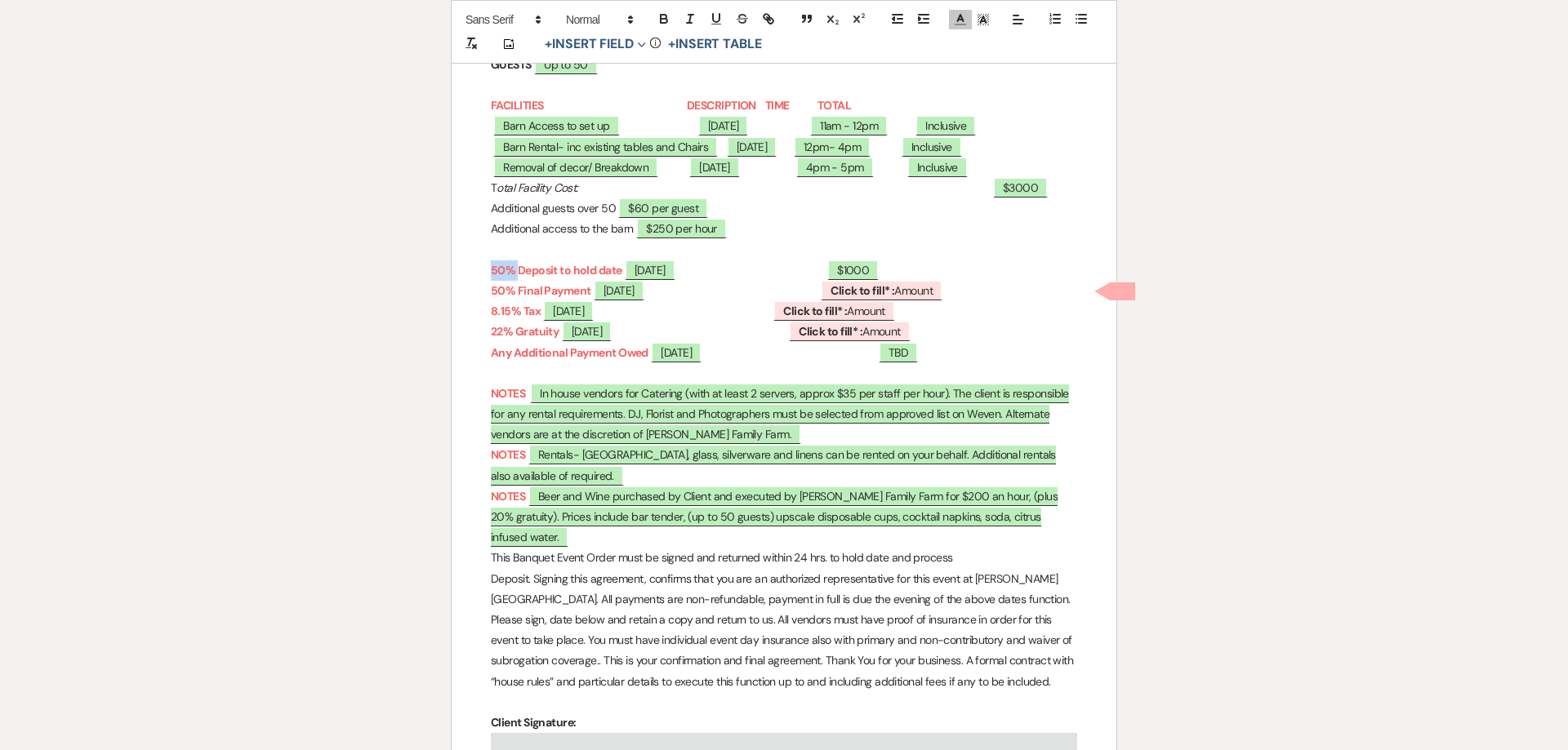
drag, startPoint x: 517, startPoint y: 274, endPoint x: 496, endPoint y: 276, distance: 21.1
click at [492, 272] on strong "50% Deposit to hold date" at bounding box center [556, 270] width 132 height 15
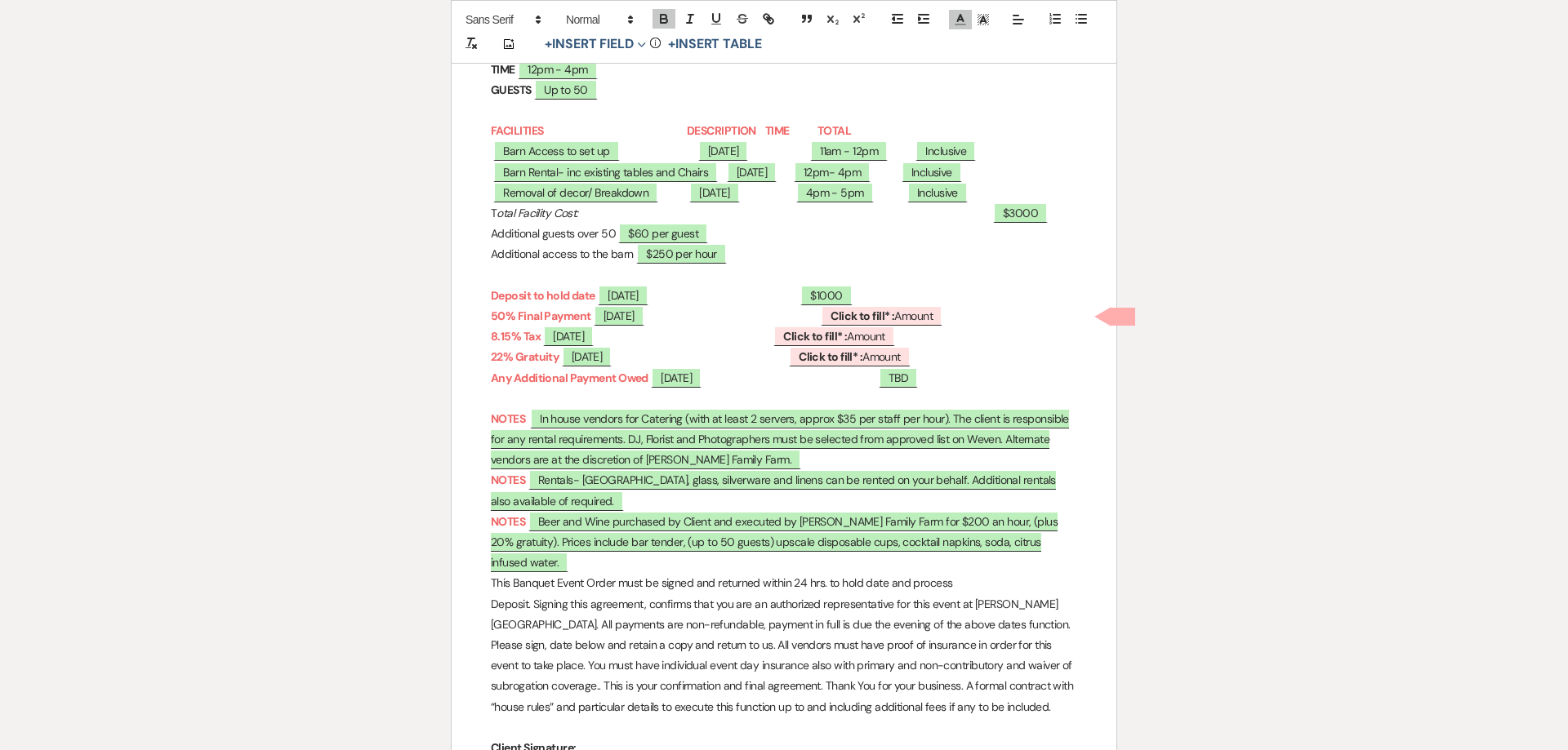
click at [596, 298] on strong "Deposit to hold date" at bounding box center [543, 296] width 105 height 15
drag, startPoint x: 518, startPoint y: 320, endPoint x: 492, endPoint y: 322, distance: 26.1
click at [492, 322] on strong "50% Final Payment" at bounding box center [540, 316] width 100 height 15
click at [565, 316] on strong "Final Payment" at bounding box center [528, 316] width 74 height 15
click at [565, 318] on strong "Final Payment" at bounding box center [528, 316] width 74 height 15
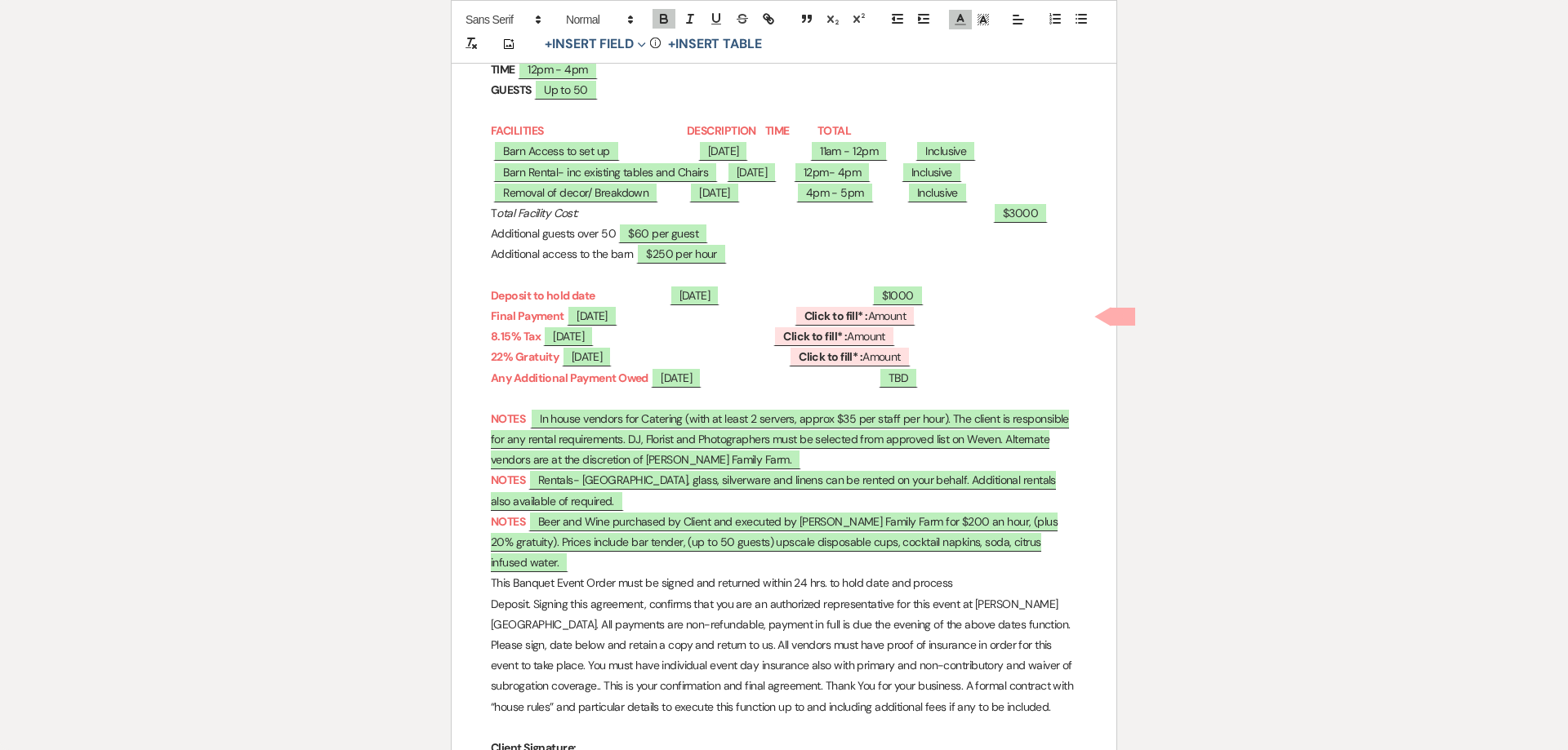
click at [492, 319] on strong "Final Payment" at bounding box center [528, 316] width 74 height 15
drag, startPoint x: 554, startPoint y: 321, endPoint x: 534, endPoint y: 314, distance: 21.2
click at [527, 317] on strong "Venue Final Payment" at bounding box center [544, 316] width 107 height 15
click at [572, 320] on strong "Venue Payment" at bounding box center [531, 316] width 81 height 15
click at [663, 297] on strong at bounding box center [650, 296] width 32 height 15
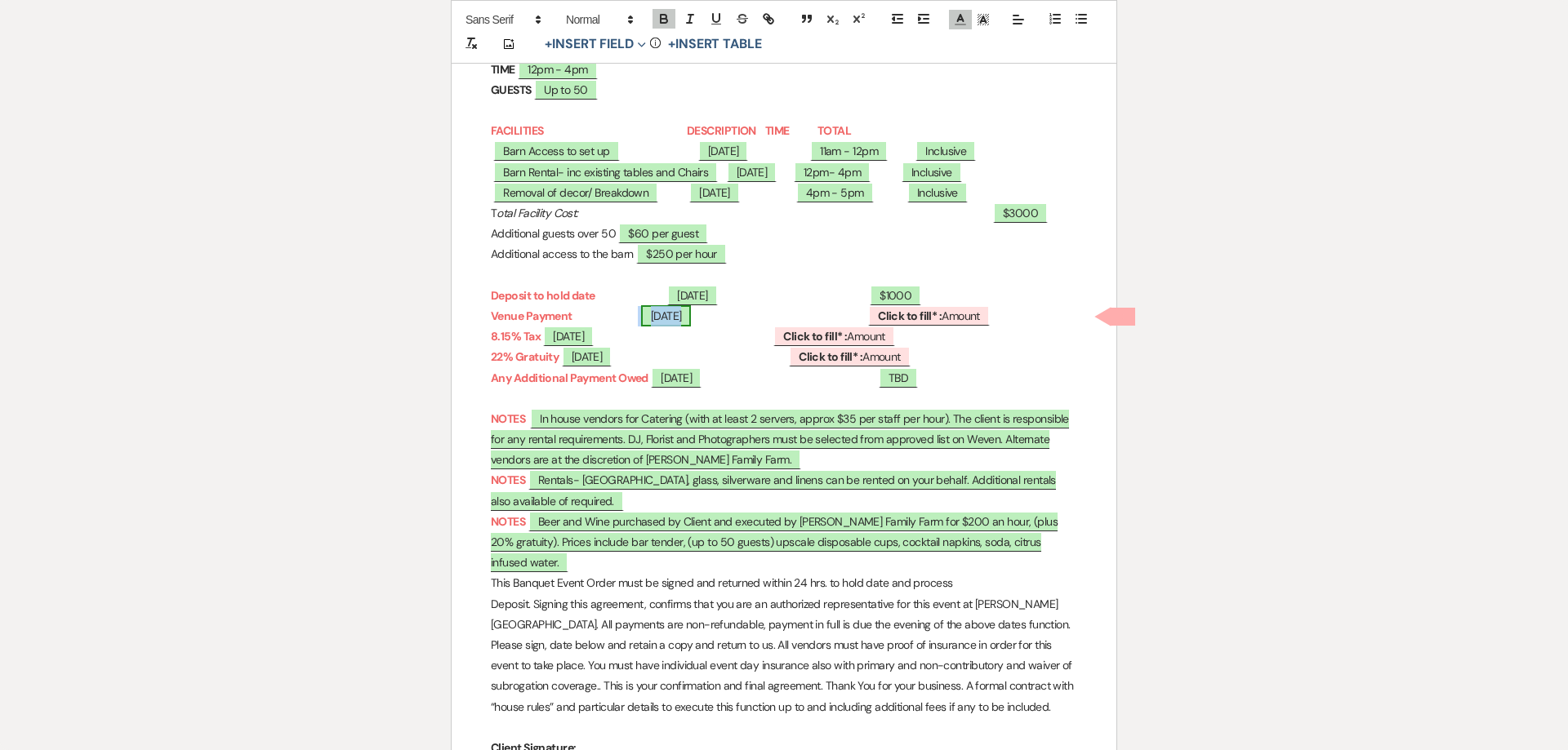
click at [691, 319] on span "[DATE]" at bounding box center [666, 315] width 50 height 21
select select "smartCustomField"
select select "owner"
select select "{{eventDate}}"
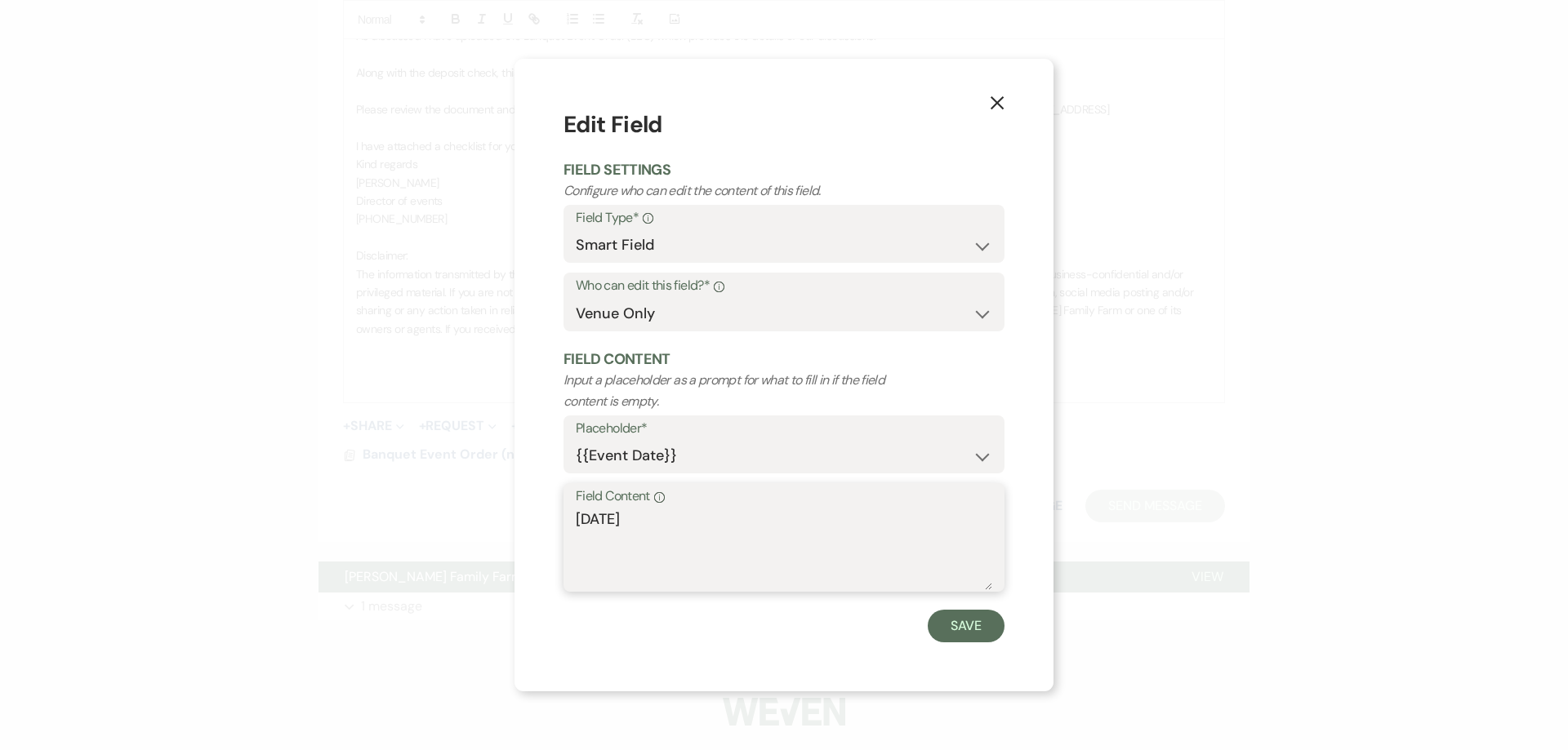
drag, startPoint x: 667, startPoint y: 524, endPoint x: 568, endPoint y: 517, distance: 99.2
click at [576, 517] on textarea "[DATE]" at bounding box center [784, 549] width 416 height 81
type textarea "03/18/2025"
click at [961, 619] on button "Save" at bounding box center [966, 626] width 76 height 33
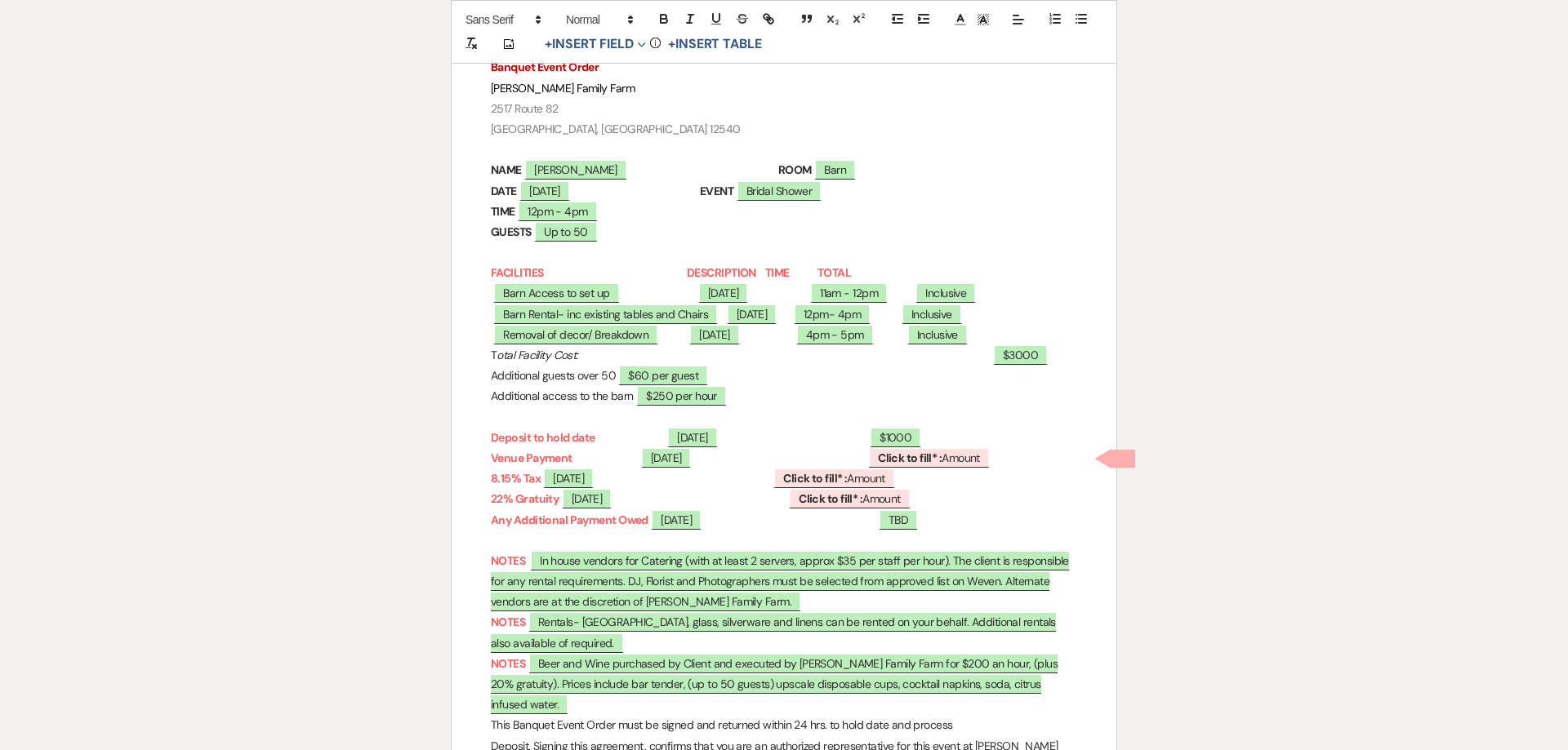
scroll to position [309, 0]
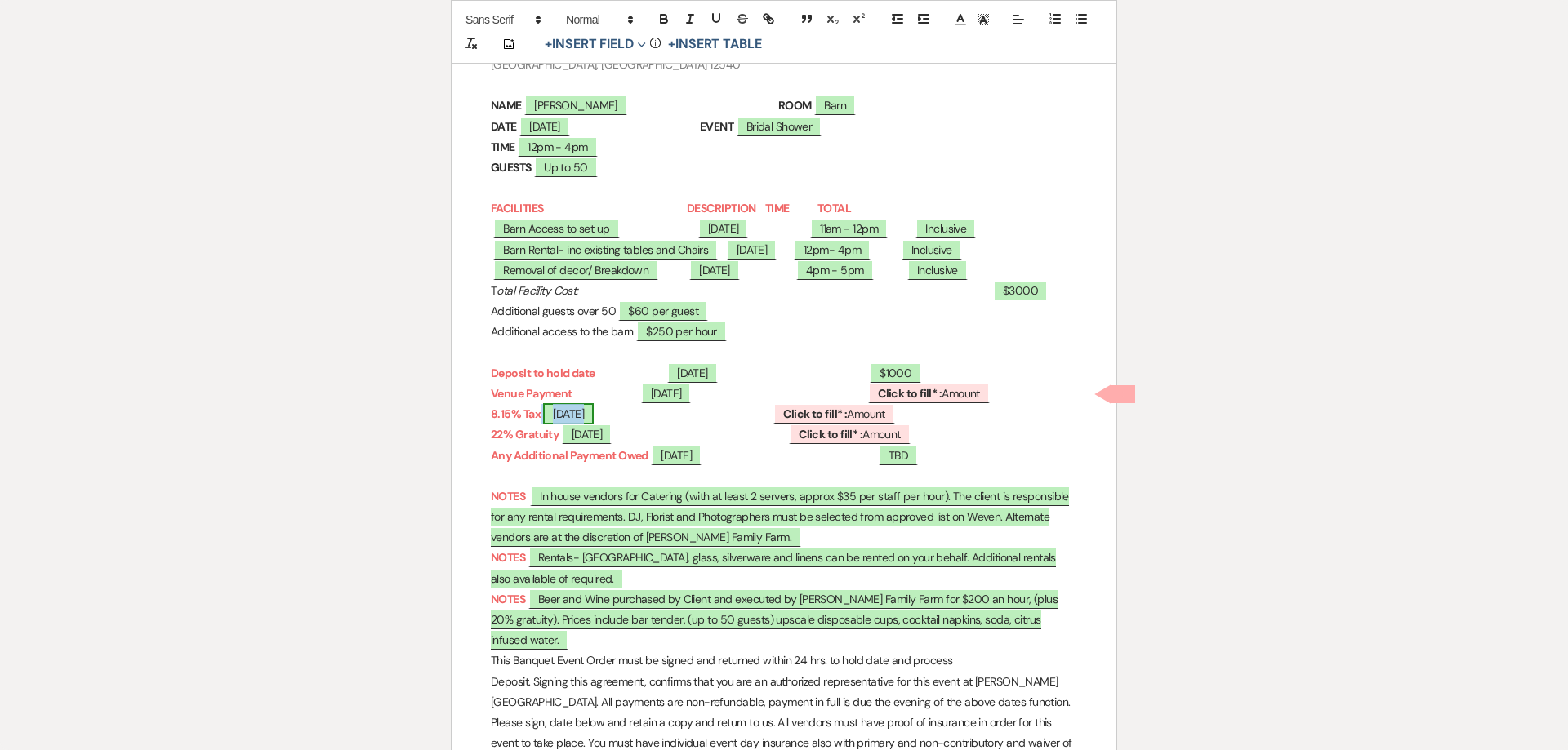
click at [594, 416] on span "[DATE]" at bounding box center [568, 414] width 50 height 21
select select "smartCustomField"
select select "owner"
select select "{{eventDate}}"
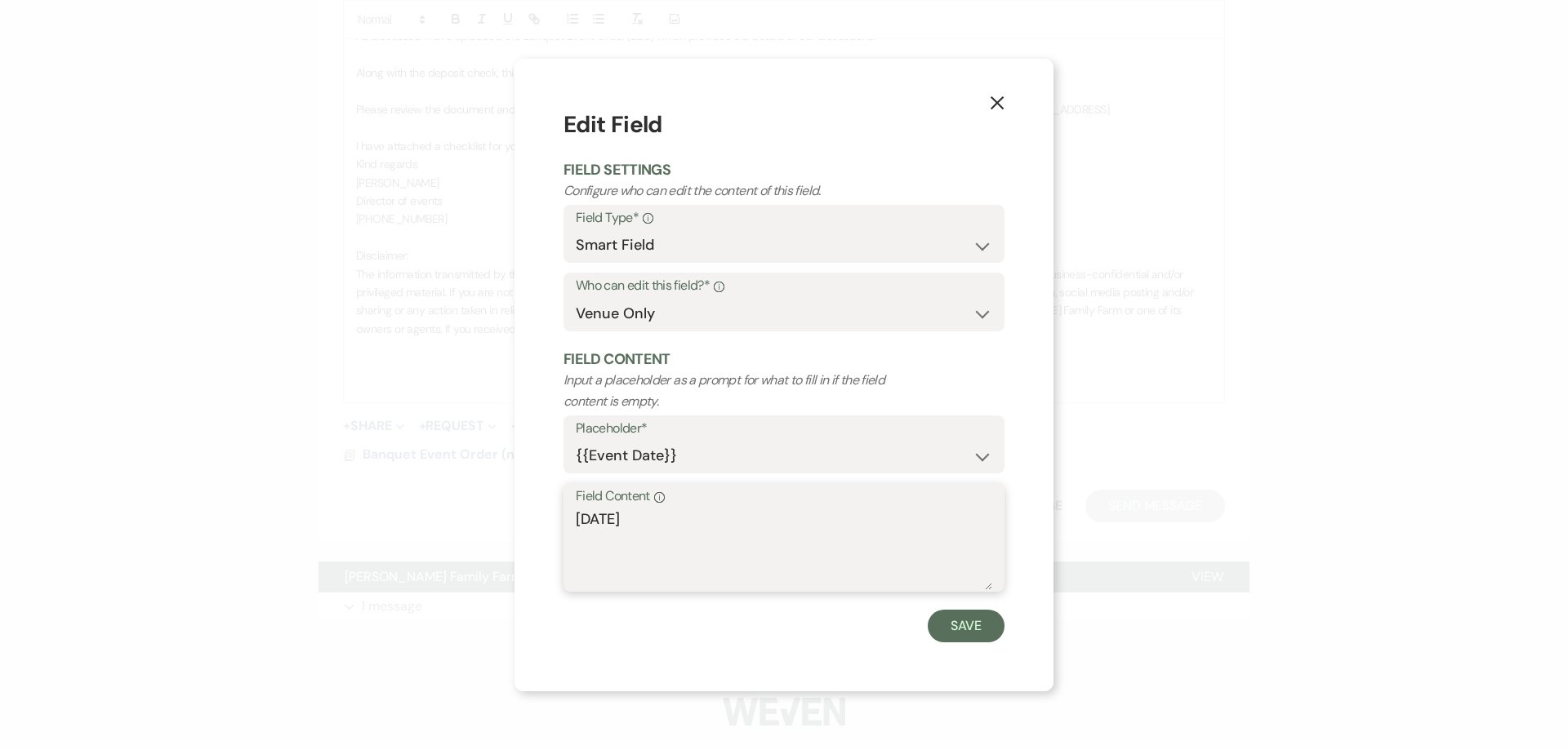
click at [617, 519] on textarea "[DATE]" at bounding box center [784, 549] width 416 height 81
type textarea "[DATE]"
click at [973, 626] on button "Save" at bounding box center [966, 626] width 76 height 33
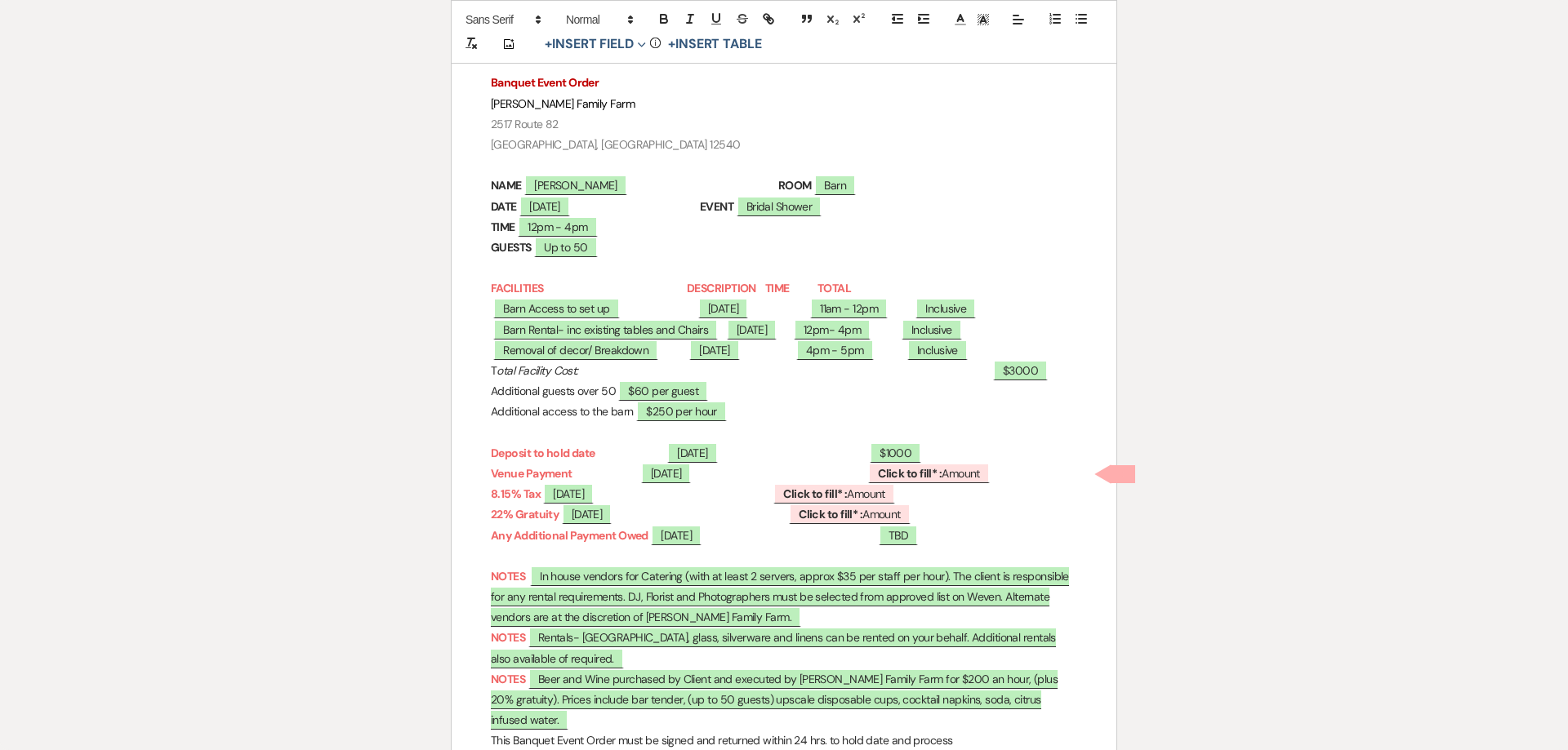
scroll to position [386, 0]
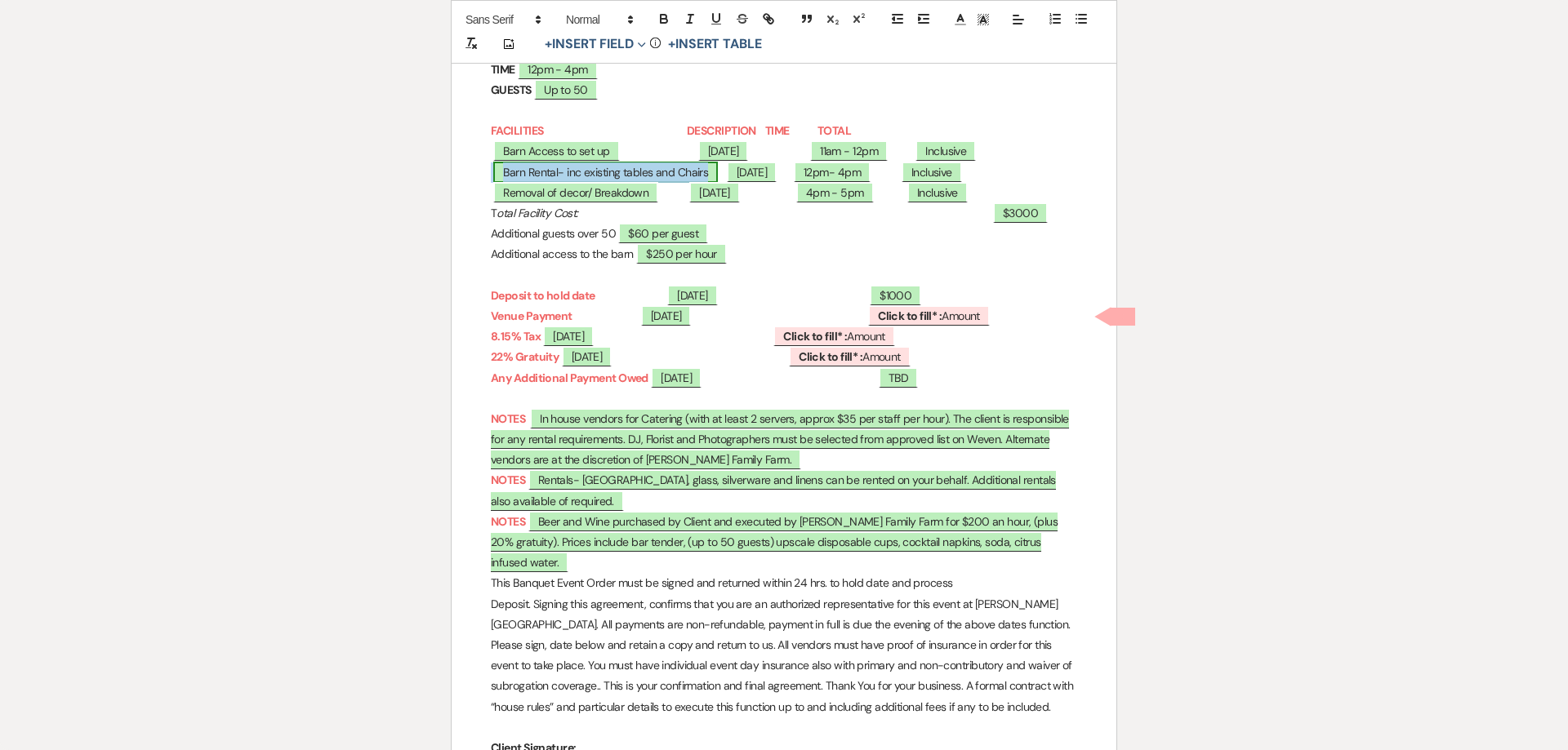
click at [590, 171] on span "Barn Rental- inc existing tables and Chairs" at bounding box center [606, 172] width 225 height 21
select select "owner"
select select "Location"
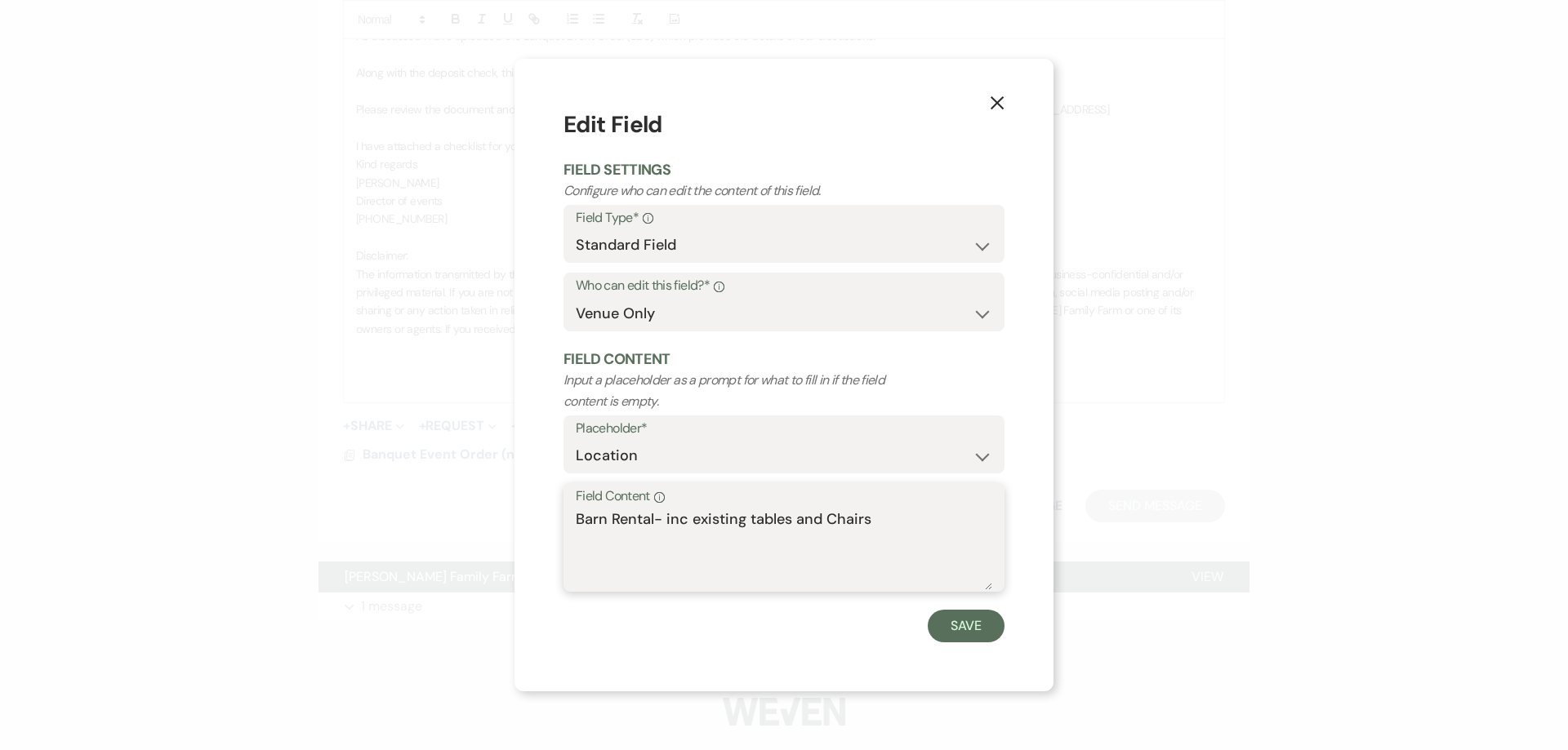
drag, startPoint x: 742, startPoint y: 525, endPoint x: 693, endPoint y: 525, distance: 49.0
click at [693, 525] on textarea "Barn Rental- inc existing tables and Chairs" at bounding box center [784, 549] width 416 height 81
type textarea "Barn Rental"
click at [955, 622] on button "Save" at bounding box center [966, 626] width 76 height 33
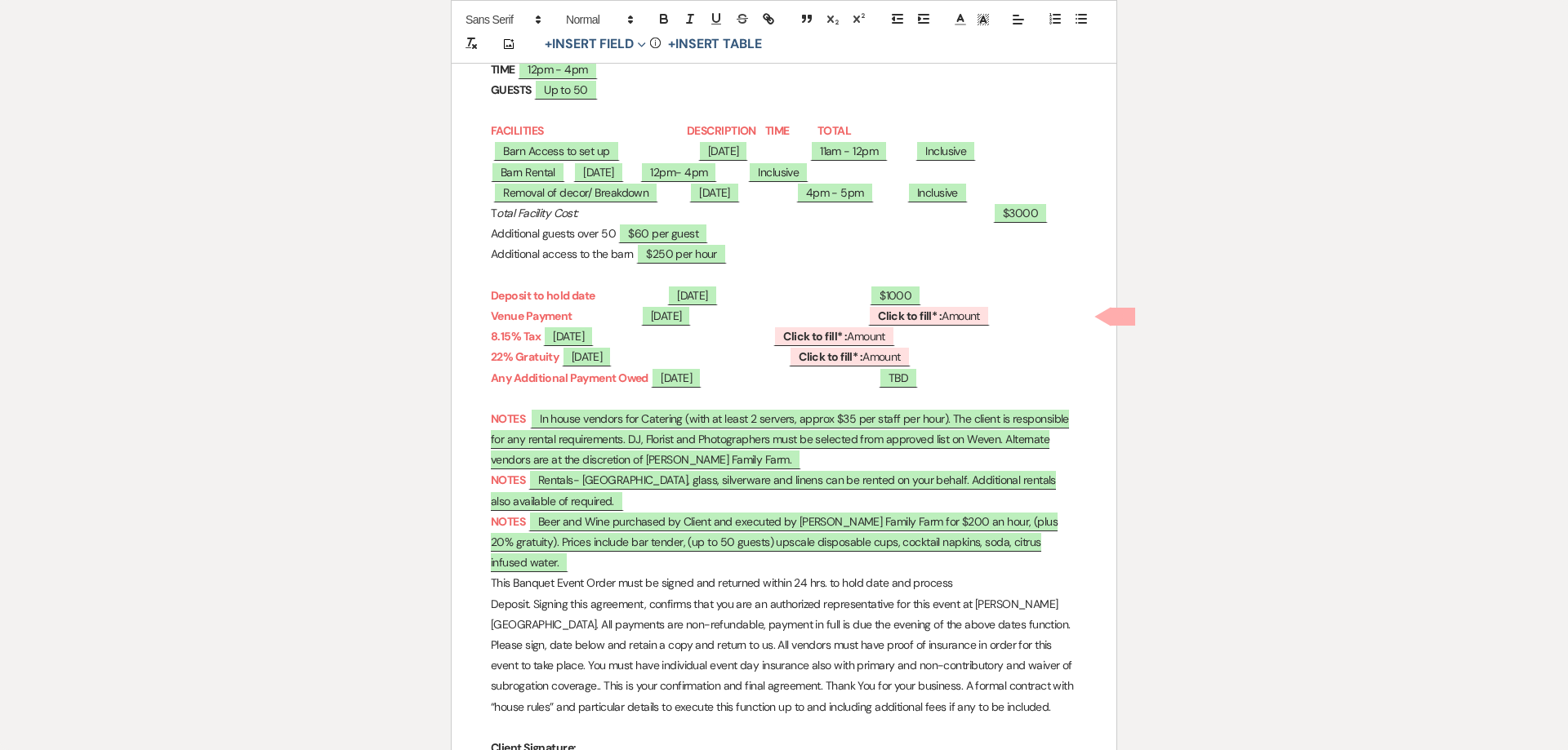
click at [570, 183] on p "Barn Rental ﻿ 04/18/2026 ﻿ ﻿ 12pm- 4pm ﻿ ﻿ Inclusive ﻿" at bounding box center [784, 173] width 586 height 20
drag, startPoint x: 619, startPoint y: 472, endPoint x: 487, endPoint y: 477, distance: 132.1
click at [487, 477] on div "Banquet Event Order Ryan Family Farm 2517 Route 82 LaGrangeville, NY 12540 NAME…" at bounding box center [784, 549] width 664 height 1378
click at [739, 80] on p "TIME ﻿ 12pm - 4pm ﻿" at bounding box center [784, 70] width 586 height 20
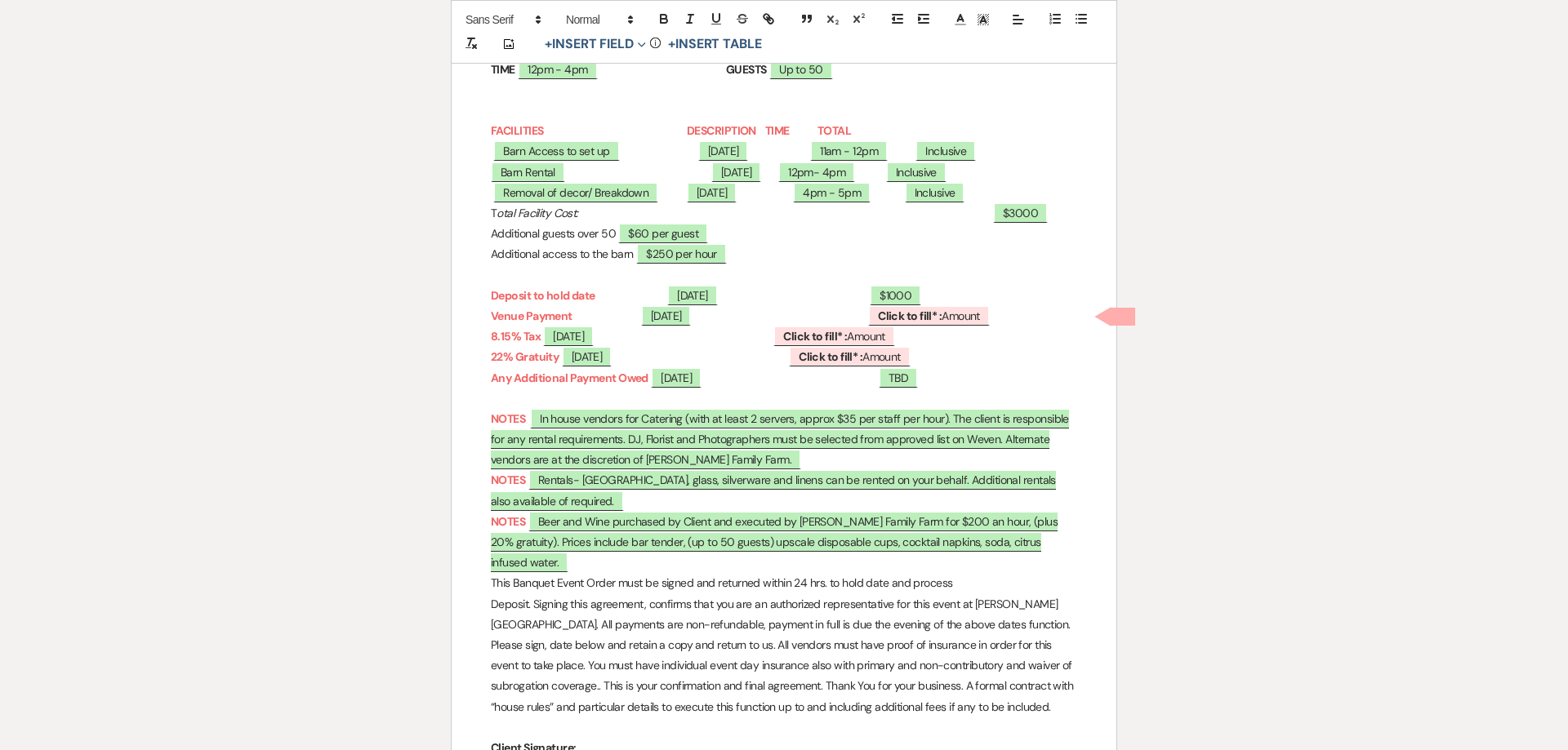
click at [617, 121] on p at bounding box center [784, 111] width 586 height 20
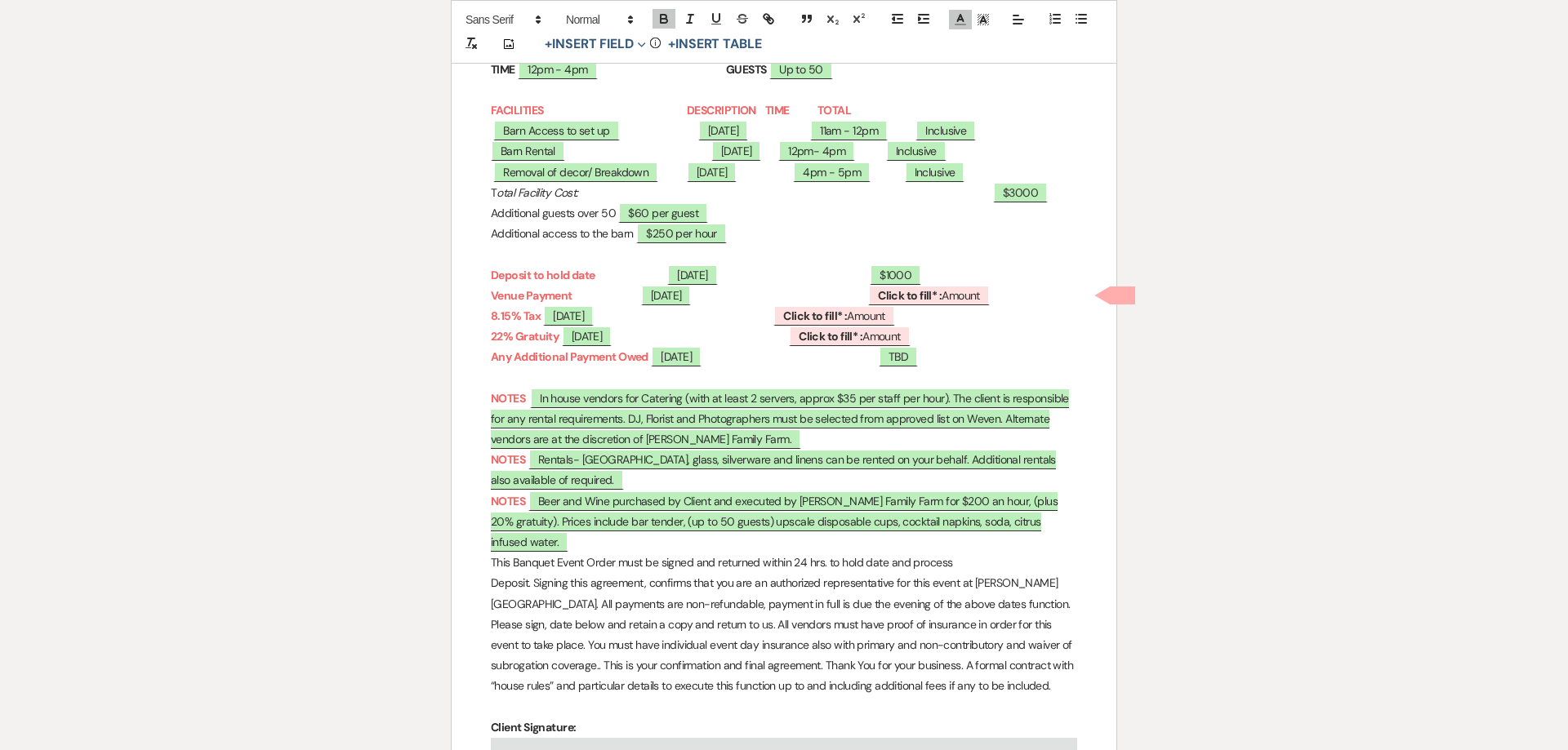
click at [633, 117] on span at bounding box center [614, 111] width 143 height 15
click at [756, 117] on strong "DESCRIPTION" at bounding box center [721, 111] width 70 height 15
click at [770, 162] on p "Barn Rental ﻿ 04/18/2026 ﻿ ﻿ 12pm- 4pm ﻿ ﻿ Inclusive ﻿" at bounding box center [784, 151] width 586 height 20
click at [1006, 203] on p "T otal Facility Cost: ﻿ $3000 ﻿" at bounding box center [784, 193] width 586 height 20
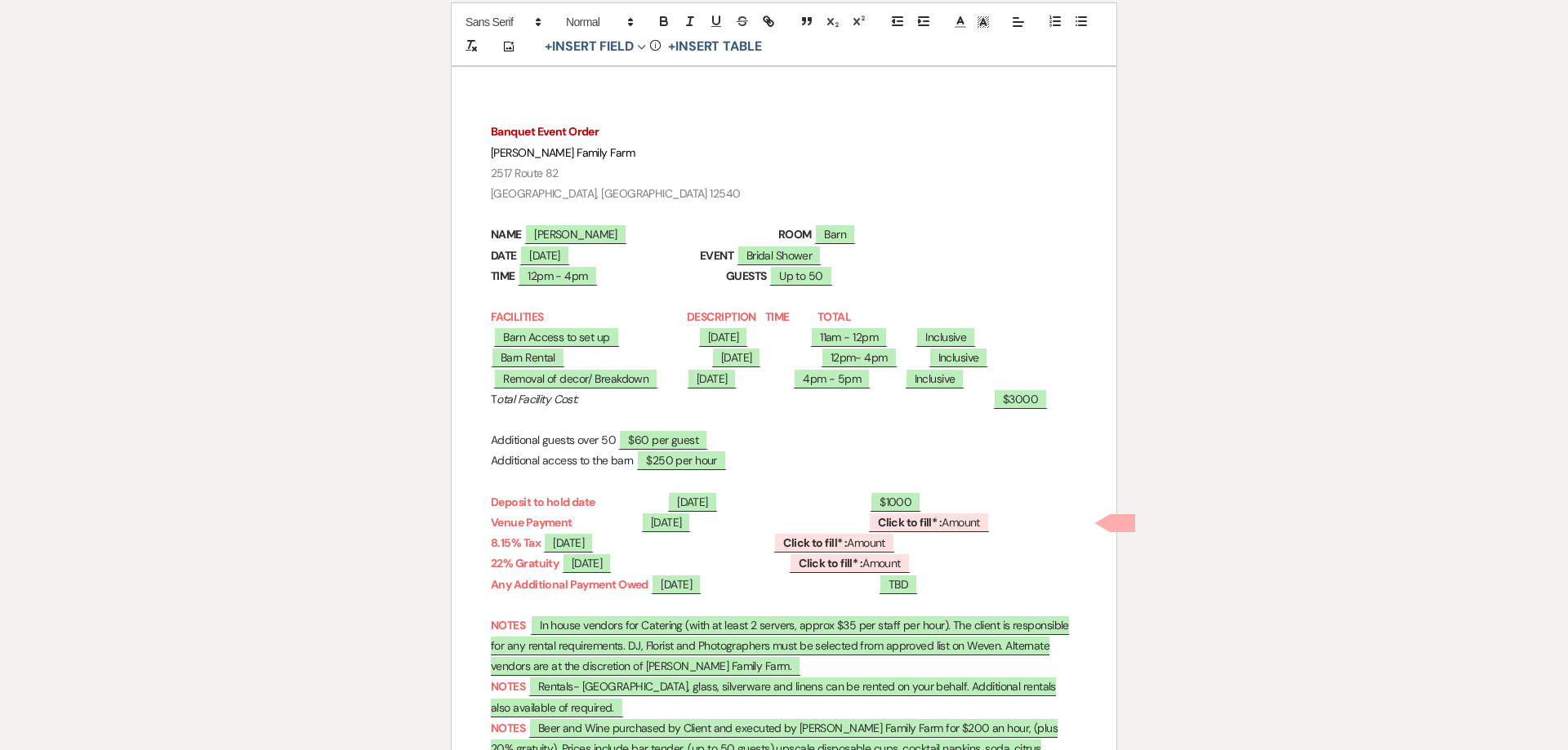
scroll to position [180, 0]
click at [717, 499] on span "8/19/2025" at bounding box center [692, 501] width 50 height 21
select select "owner"
select select "Date"
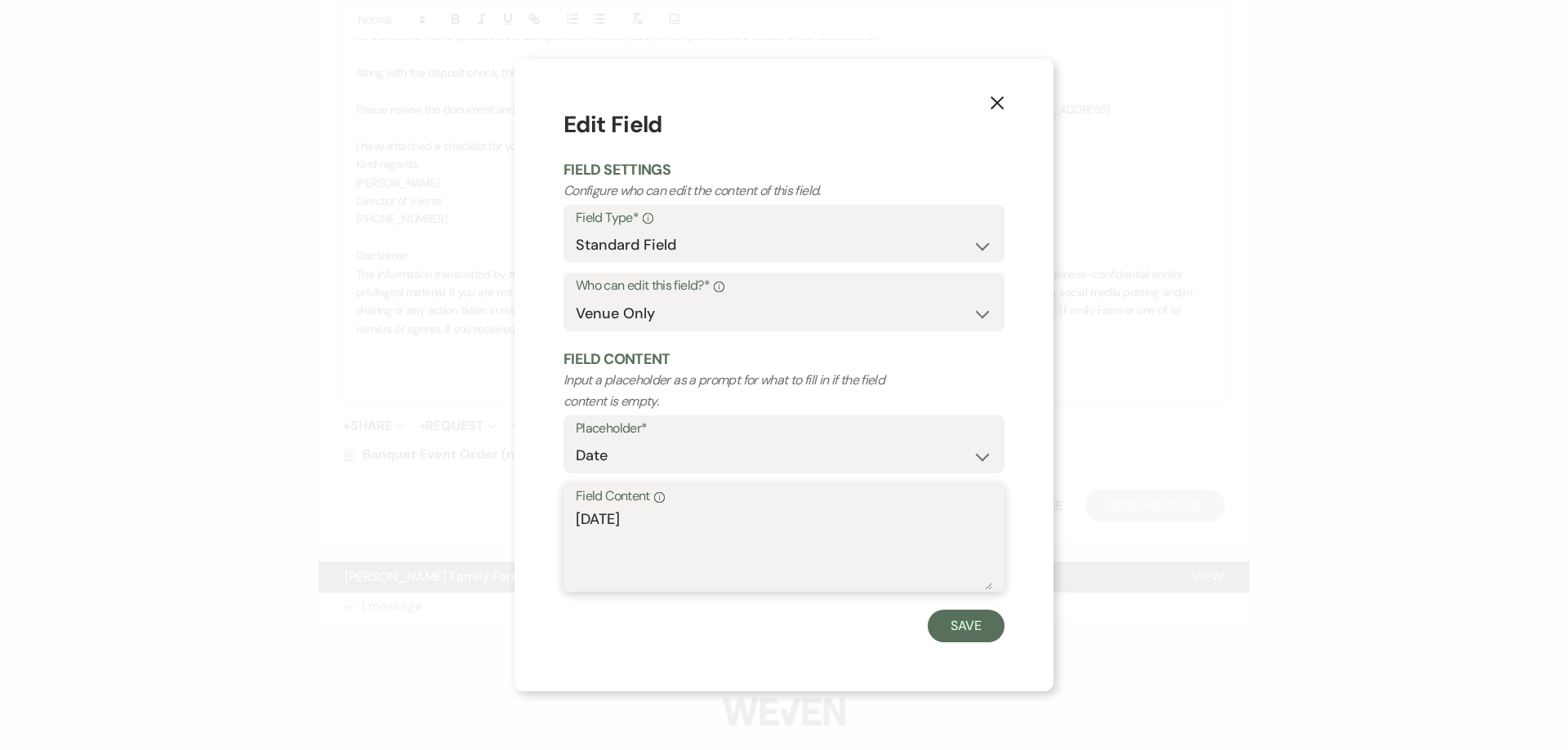
click at [602, 514] on textarea "8/19/2025" at bounding box center [784, 549] width 416 height 81
type textarea "[DATE]"
click at [932, 623] on button "Save" at bounding box center [966, 626] width 76 height 33
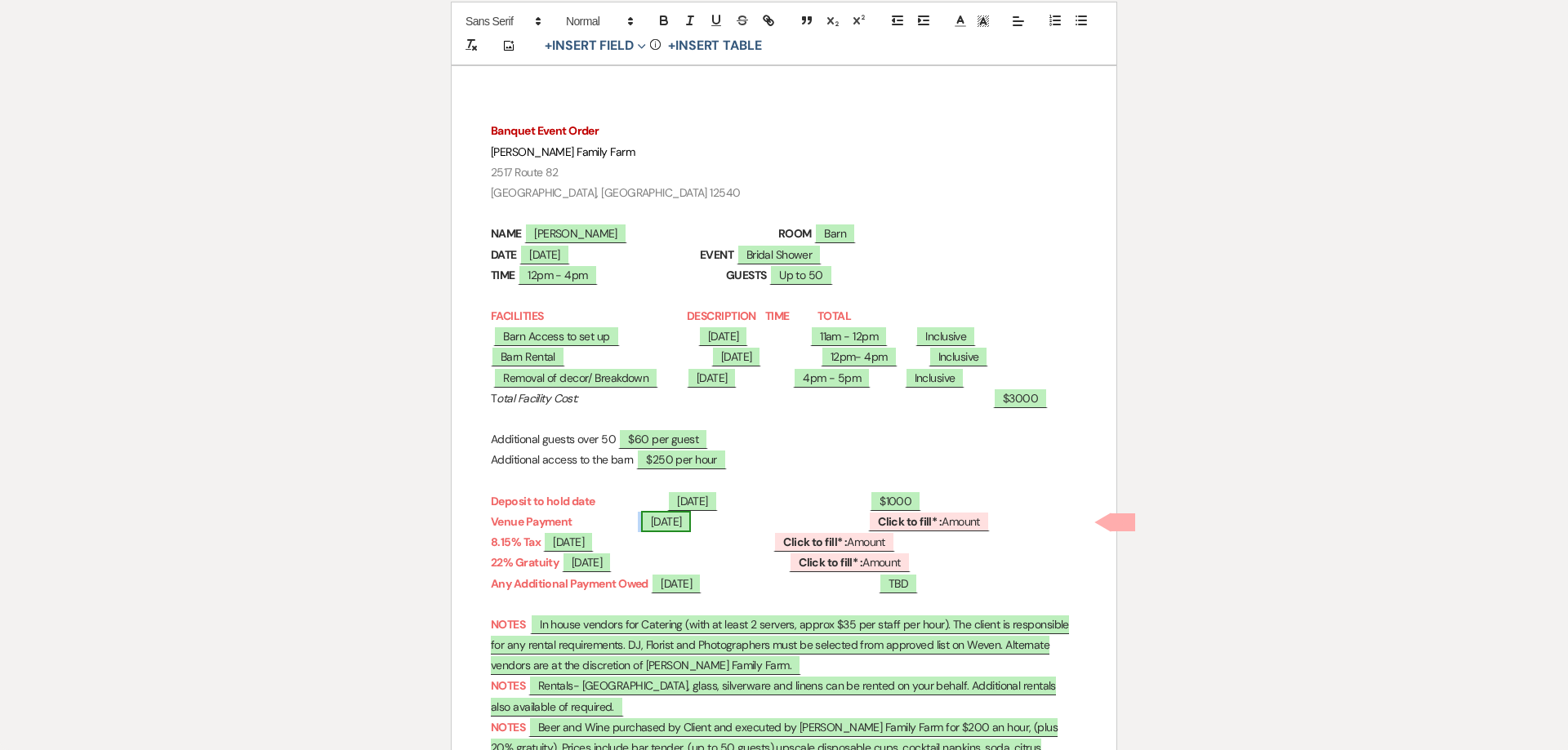
click at [691, 520] on span "03/18/2025" at bounding box center [666, 521] width 50 height 21
select select "smartCustomField"
select select "owner"
select select "{{eventDate}}"
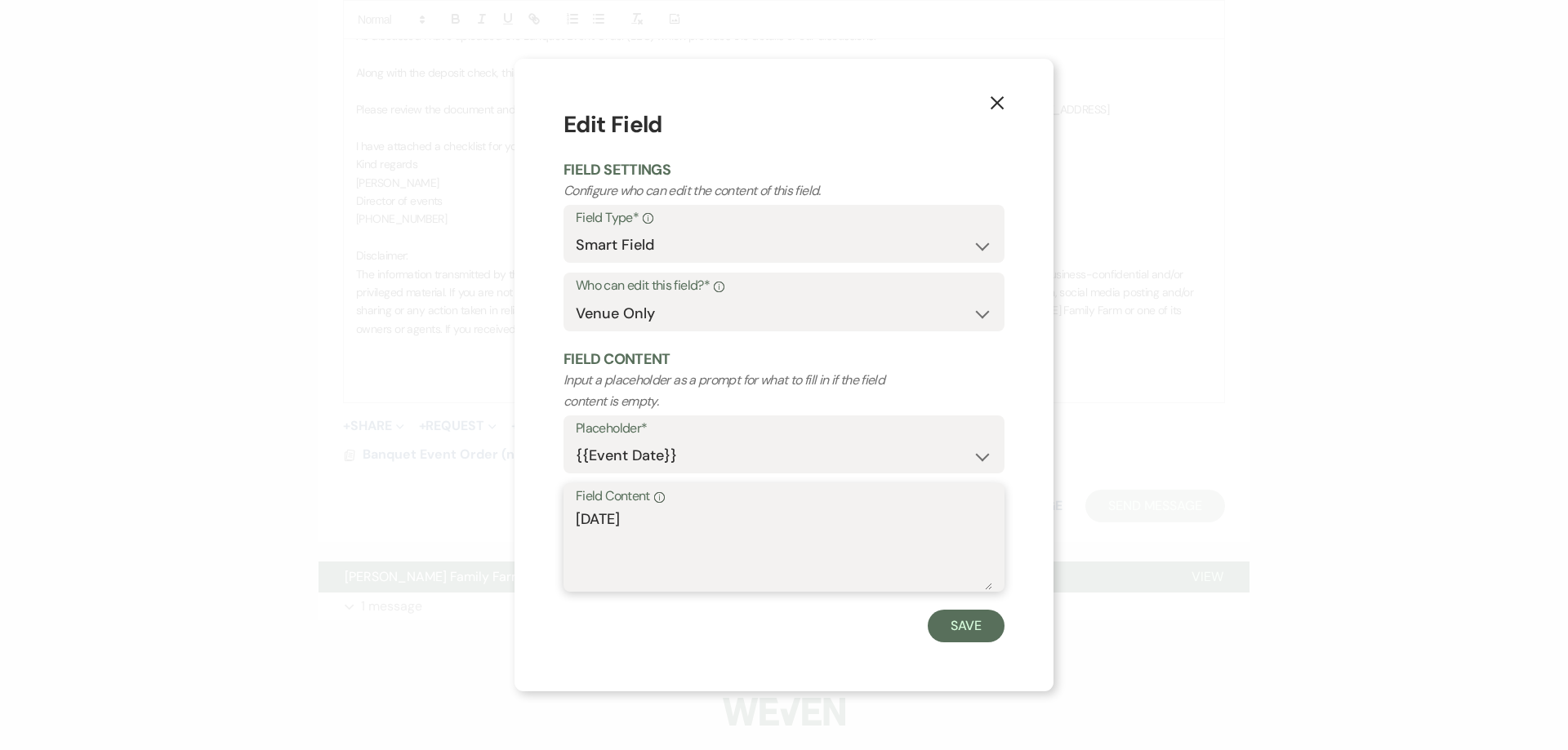
click at [665, 513] on textarea "03/18/2025" at bounding box center [784, 549] width 416 height 81
type textarea "[DATE]"
click at [972, 632] on button "Save" at bounding box center [966, 626] width 76 height 33
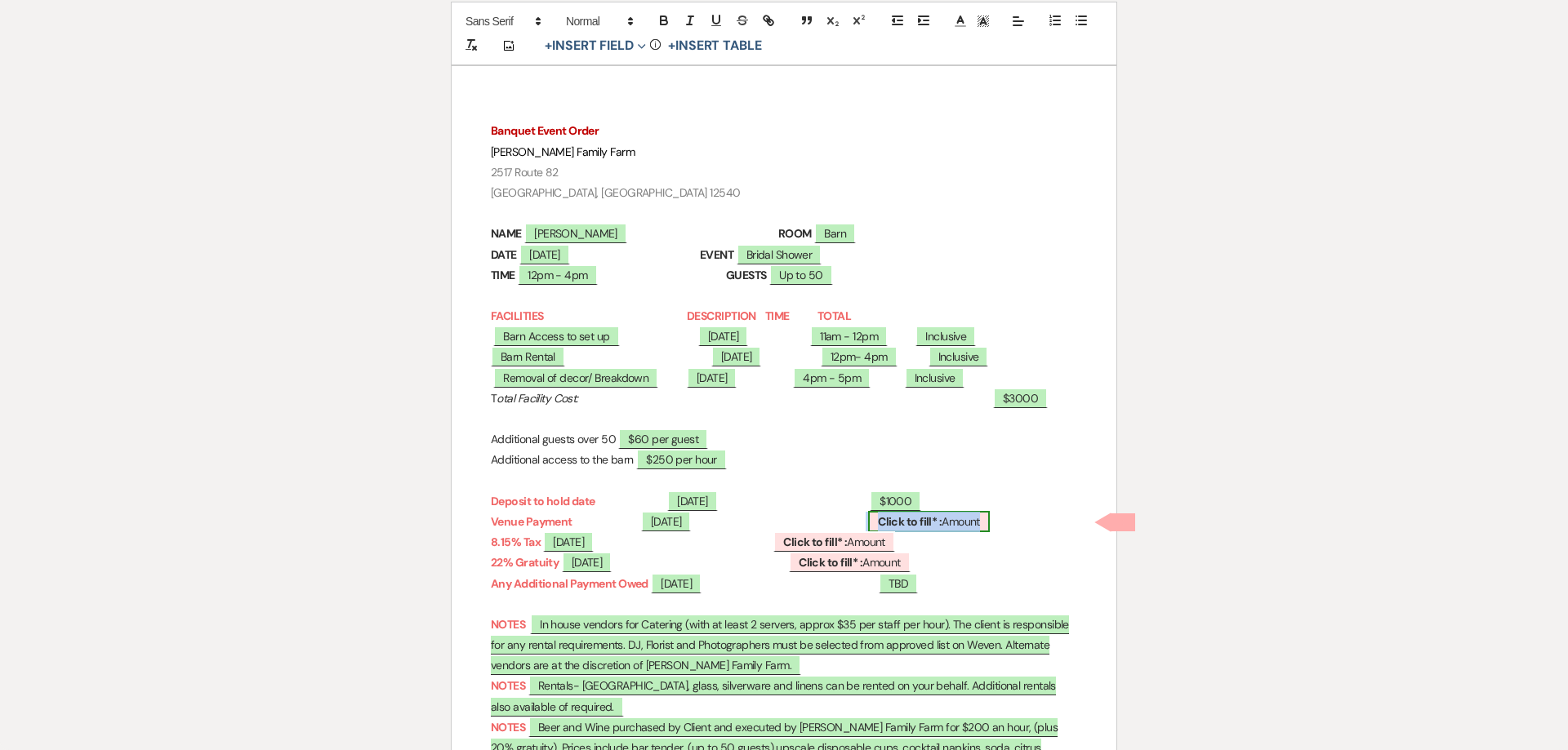
click at [941, 523] on b "Click to fill* :" at bounding box center [909, 522] width 64 height 15
select select "owner"
select select "Amount"
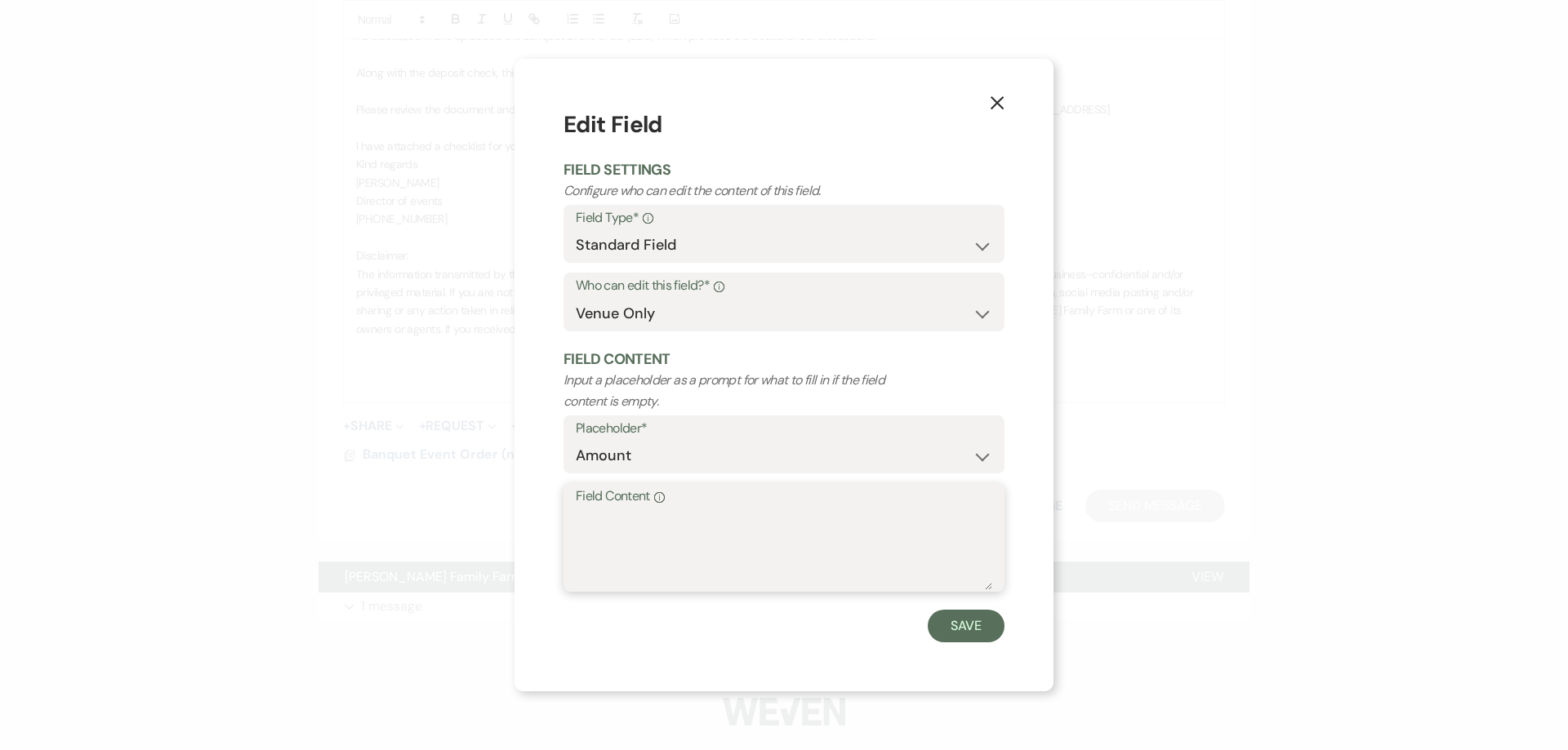
click at [668, 539] on textarea "Field Content Info" at bounding box center [784, 549] width 416 height 81
type textarea "$2000"
click at [937, 620] on button "Save" at bounding box center [966, 626] width 76 height 33
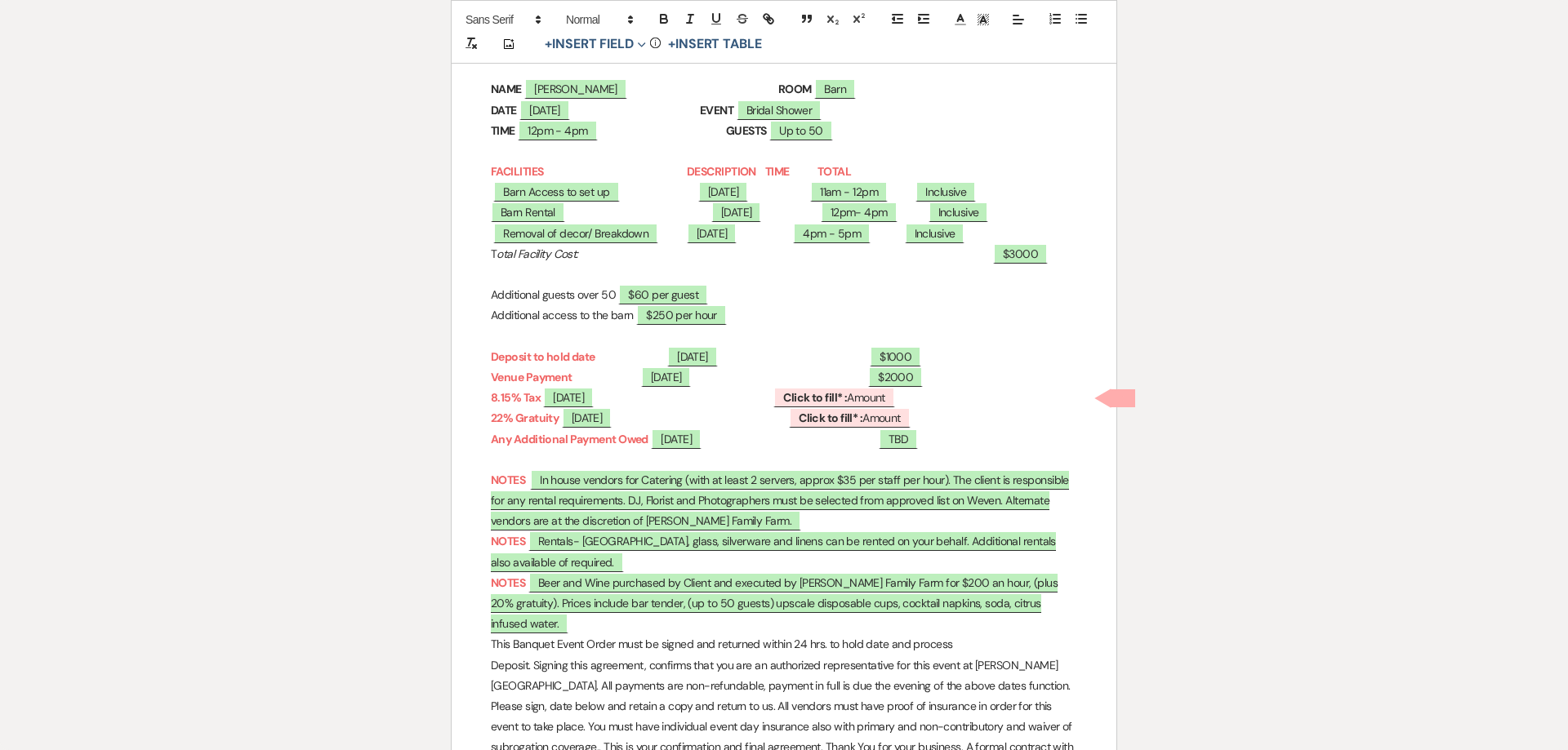
scroll to position [412, 0]
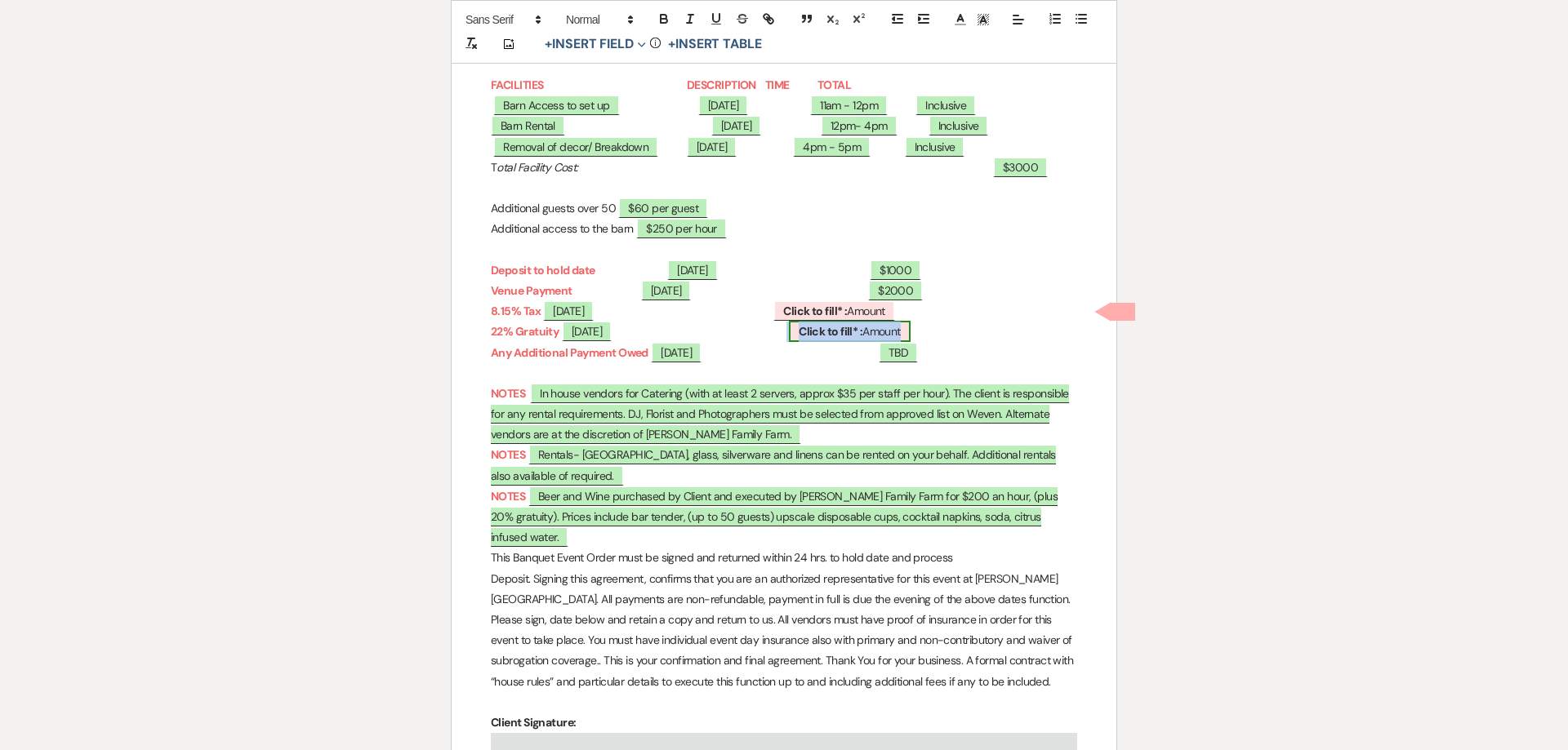
click at [862, 336] on b "Click to fill* :" at bounding box center [831, 331] width 64 height 15
select select "owner"
select select "Amount"
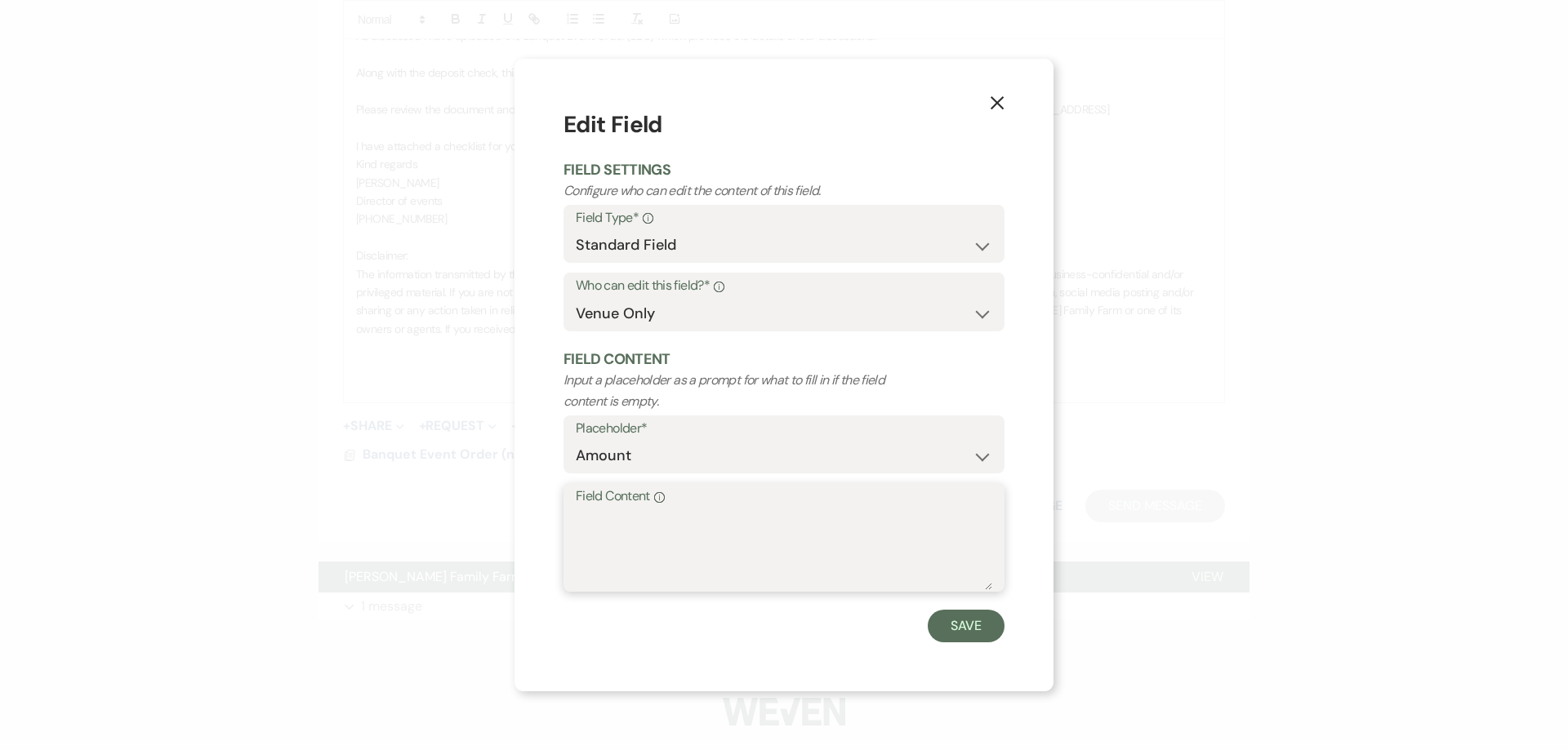
click at [637, 533] on textarea "Field Content Info" at bounding box center [784, 549] width 416 height 81
type textarea "$660"
click at [976, 618] on button "Save" at bounding box center [966, 626] width 76 height 33
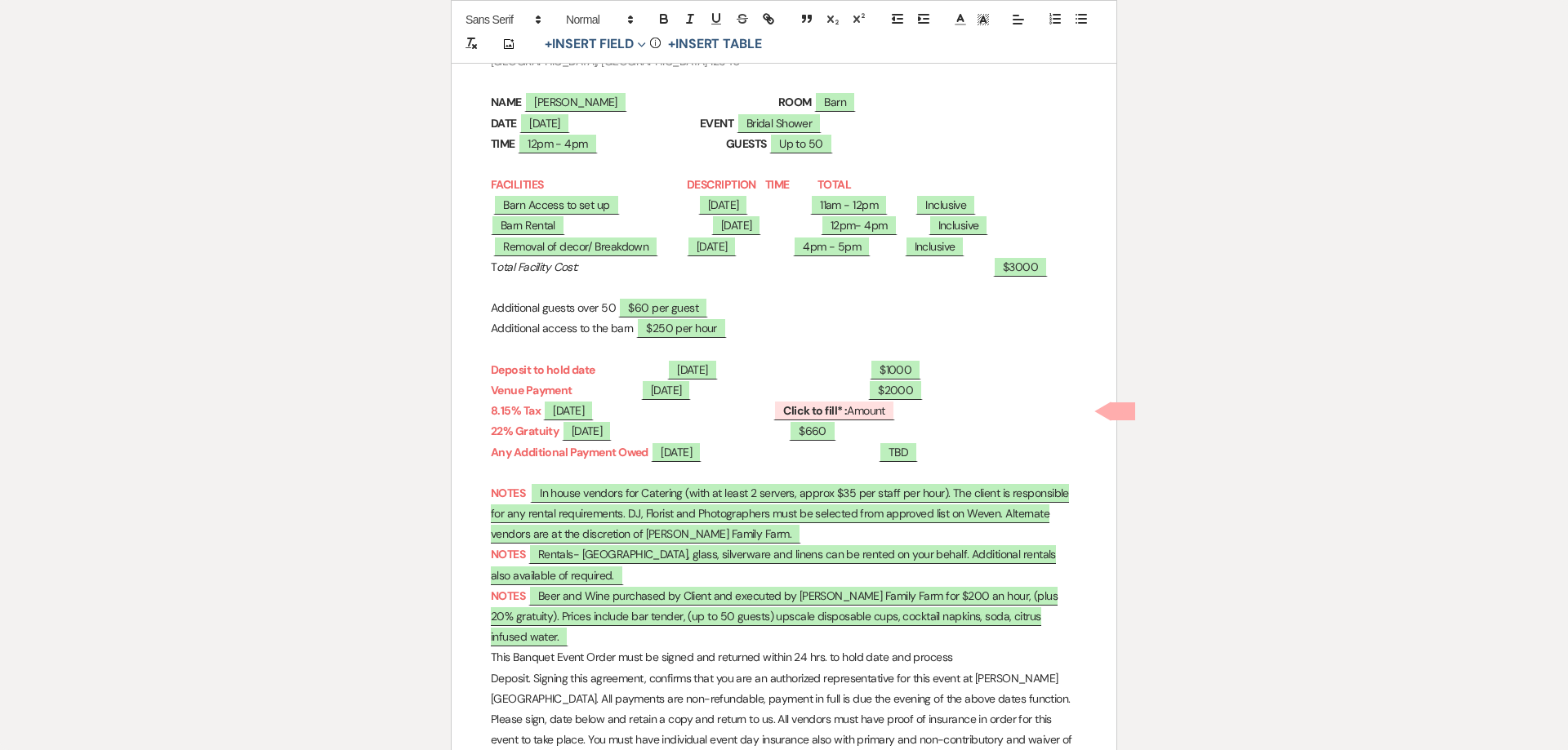
scroll to position [514, 0]
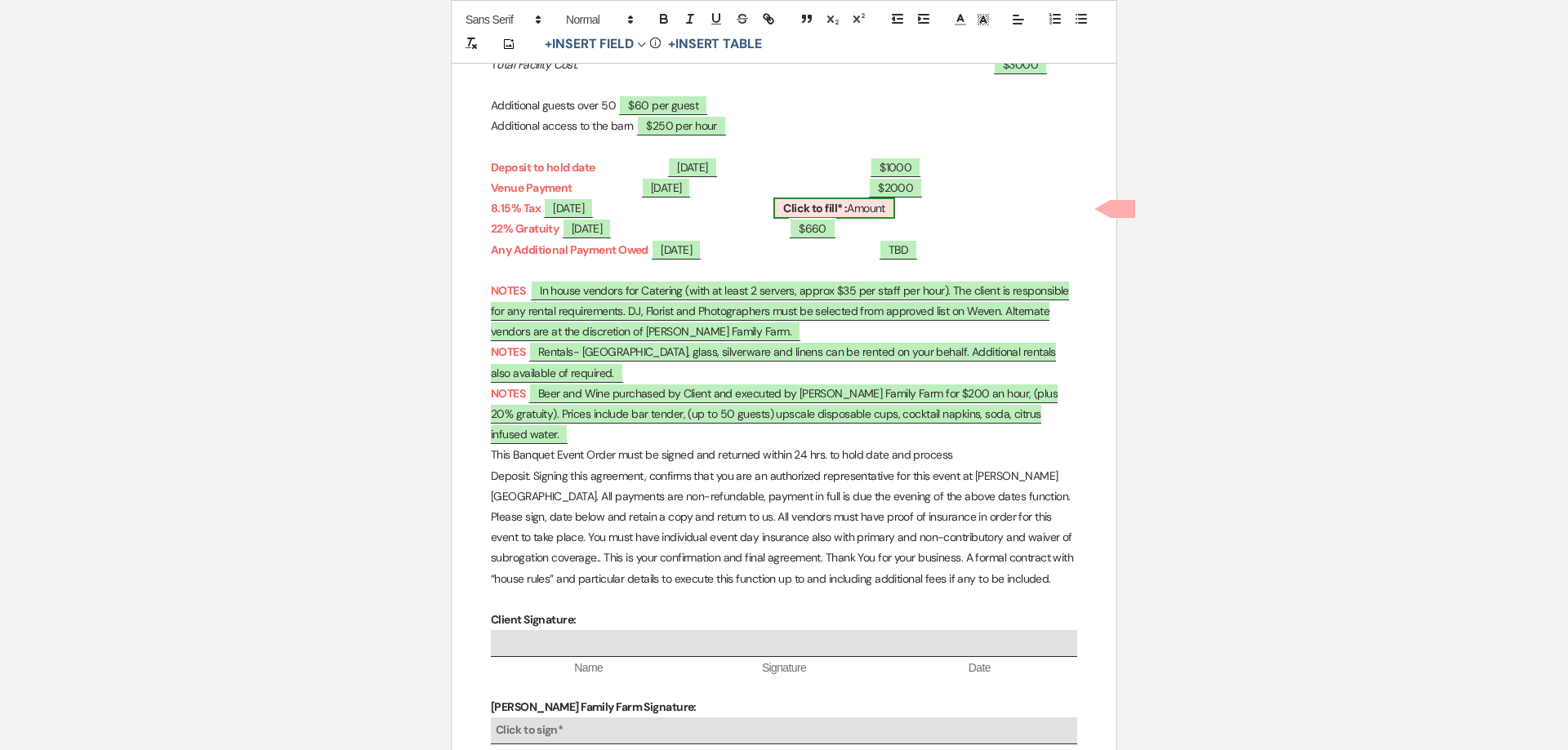
click at [895, 199] on span "Click to fill* : Amount" at bounding box center [834, 208] width 122 height 21
select select "owner"
select select "Amount"
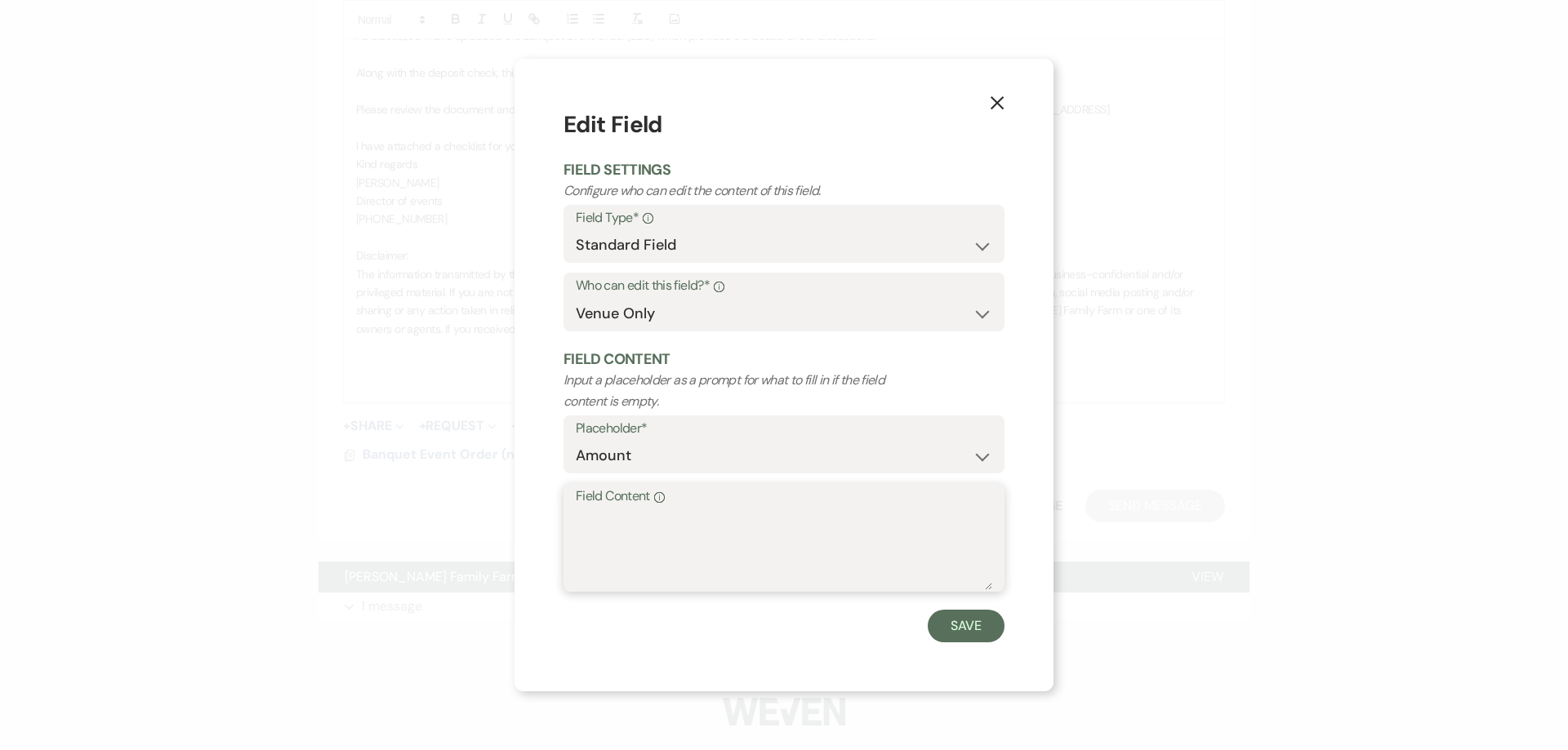
click at [628, 534] on textarea "Field Content Info" at bounding box center [784, 549] width 416 height 81
type textarea "$244"
click at [974, 624] on button "Save" at bounding box center [966, 626] width 76 height 33
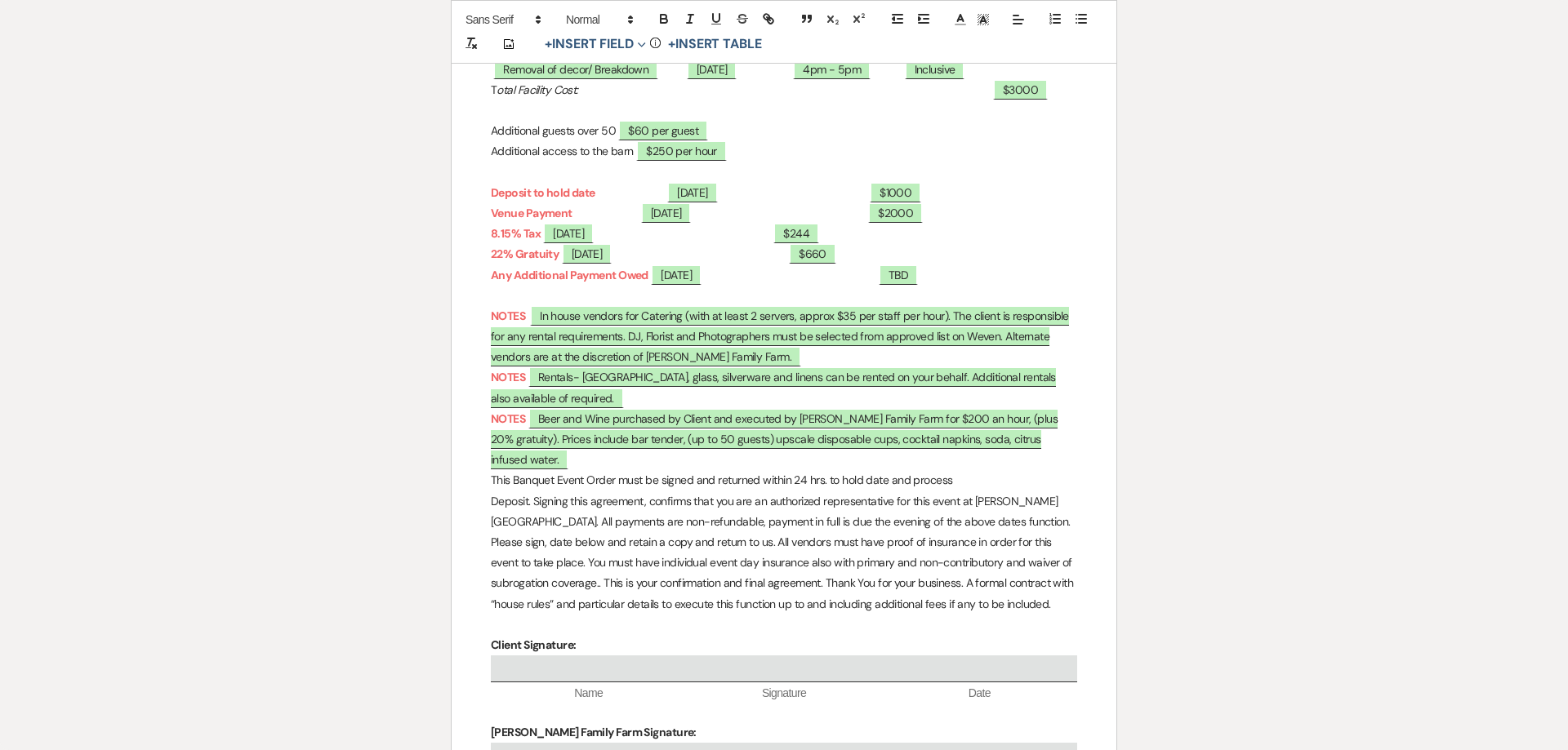
scroll to position [463, 0]
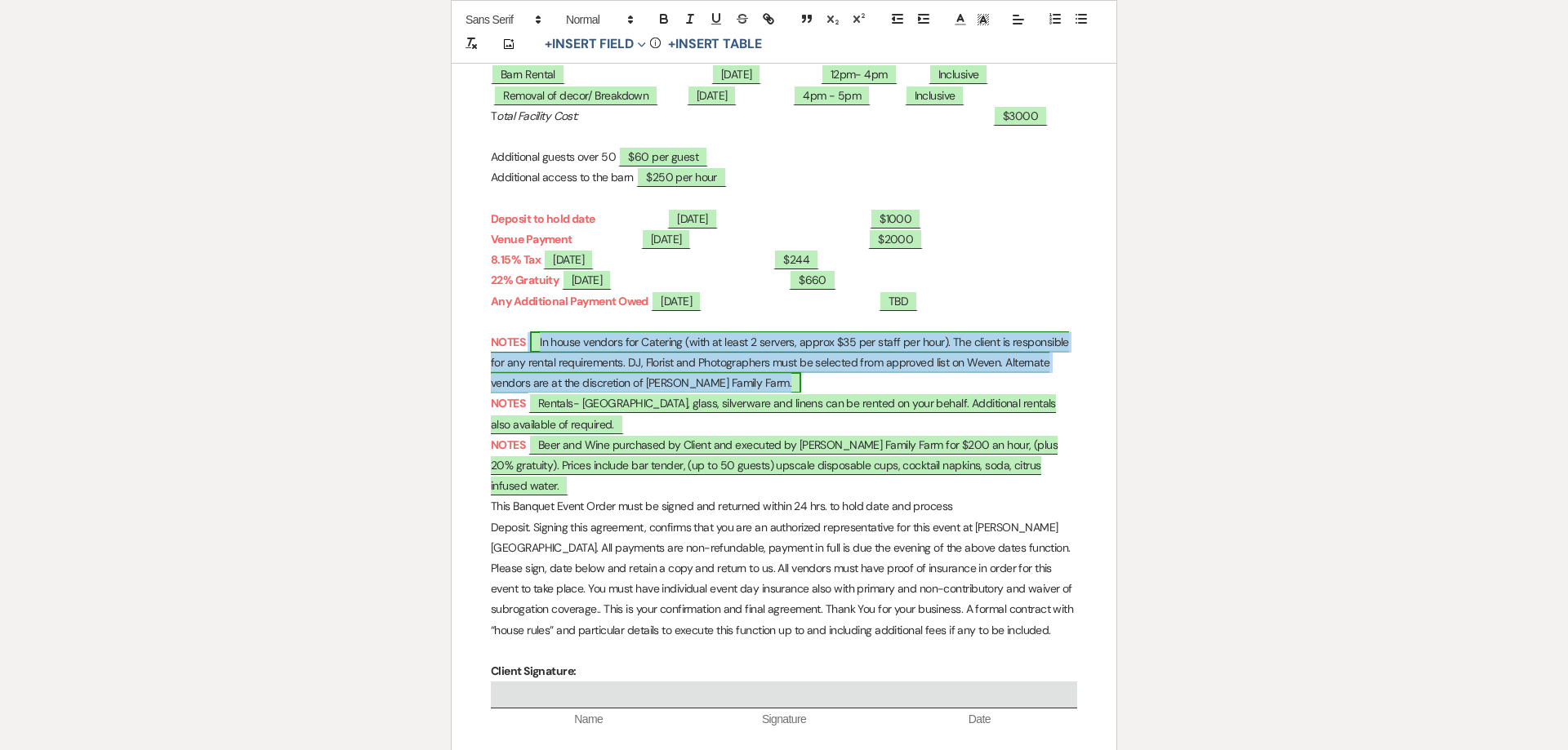
click at [622, 346] on span "In house vendors for Catering (with at least 2 servers, approx $35 per staff pe…" at bounding box center [779, 362] width 578 height 62
select select "owner"
select select "custom_placeholder"
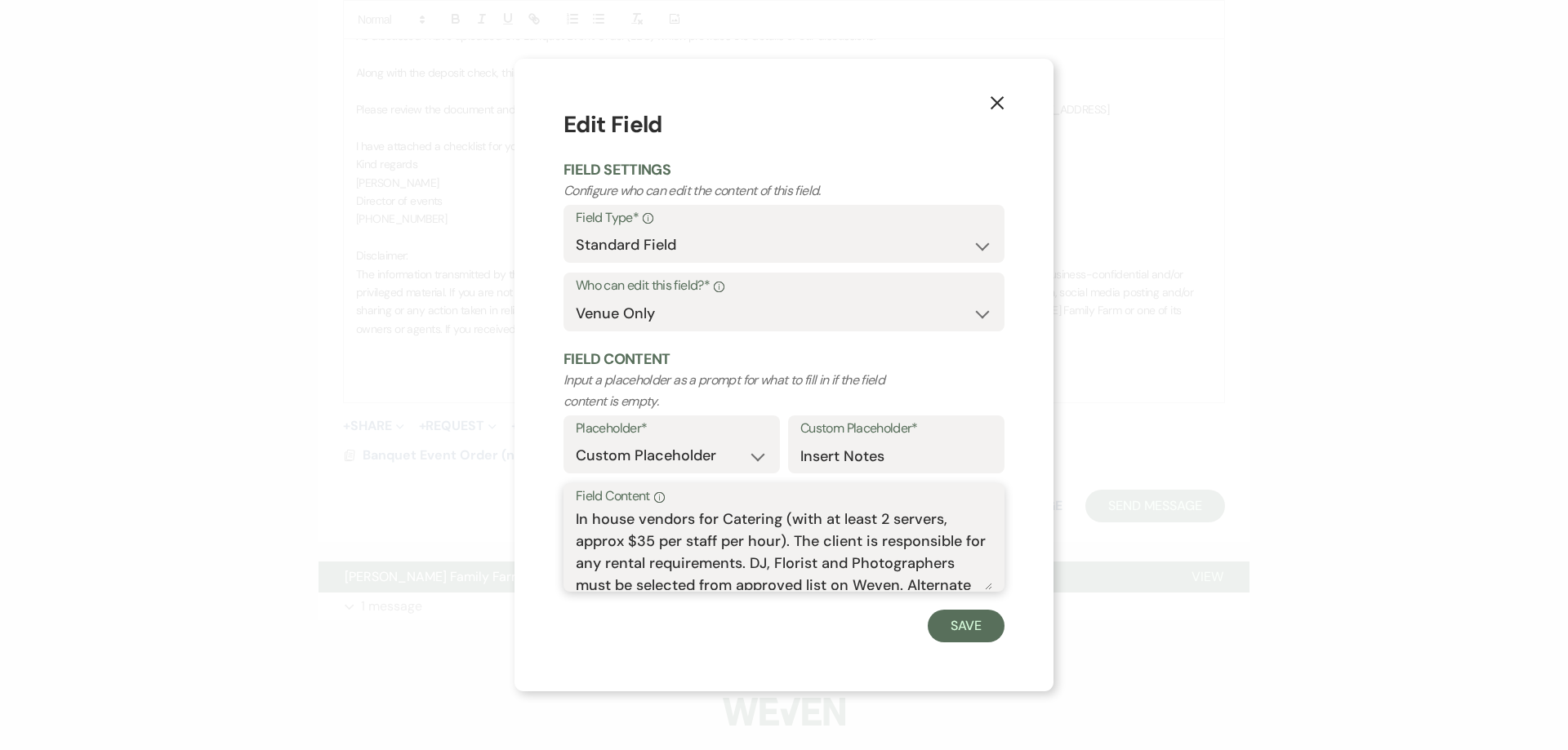
click at [779, 521] on textarea "In house vendors for Catering (with at least 2 servers, approx $35 per staff pe…" at bounding box center [784, 549] width 416 height 81
drag, startPoint x: 815, startPoint y: 544, endPoint x: 802, endPoint y: 541, distance: 13.3
click at [802, 541] on textarea "In house vendors for Catering staring at $25 per person (with at least 2 server…" at bounding box center [784, 549] width 416 height 81
drag, startPoint x: 741, startPoint y: 544, endPoint x: 789, endPoint y: 543, distance: 48.0
click at [789, 543] on textarea "In house vendors for Catering staring at $25 per person (with at least 2 server…" at bounding box center [784, 549] width 416 height 81
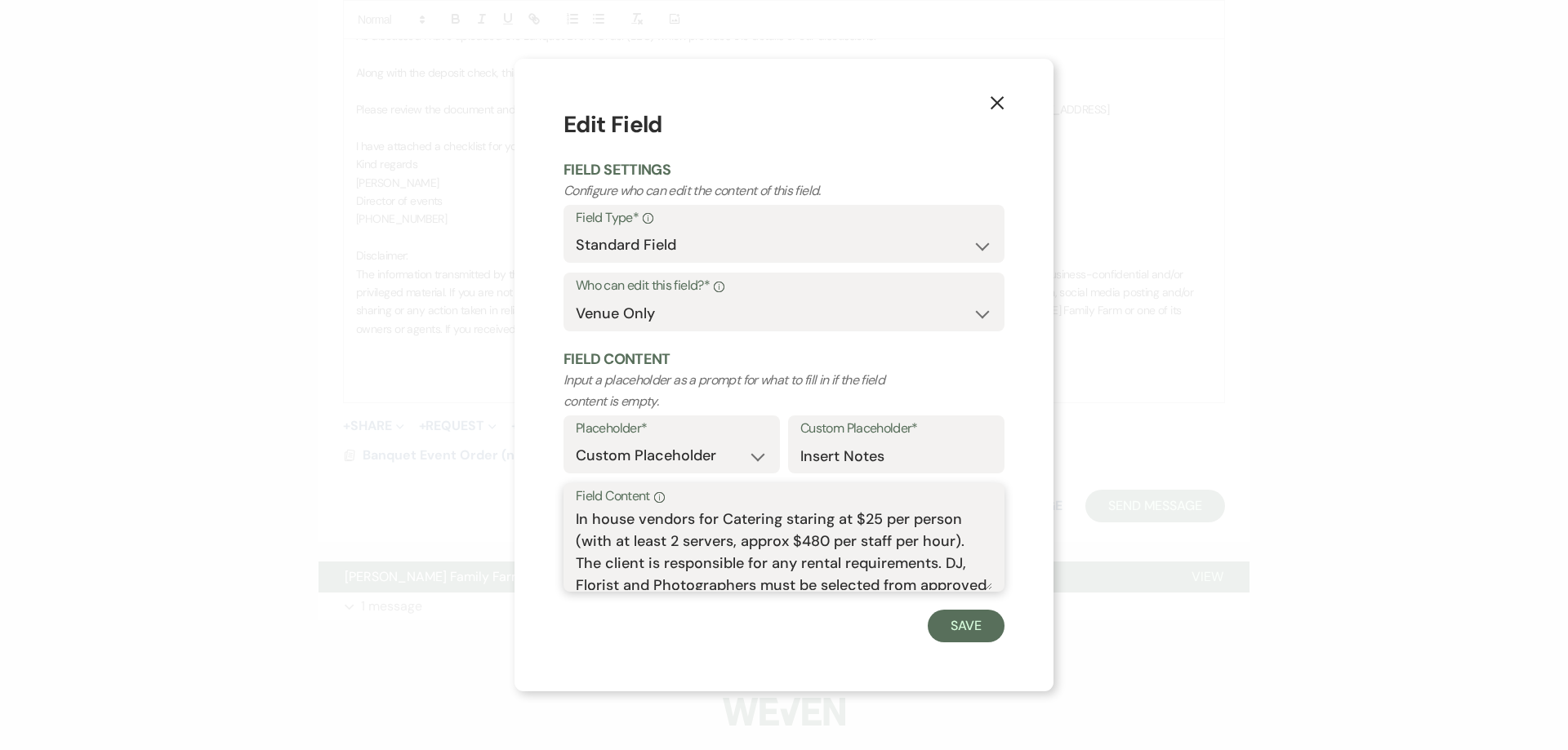
scroll to position [29, 0]
drag, startPoint x: 914, startPoint y: 536, endPoint x: 623, endPoint y: 586, distance: 295.3
click at [623, 586] on textarea "In house vendors for Catering staring at $25 per person (with at least 2 server…" at bounding box center [784, 549] width 416 height 81
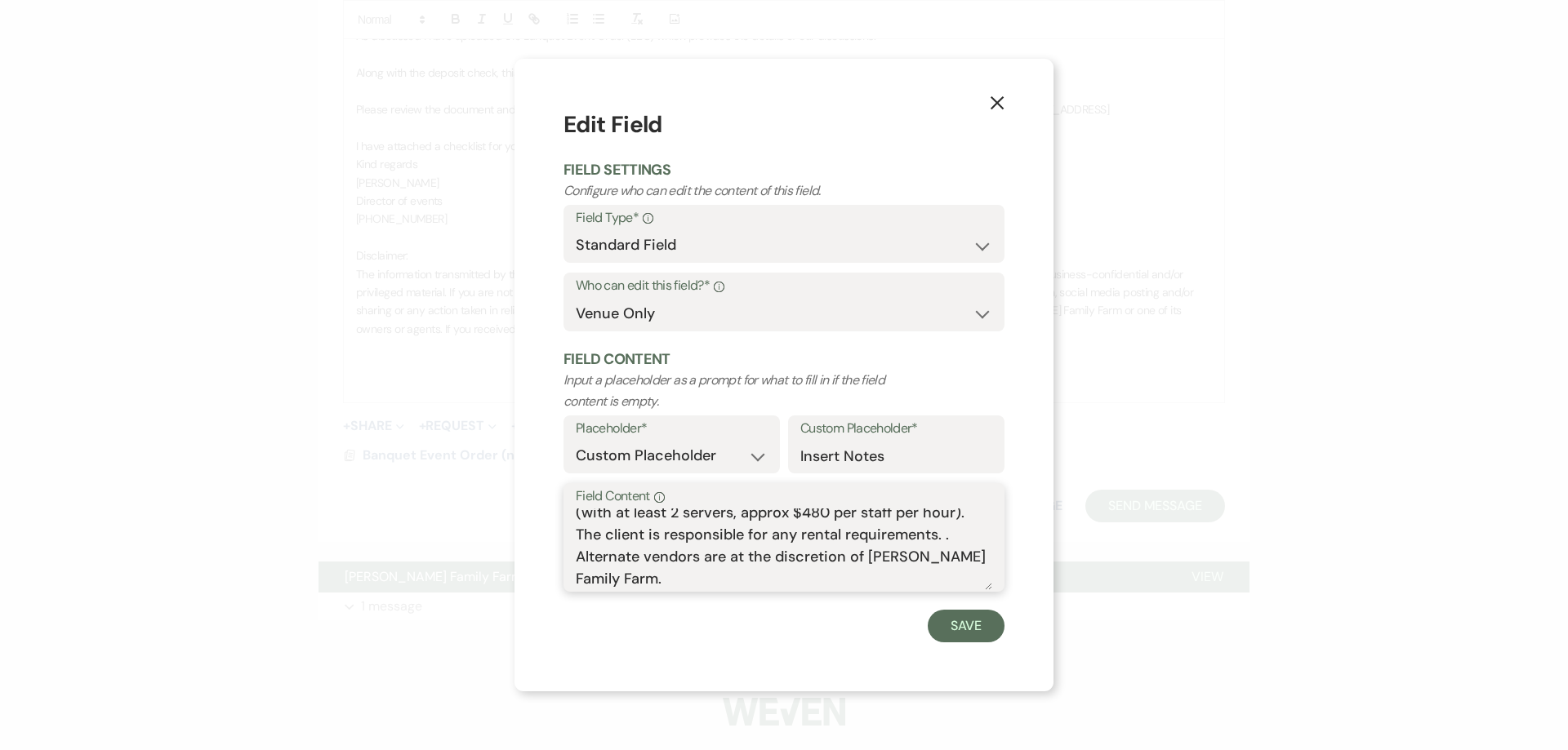
scroll to position [7, 0]
drag, startPoint x: 915, startPoint y: 557, endPoint x: 930, endPoint y: 584, distance: 30.9
click at [930, 584] on textarea "In house vendors for Catering staring at $25 per person (with at least 2 server…" at bounding box center [784, 549] width 416 height 81
type textarea "In house vendors for Catering staring at $25 per person (with at least 2 server…"
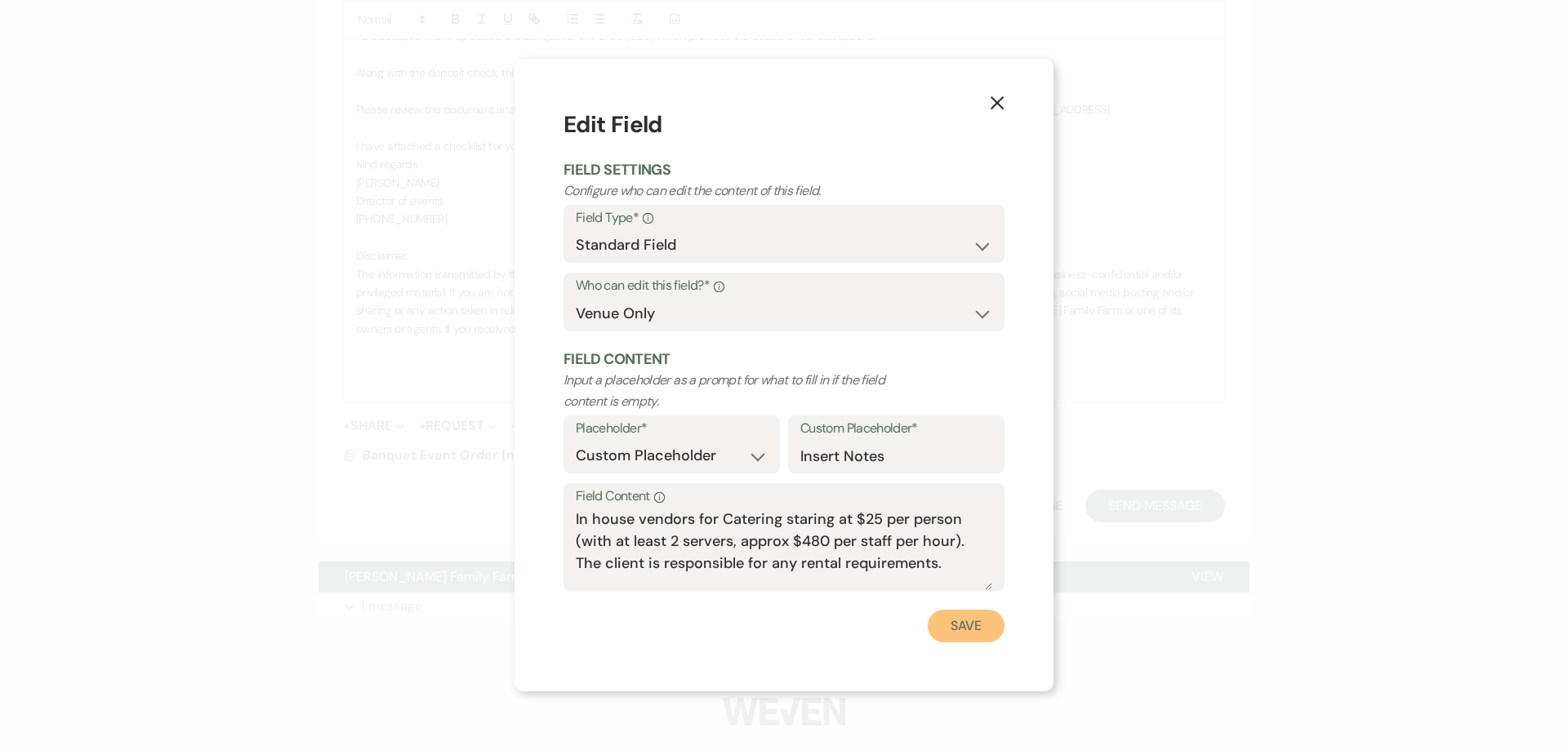
click at [956, 623] on button "Save" at bounding box center [966, 626] width 76 height 33
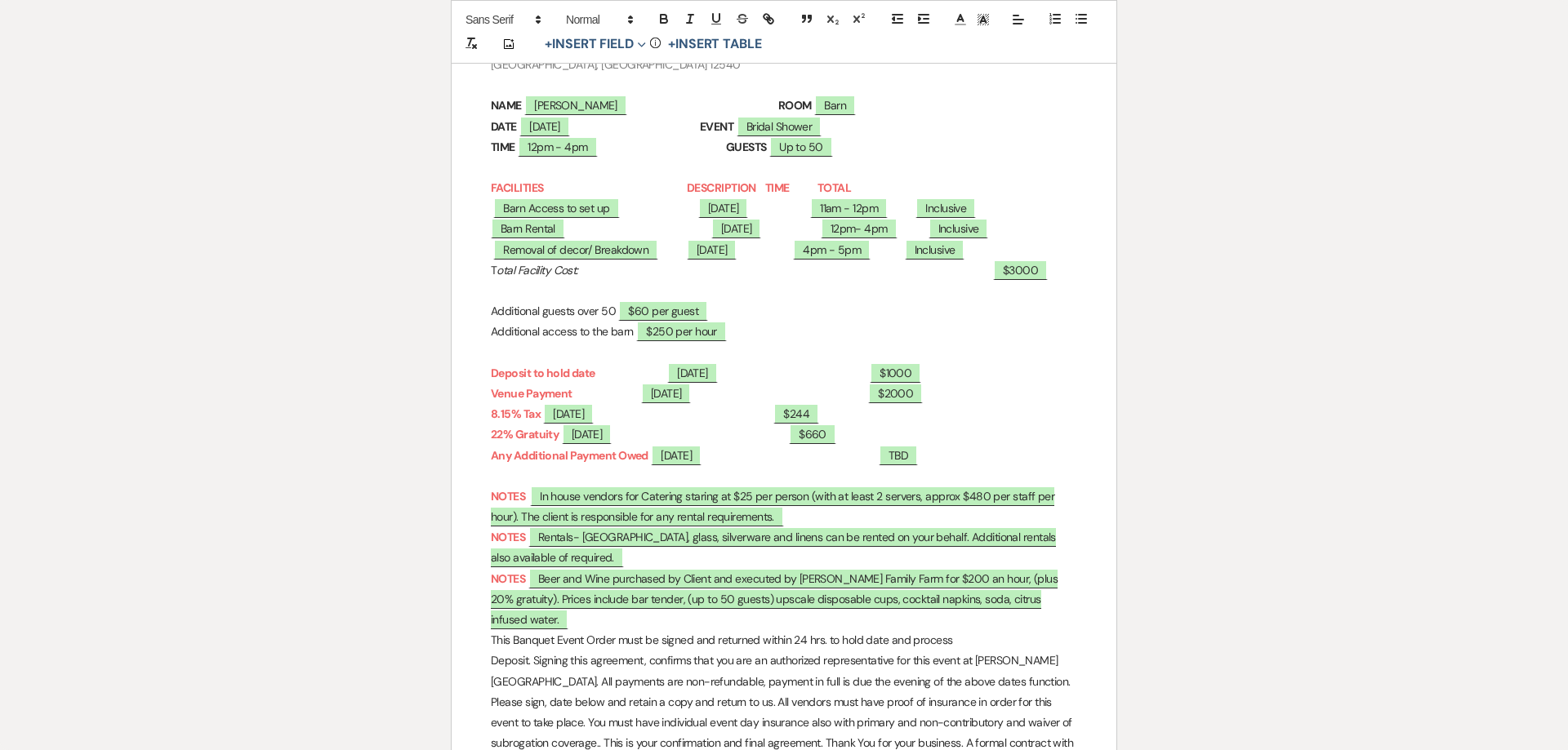
scroll to position [412, 0]
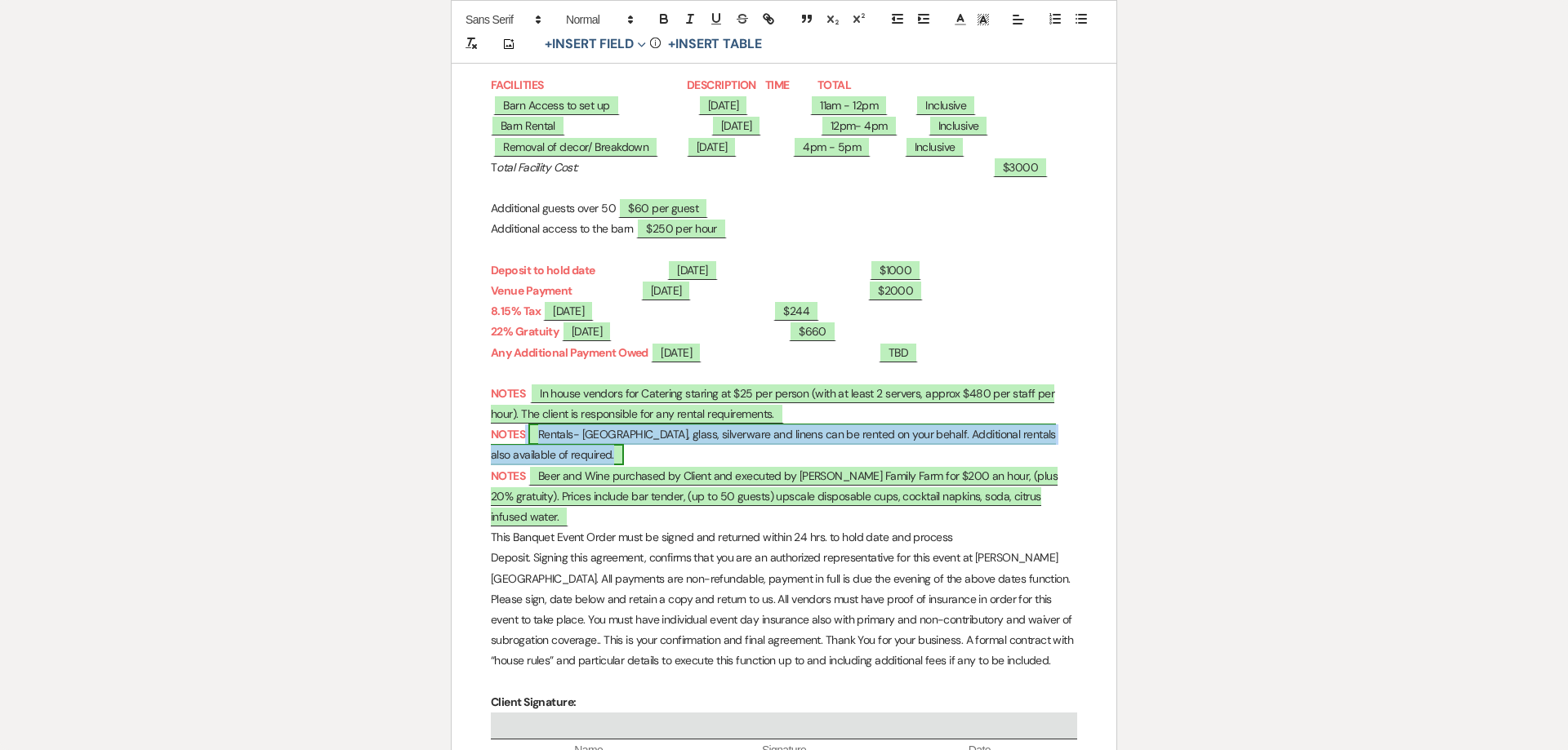
click at [604, 438] on span "Rentals- China, glass, silverware and linens can be rented on your behalf. Addi…" at bounding box center [773, 445] width 565 height 42
select select "owner"
select select "Total"
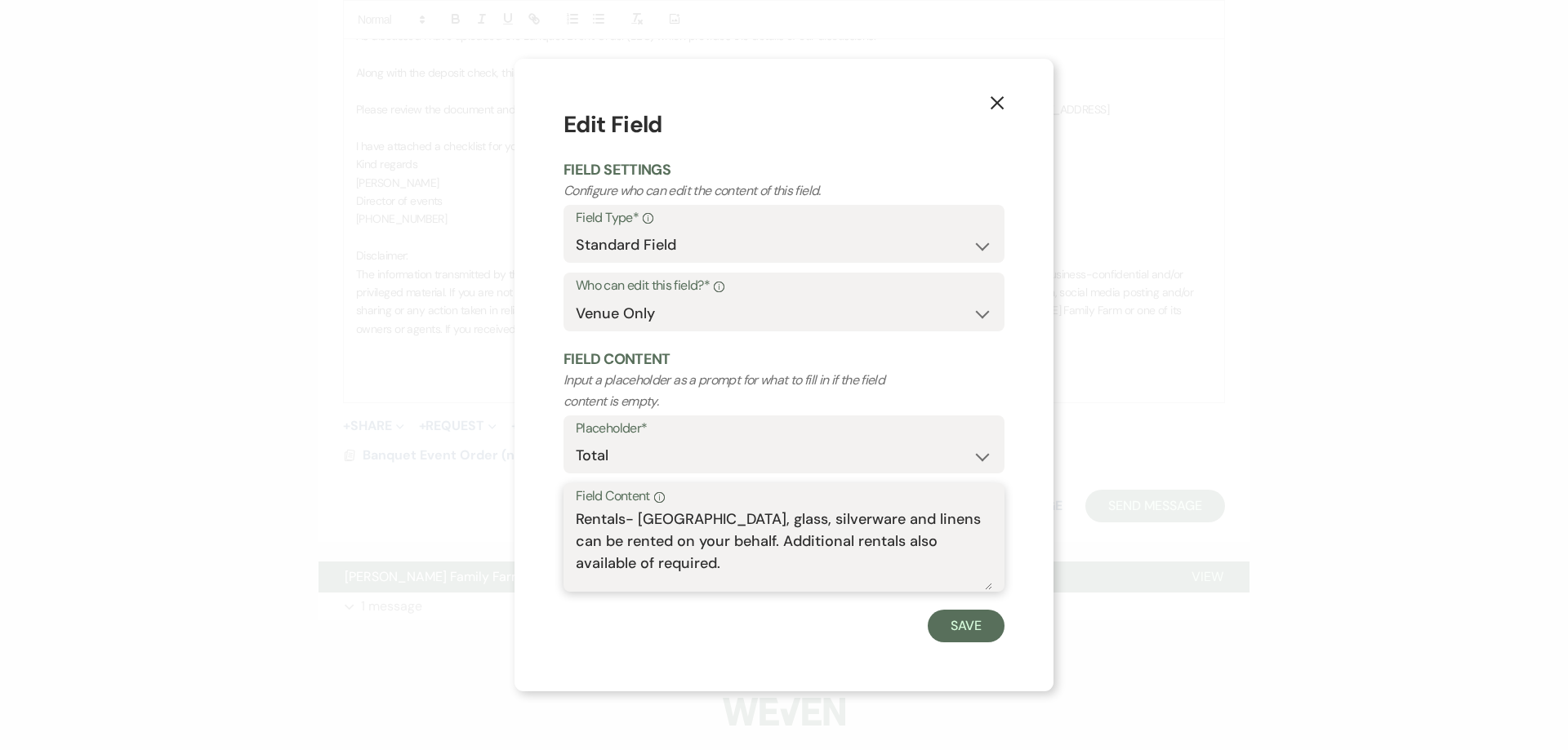
click at [673, 546] on textarea "Rentals- China, glass, silverware and linens can be rented on your behalf. Addi…" at bounding box center [784, 549] width 416 height 81
type textarea "Rentals- [GEOGRAPHIC_DATA], glass, silverware and linens can be rented on your …"
click at [949, 630] on button "Save" at bounding box center [966, 626] width 76 height 33
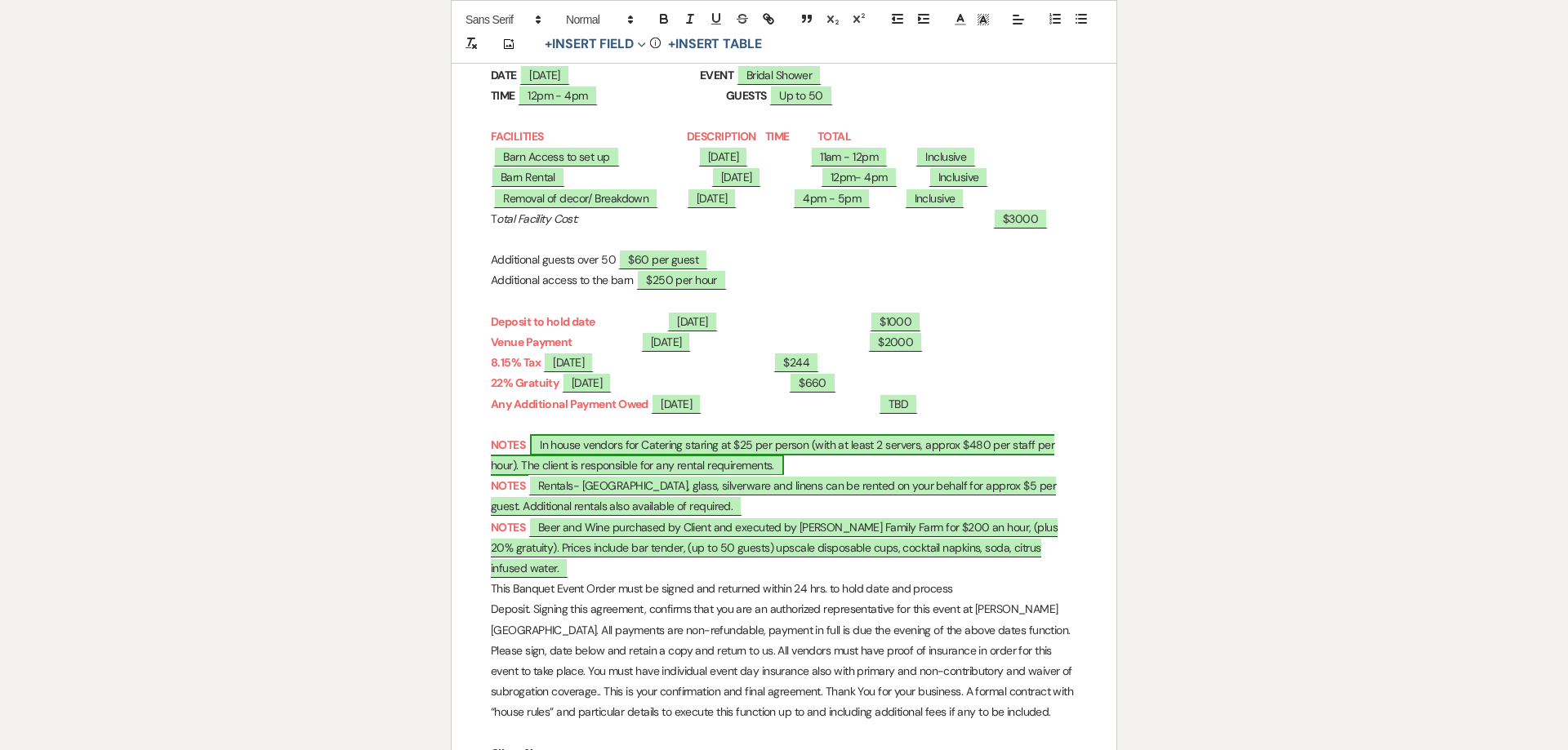
scroll to position [385, 0]
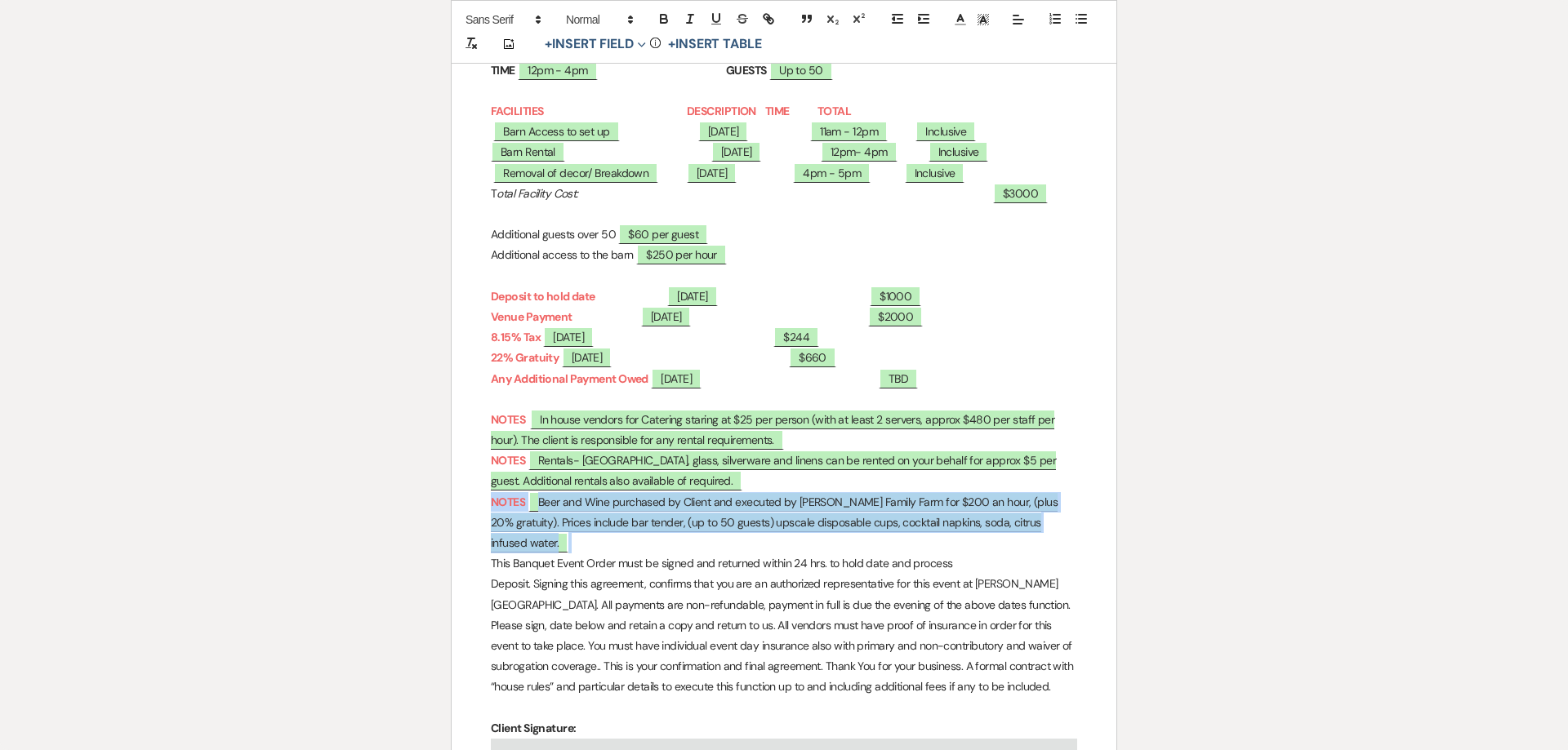
drag, startPoint x: 1053, startPoint y: 527, endPoint x: 487, endPoint y: 503, distance: 566.5
click at [487, 504] on div "Banquet Event Order Ryan Family Farm 2517 Route 82 LaGrangeville, NY 12540 NAME…" at bounding box center [784, 540] width 664 height 1357
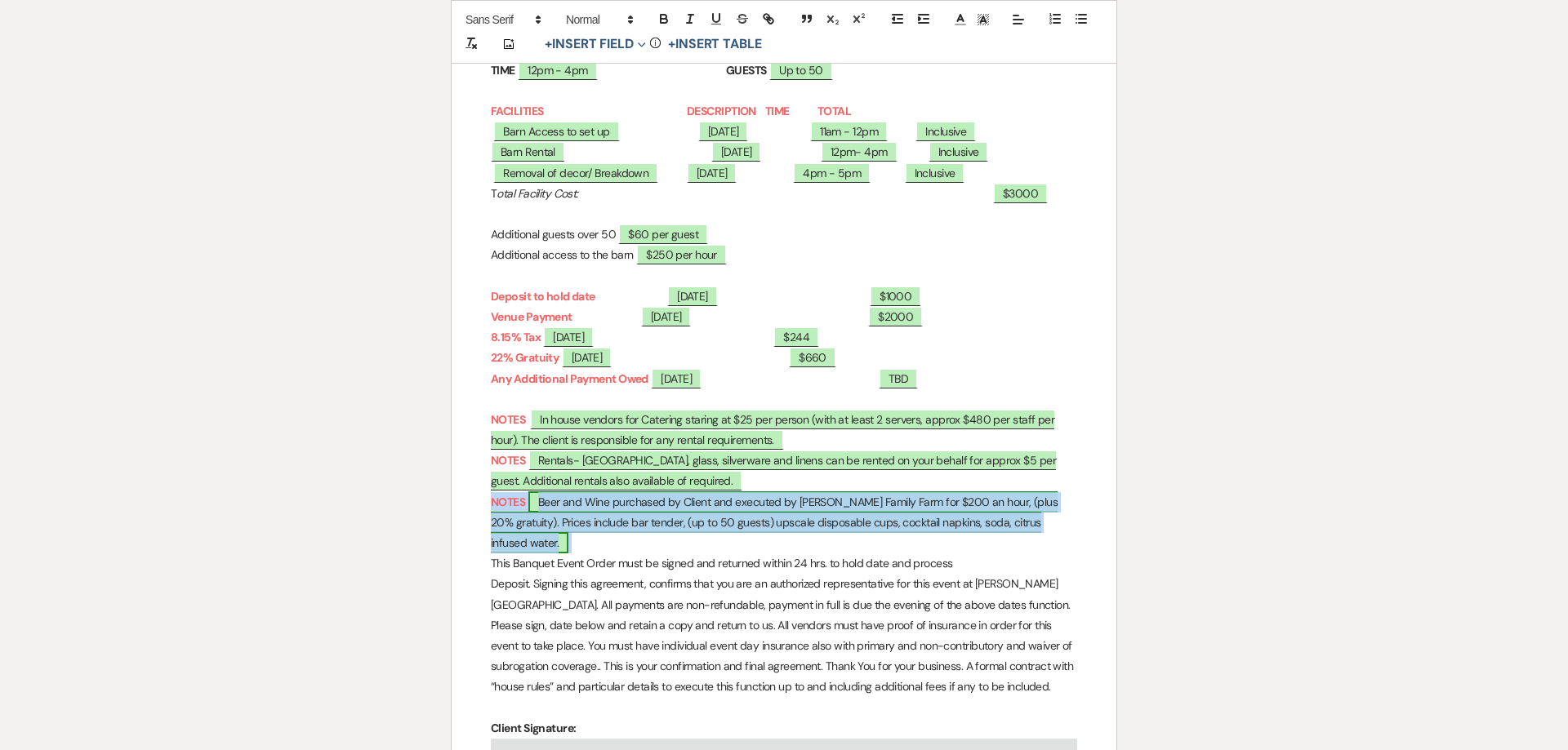
click at [605, 500] on span "Beer and Wine purchased by Client and executed by Ryan Family Farm for $200 an …" at bounding box center [774, 523] width 566 height 62
select select "owner"
select select "Venue Name"
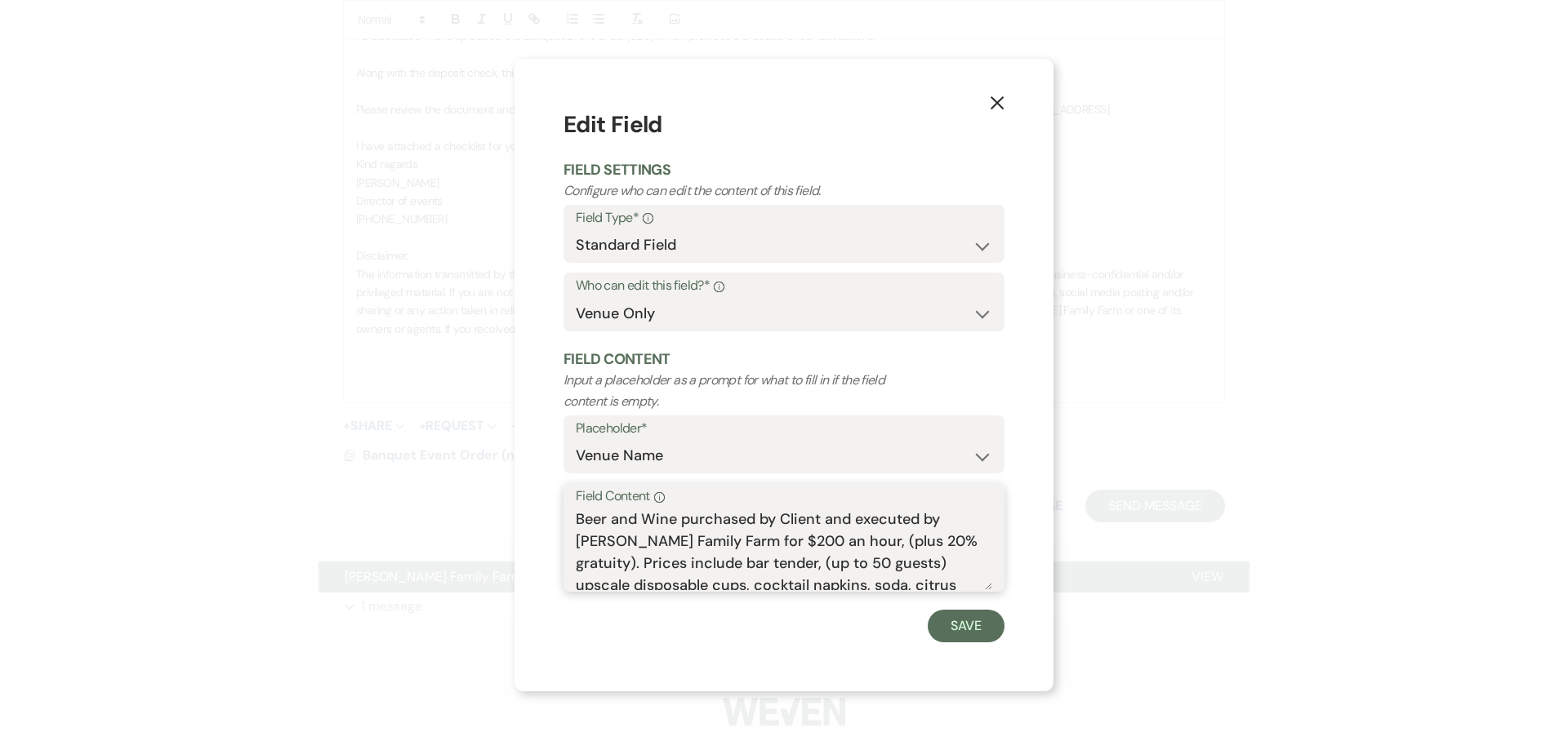
scroll to position [7, 0]
drag, startPoint x: 576, startPoint y: 520, endPoint x: 939, endPoint y: 590, distance: 369.7
click at [939, 590] on textarea "Beer and Wine purchased by Client and executed by Ryan Family Farm for $200 an …" at bounding box center [784, 549] width 416 height 81
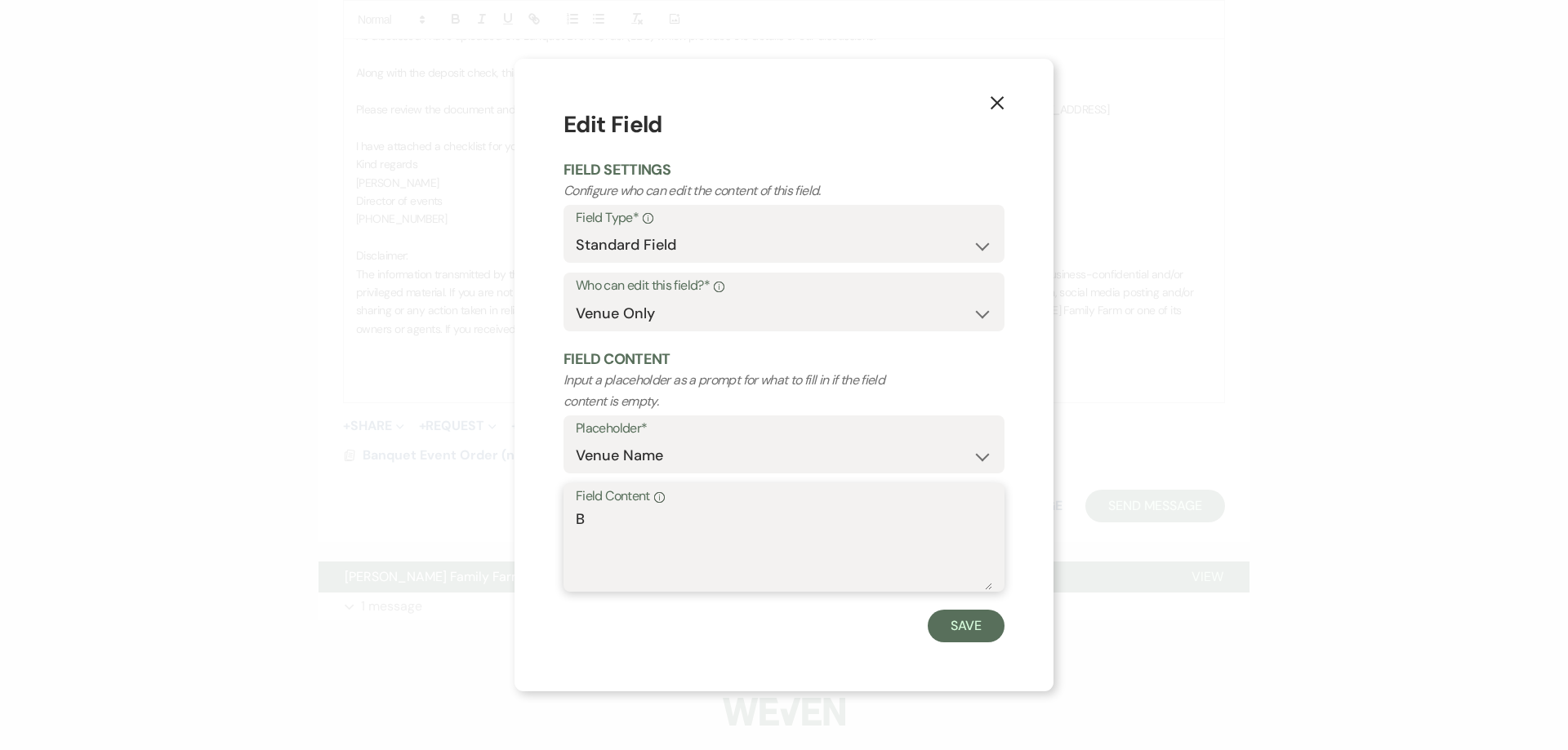
scroll to position [0, 0]
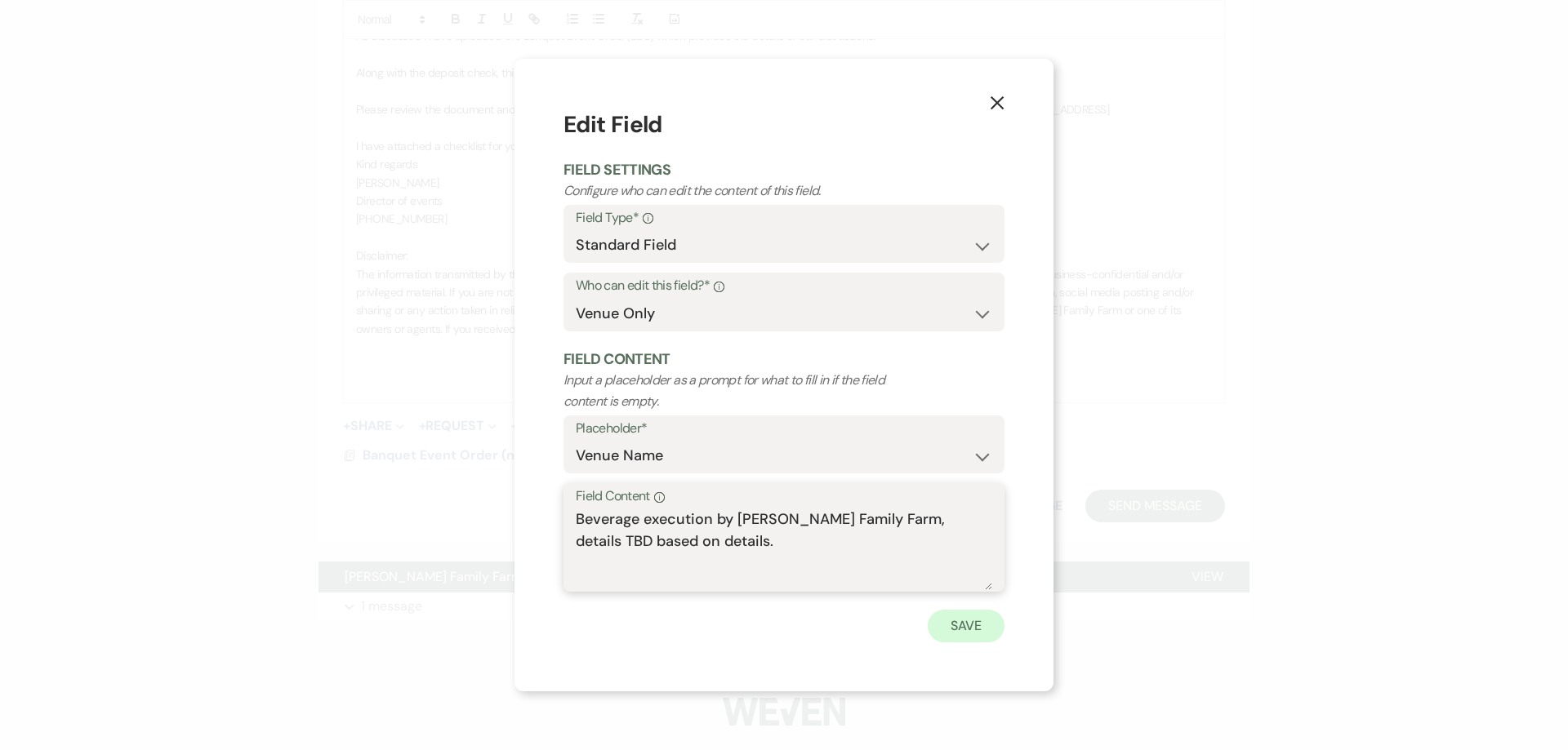
type textarea "Beverage execution by [PERSON_NAME] Family Farm, details TBD based on details."
click at [961, 633] on button "Save" at bounding box center [966, 626] width 76 height 33
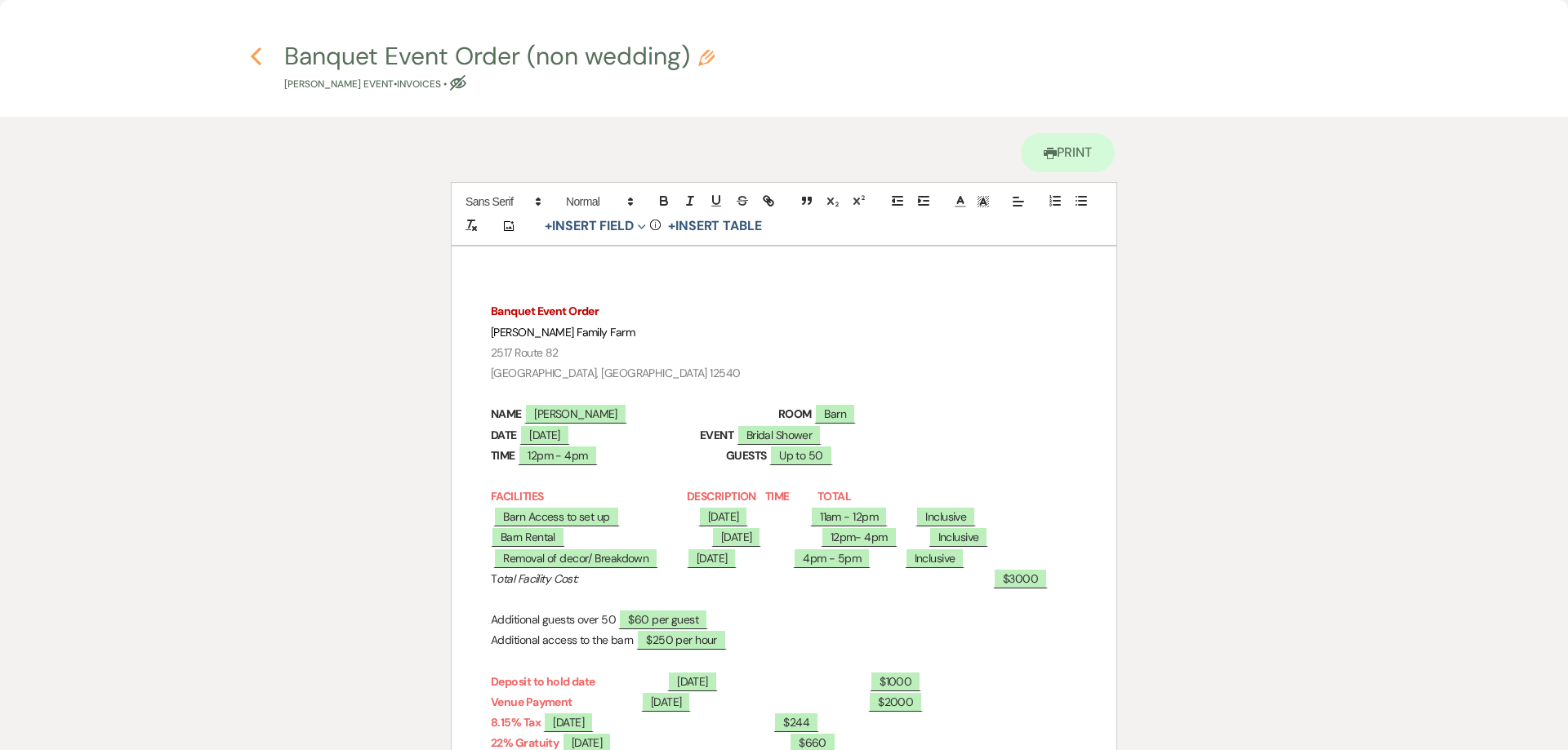
click at [256, 59] on use "button" at bounding box center [256, 55] width 11 height 18
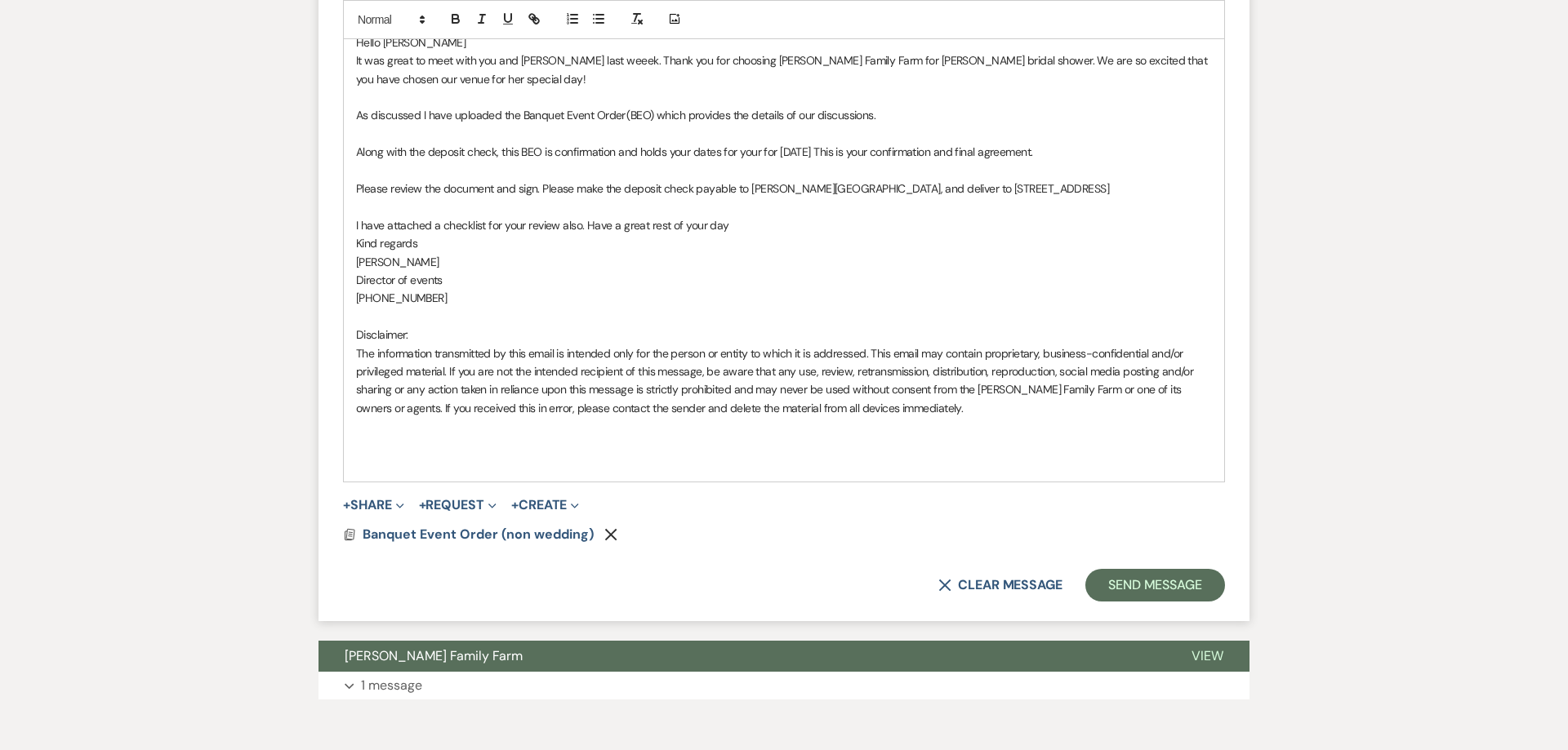
scroll to position [849, 0]
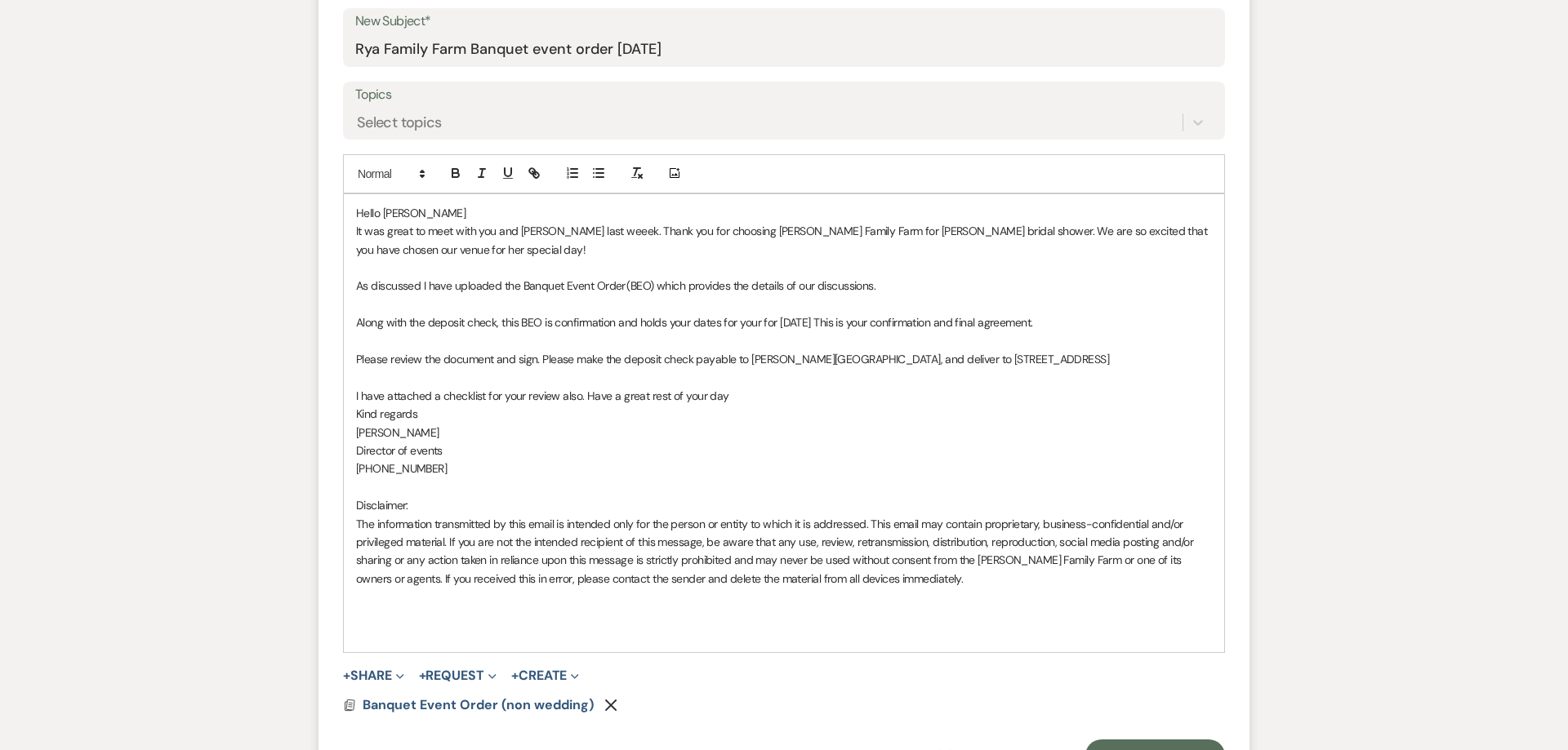
click at [591, 229] on p "It was great to meet with you and Alanna last weeek. Thank you for choosing Rya…" at bounding box center [784, 241] width 856 height 37
click at [575, 234] on p "It was great to meet with you and Alanna last weeek. Thank you for choosing Rya…" at bounding box center [784, 241] width 856 height 37
click at [890, 288] on p "As discussed I have uploaded the Banquet Event Order (BEO) which provides the d…" at bounding box center [784, 285] width 856 height 18
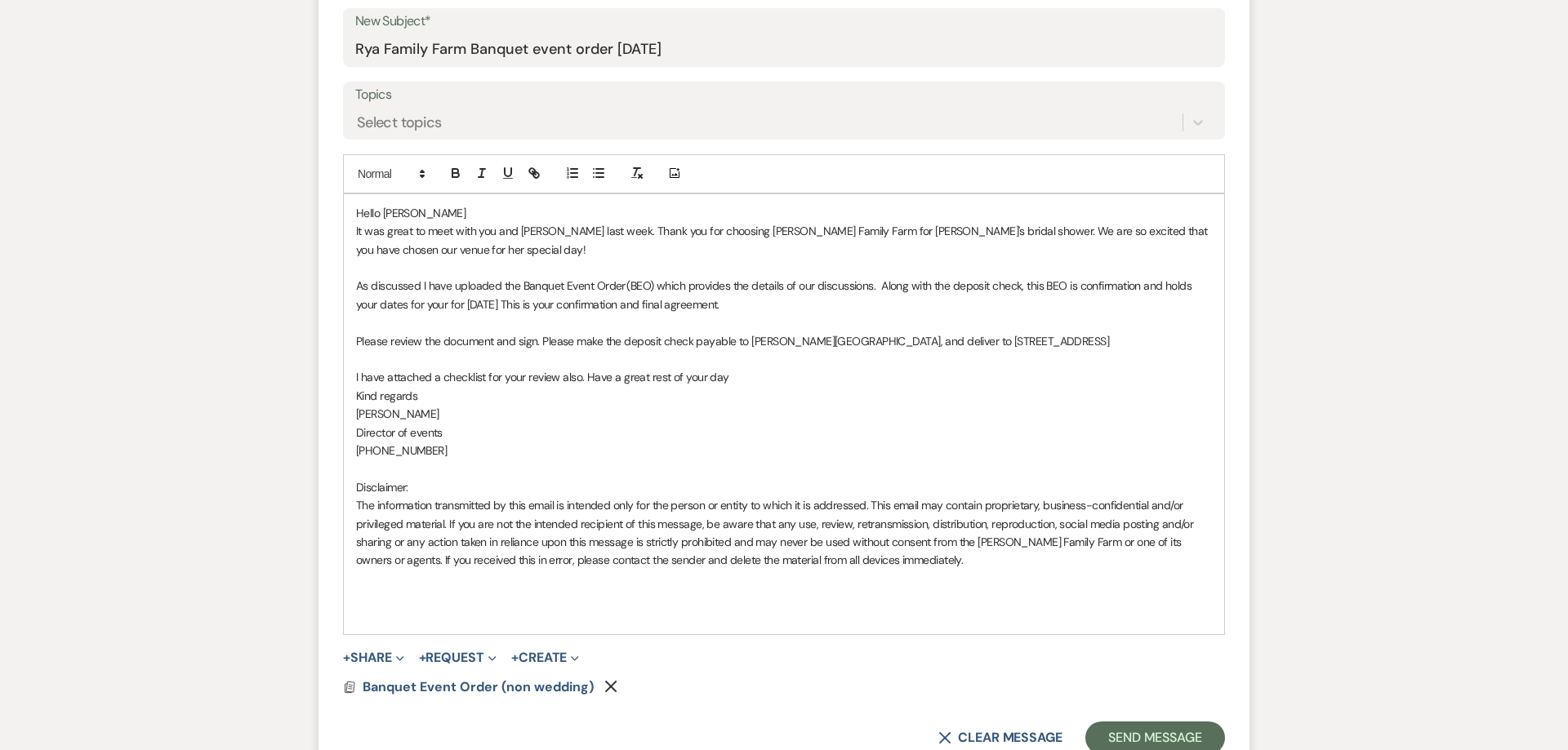
click at [495, 307] on p "As discussed I have uploaded the Banquet Event Order (BEO) which provides the d…" at bounding box center [784, 295] width 856 height 37
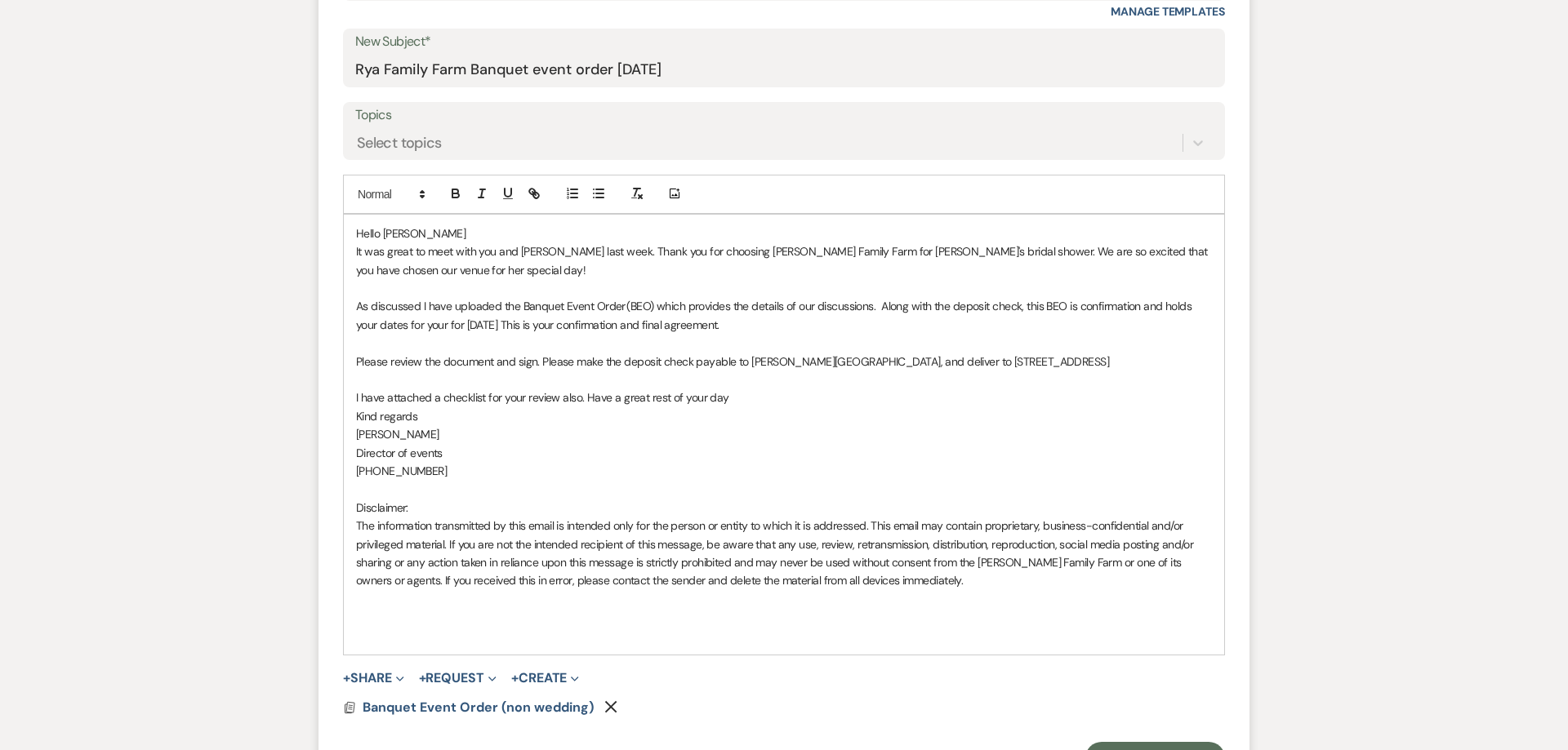
scroll to position [828, 0]
click at [506, 425] on p "Kind regards" at bounding box center [784, 417] width 856 height 18
drag, startPoint x: 583, startPoint y: 402, endPoint x: 326, endPoint y: 401, distance: 257.0
click at [344, 401] on div "Hello Kari It was great to meet with you and Alanna last week. Thank you for ch…" at bounding box center [784, 435] width 880 height 440
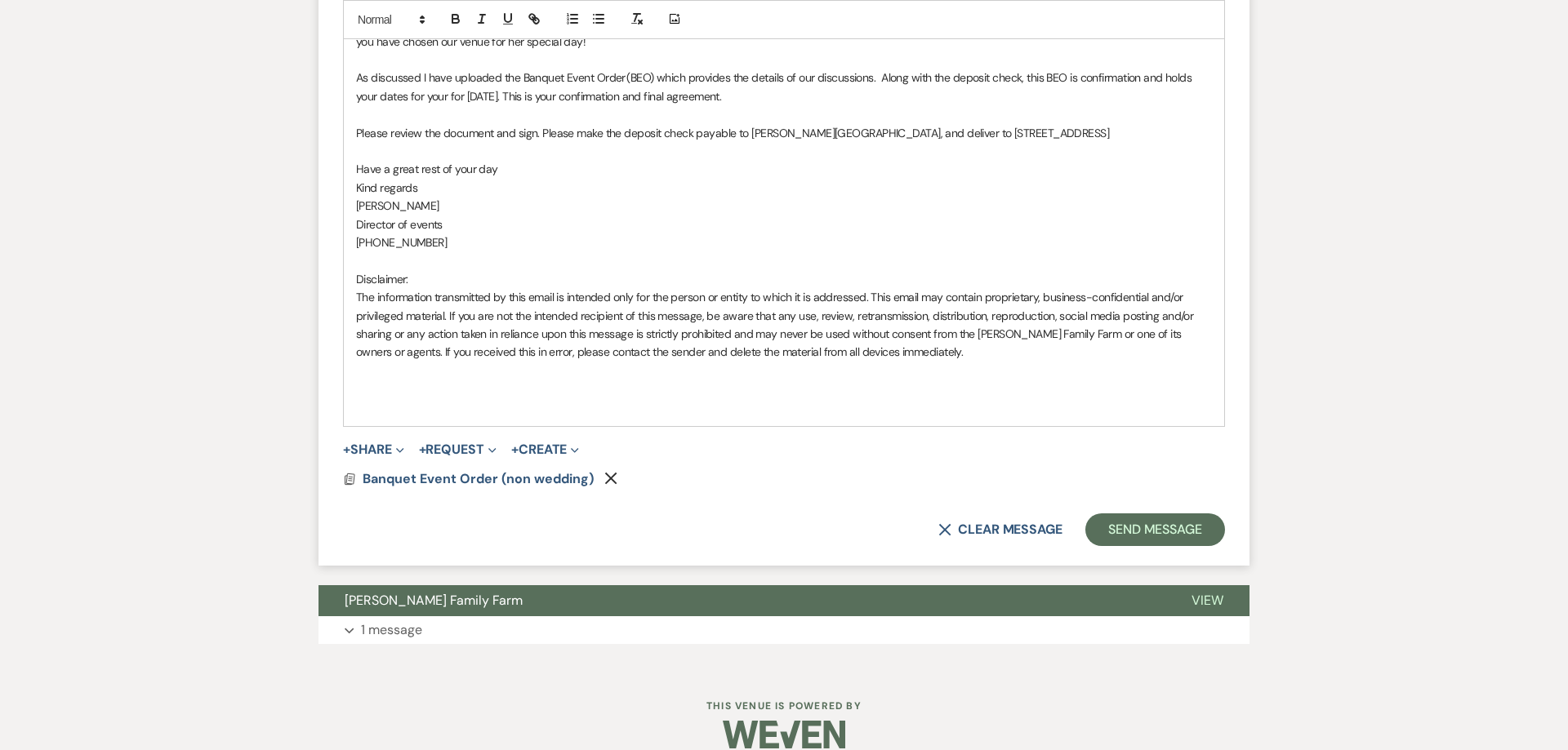
scroll to position [1081, 0]
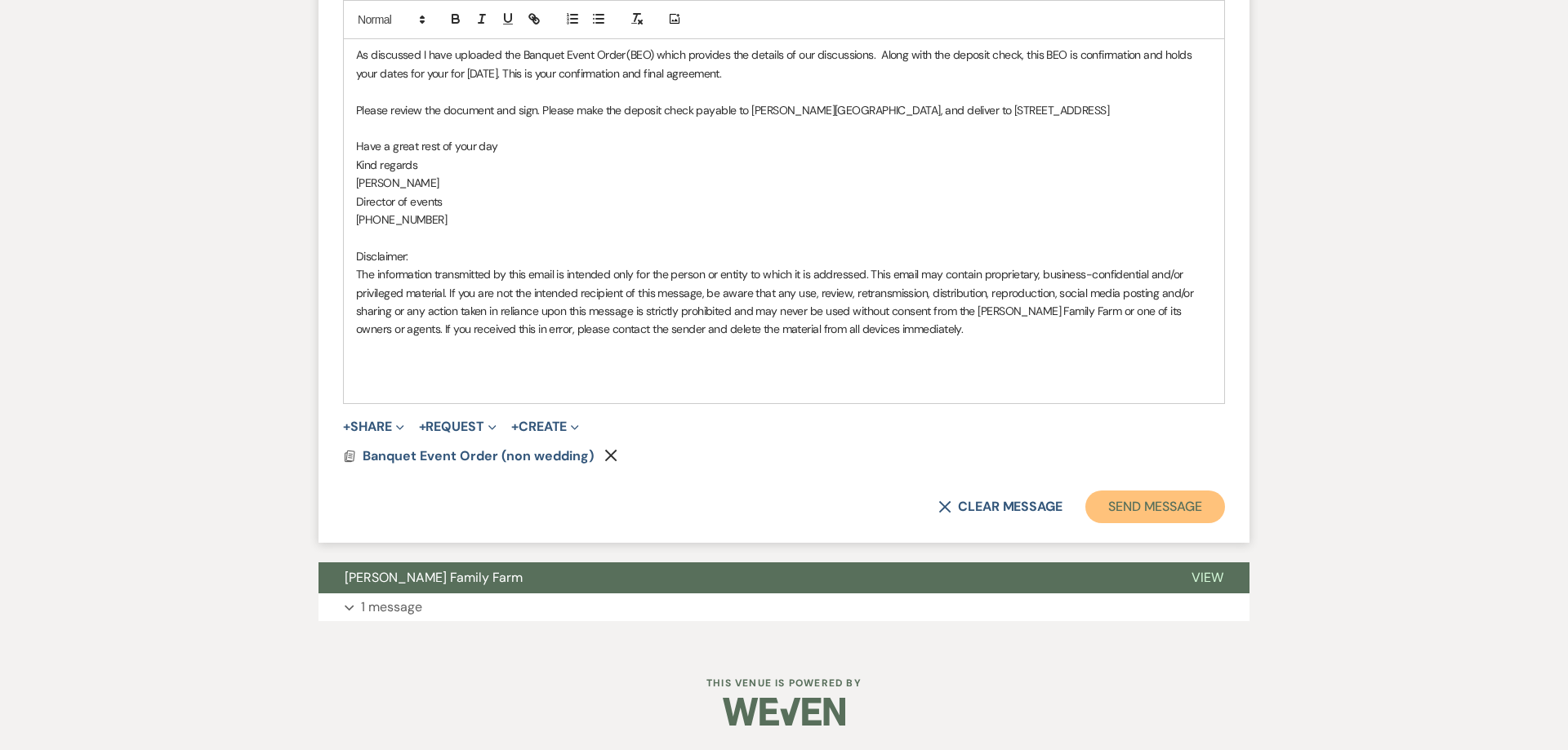
click at [1157, 510] on button "Send Message" at bounding box center [1154, 507] width 139 height 33
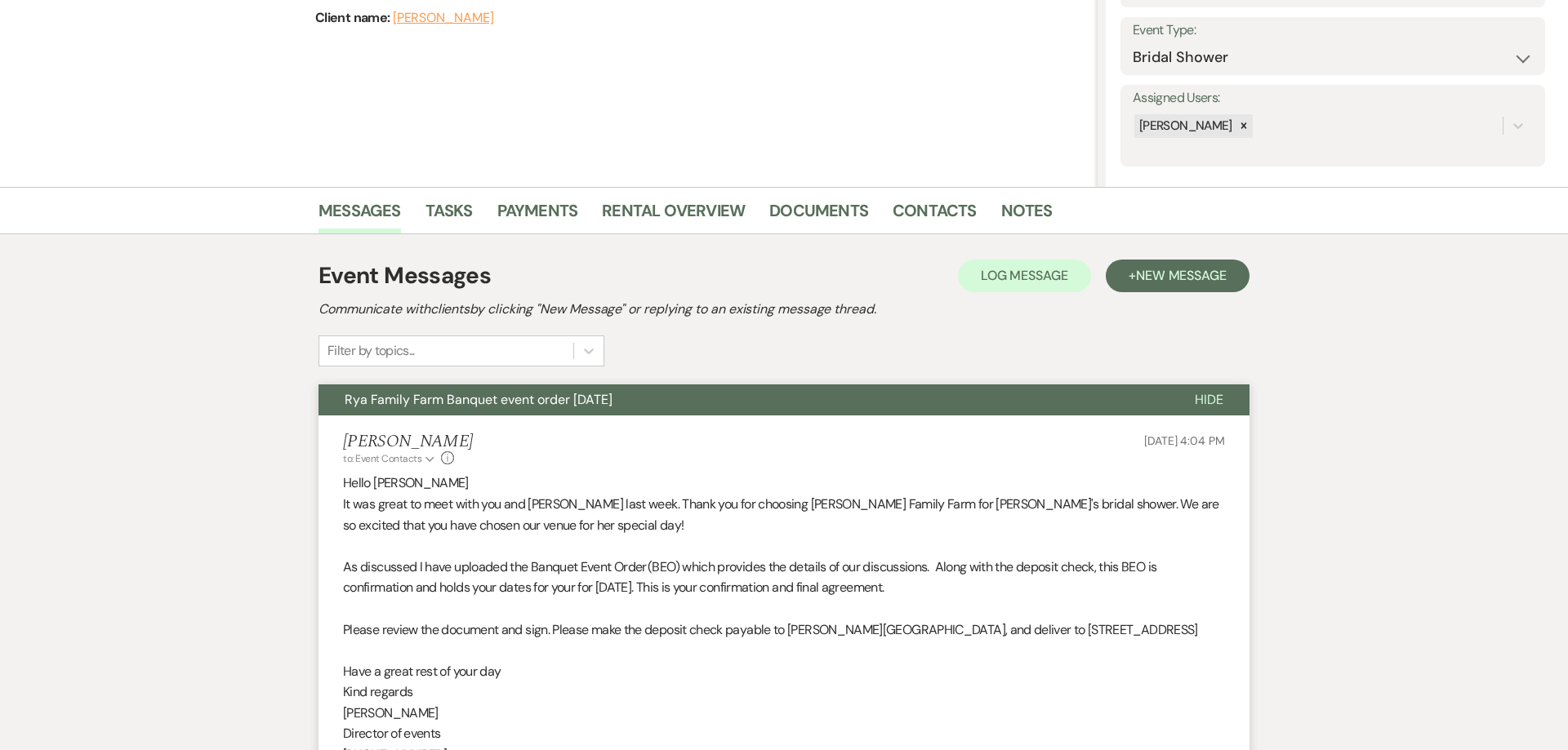
scroll to position [0, 0]
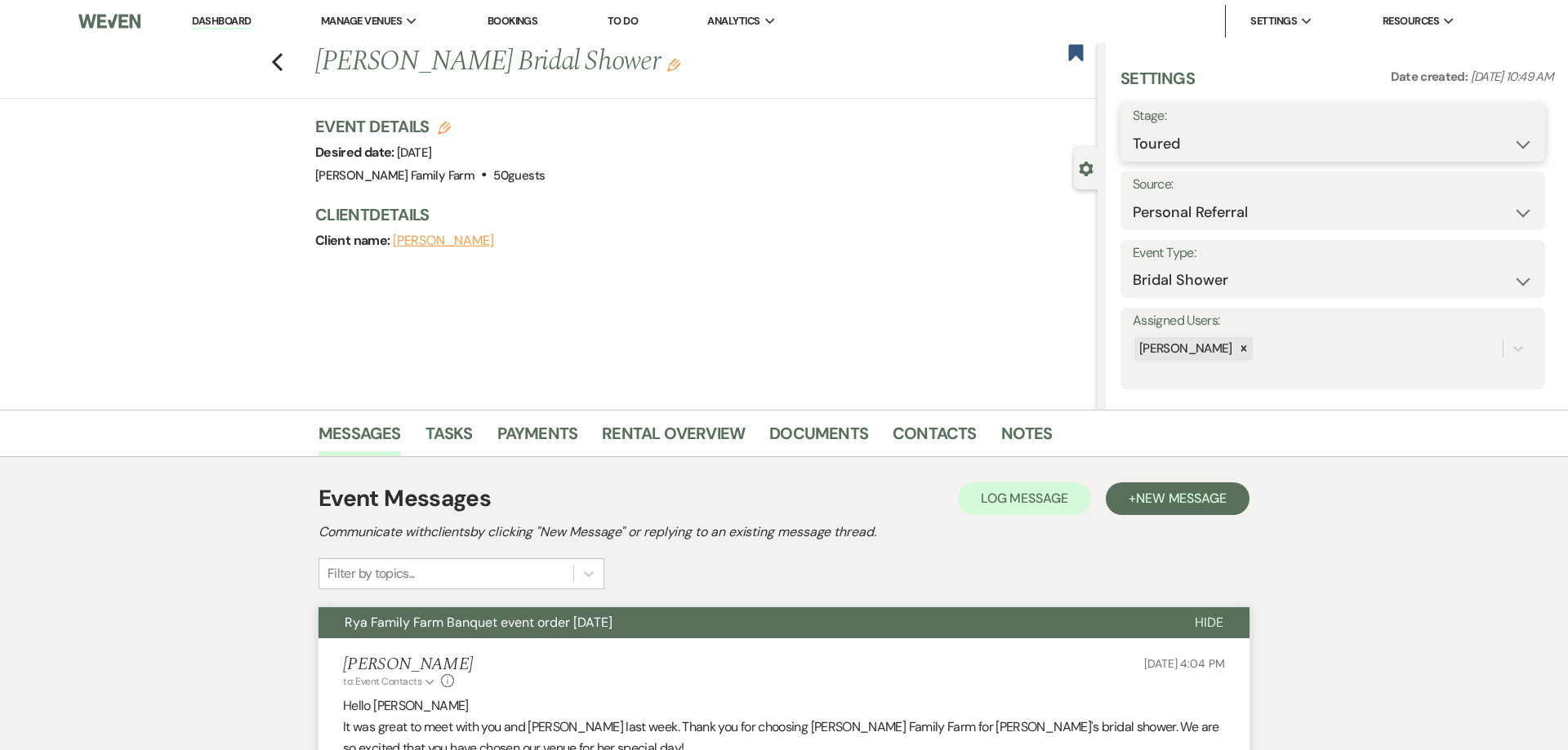
click at [1133, 128] on select "Inquiry Follow Up Tour Requested Tour Confirmed Toured Proposal Sent Booked Lost" at bounding box center [1332, 144] width 400 height 32
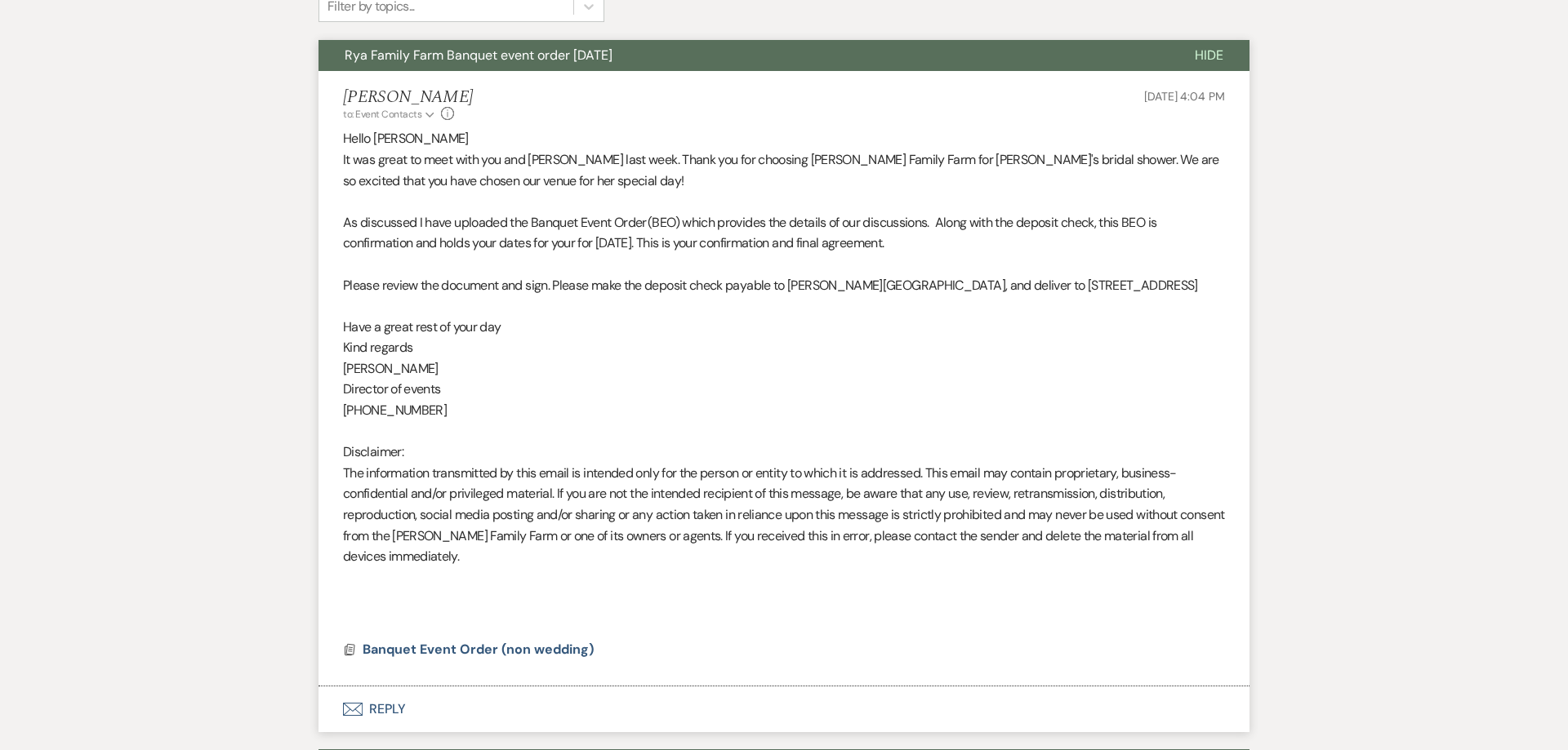
scroll to position [755, 0]
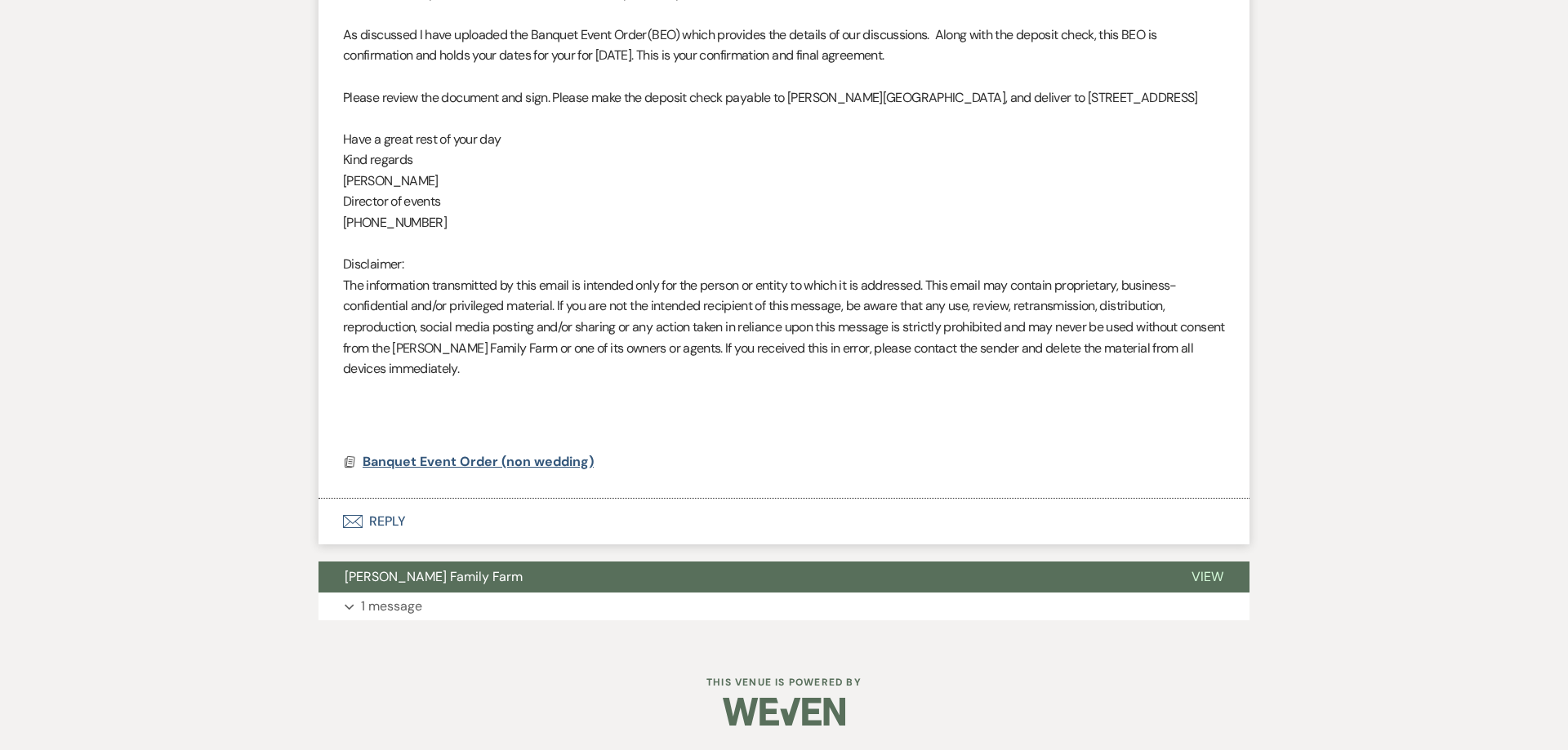
click at [477, 462] on span "Banquet Event Order (non wedding)" at bounding box center [477, 461] width 231 height 17
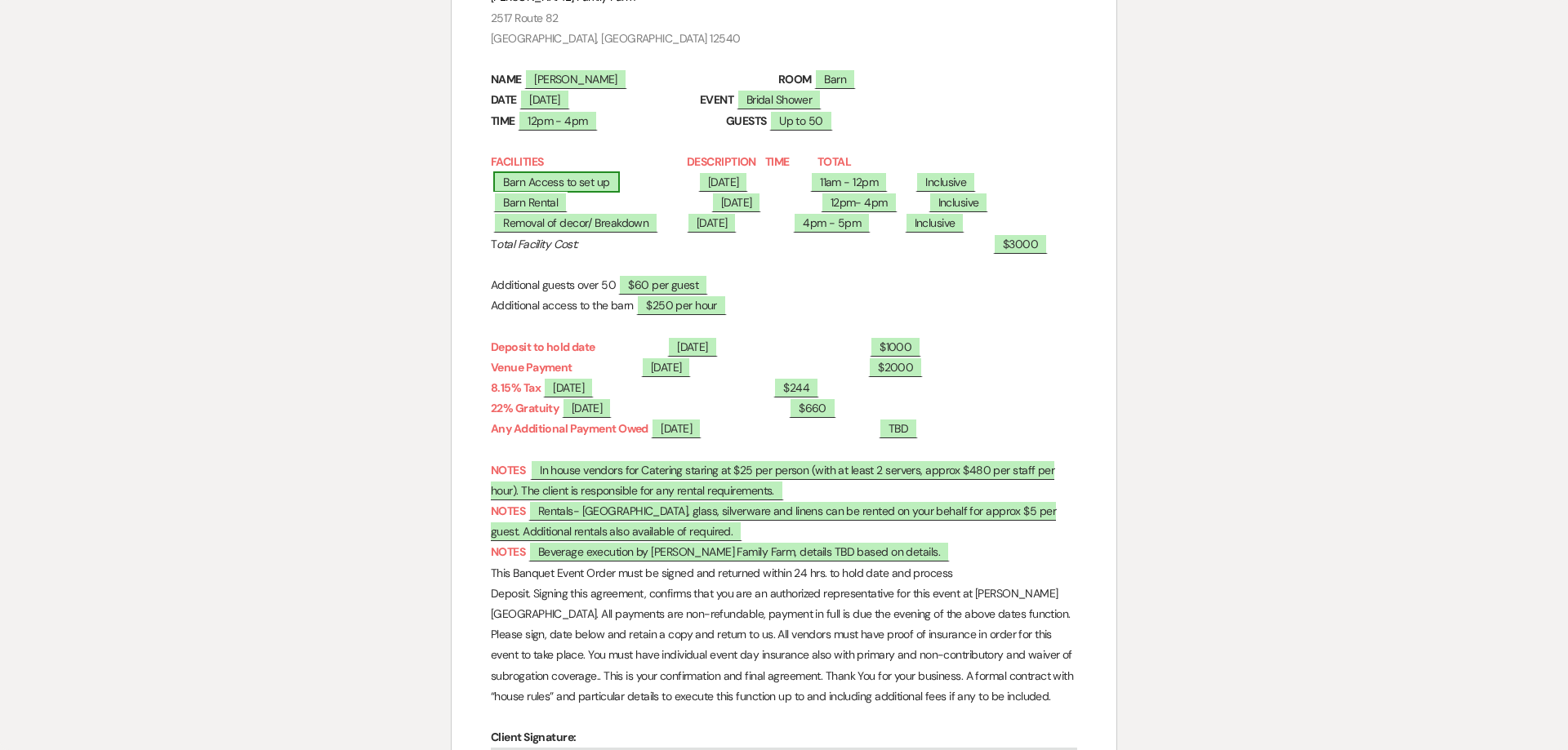
scroll to position [0, 0]
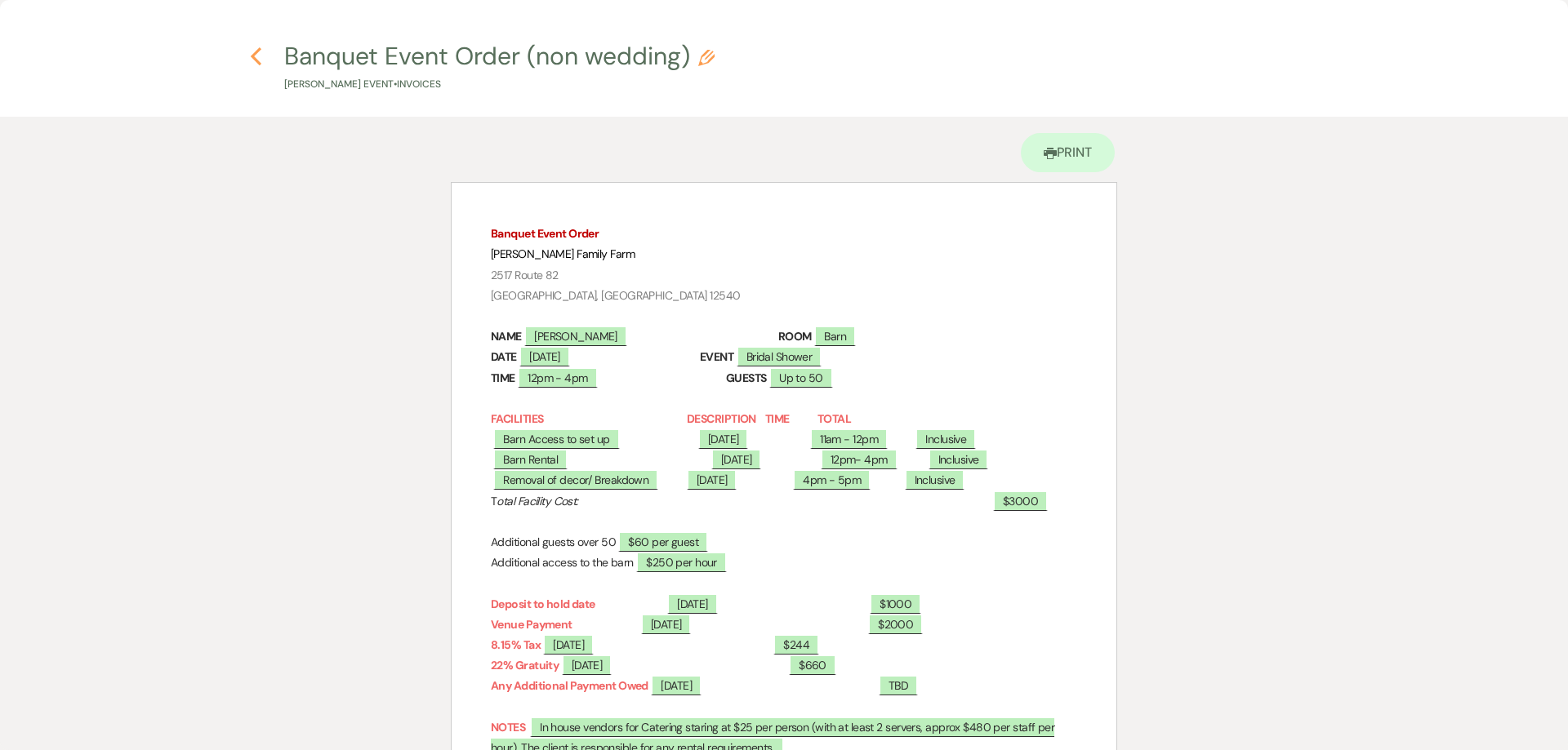
click at [258, 59] on icon "Previous" at bounding box center [256, 55] width 13 height 19
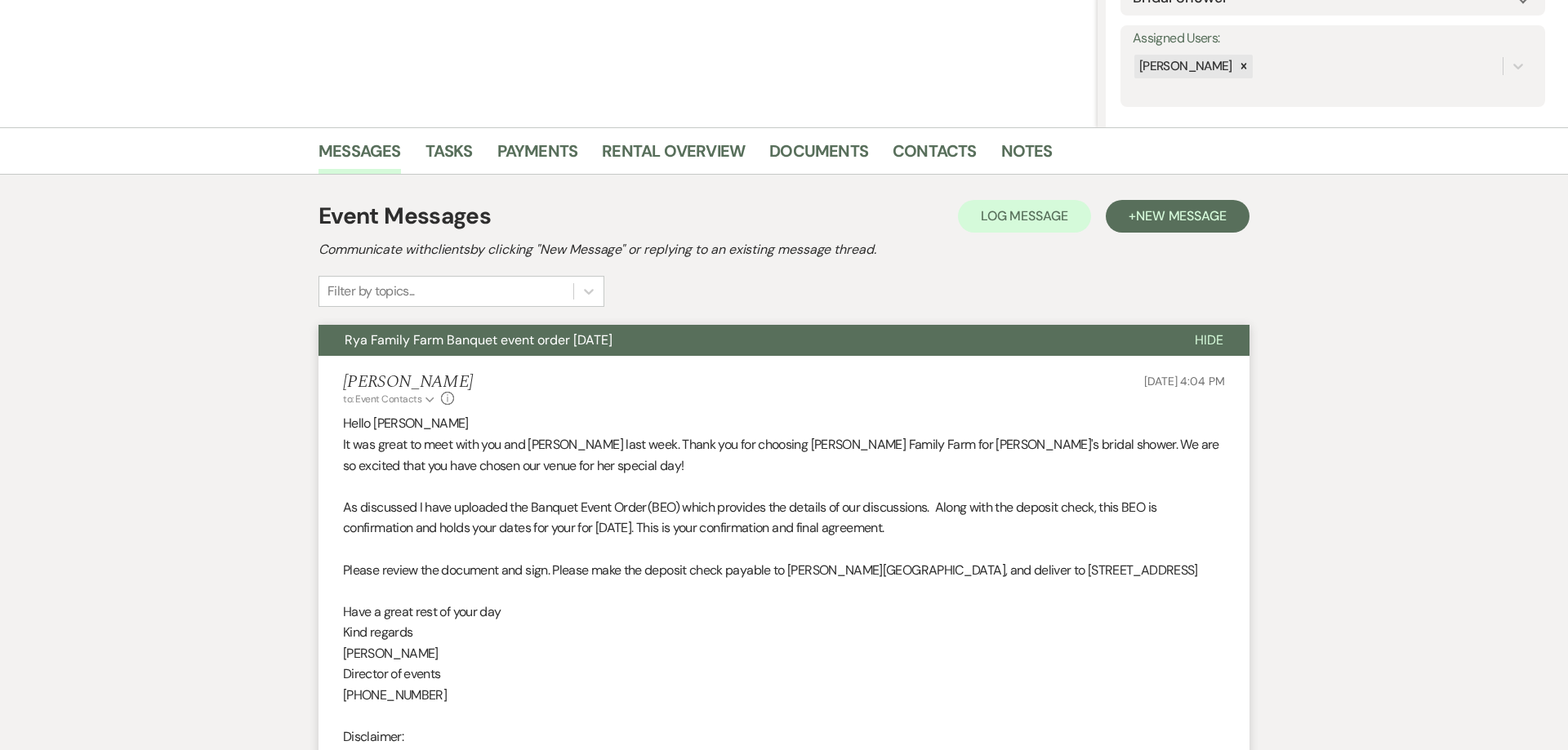
scroll to position [68, 0]
